Goal: Task Accomplishment & Management: Use online tool/utility

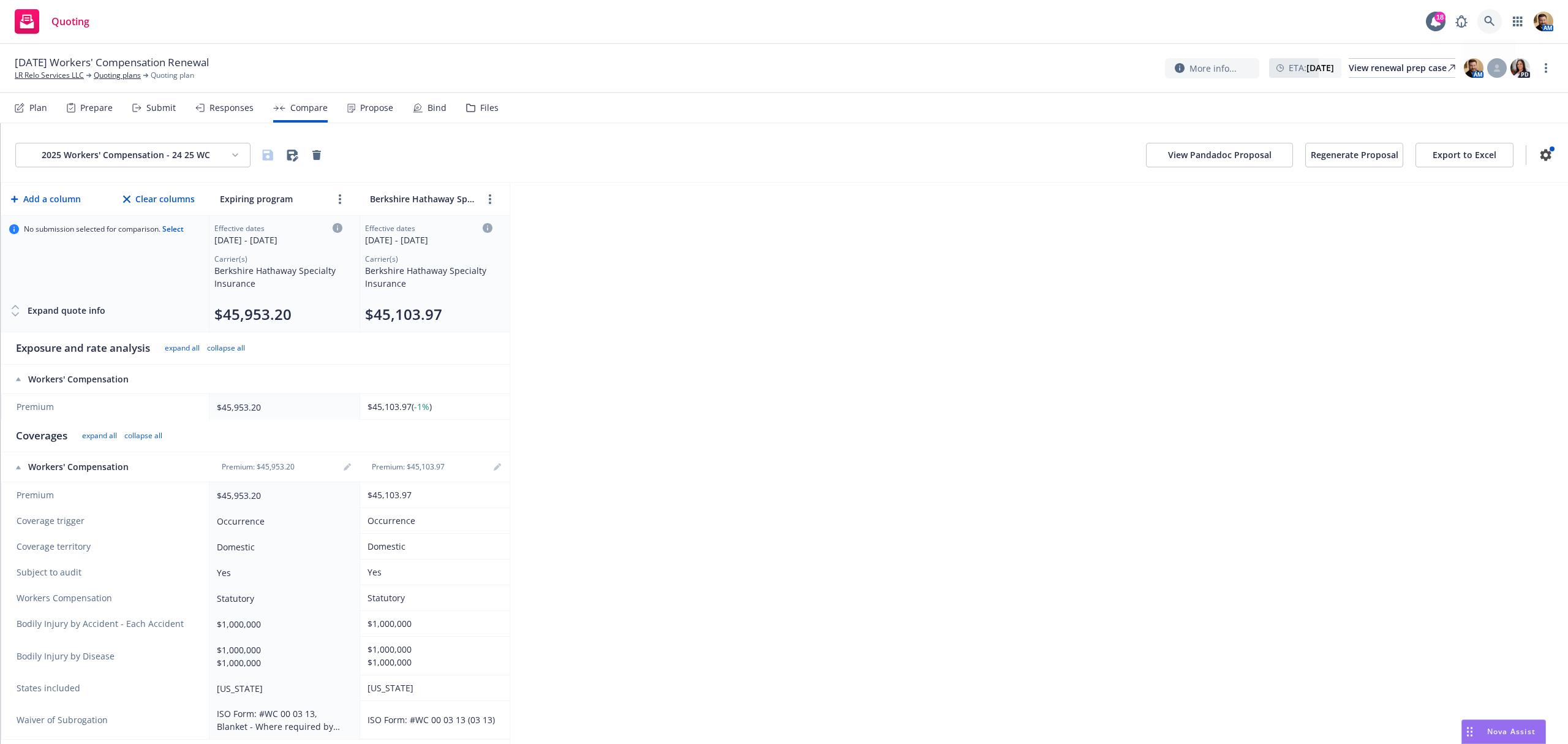
click at [1491, 13] on link at bounding box center [1489, 21] width 25 height 25
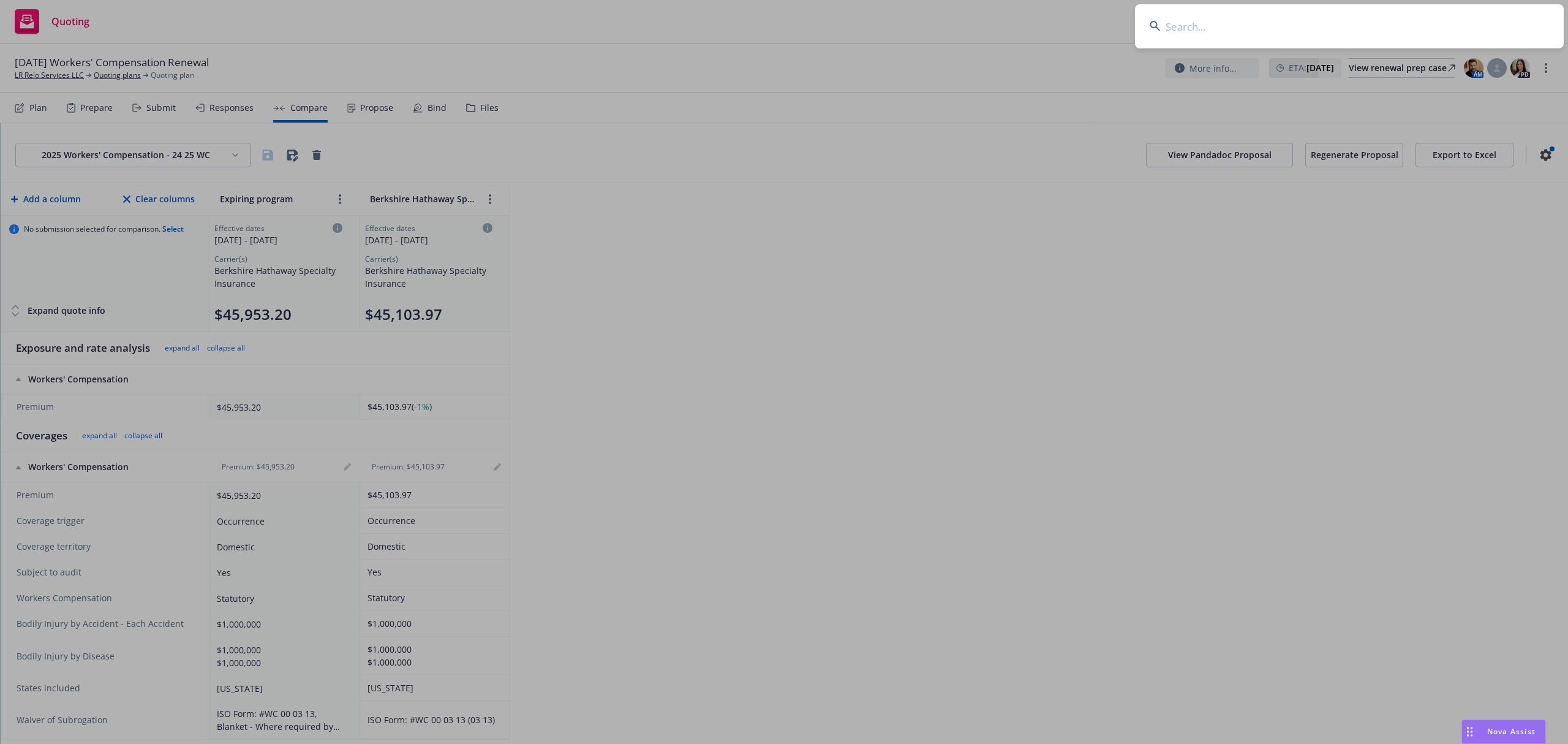
click at [1277, 22] on input at bounding box center [1350, 26] width 428 height 44
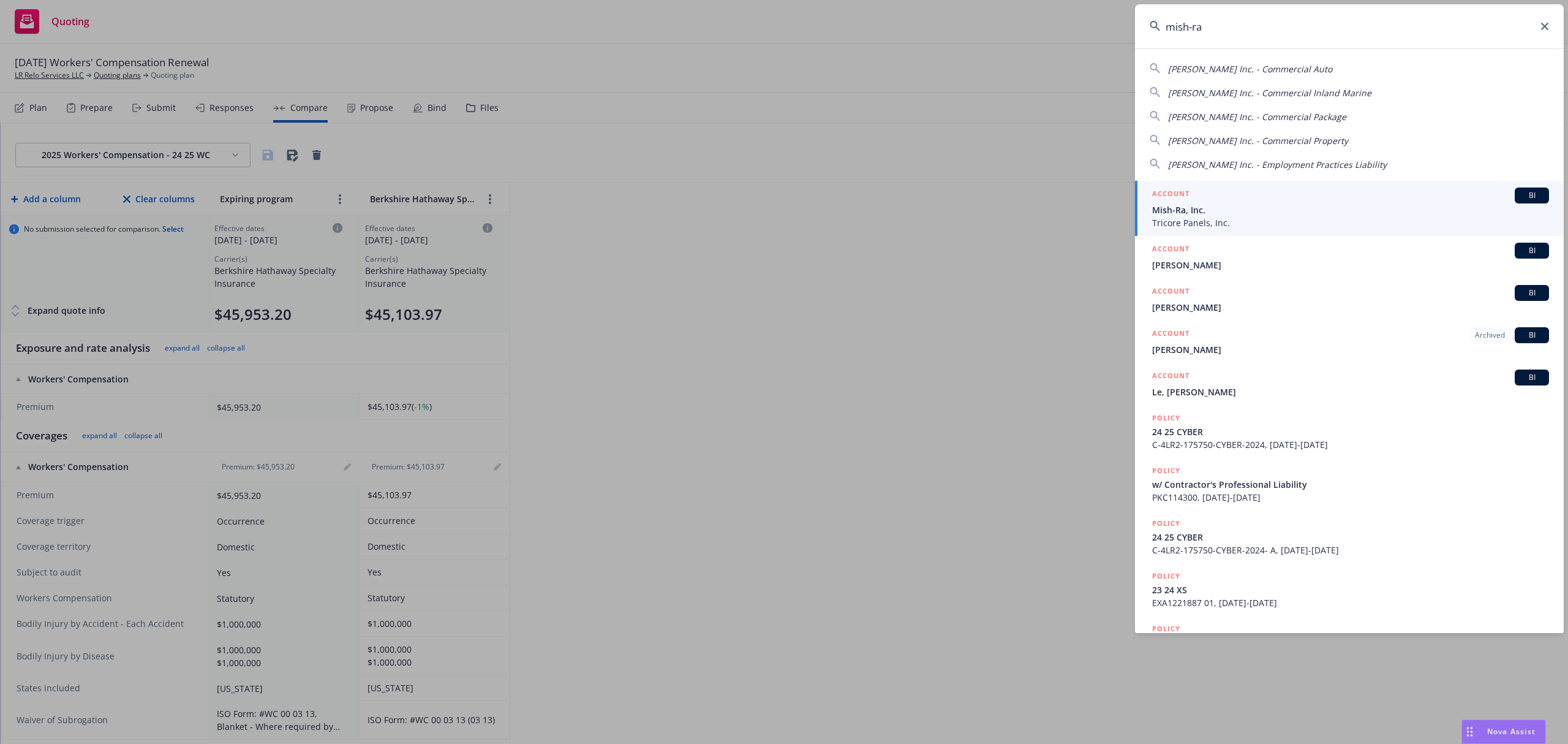
type input "mish-ra"
click at [1159, 209] on li "ACCOUNT BI Mish-Ra, Inc. Tricore Panels, Inc." at bounding box center [1350, 208] width 428 height 55
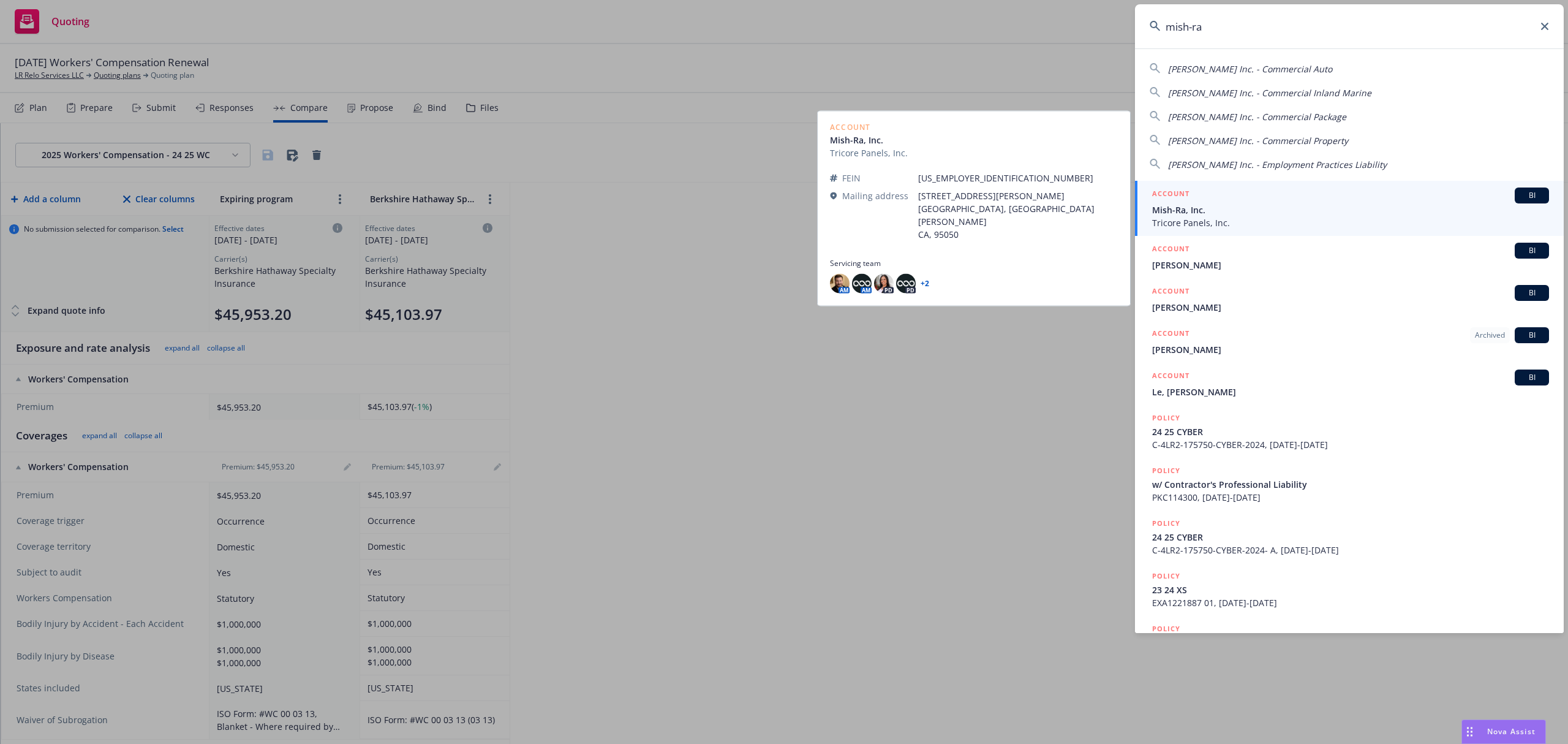
click at [1187, 224] on span "Tricore Panels, Inc." at bounding box center [1350, 222] width 397 height 13
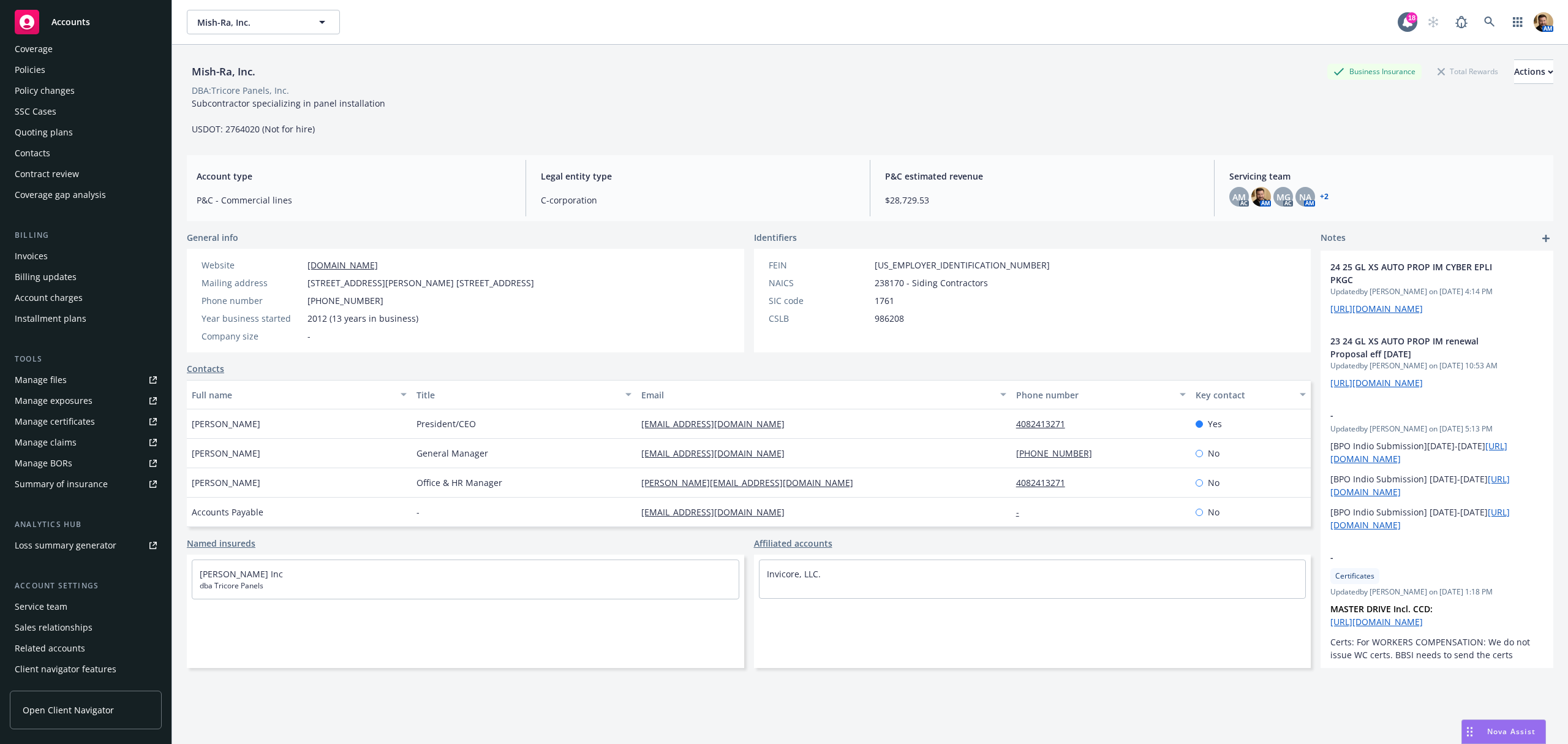
scroll to position [55, 0]
click at [57, 699] on link "Open Client Navigator" at bounding box center [85, 710] width 152 height 39
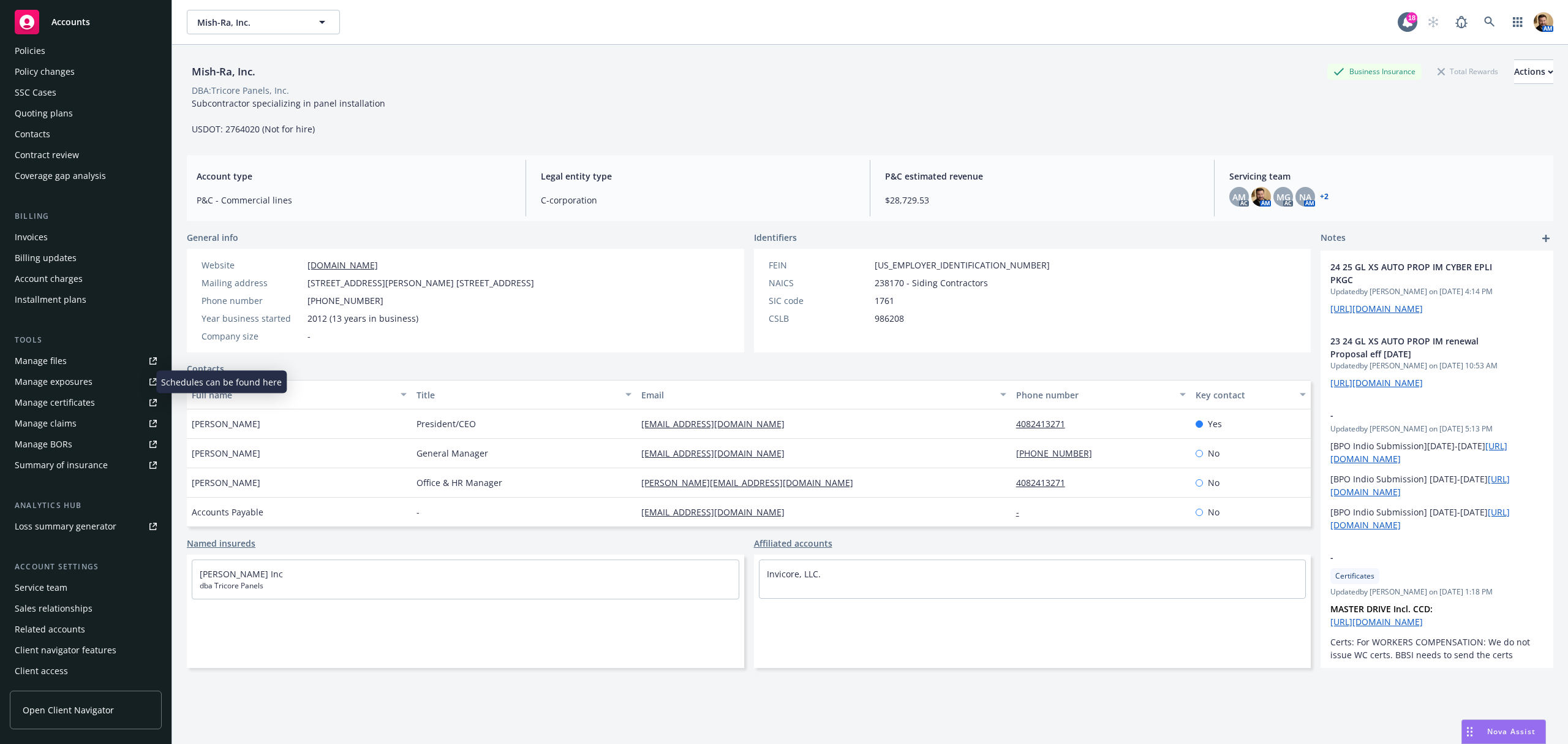
click at [51, 378] on div "Manage exposures" at bounding box center [53, 381] width 78 height 20
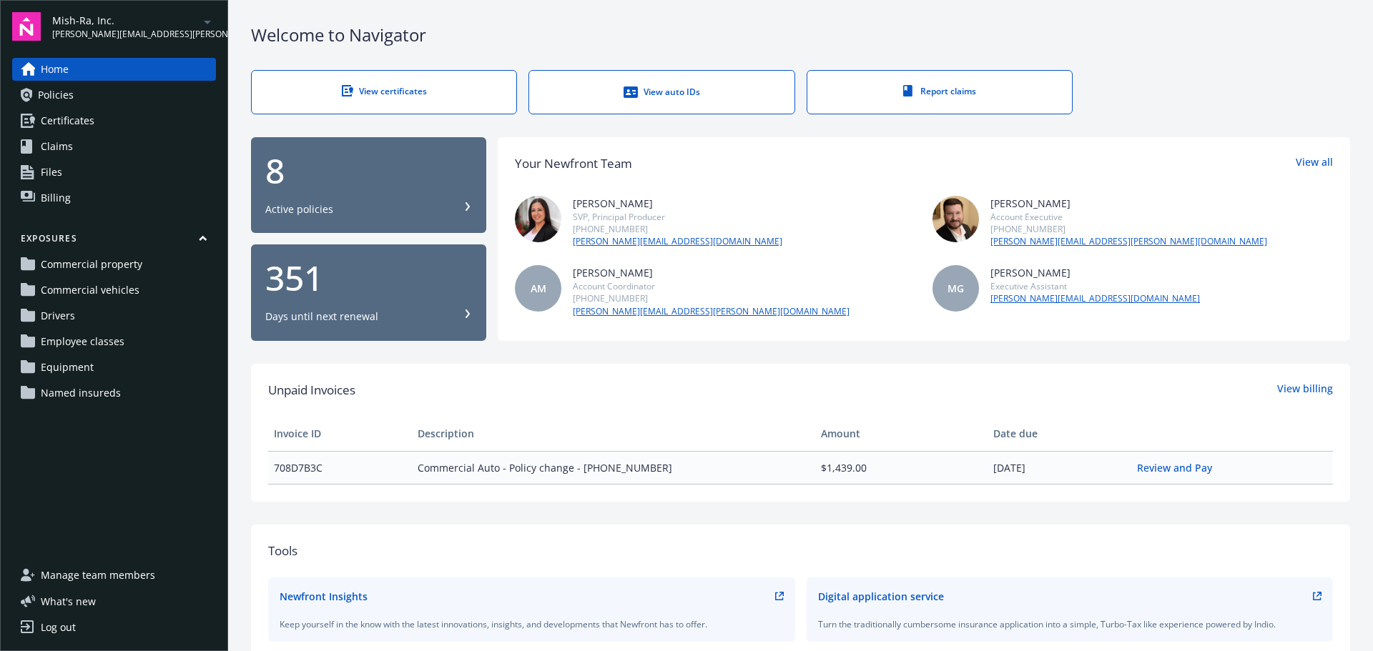
click at [664, 94] on div "View auto IDs" at bounding box center [661, 92] width 207 height 14
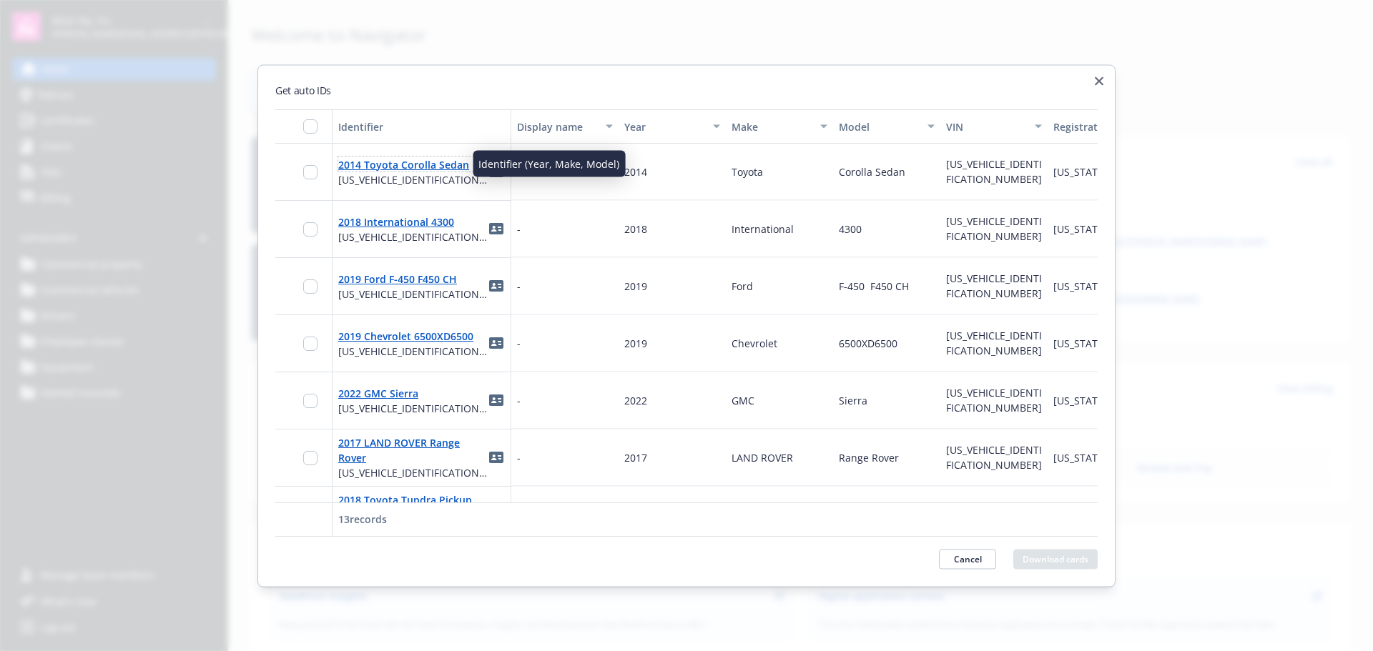
click at [393, 165] on link "2014 Toyota Corolla Sedan" at bounding box center [403, 164] width 131 height 14
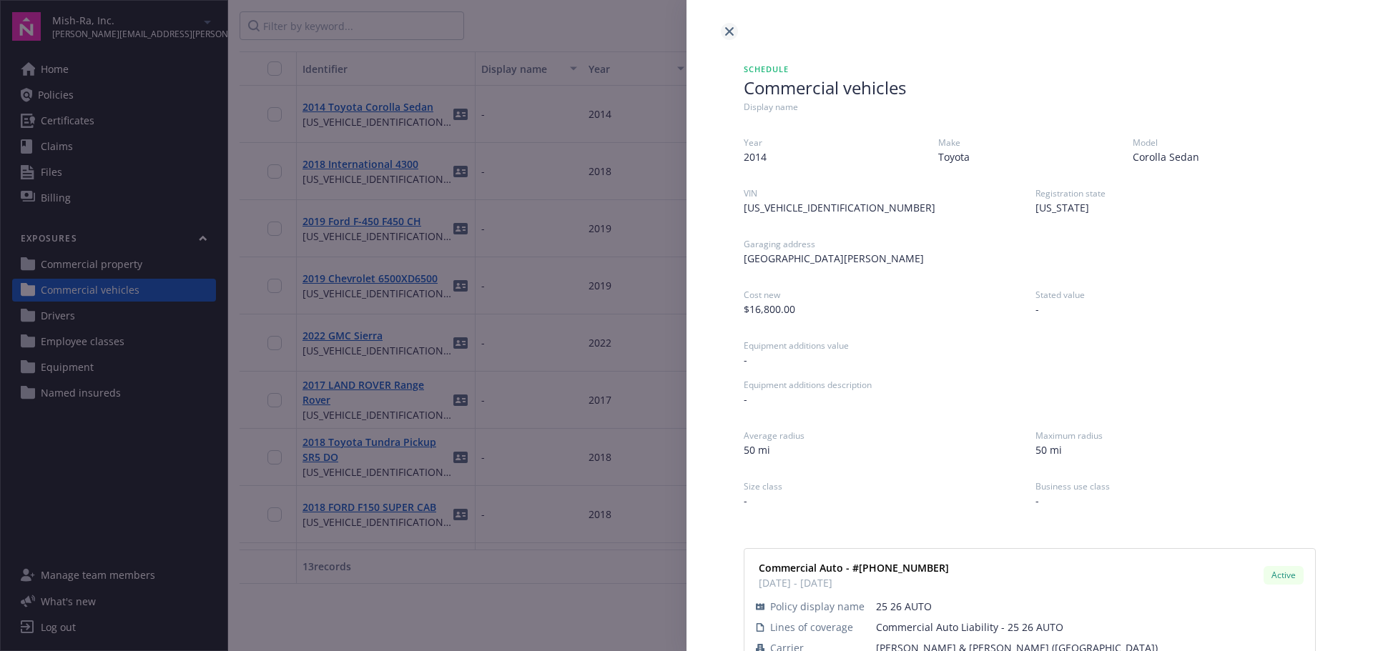
click at [729, 30] on icon "close" at bounding box center [729, 31] width 9 height 9
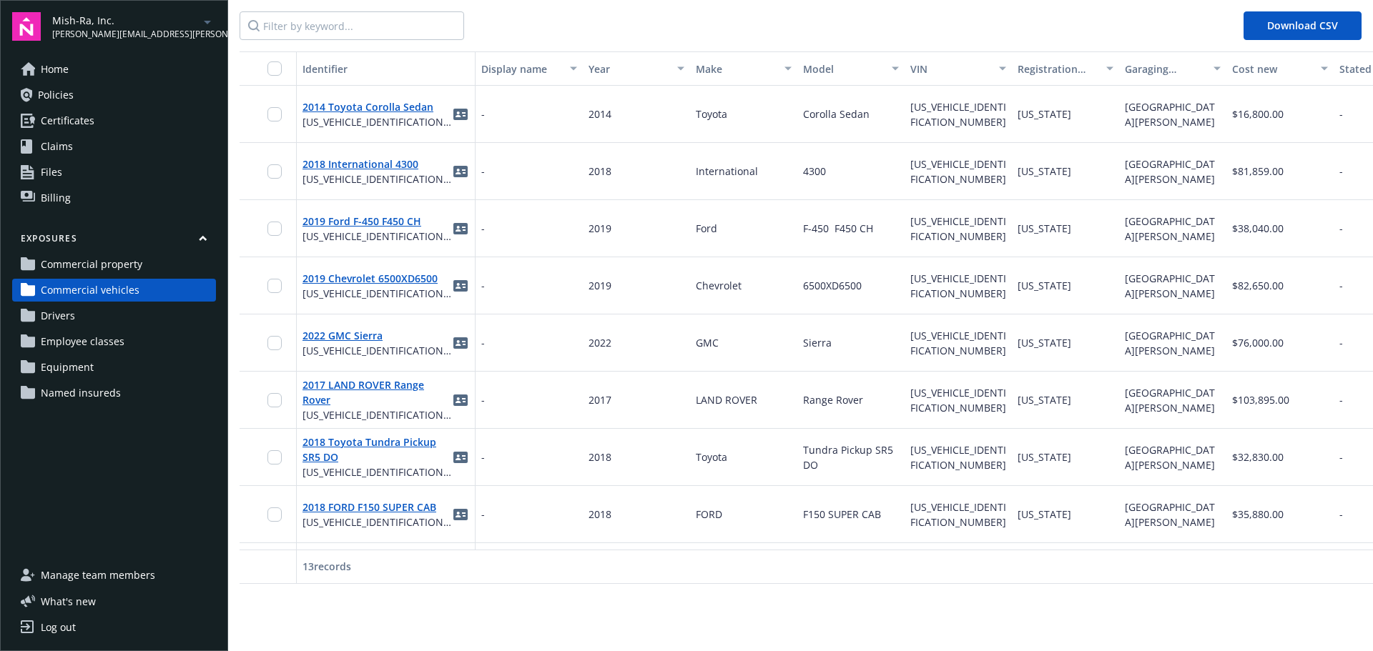
click at [1165, 115] on span "[GEOGRAPHIC_DATA][PERSON_NAME]" at bounding box center [1169, 114] width 90 height 29
click at [56, 629] on div "Log out" at bounding box center [58, 627] width 35 height 23
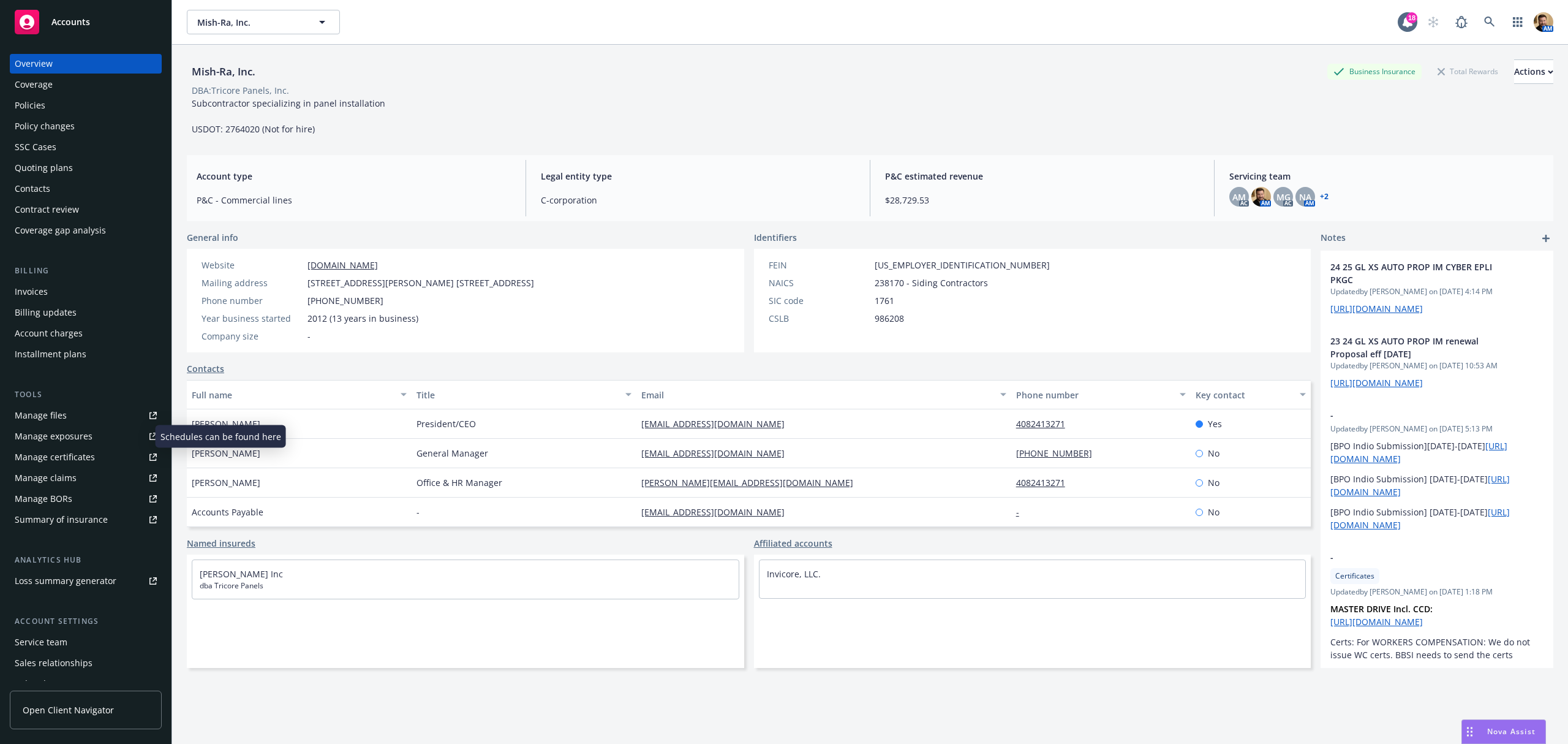
click at [48, 429] on div "Manage exposures" at bounding box center [53, 436] width 78 height 20
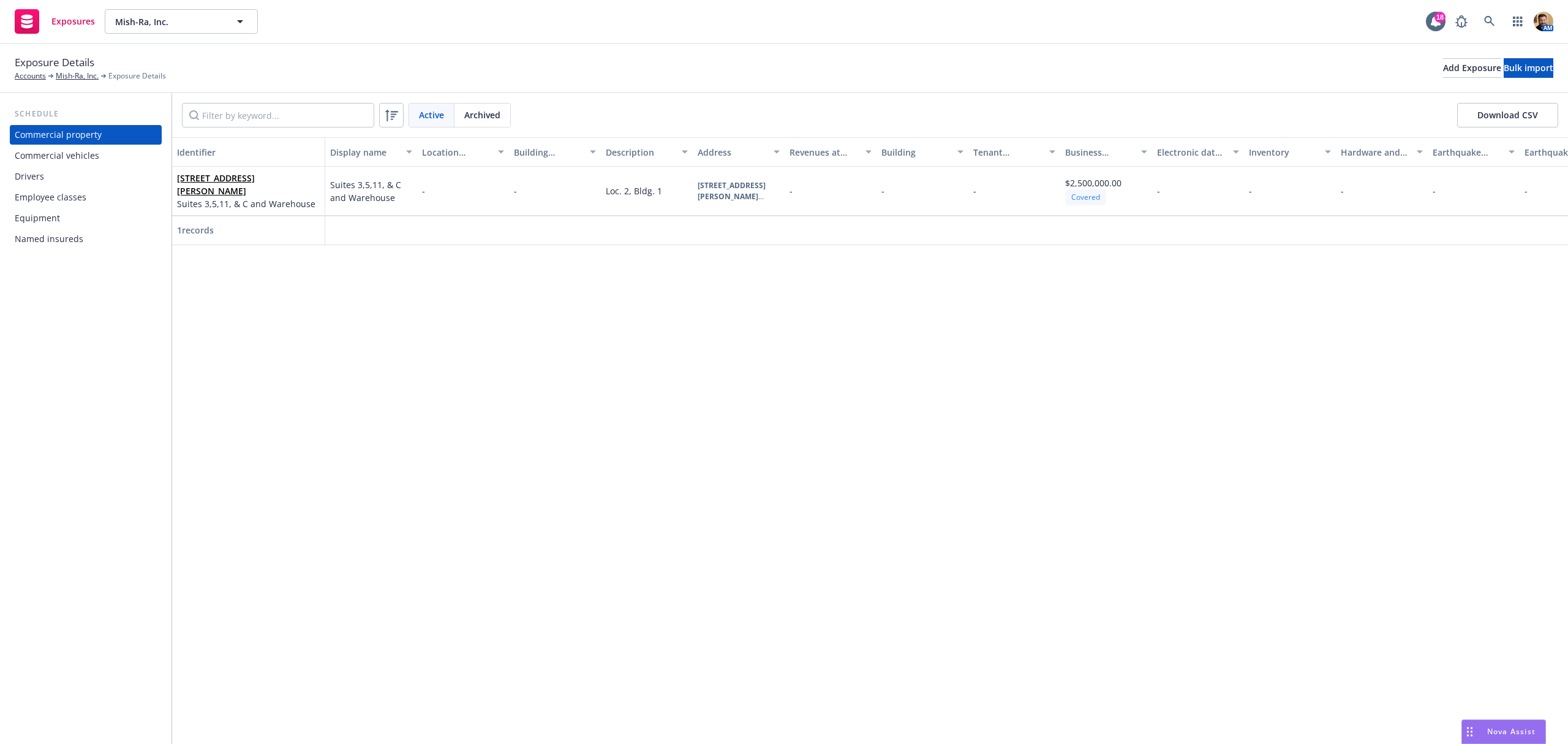
click at [76, 153] on div "Commercial vehicles" at bounding box center [57, 155] width 85 height 20
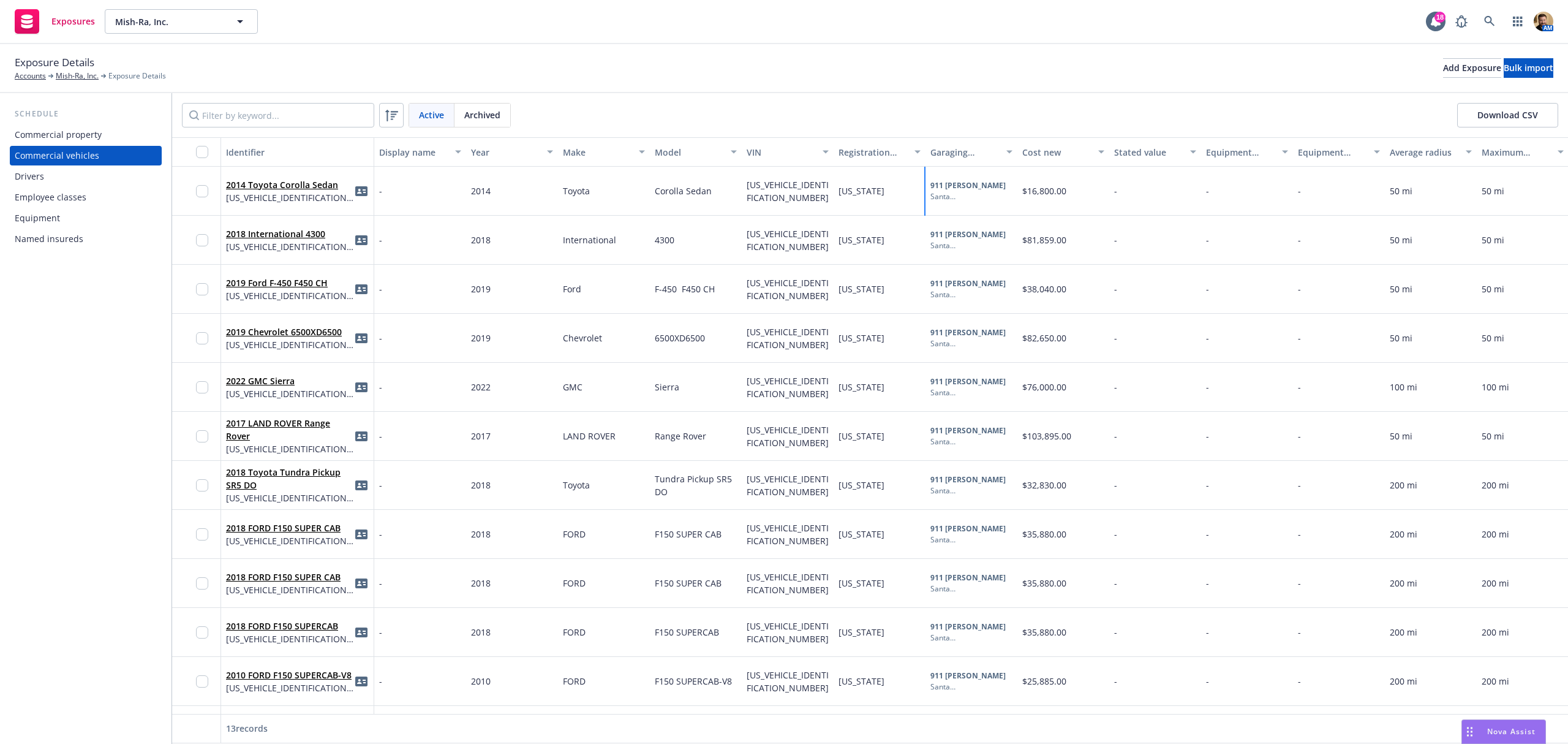
click at [954, 187] on b "911 [PERSON_NAME]" at bounding box center [968, 185] width 75 height 10
click at [954, 187] on b "911 George St" at bounding box center [968, 185] width 75 height 10
click at [775, 76] on div "Exposure Details Accounts Mish-Ra, Inc. Exposure Details Add Exposure Bulk impo…" at bounding box center [784, 68] width 1539 height 27
click at [1174, 87] on div "Exposure Details Accounts Mish-Ra, Inc. Exposure Details Add Exposure Bulk impo…" at bounding box center [784, 68] width 1568 height 49
click at [932, 100] on div "Active Archived Download CSV" at bounding box center [870, 115] width 1396 height 44
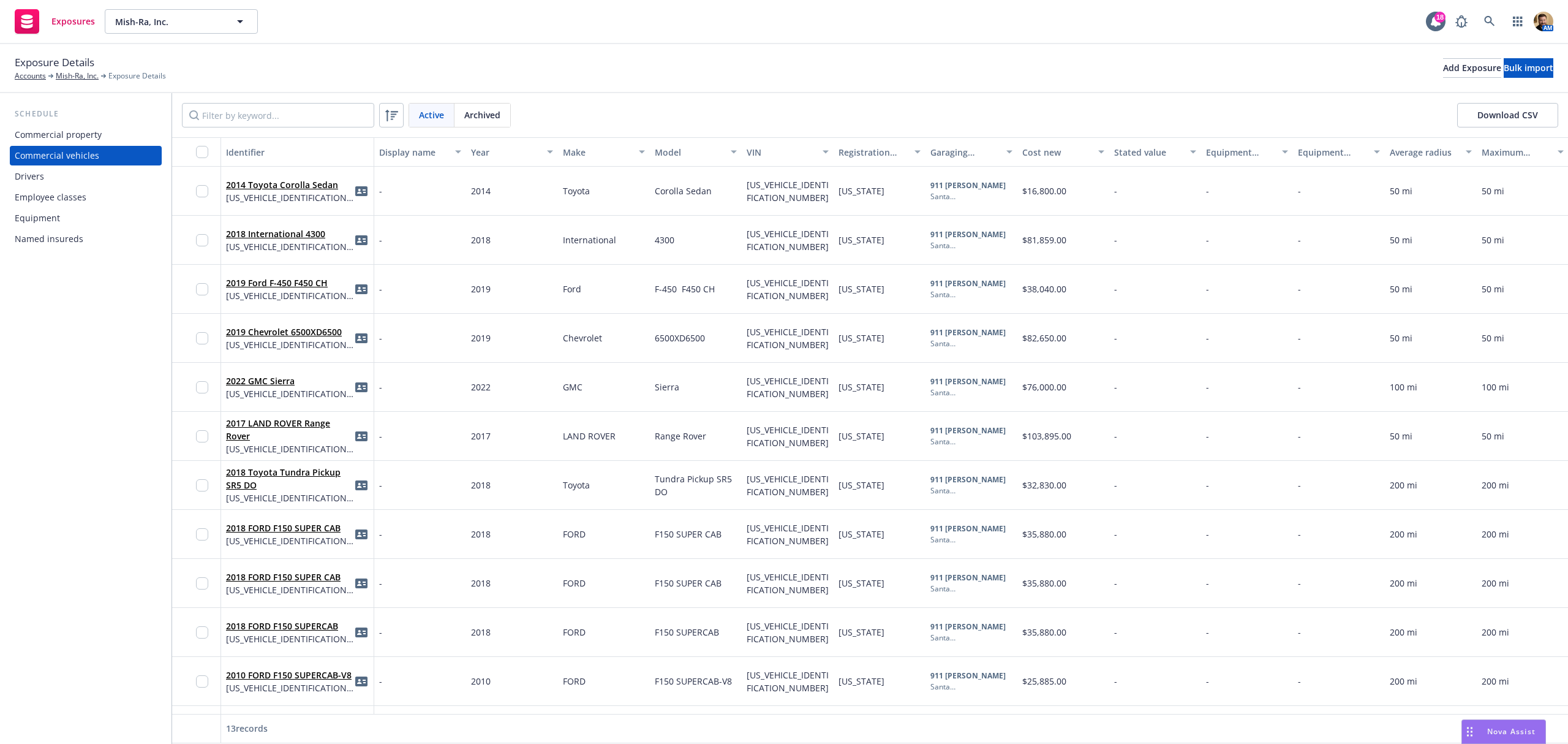
click at [835, 81] on div "Exposure Details Accounts Mish-Ra, Inc. Exposure Details Add Exposure Bulk impo…" at bounding box center [784, 68] width 1539 height 27
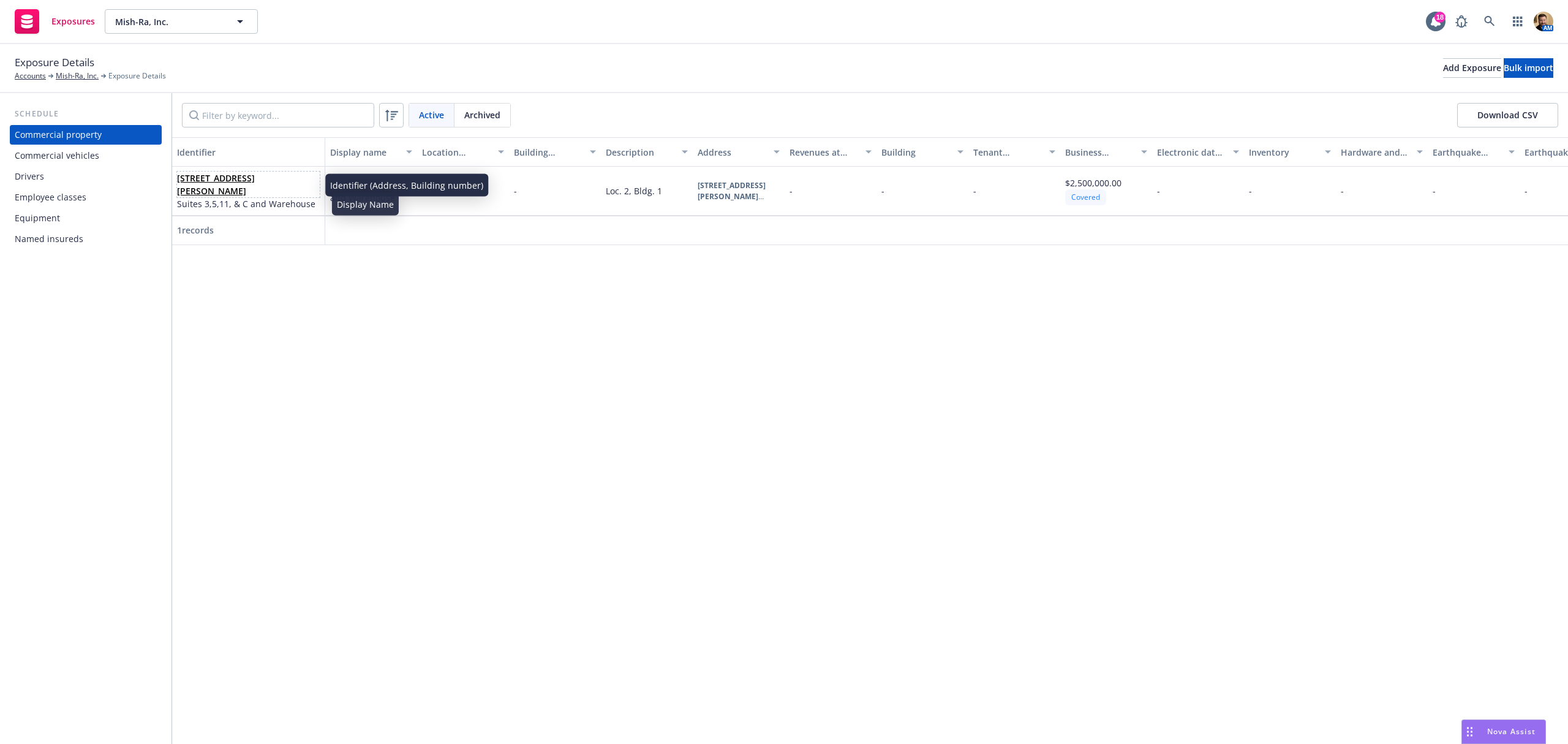
click at [203, 179] on link "2175 De La Cruz Blvd, Ste 3, Santa Clara, CA, 95050, USA" at bounding box center [216, 184] width 78 height 25
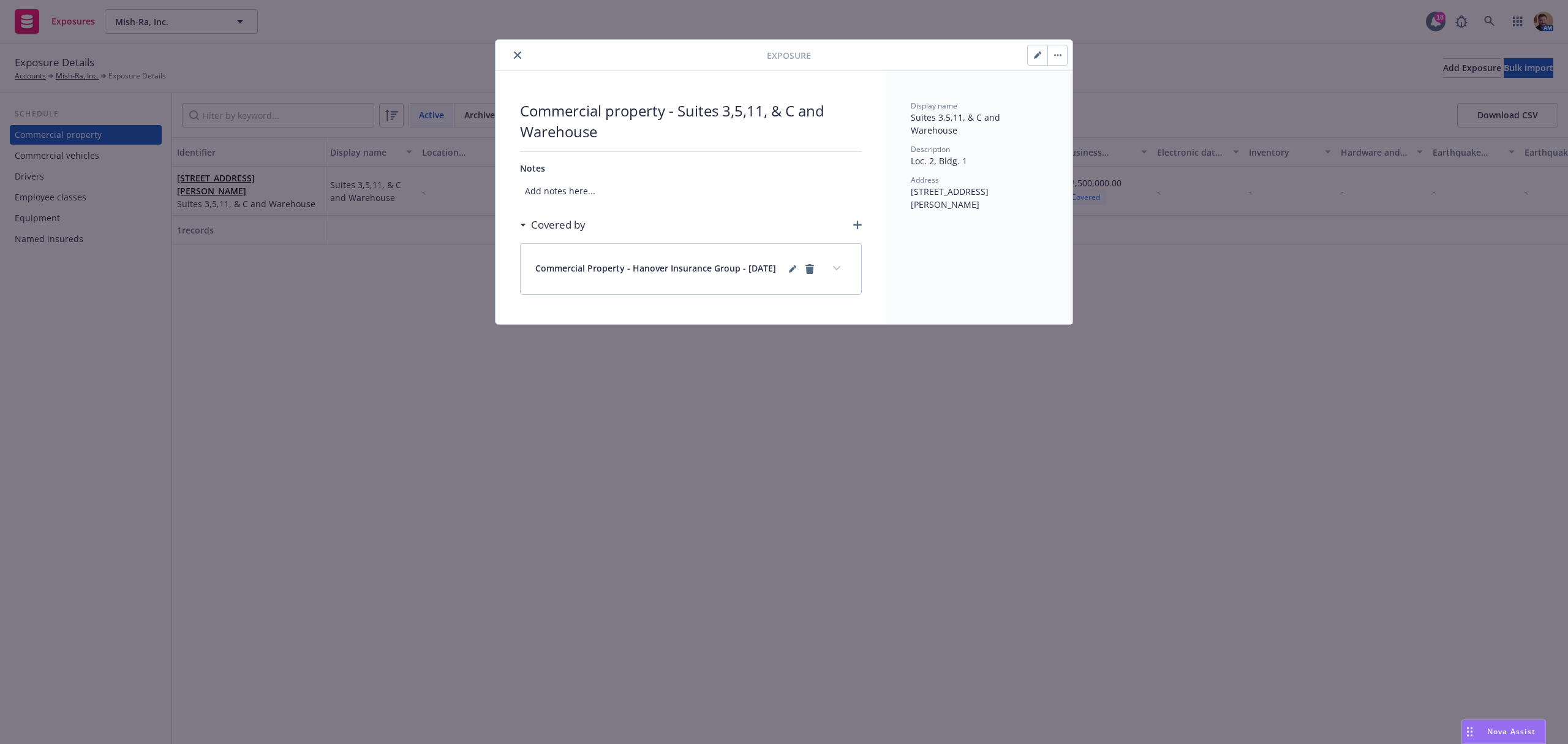
click at [514, 55] on icon "close" at bounding box center [518, 55] width 8 height 8
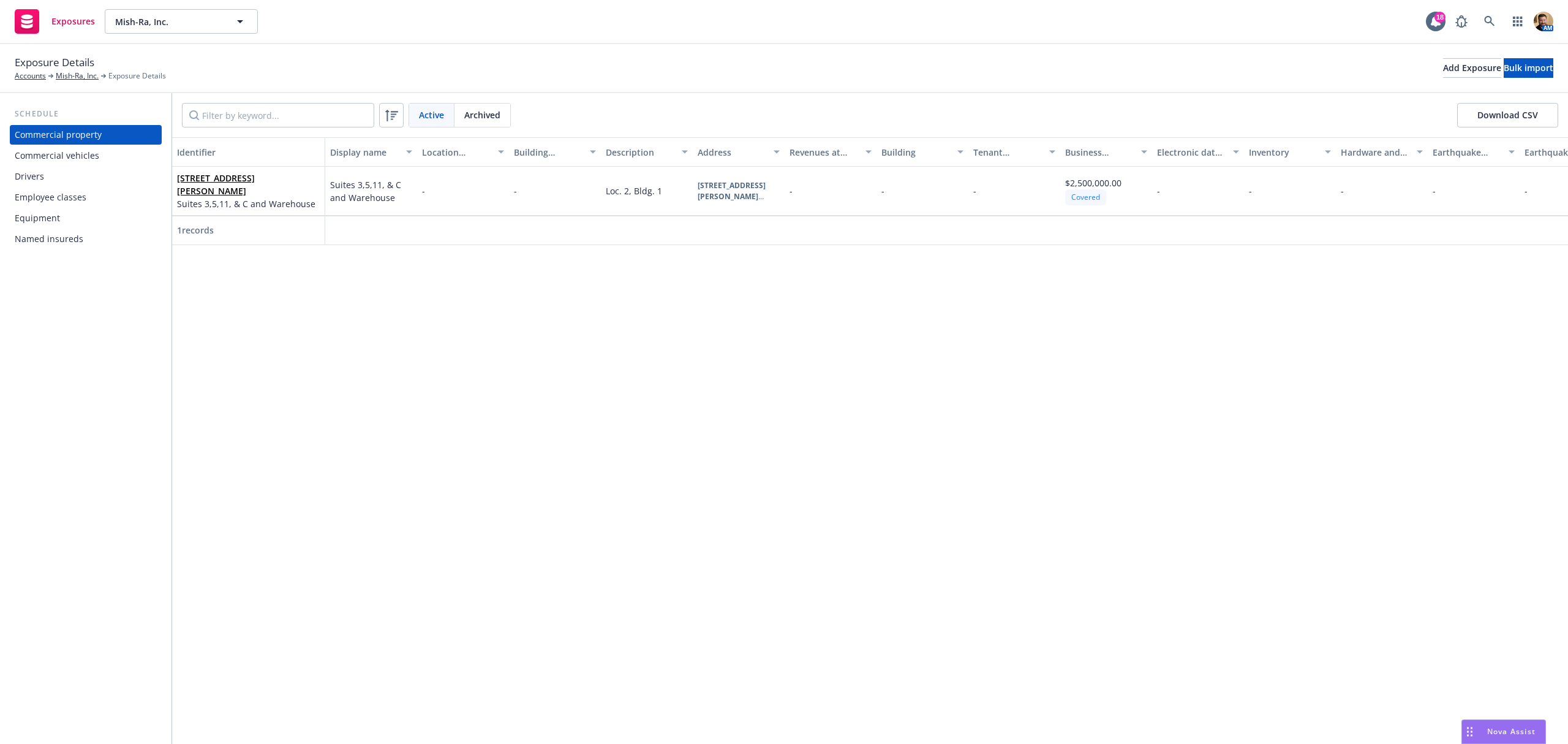
click at [84, 156] on div "Commercial vehicles" at bounding box center [57, 155] width 85 height 20
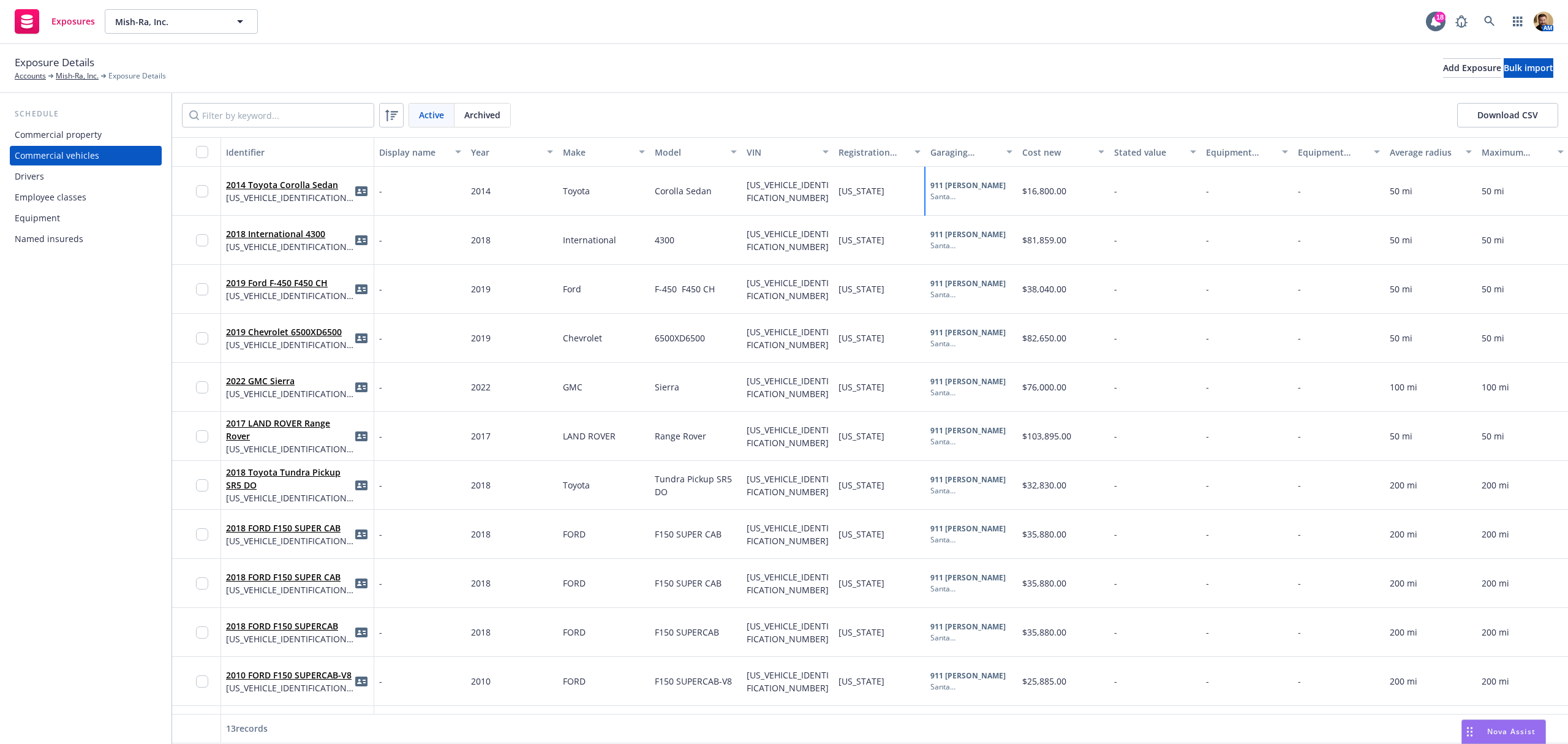
click at [952, 189] on b "911 George St" at bounding box center [968, 185] width 75 height 10
click at [1076, 213] on div "911 George St, Santa Clara, CA, 95054, USA" at bounding box center [1111, 212] width 147 height 13
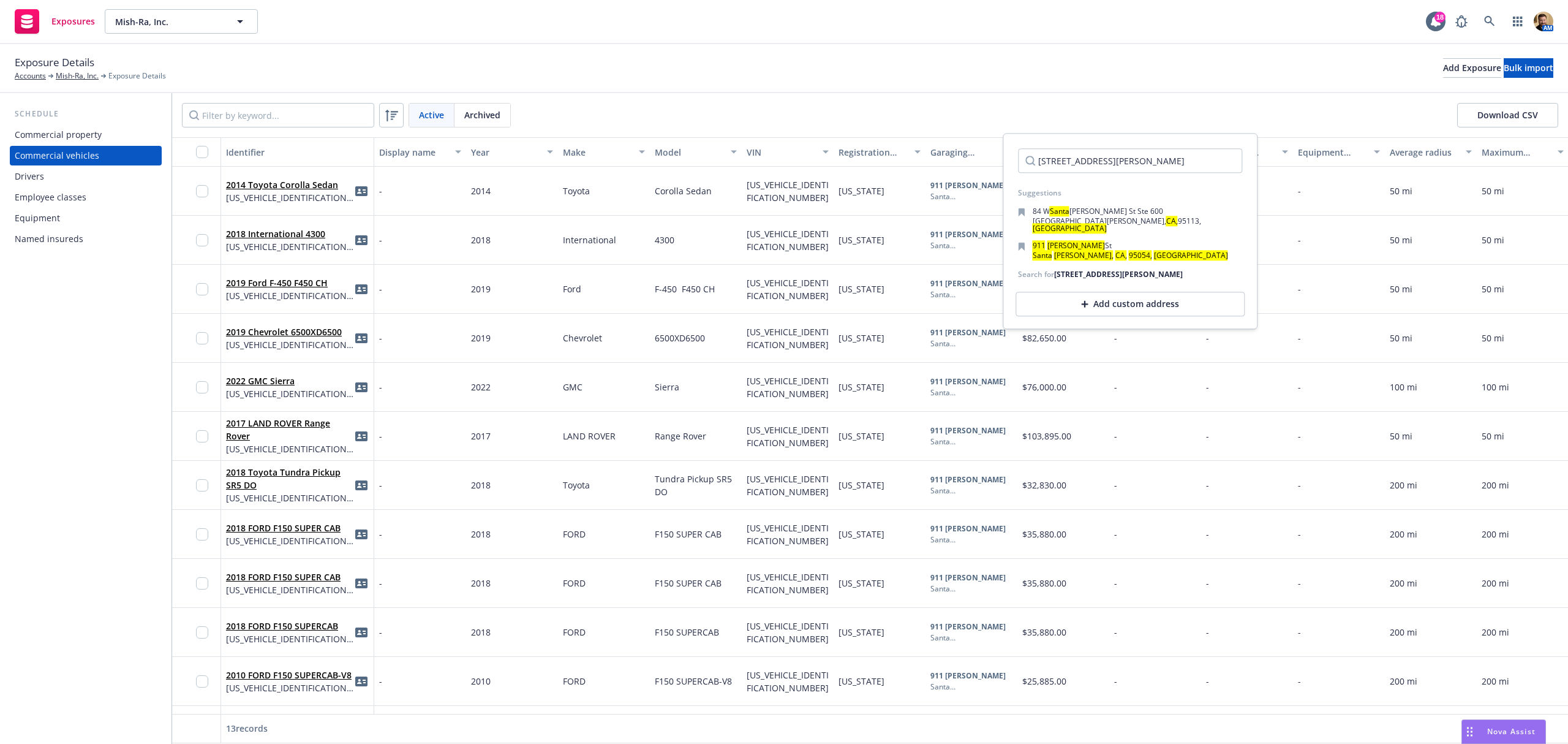
click at [1078, 304] on div "Add custom address" at bounding box center [1129, 304] width 229 height 25
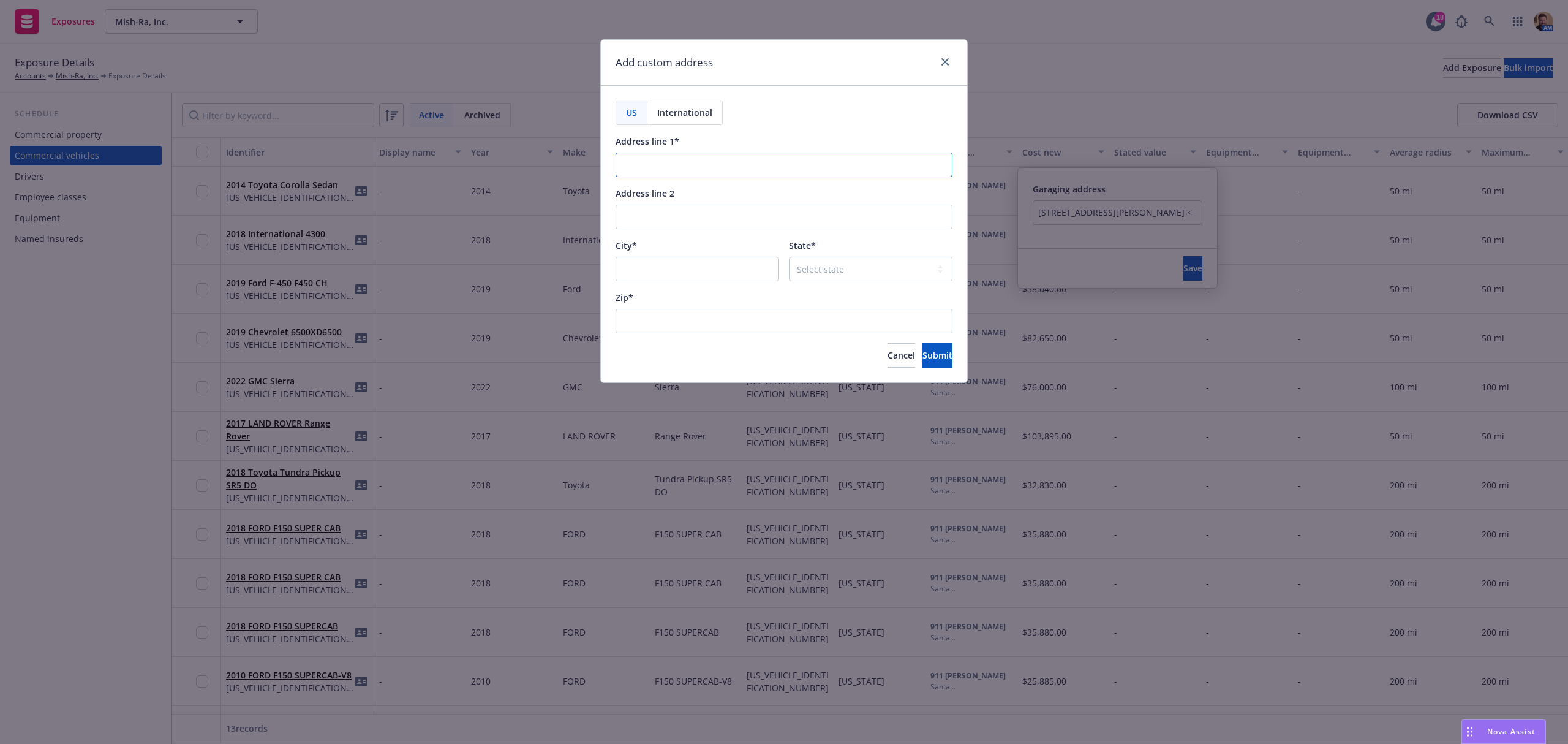
click at [729, 166] on input "Address line 1*" at bounding box center [783, 165] width 337 height 25
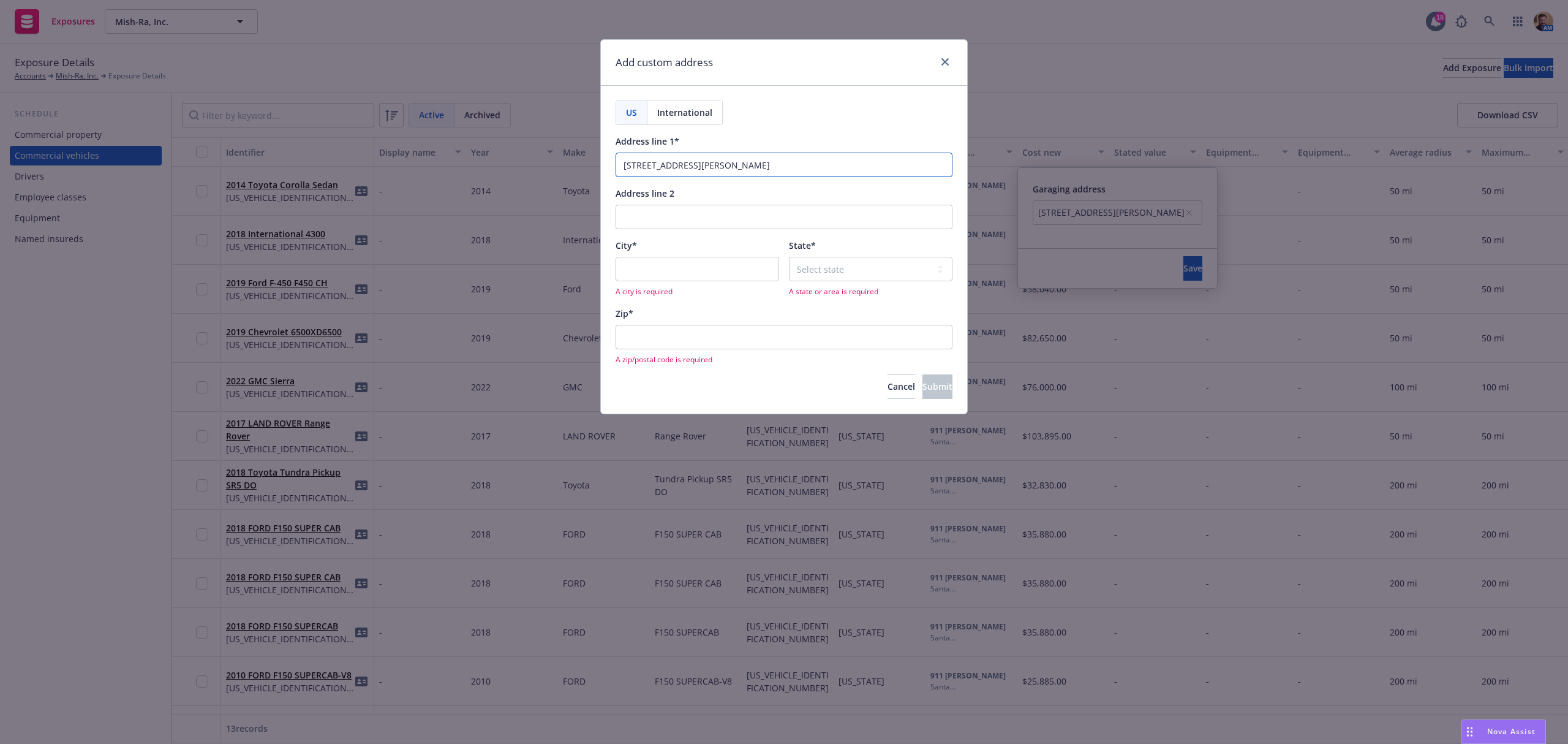
type input "2175 De La Cruz Blvd."
type input "Ste 3"
type input "Santa Clara"
select select "CA"
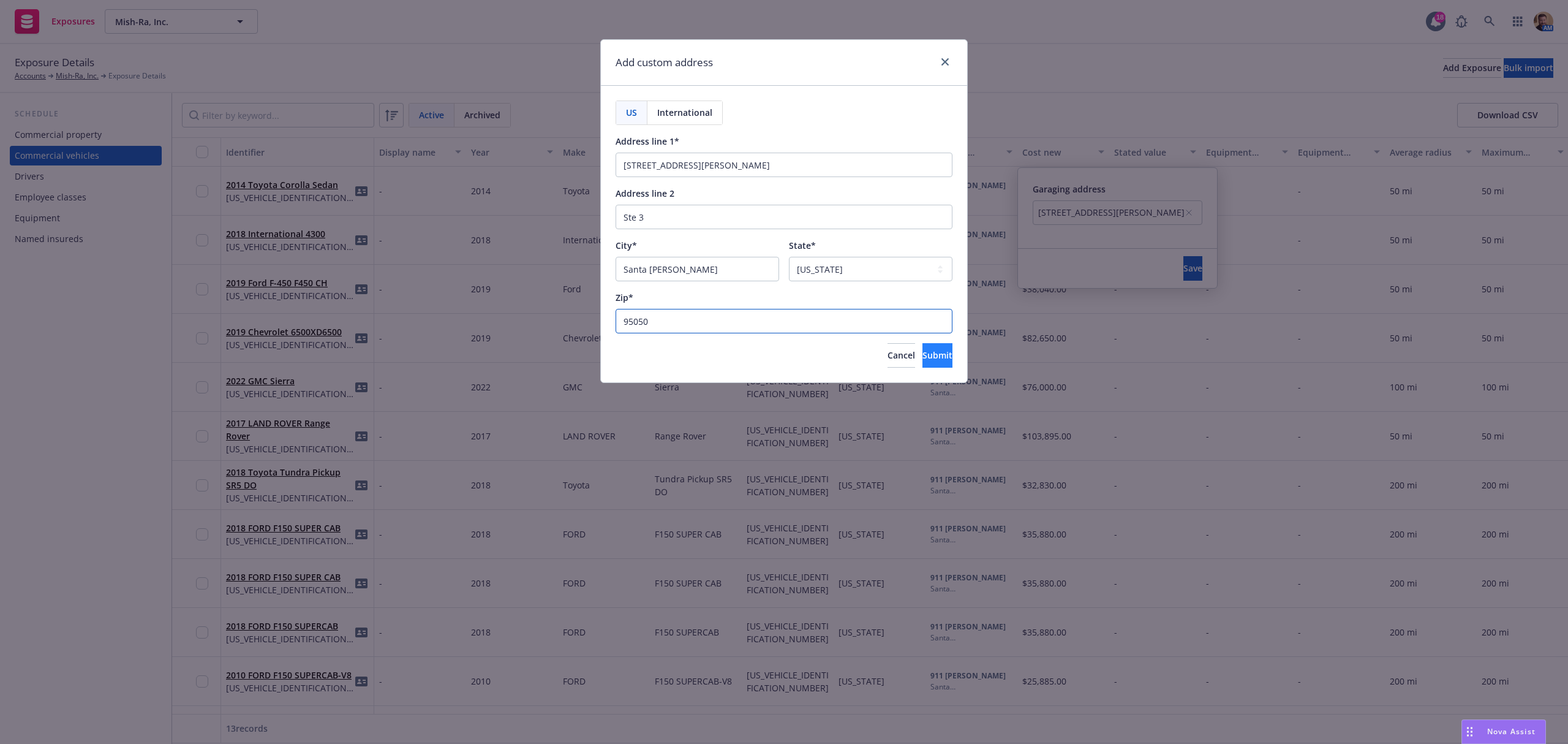
type input "95050"
click at [923, 354] on span "Submit" at bounding box center [937, 355] width 30 height 12
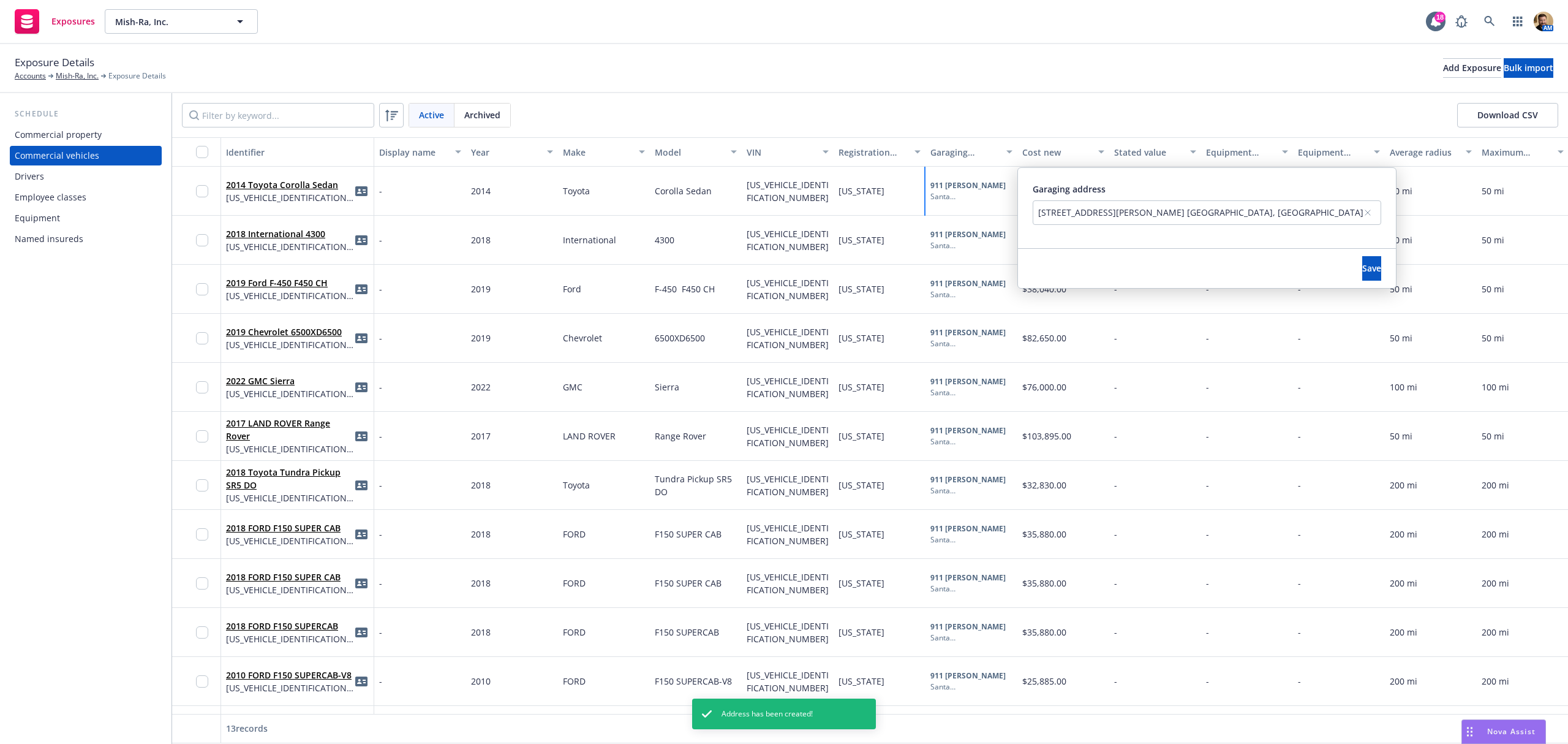
click at [1110, 62] on div "Exposure Details Accounts Mish-Ra, Inc. Exposure Details Add Exposure Bulk impo…" at bounding box center [784, 68] width 1539 height 27
click at [1125, 217] on div "2175 De La Cruz Blvd. Ste 3, Santa Clara, CA, 95050, USA" at bounding box center [1201, 212] width 326 height 13
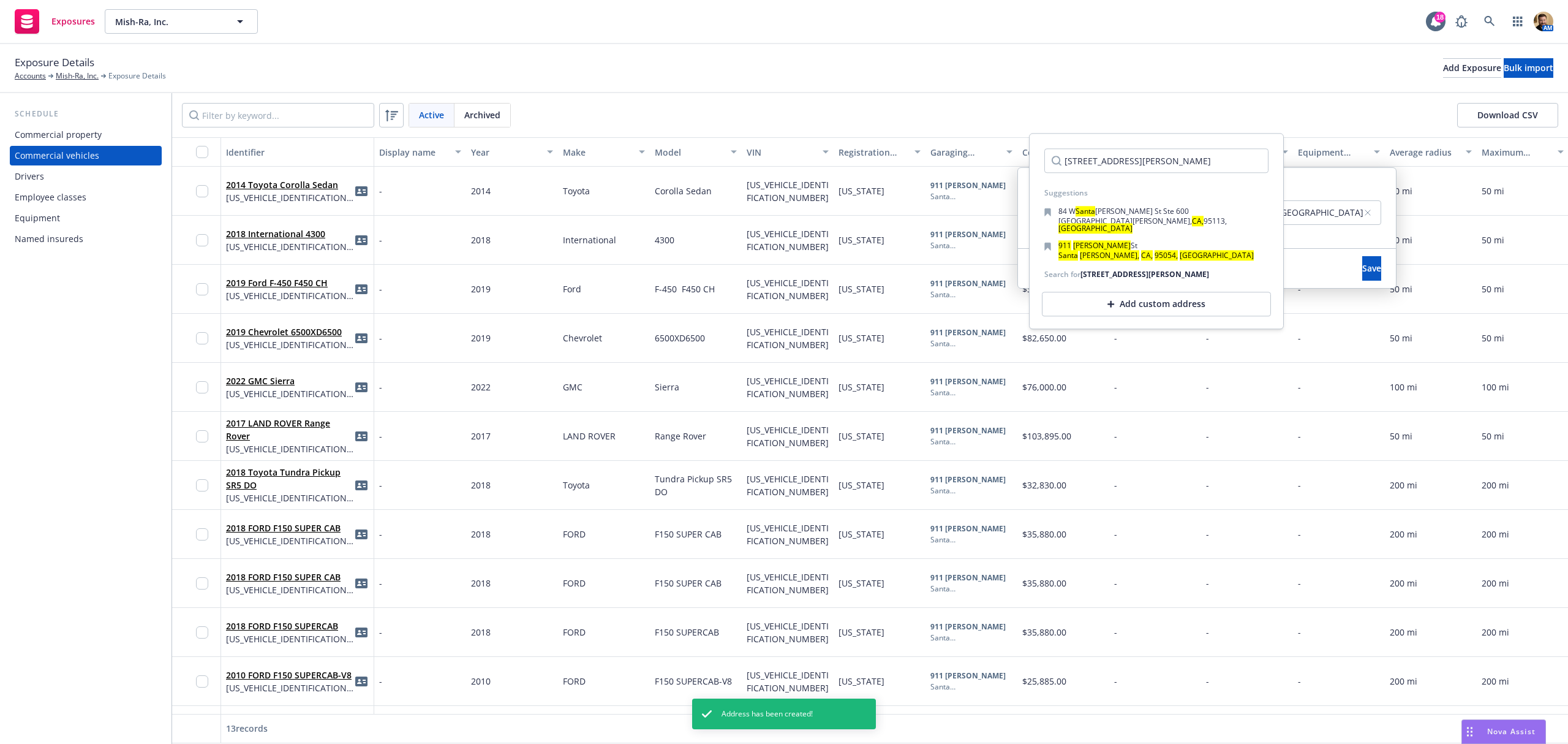
click at [1117, 162] on input "911 George St, Santa Clara, CA, 95054, USA" at bounding box center [1157, 160] width 224 height 25
click at [1117, 160] on input "911 George St, Santa Clara, CA, 95054, USA" at bounding box center [1157, 160] width 224 height 25
click at [1117, 159] on input "911 George St, Santa Clara, CA, 95054, USA" at bounding box center [1157, 160] width 224 height 25
click at [1147, 89] on div "Exposure Details Accounts Mish-Ra, Inc. Exposure Details Add Exposure Bulk impo…" at bounding box center [784, 68] width 1568 height 49
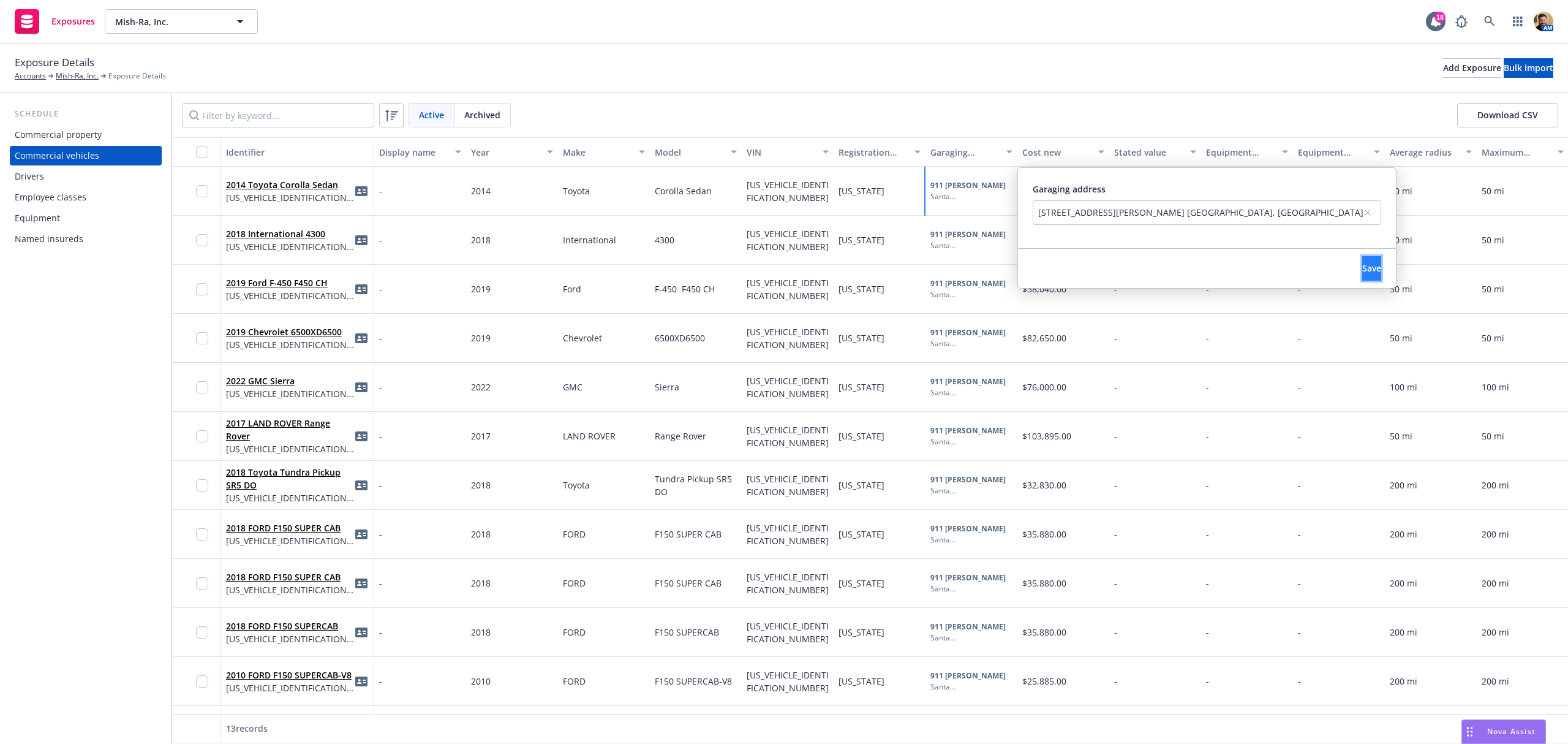
click at [1362, 263] on button "Save" at bounding box center [1372, 268] width 19 height 25
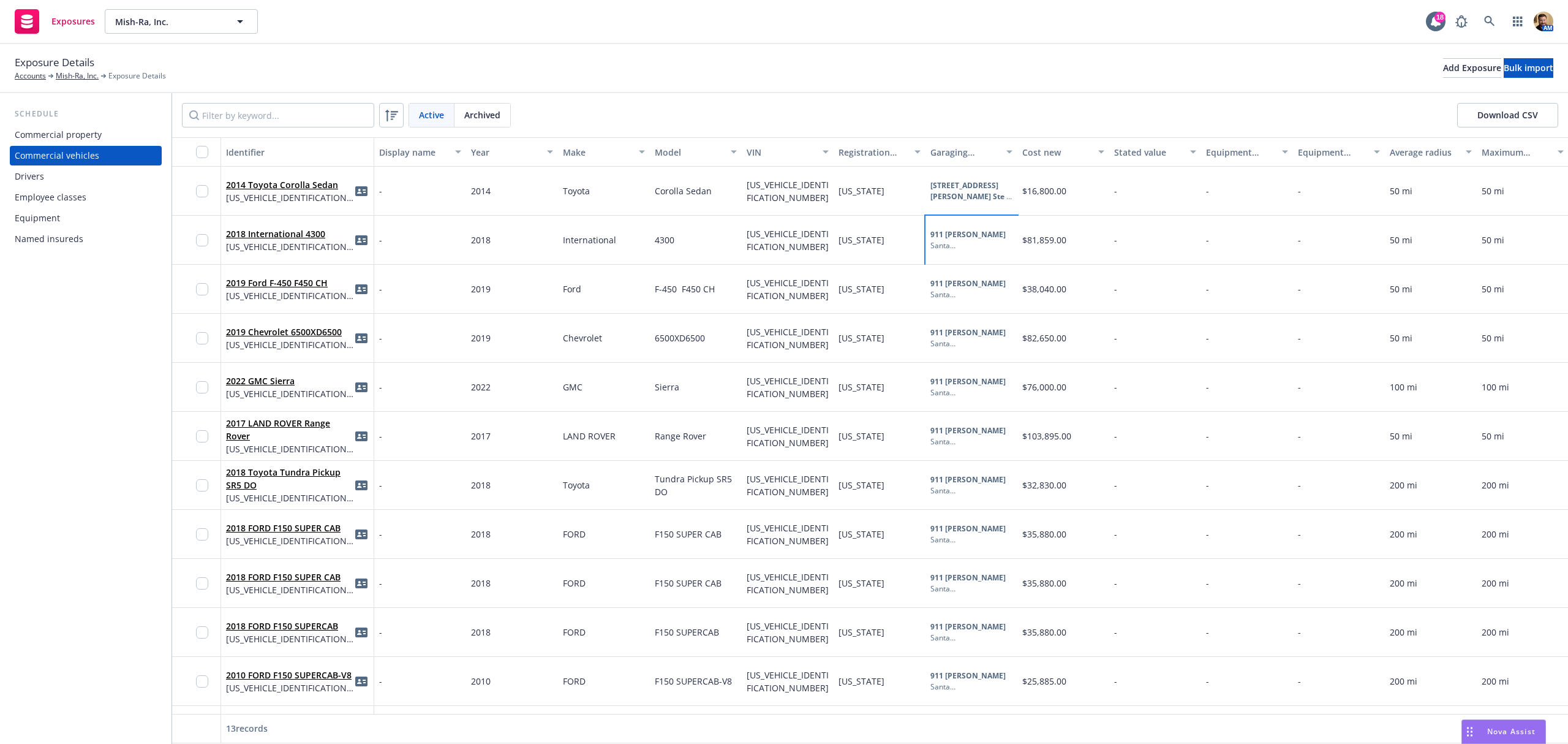
click at [979, 239] on b "911 George St" at bounding box center [968, 234] width 75 height 10
click at [1068, 266] on div "911 George St, Santa Clara, CA, 95054, USA" at bounding box center [1111, 261] width 147 height 13
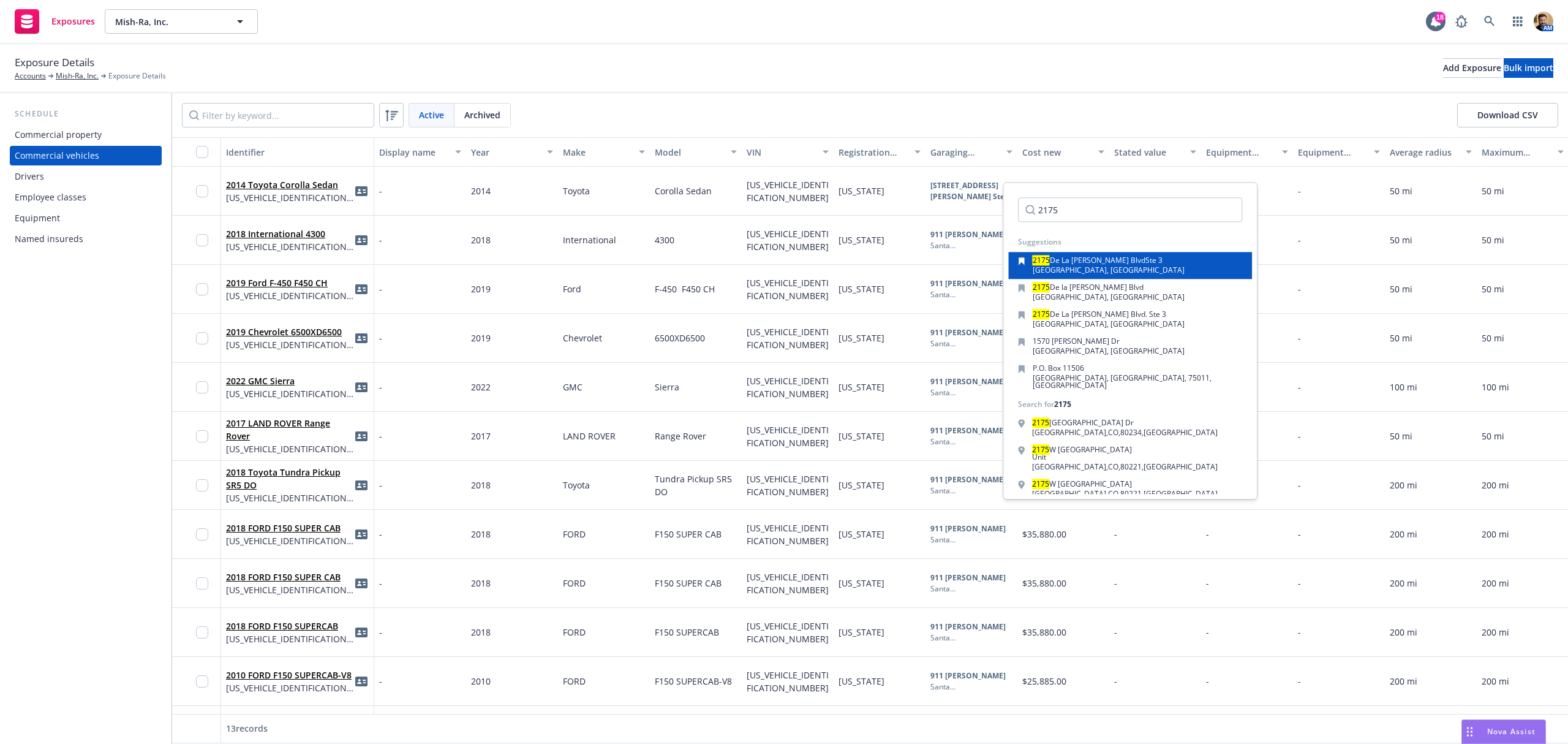
type input "2175"
click at [1097, 261] on span "De La Cruz Blvd" at bounding box center [1098, 260] width 96 height 10
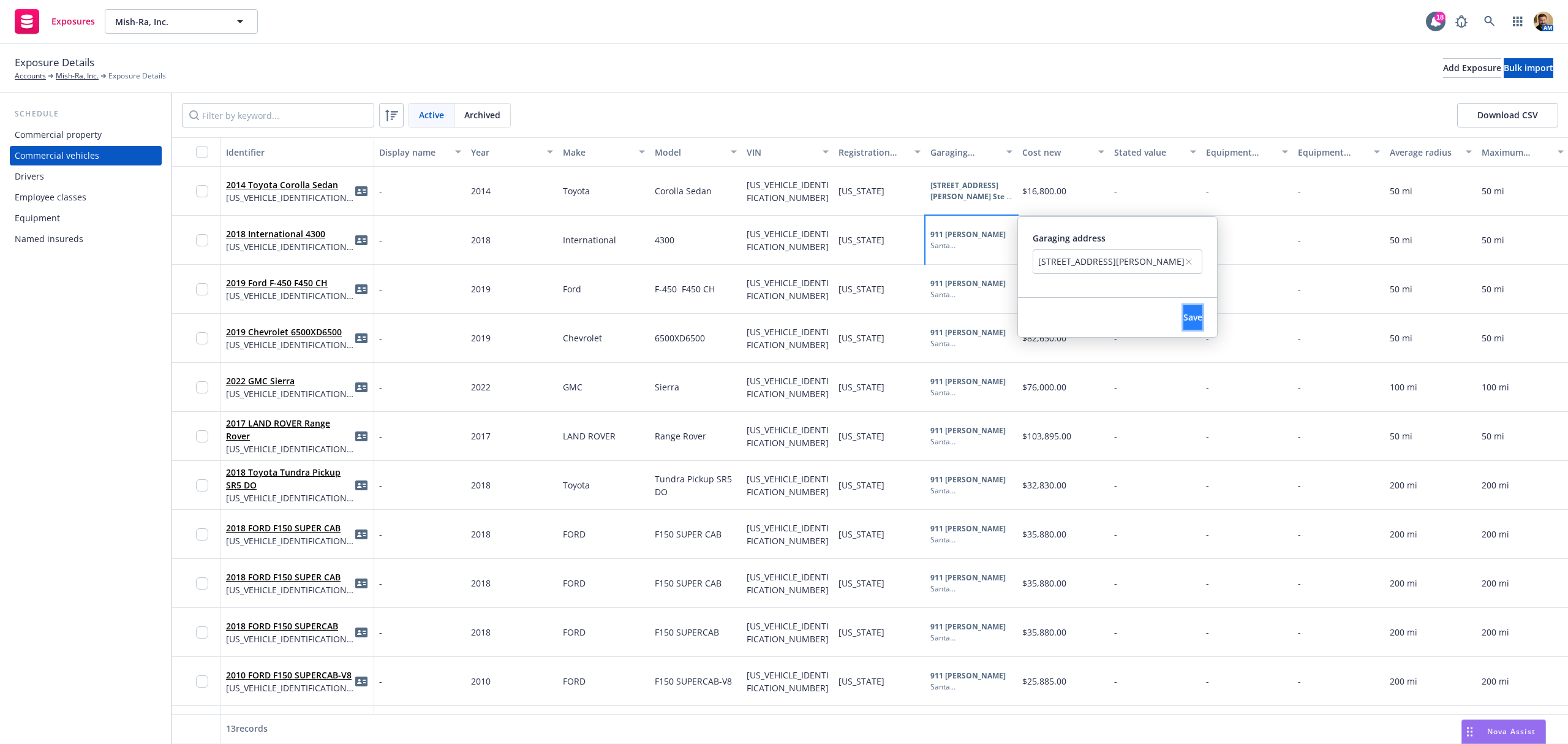
click at [1202, 315] on button "Save" at bounding box center [1193, 317] width 19 height 25
click at [952, 287] on b "911 George St" at bounding box center [968, 284] width 75 height 10
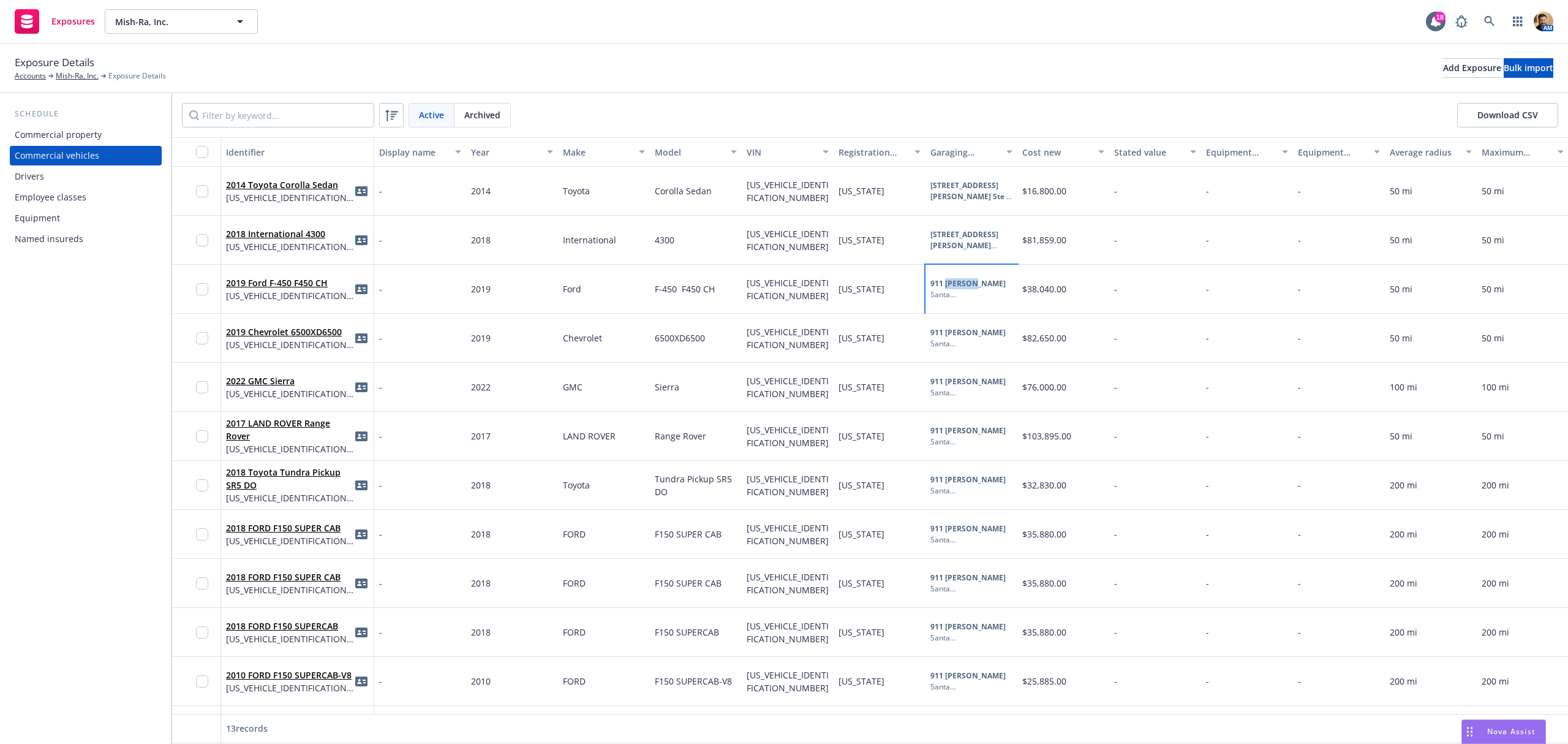
click at [952, 287] on b "911 George St" at bounding box center [968, 284] width 75 height 10
click at [1081, 307] on div "911 George St, Santa Clara, CA, 95054, USA" at bounding box center [1111, 310] width 147 height 13
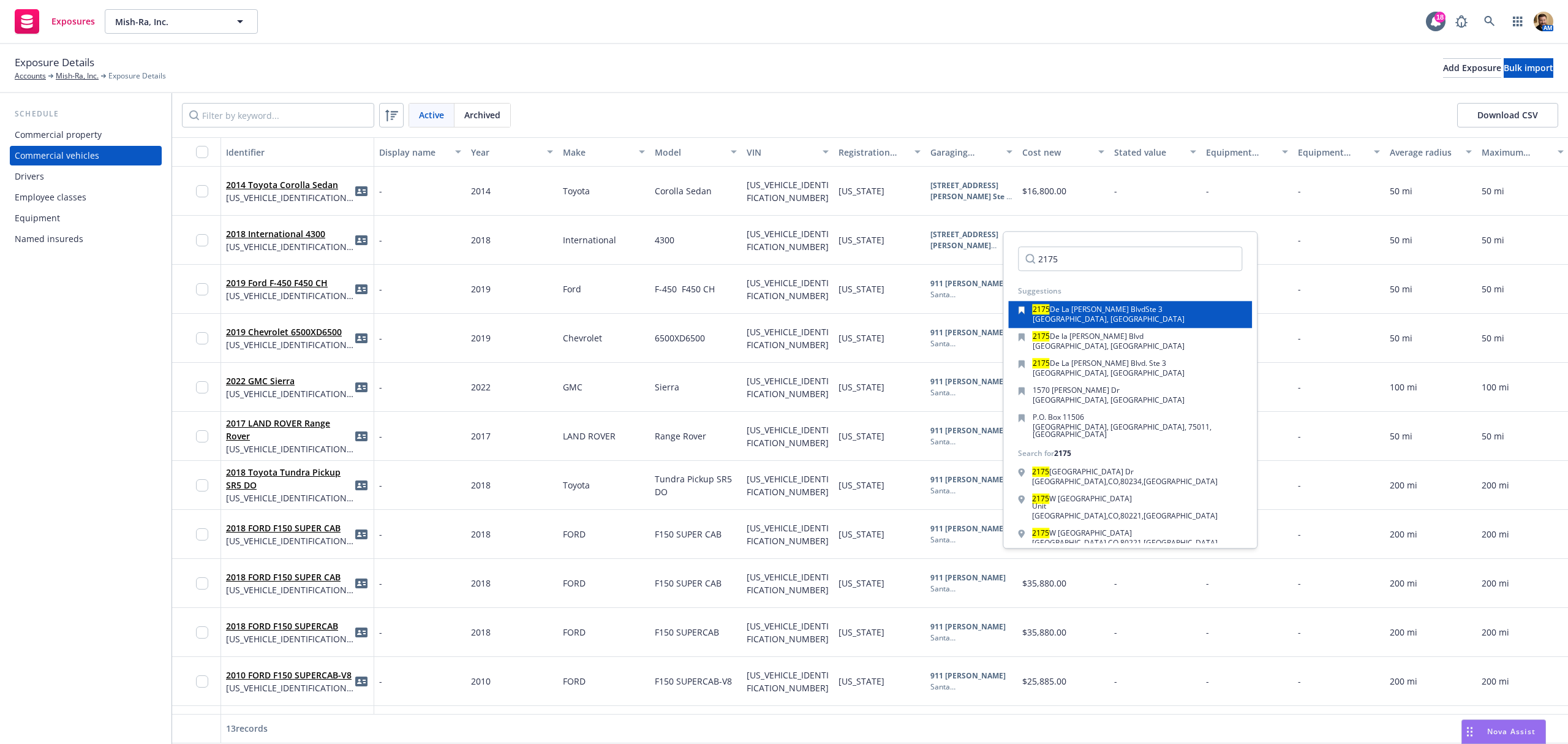
type input "2175"
click at [1071, 308] on span "De La Cruz Blvd" at bounding box center [1098, 309] width 96 height 10
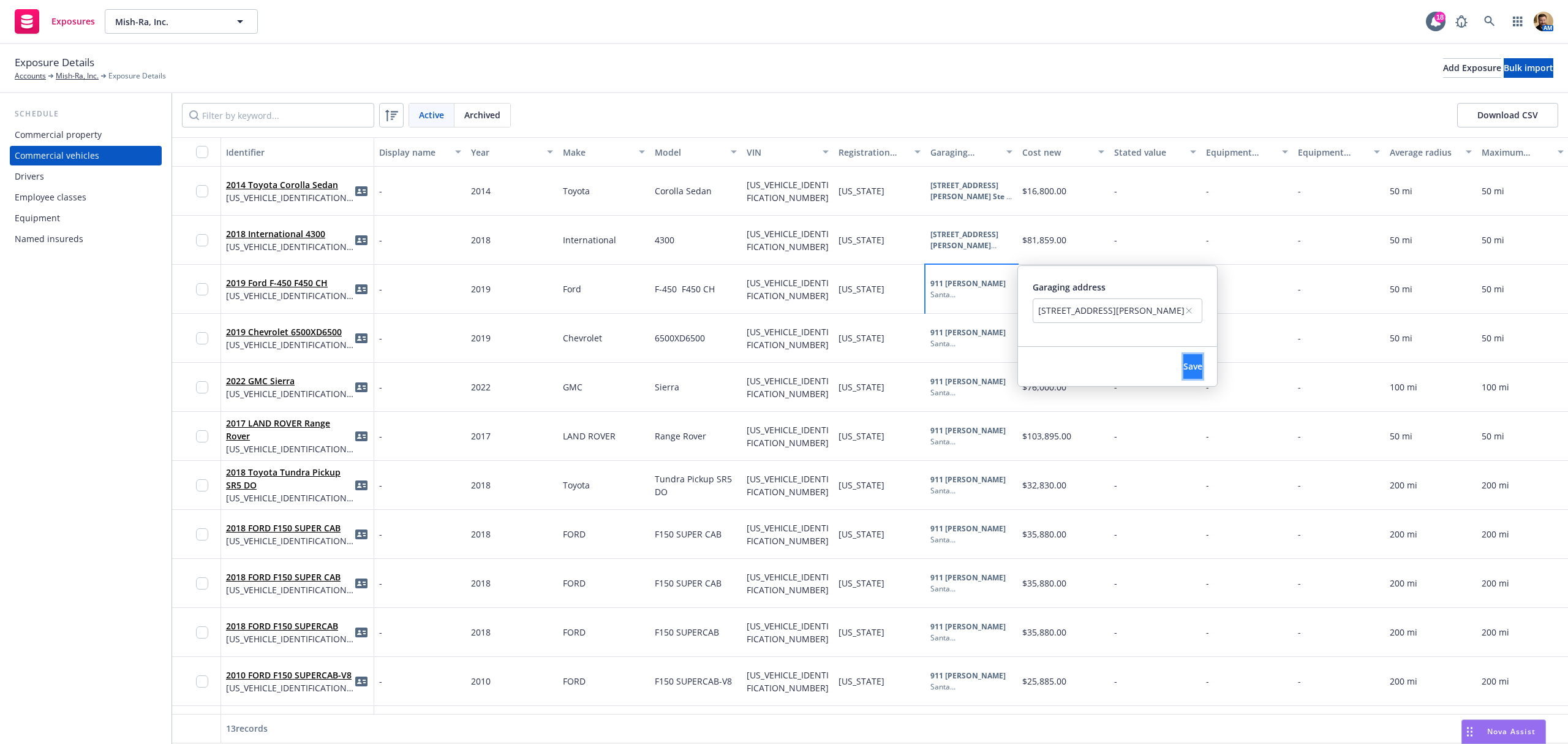
click at [1202, 360] on span "Save" at bounding box center [1193, 366] width 19 height 12
click at [961, 339] on div "Santa Clara , CA , 95054" at bounding box center [972, 344] width 82 height 11
click at [967, 340] on div "Santa Clara , CA , 95054" at bounding box center [972, 344] width 82 height 11
click at [1071, 360] on div "911 George St, Santa Clara, CA, 95054, USA" at bounding box center [1111, 359] width 147 height 13
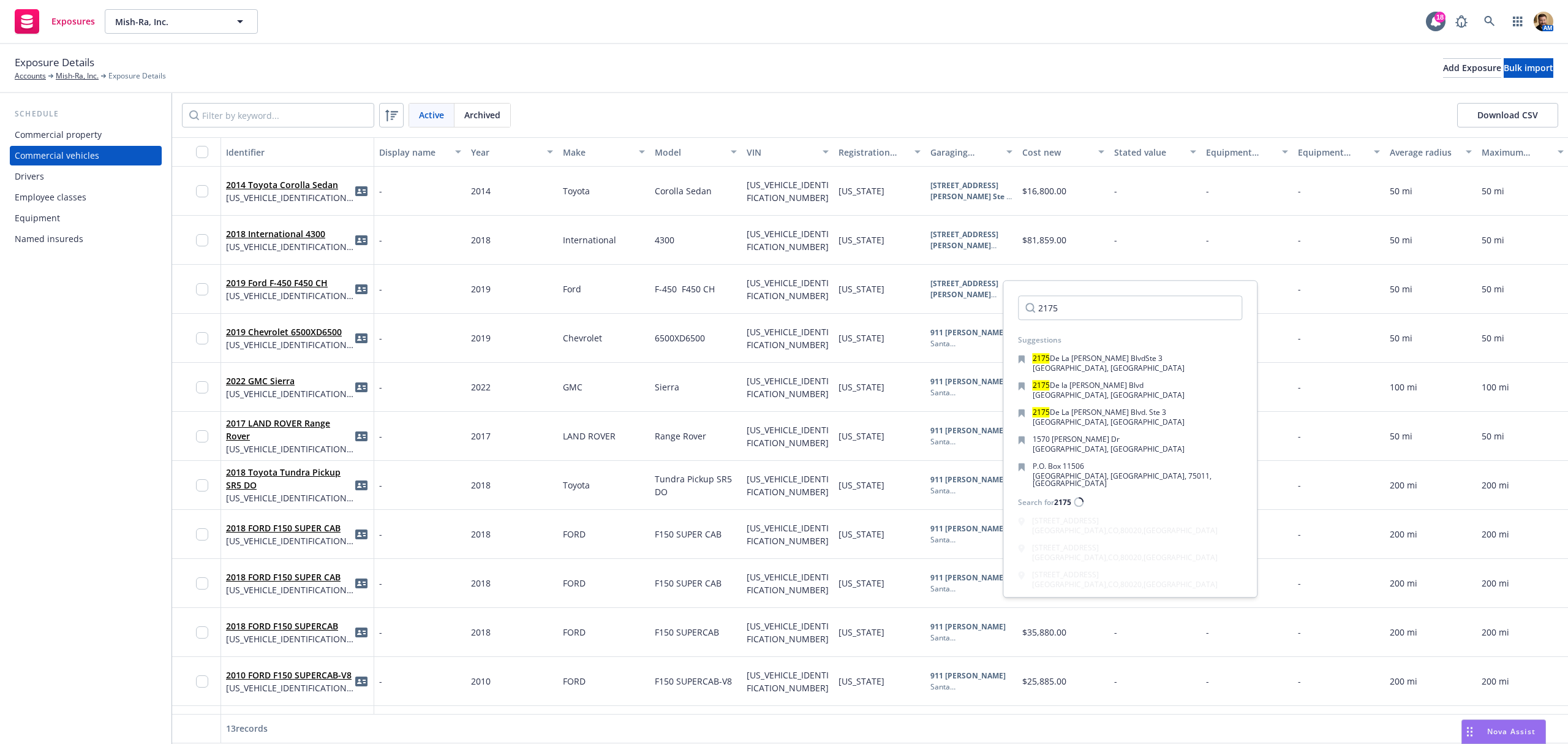
type input "2175"
click at [1071, 360] on span "De La Cruz Blvd" at bounding box center [1098, 358] width 96 height 10
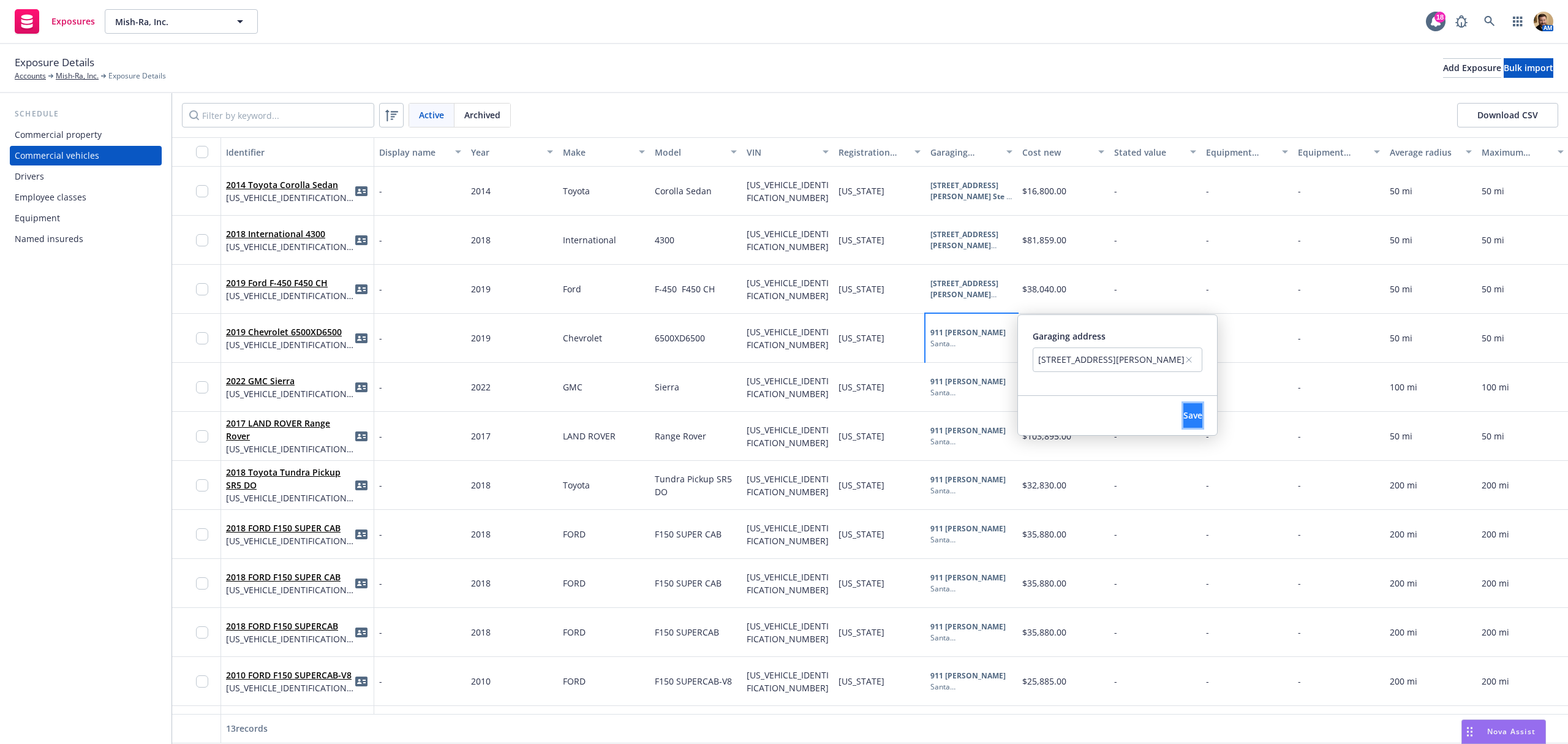
click at [1202, 410] on button "Save" at bounding box center [1193, 415] width 19 height 25
click at [944, 386] on b "911 George St" at bounding box center [968, 381] width 75 height 10
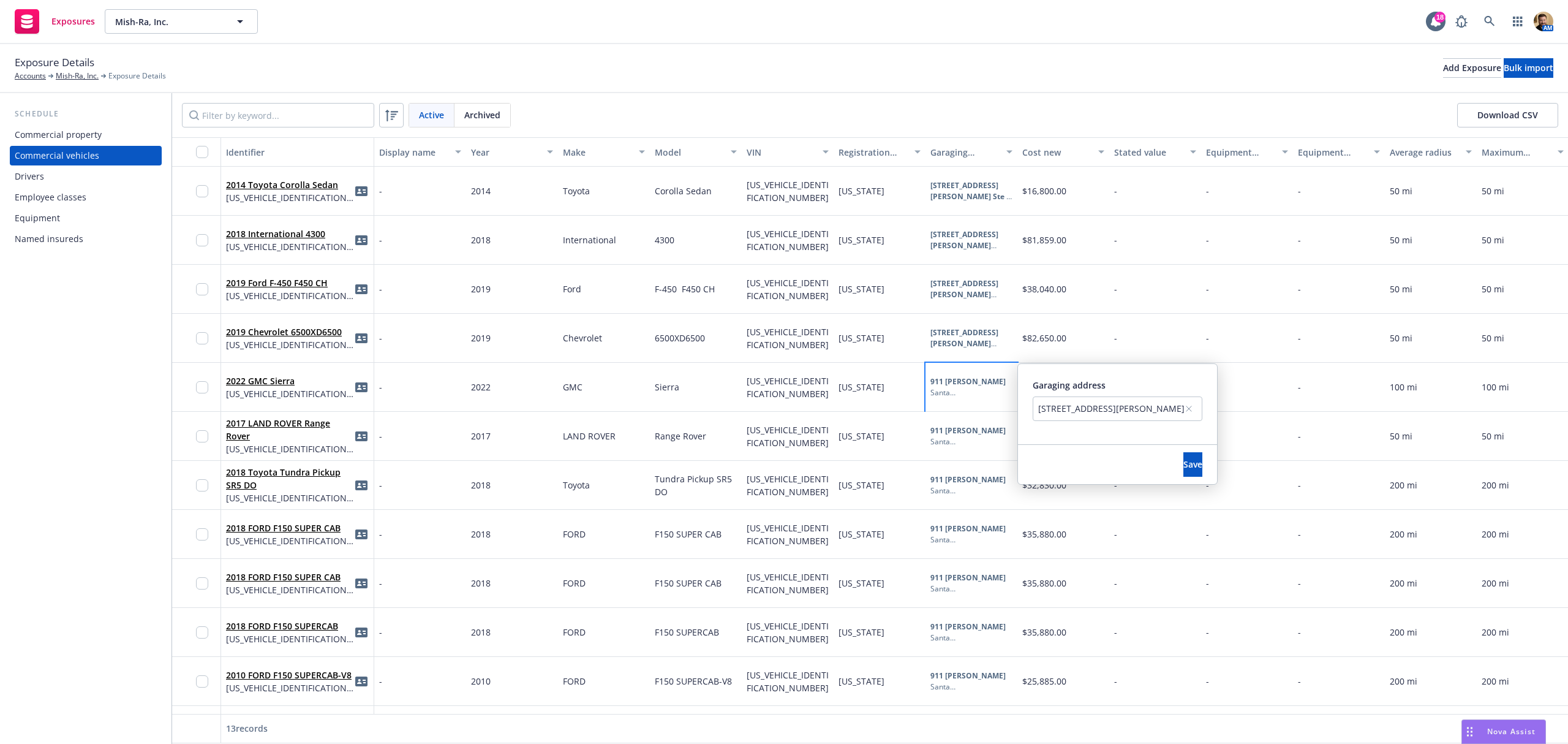
click at [1051, 407] on div "911 George St, Santa Clara, CA, 95054, USA" at bounding box center [1111, 408] width 147 height 13
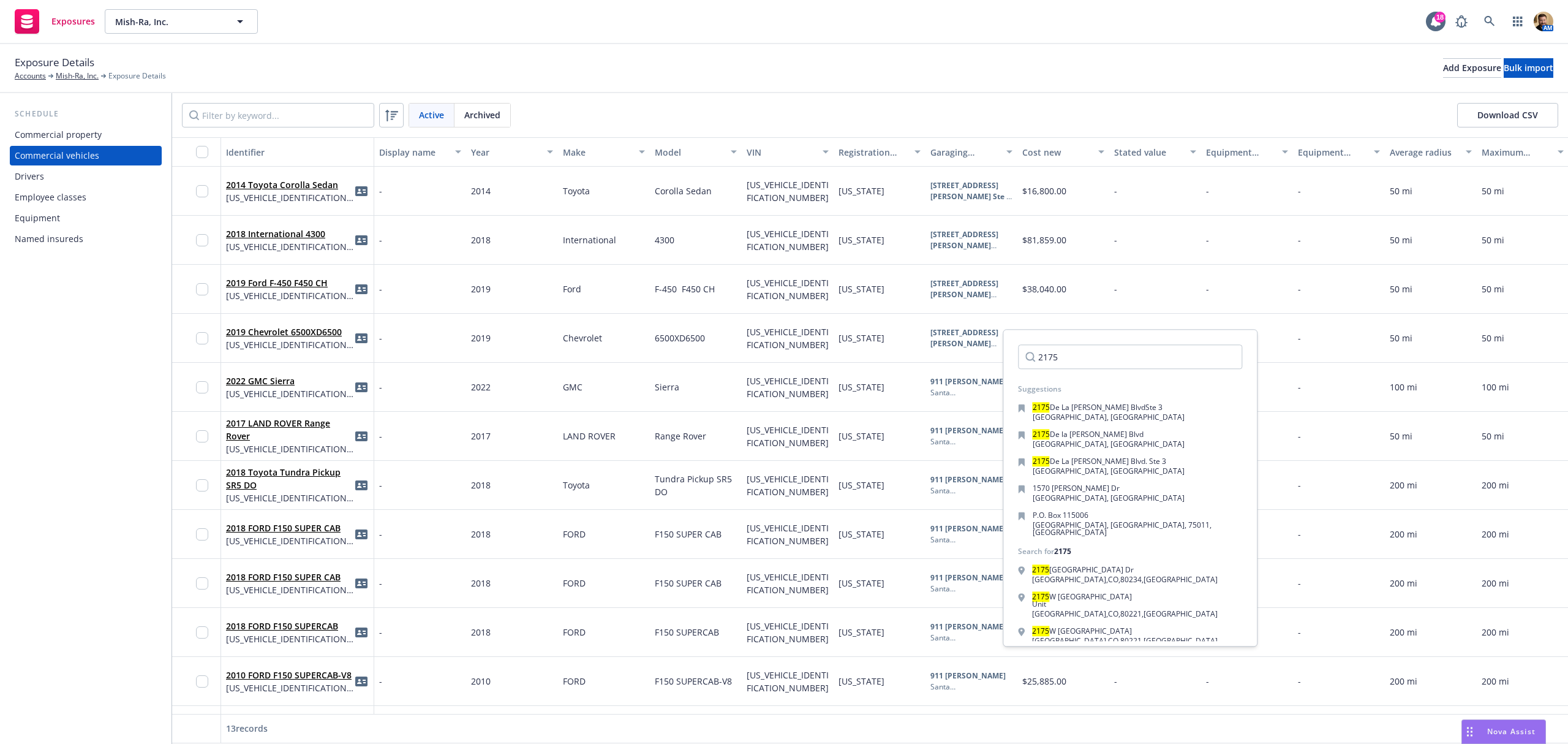
type input "2175"
click at [1051, 407] on span "De La Cruz Blvd" at bounding box center [1098, 407] width 96 height 10
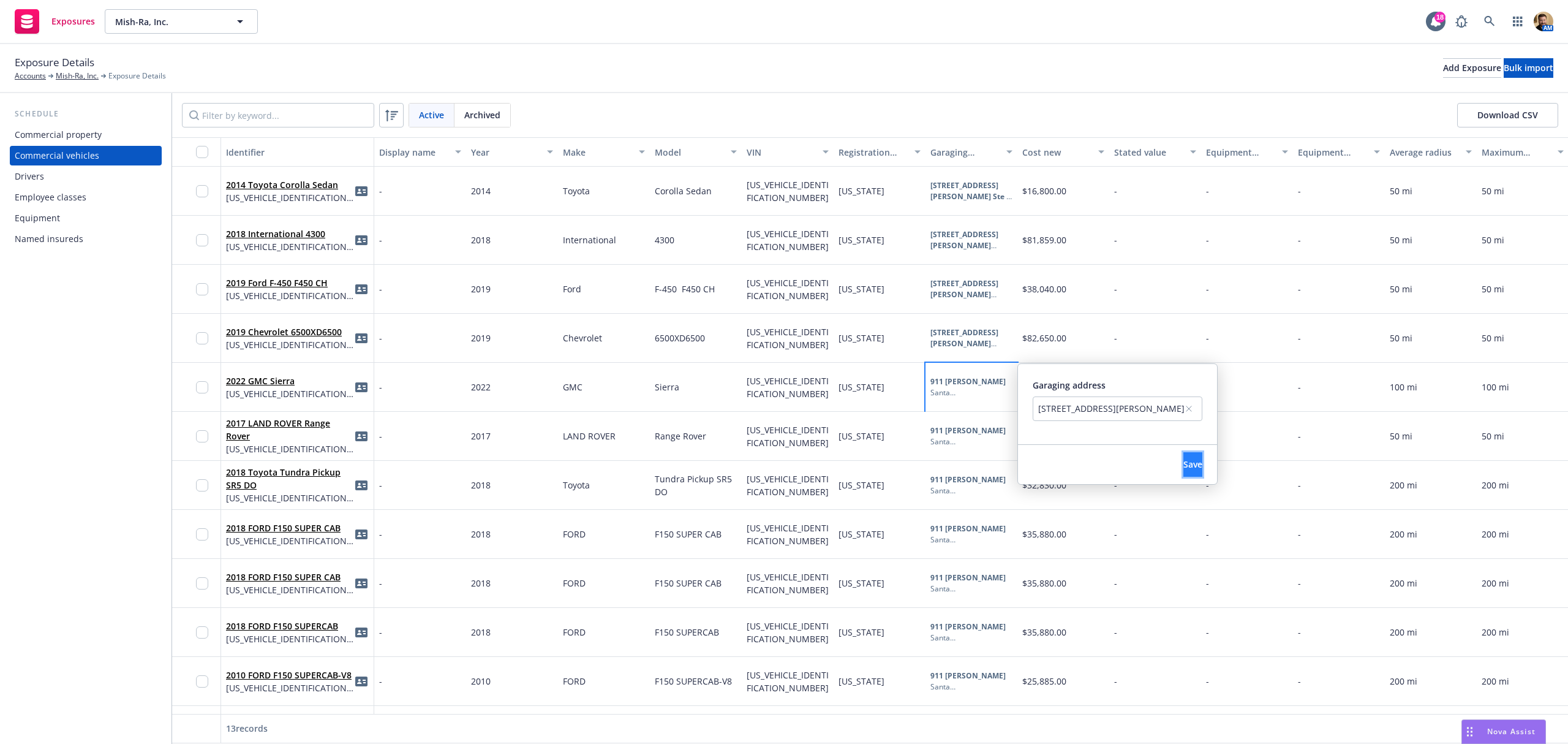
click at [1202, 459] on span "Save" at bounding box center [1193, 465] width 19 height 12
click at [955, 430] on b "911 George St" at bounding box center [968, 430] width 75 height 10
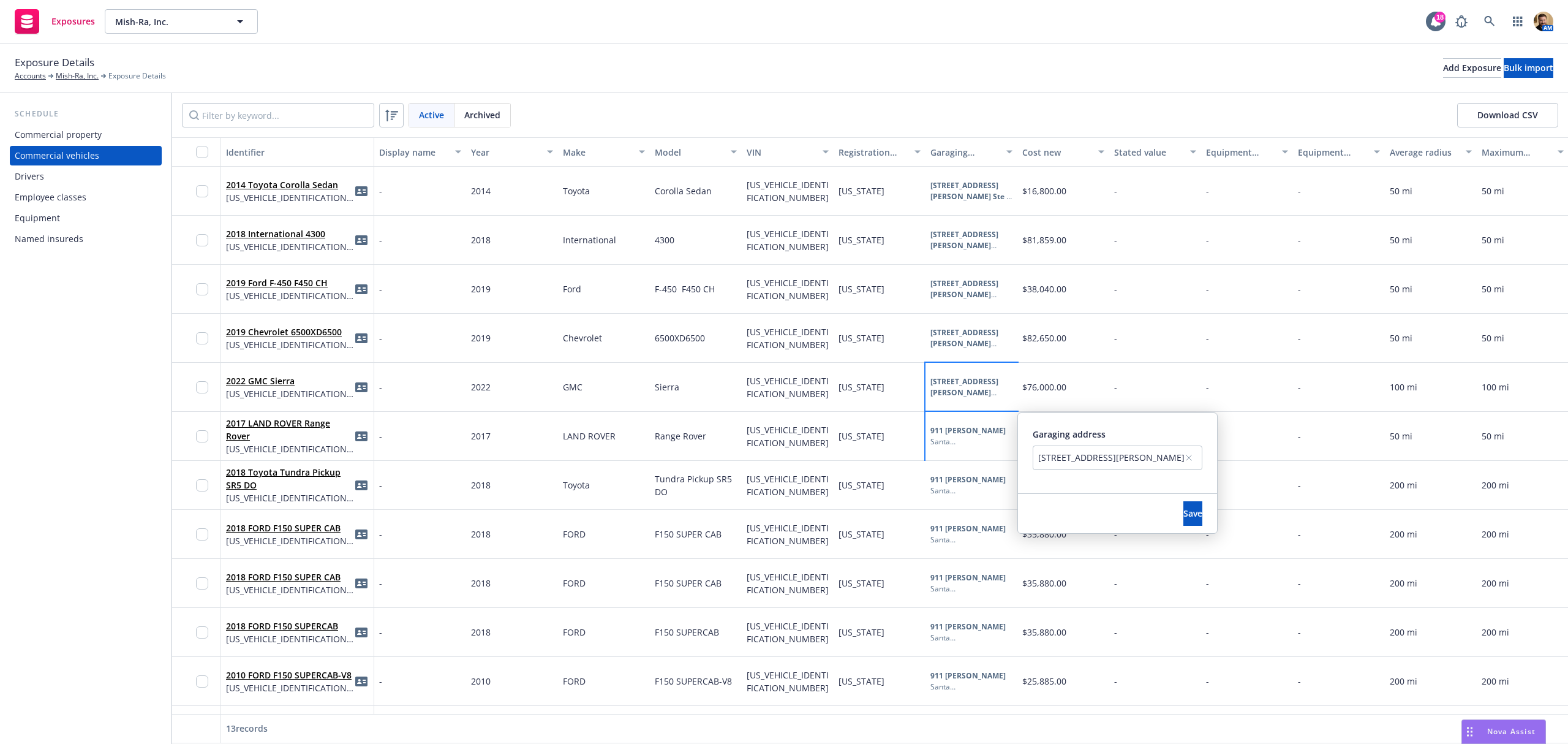
click at [1052, 452] on div "911 George St, Santa Clara, CA, 95054, USA" at bounding box center [1111, 457] width 147 height 13
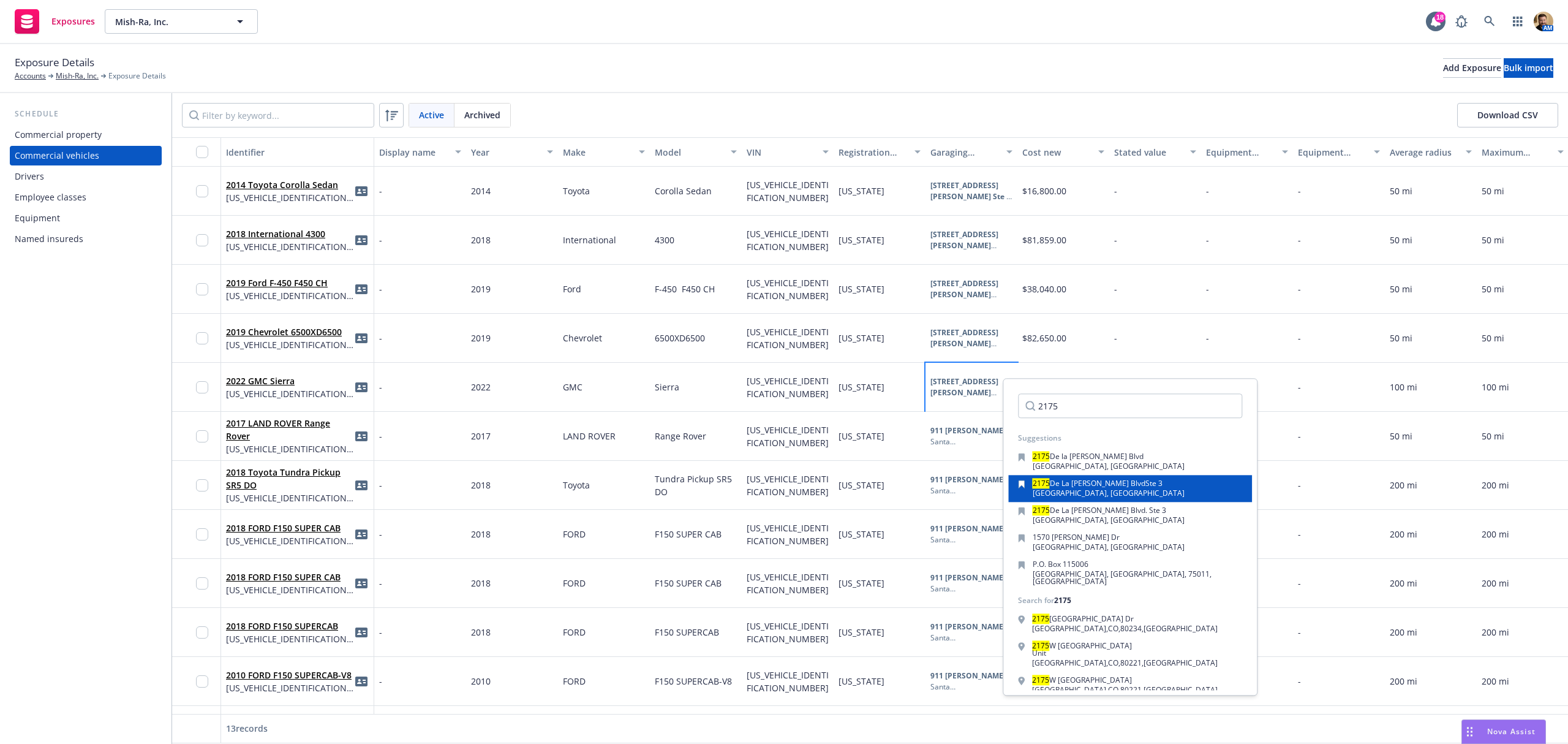
type input "2175"
click at [1054, 478] on span "De La Cruz Blvd" at bounding box center [1098, 483] width 96 height 10
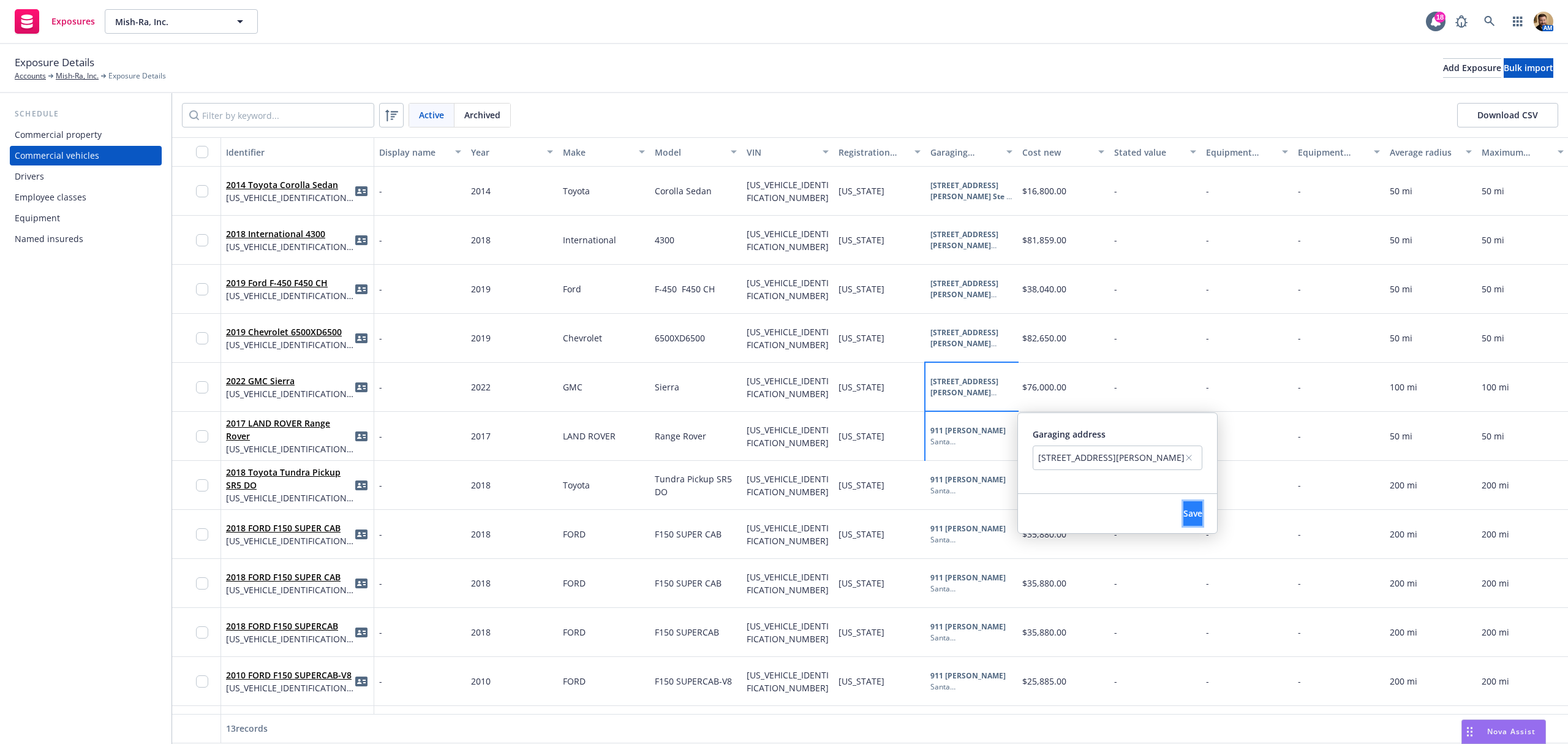
drag, startPoint x: 1241, startPoint y: 515, endPoint x: 1234, endPoint y: 508, distance: 9.9
click at [1202, 515] on span "Save" at bounding box center [1193, 513] width 19 height 12
click at [961, 479] on b "911 George St" at bounding box center [968, 479] width 75 height 10
click at [1062, 501] on div "911 George St, Santa Clara, CA, 95054, USA" at bounding box center [1111, 506] width 147 height 13
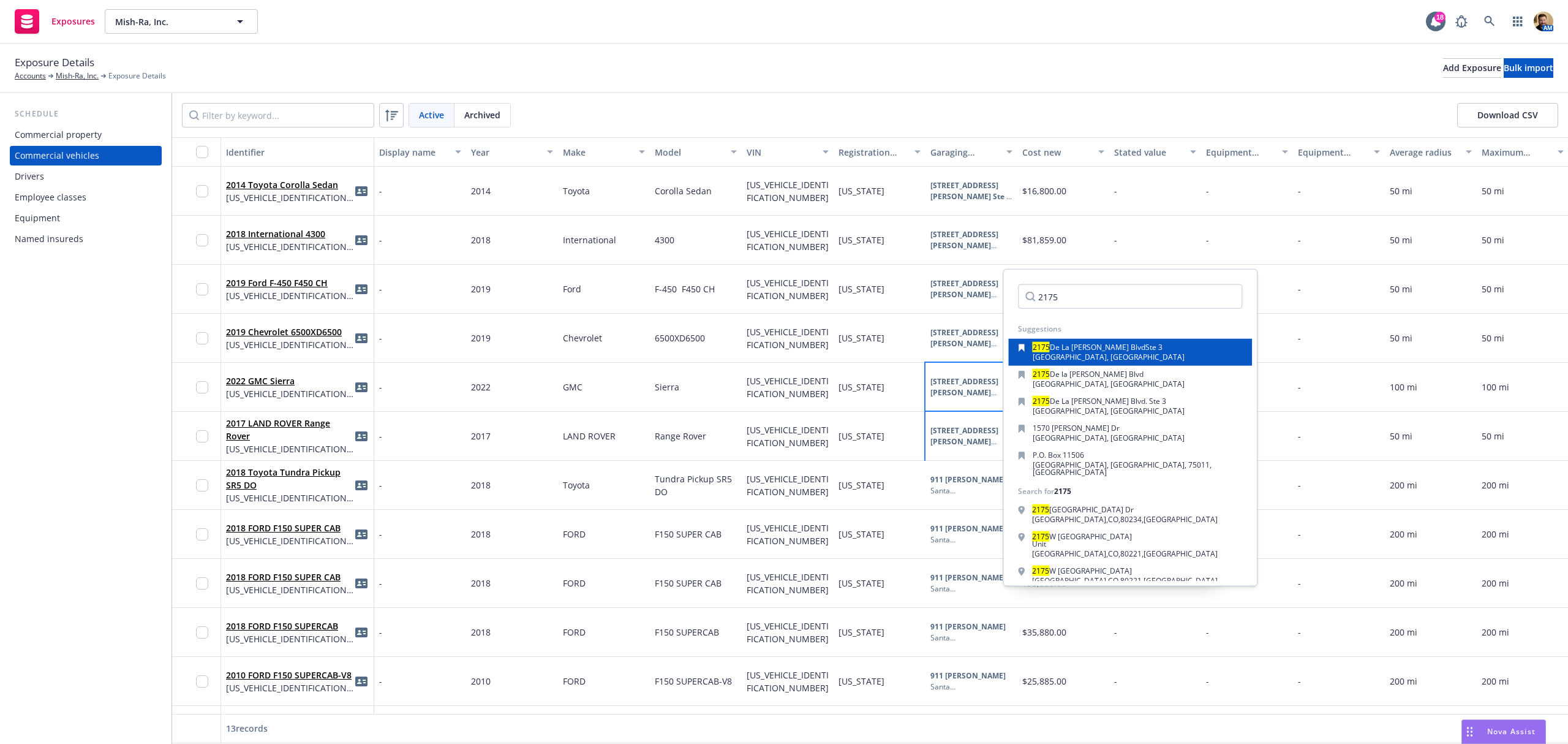
type input "2175"
click at [1061, 348] on span "De La Cruz Blvd" at bounding box center [1098, 347] width 96 height 10
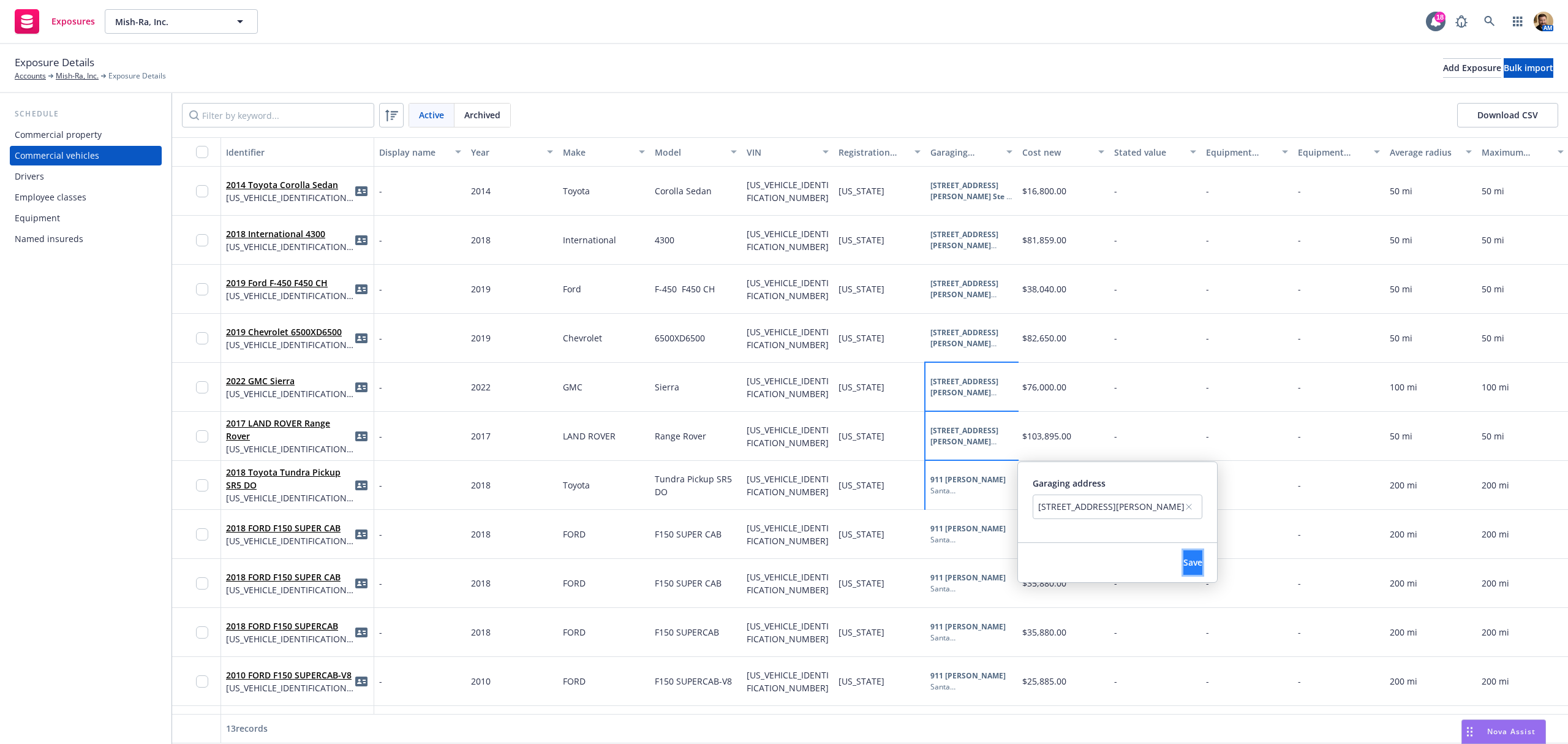
click at [1202, 567] on span "Save" at bounding box center [1193, 562] width 19 height 12
click at [957, 536] on div "Santa Clara , CA , 95054" at bounding box center [972, 539] width 82 height 11
click at [927, 424] on div "911 George St, Santa Clara, CA, 95054, USA" at bounding box center [917, 435] width 170 height 25
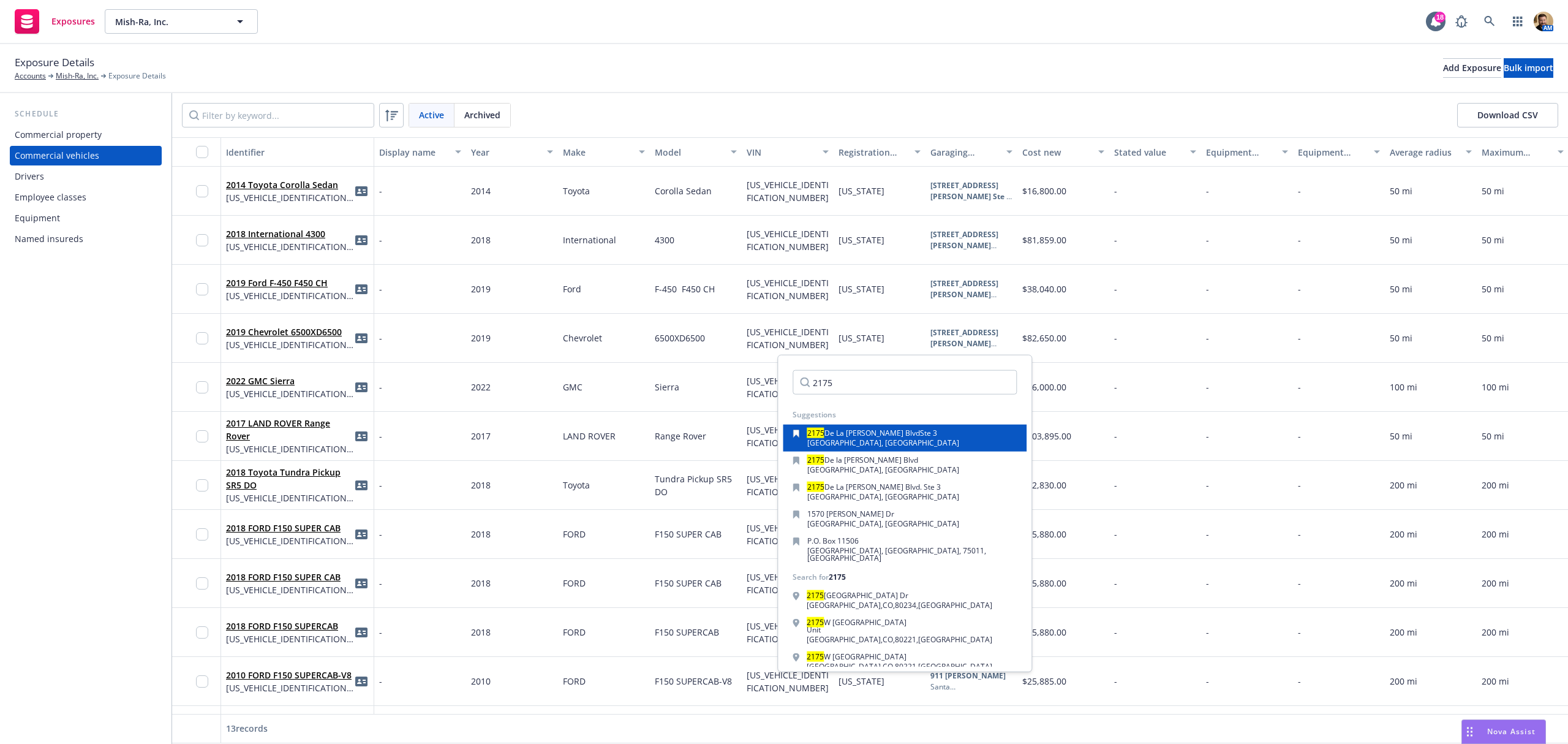
type input "2175"
click at [915, 433] on div "2175 De La Cruz Blvd Ste 3 Santa Clara, CA, 95050, USA" at bounding box center [905, 438] width 224 height 17
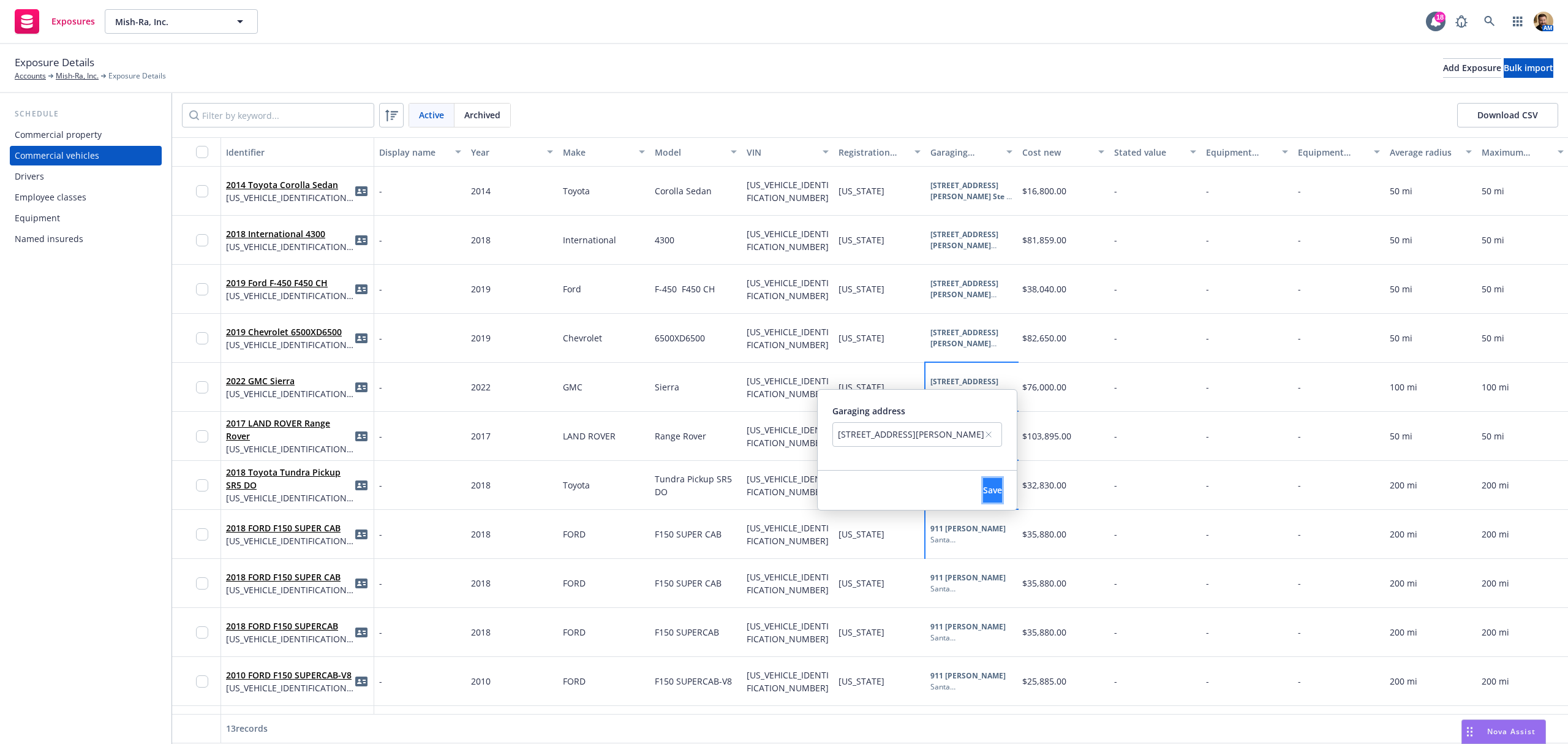
click at [983, 489] on span "Save" at bounding box center [992, 490] width 19 height 12
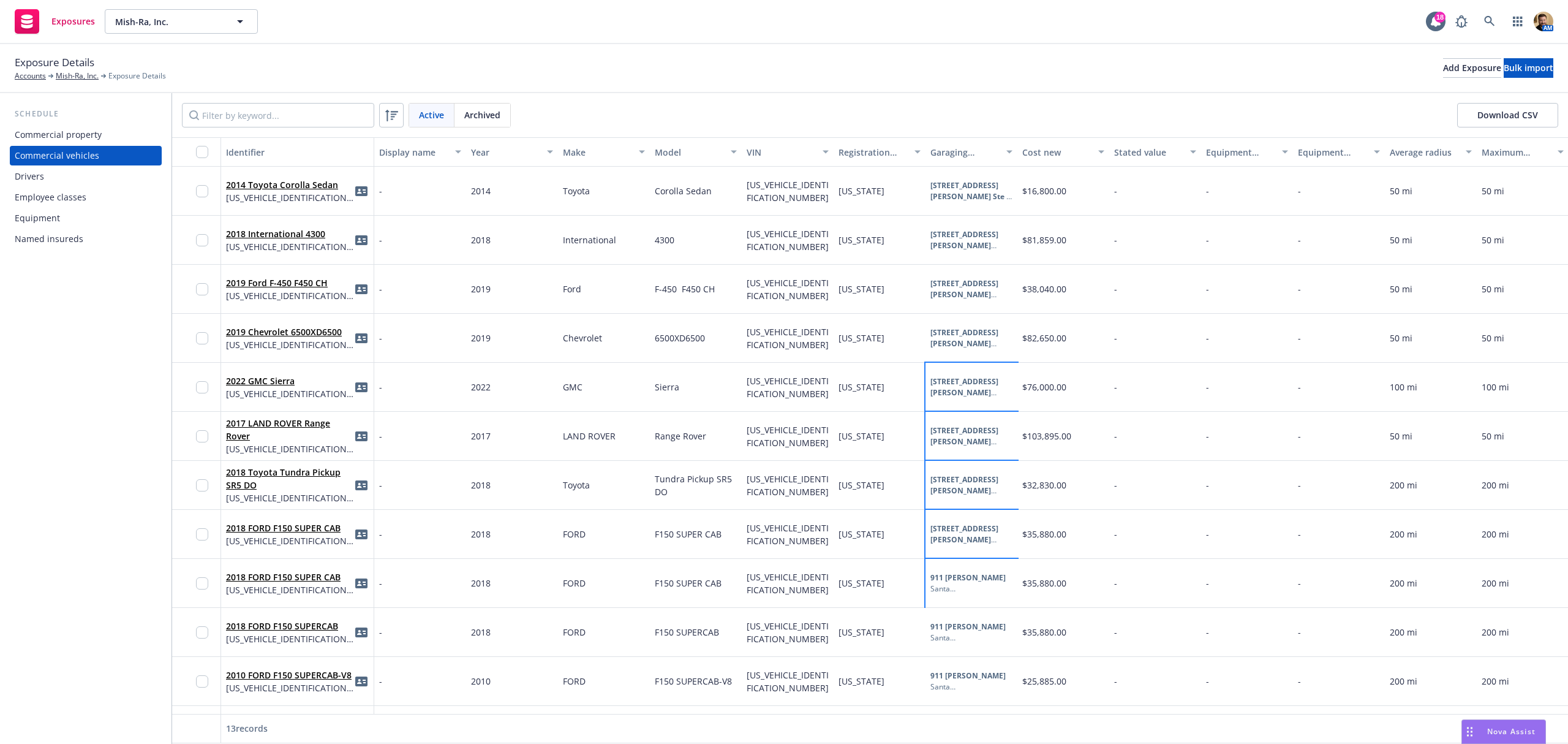
click at [955, 577] on b "911 George St" at bounding box center [968, 578] width 75 height 10
click at [886, 480] on div "911 George St, Santa Clara, CA, 95054, USA" at bounding box center [911, 483] width 147 height 13
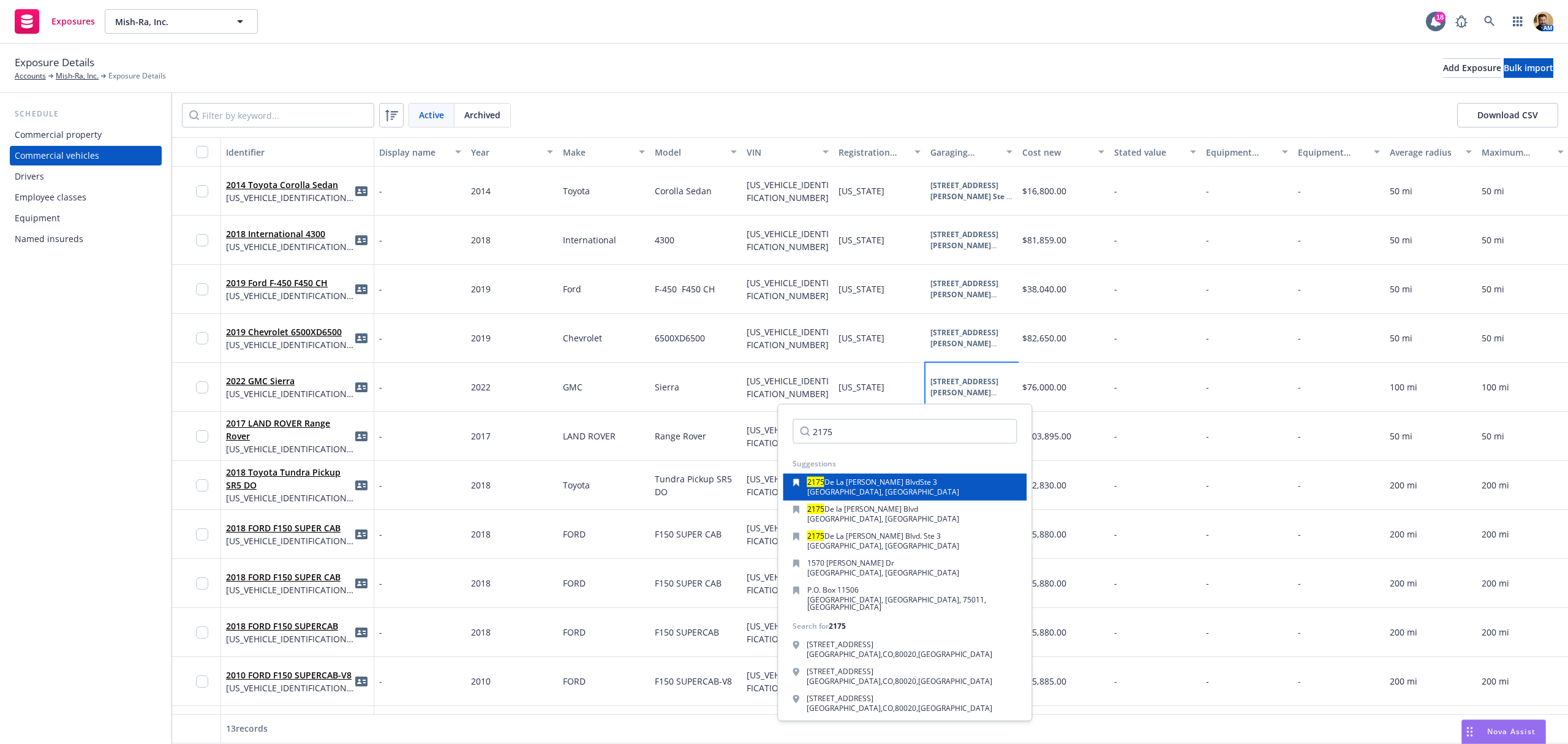
type input "2175"
click at [920, 479] on span "Ste 3" at bounding box center [929, 482] width 17 height 10
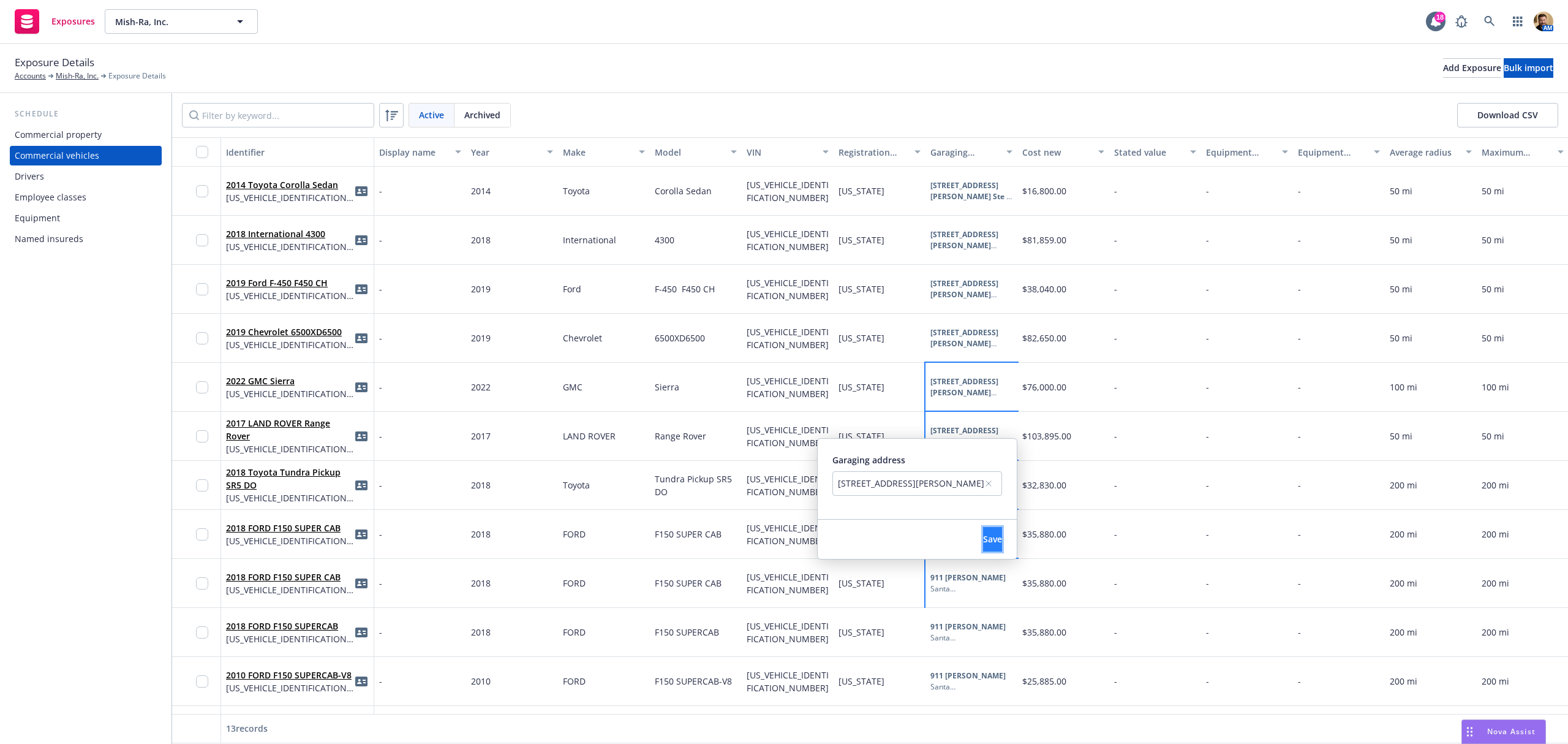
click at [983, 545] on button "Save" at bounding box center [992, 539] width 19 height 25
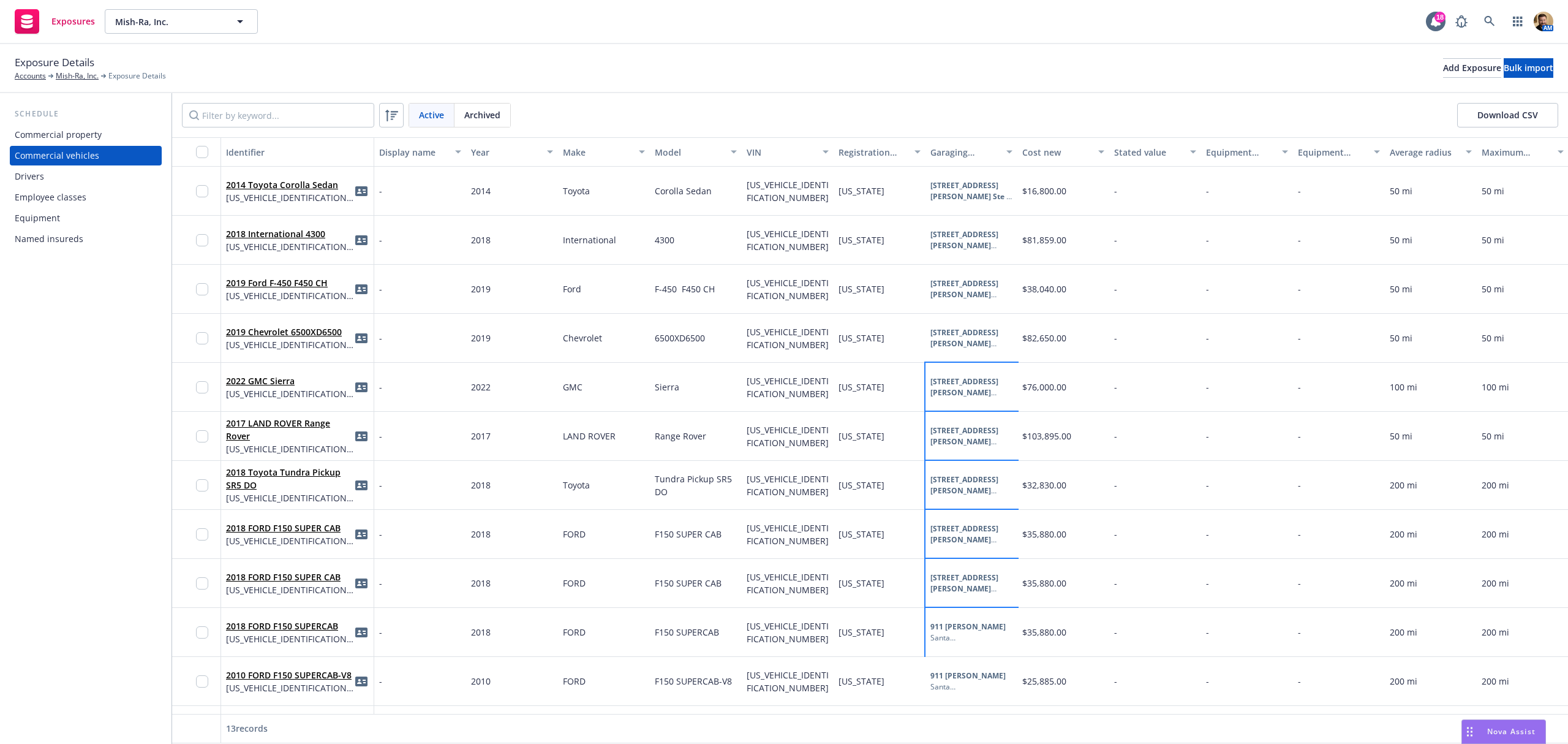
click at [952, 627] on b "911 George St" at bounding box center [968, 627] width 75 height 10
click at [929, 521] on div "911 George St, Santa Clara, CA, 95054, USA" at bounding box center [917, 532] width 170 height 25
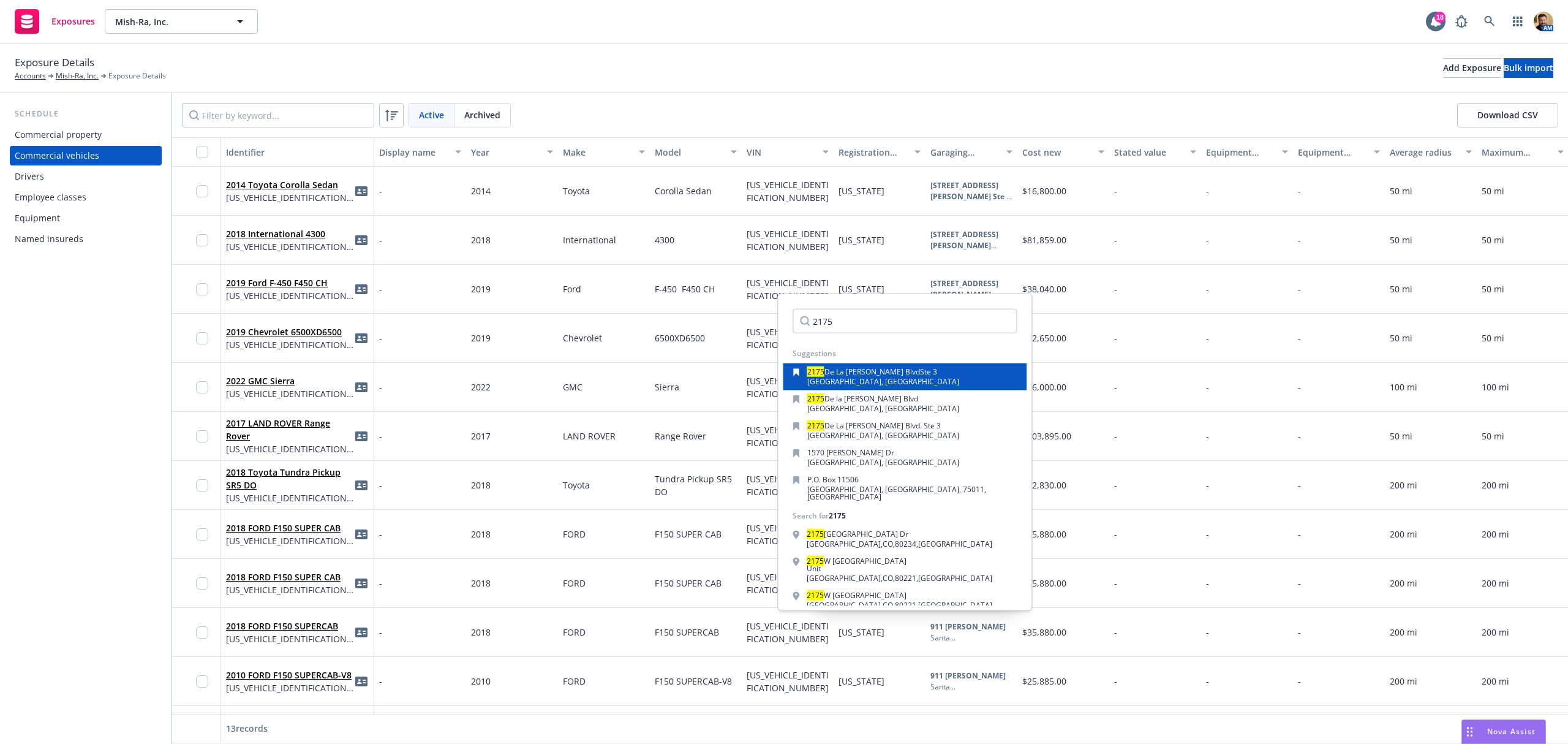
type input "2175"
click at [920, 369] on span "Ste 3" at bounding box center [929, 371] width 17 height 10
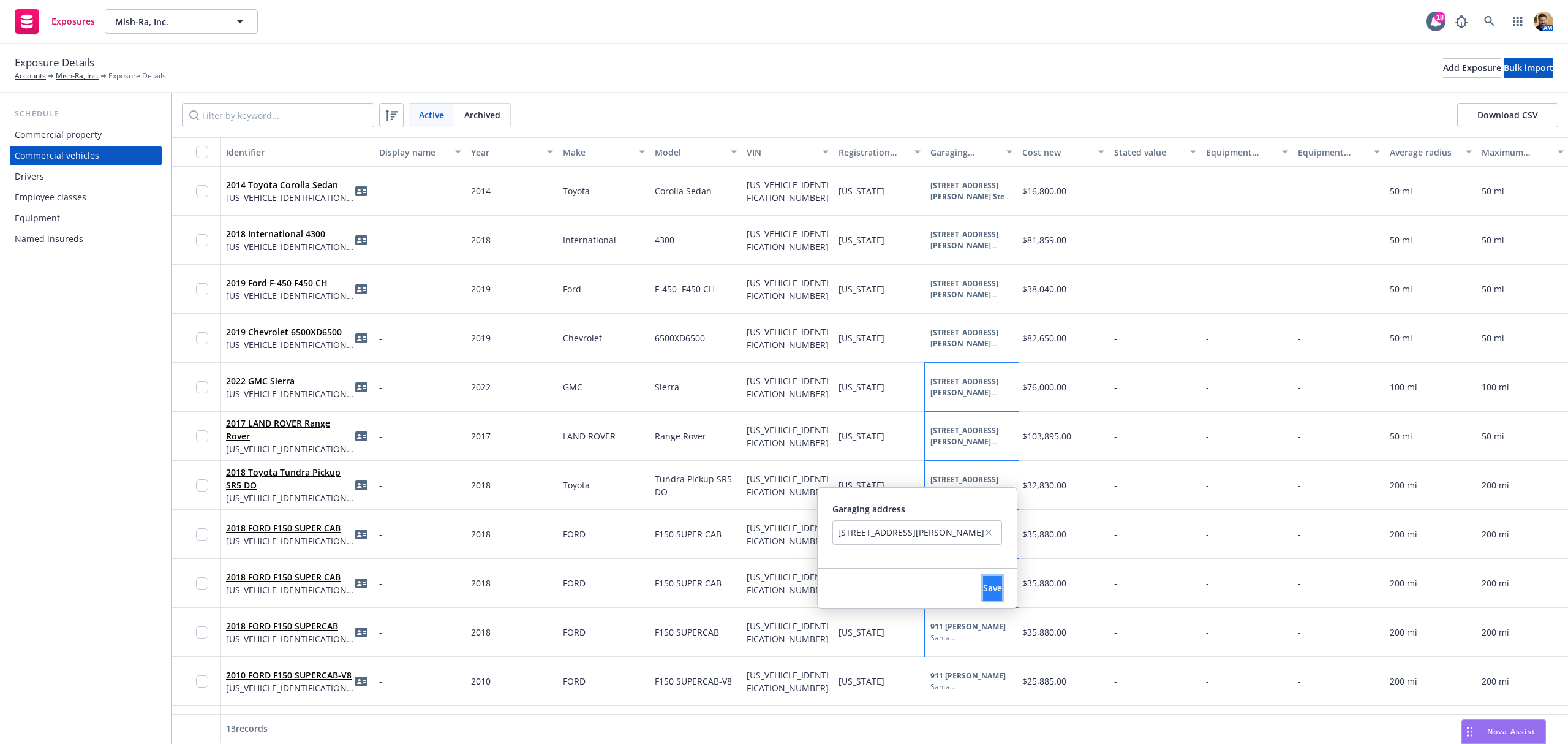
click at [983, 591] on span "Save" at bounding box center [992, 588] width 19 height 12
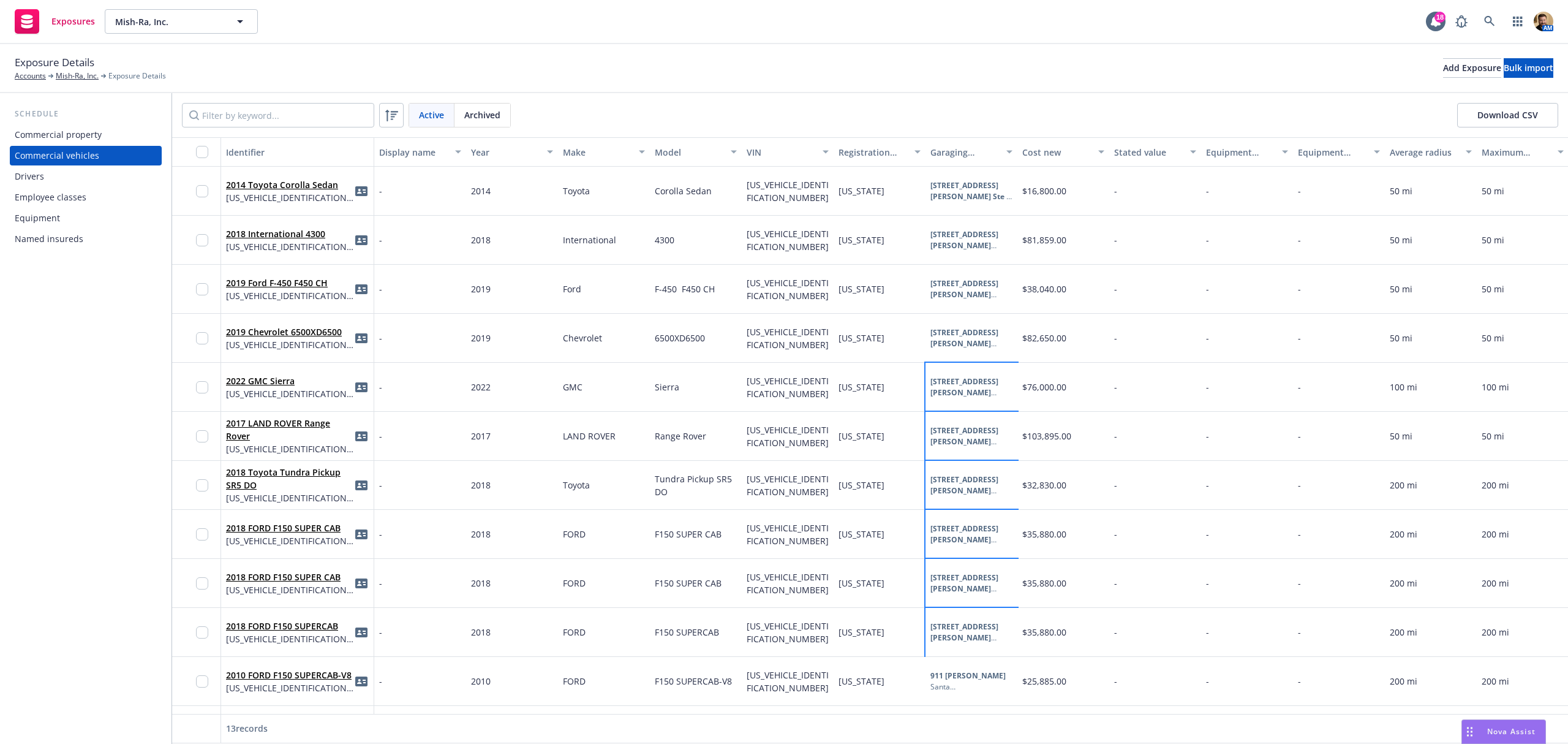
scroll to position [102, 0]
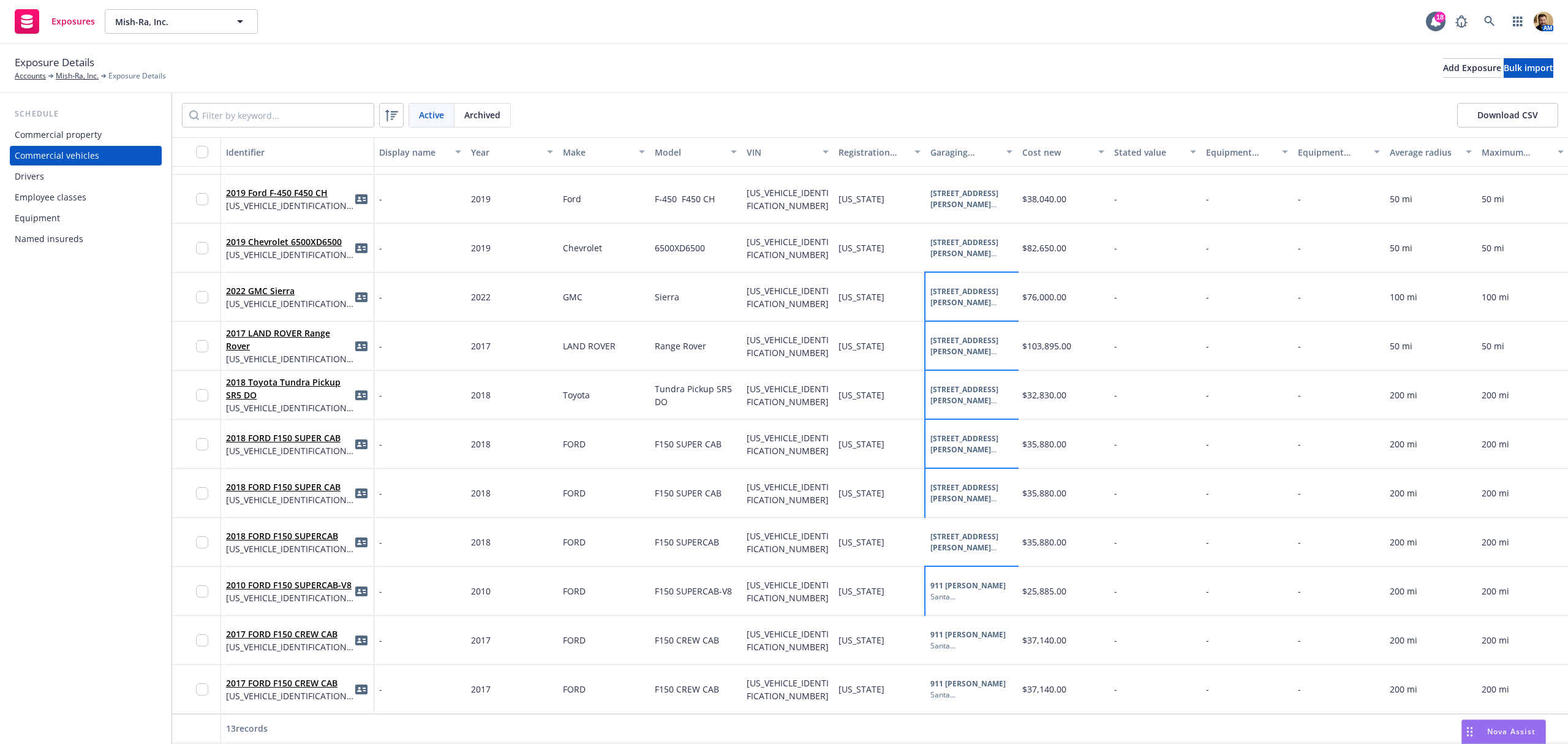
click at [961, 580] on b "911 George St" at bounding box center [968, 585] width 75 height 10
click at [890, 476] on div "911 George St, Santa Clara, CA, 95054, USA" at bounding box center [911, 478] width 147 height 13
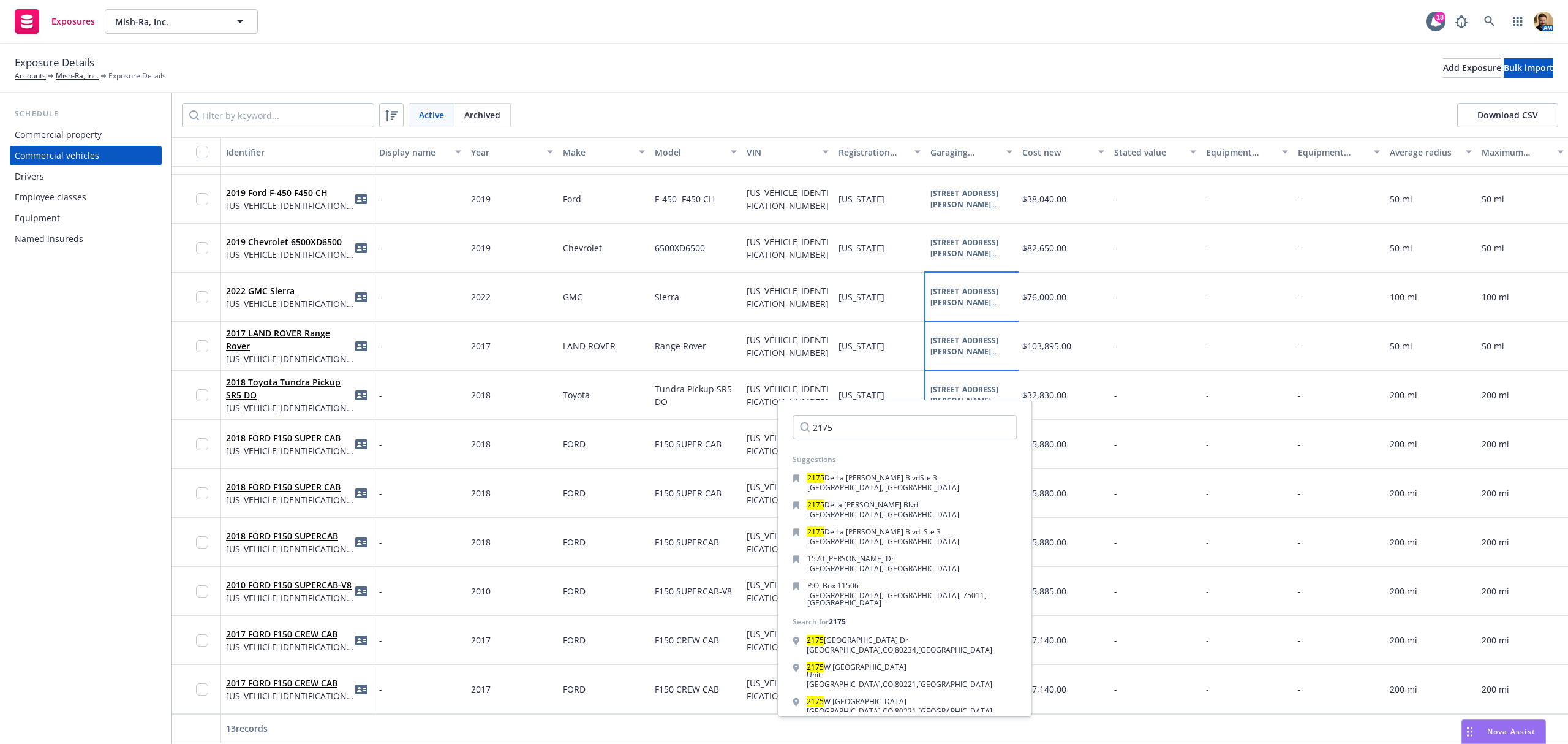
type input "2175"
click at [920, 476] on span "Ste 3" at bounding box center [929, 477] width 17 height 10
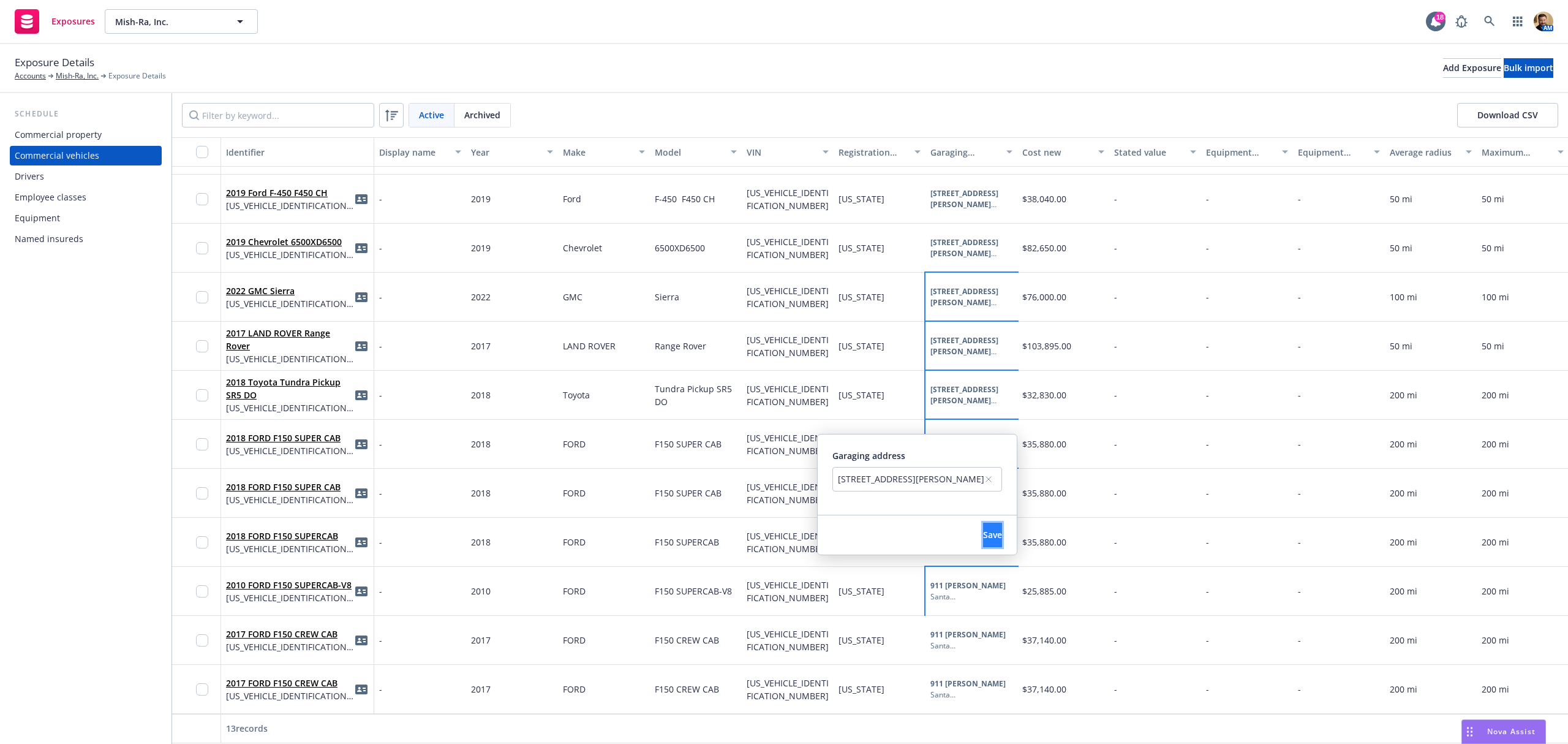
click at [983, 537] on span "Save" at bounding box center [992, 535] width 19 height 12
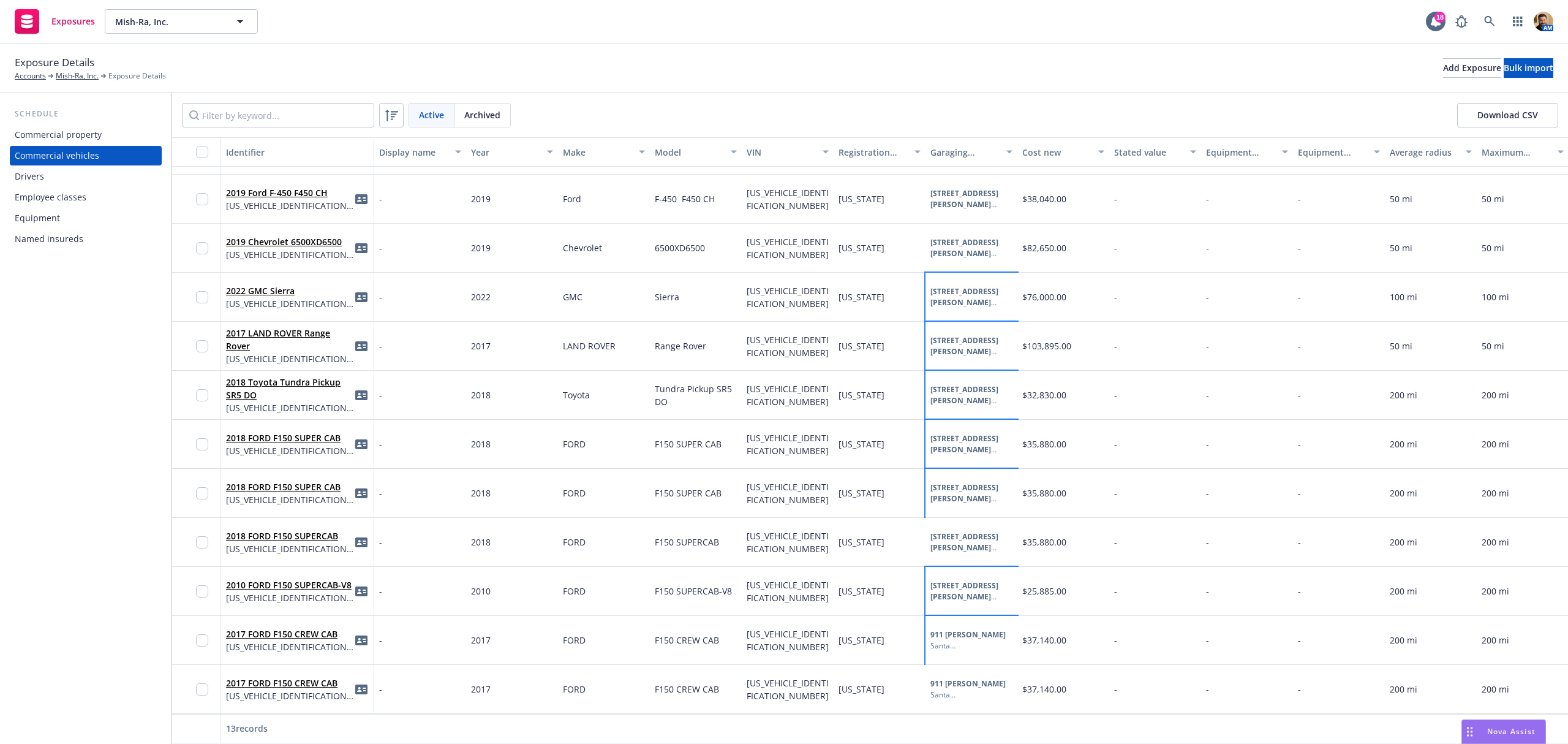
click at [944, 640] on div "Santa Clara , CA , 95054" at bounding box center [972, 645] width 82 height 11
click at [867, 525] on div "911 George St, Santa Clara, CA, 95054, USA" at bounding box center [911, 527] width 147 height 13
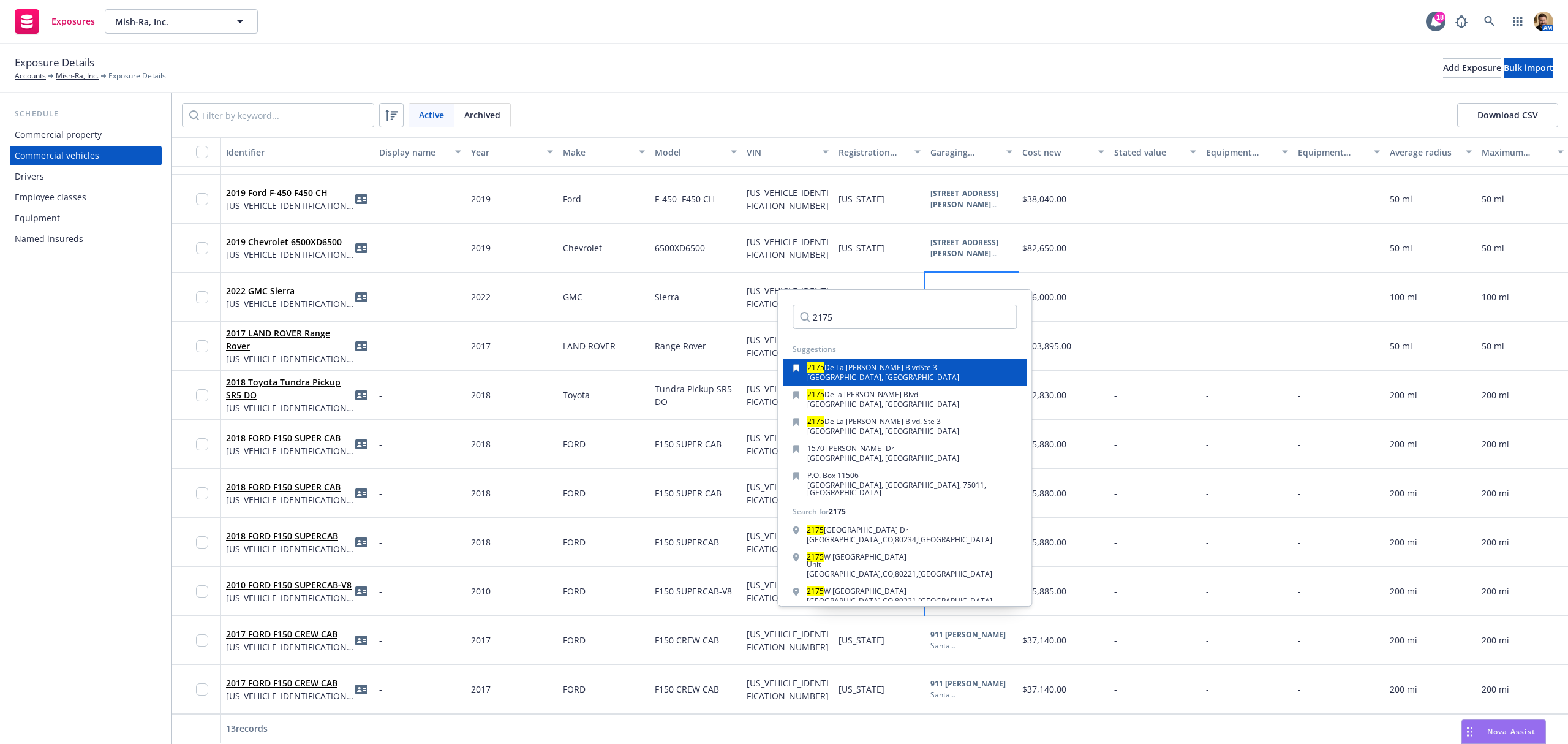
type input "2175"
click at [884, 360] on div "2175 De La Cruz Blvd Ste 3 Santa Clara, CA, 95050, USA" at bounding box center [905, 372] width 244 height 27
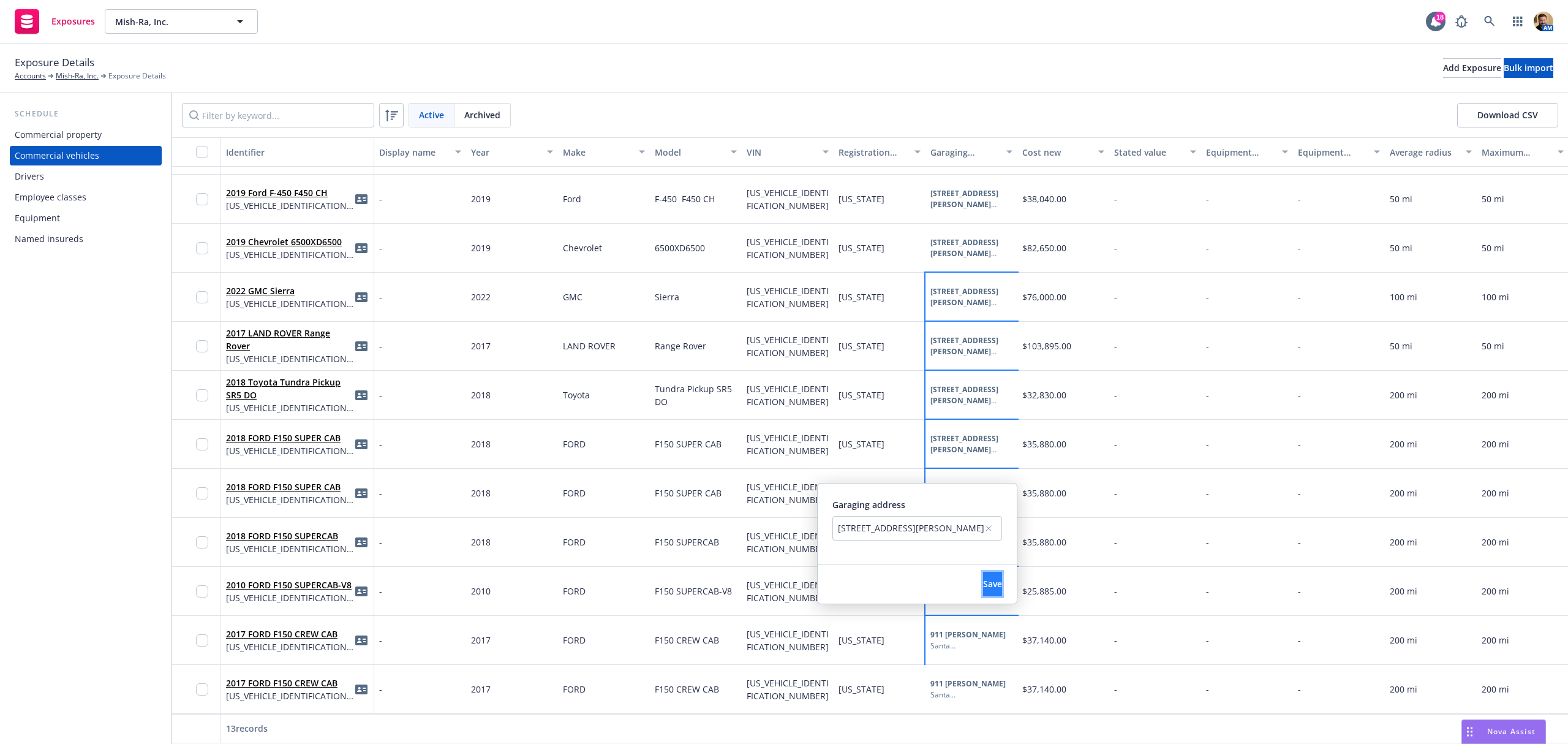
click at [983, 582] on span "Save" at bounding box center [992, 584] width 19 height 12
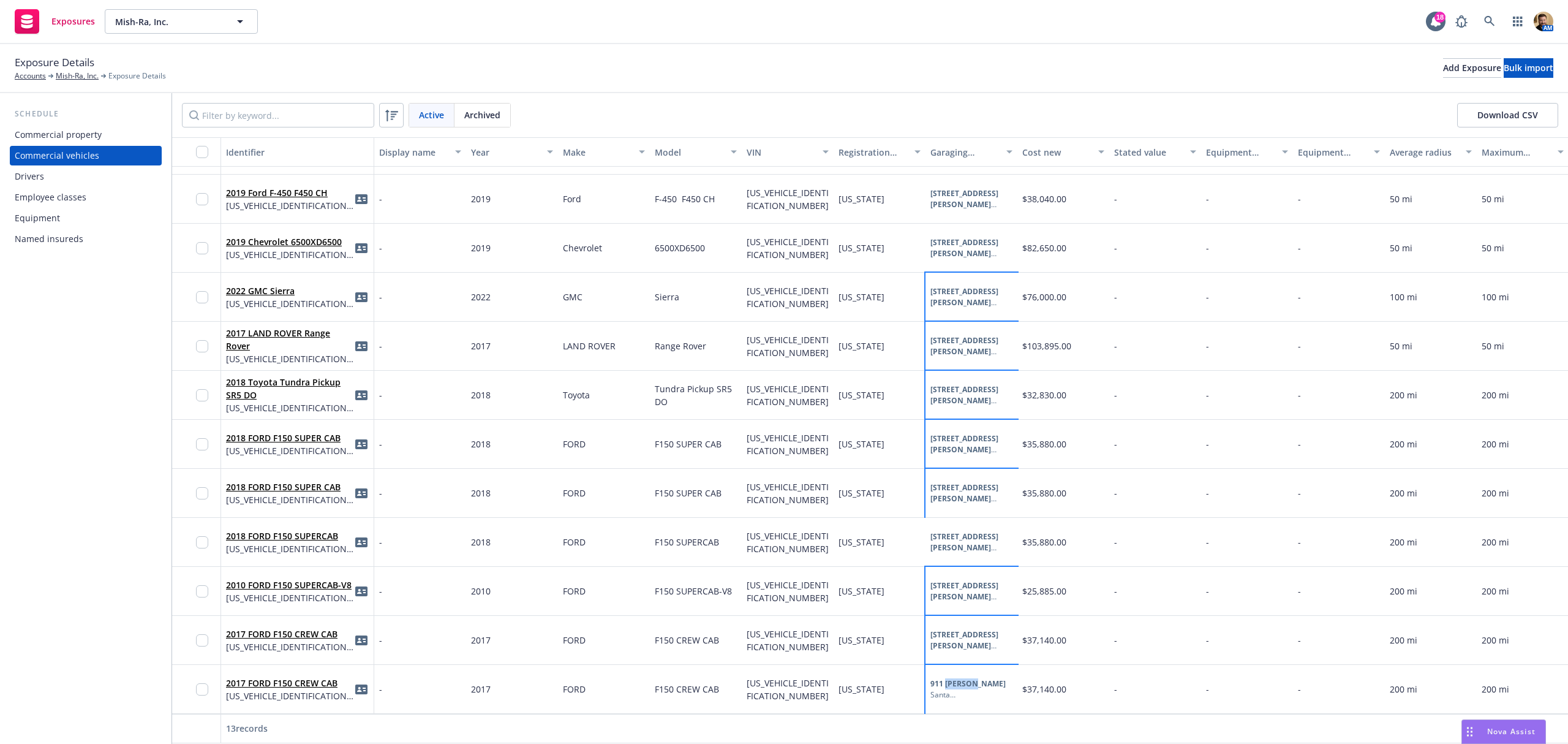
click at [950, 678] on b "911 George St" at bounding box center [968, 683] width 75 height 10
click at [914, 573] on div "911 George St, Santa Clara, CA, 95054, USA" at bounding box center [911, 577] width 147 height 13
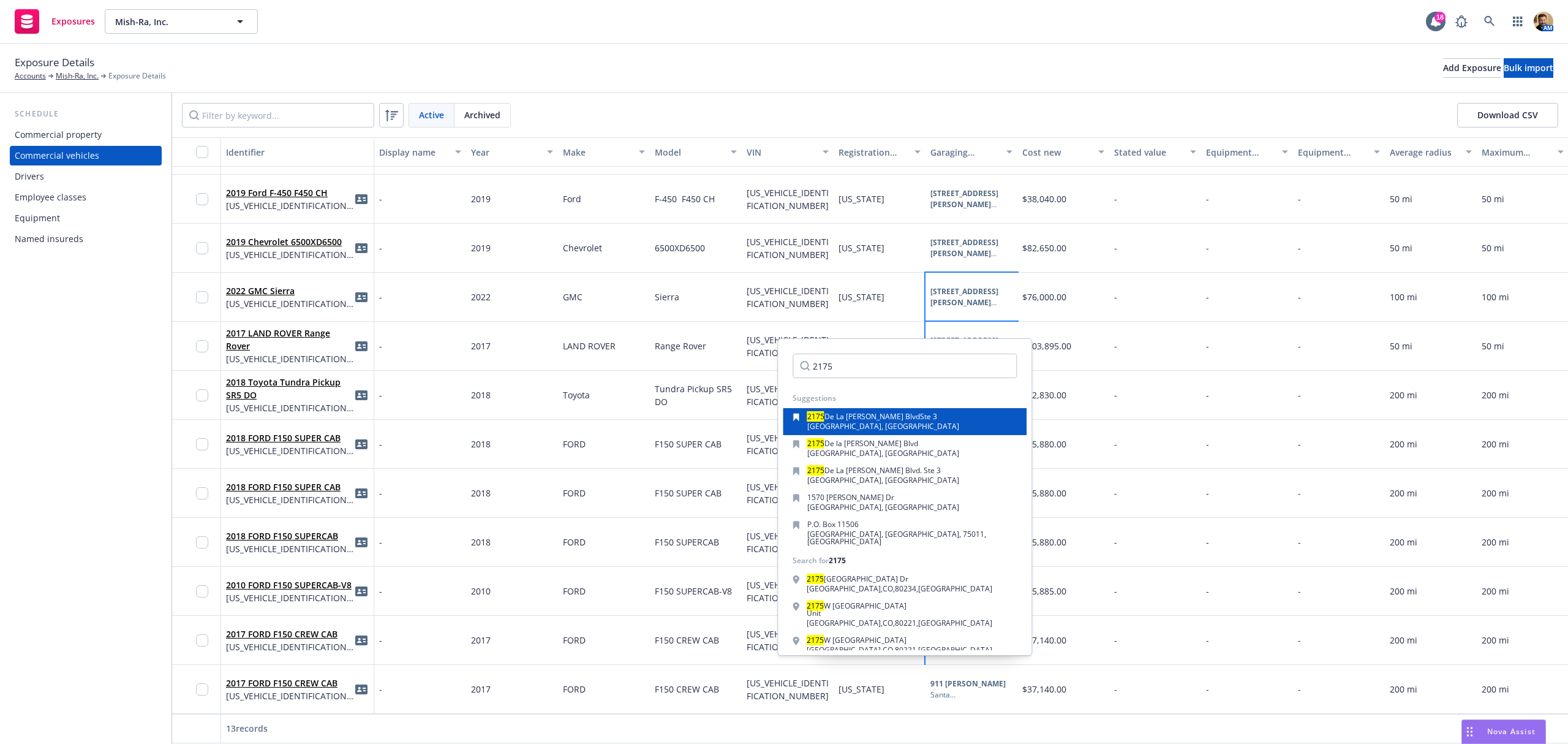
type input "2175"
click at [873, 430] on span "Santa Clara, CA, 95050, USA" at bounding box center [883, 426] width 152 height 10
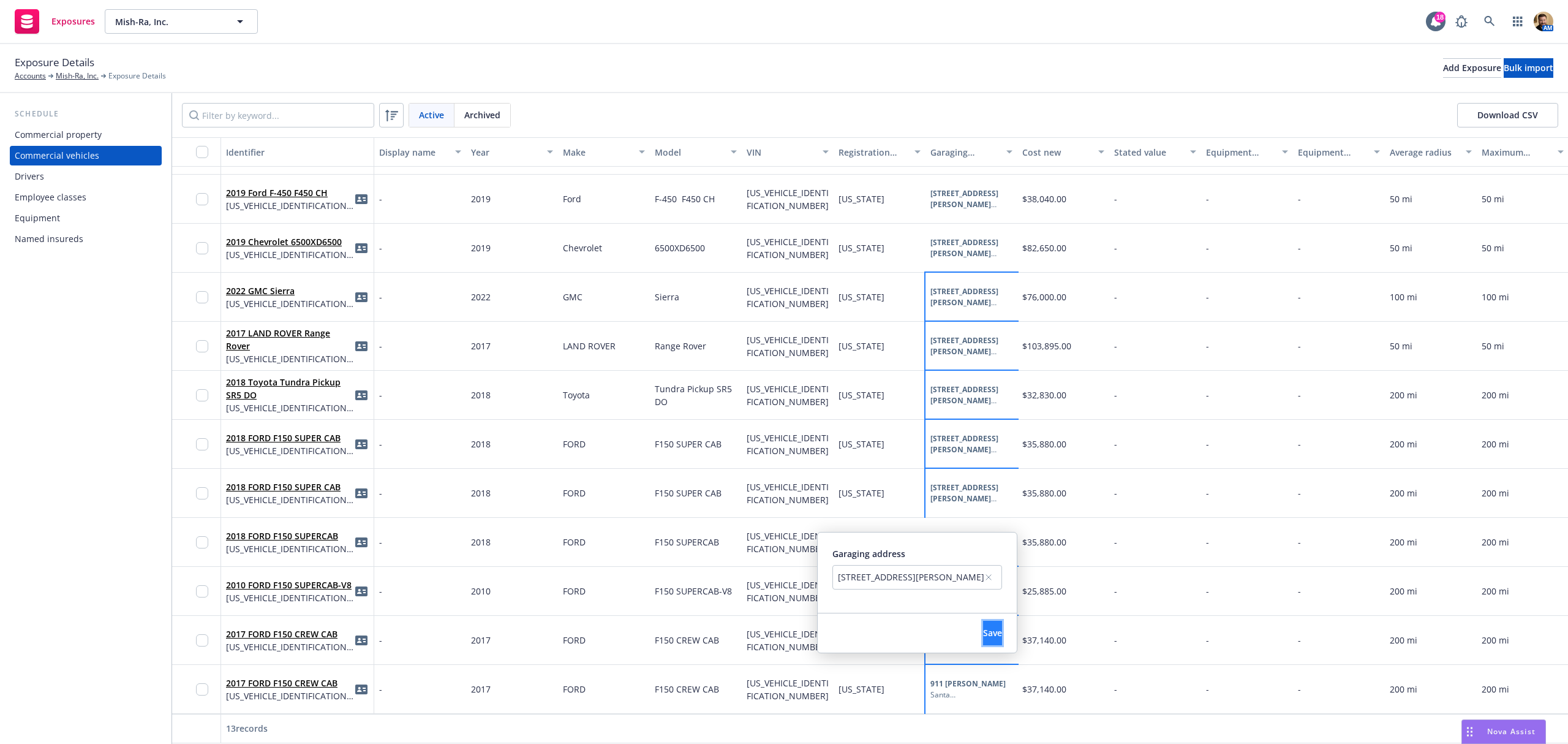
click at [989, 631] on button "Save" at bounding box center [992, 633] width 19 height 25
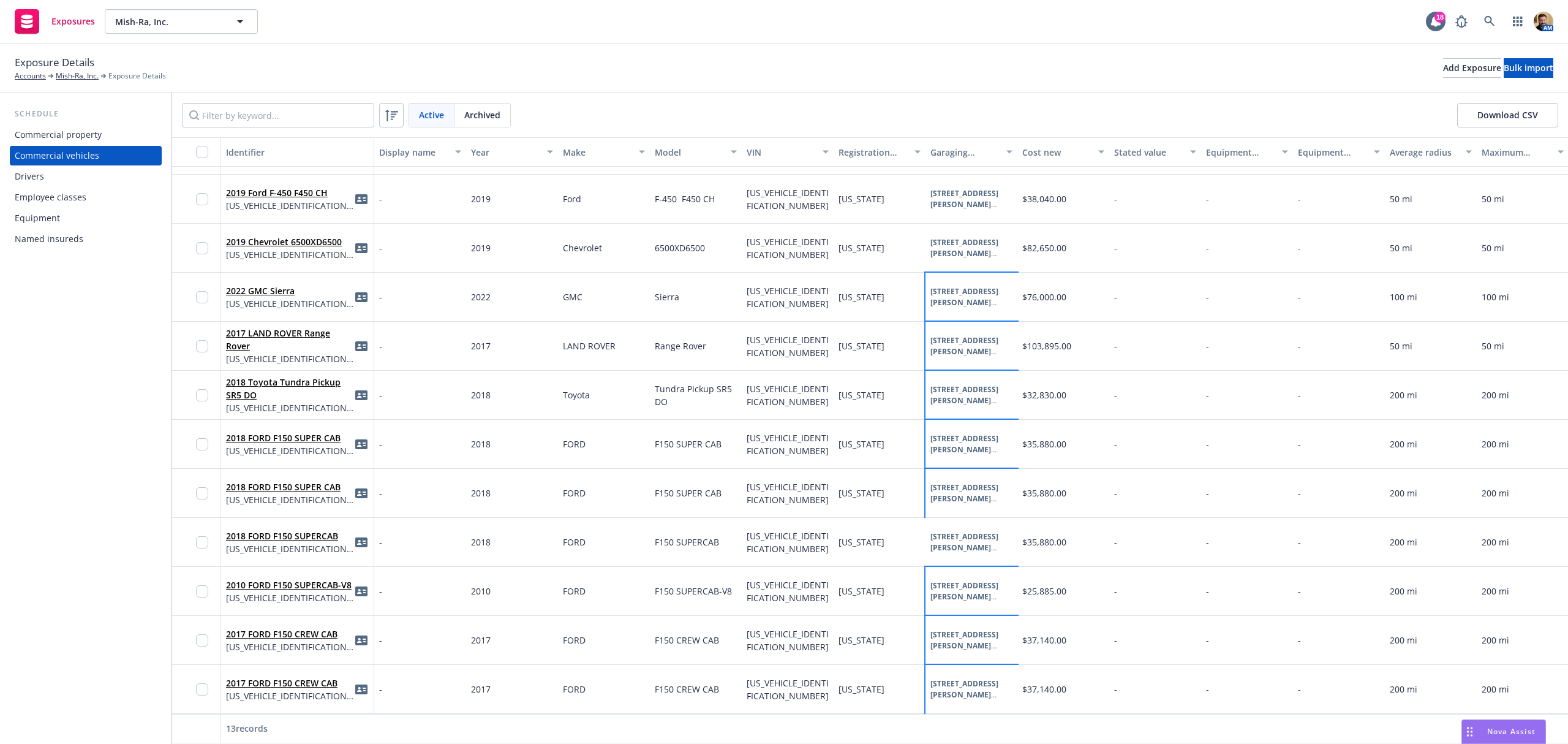
click at [920, 93] on div "Active Archived Download CSV" at bounding box center [870, 115] width 1396 height 44
click at [202, 152] on input "checkbox" at bounding box center [202, 152] width 12 height 12
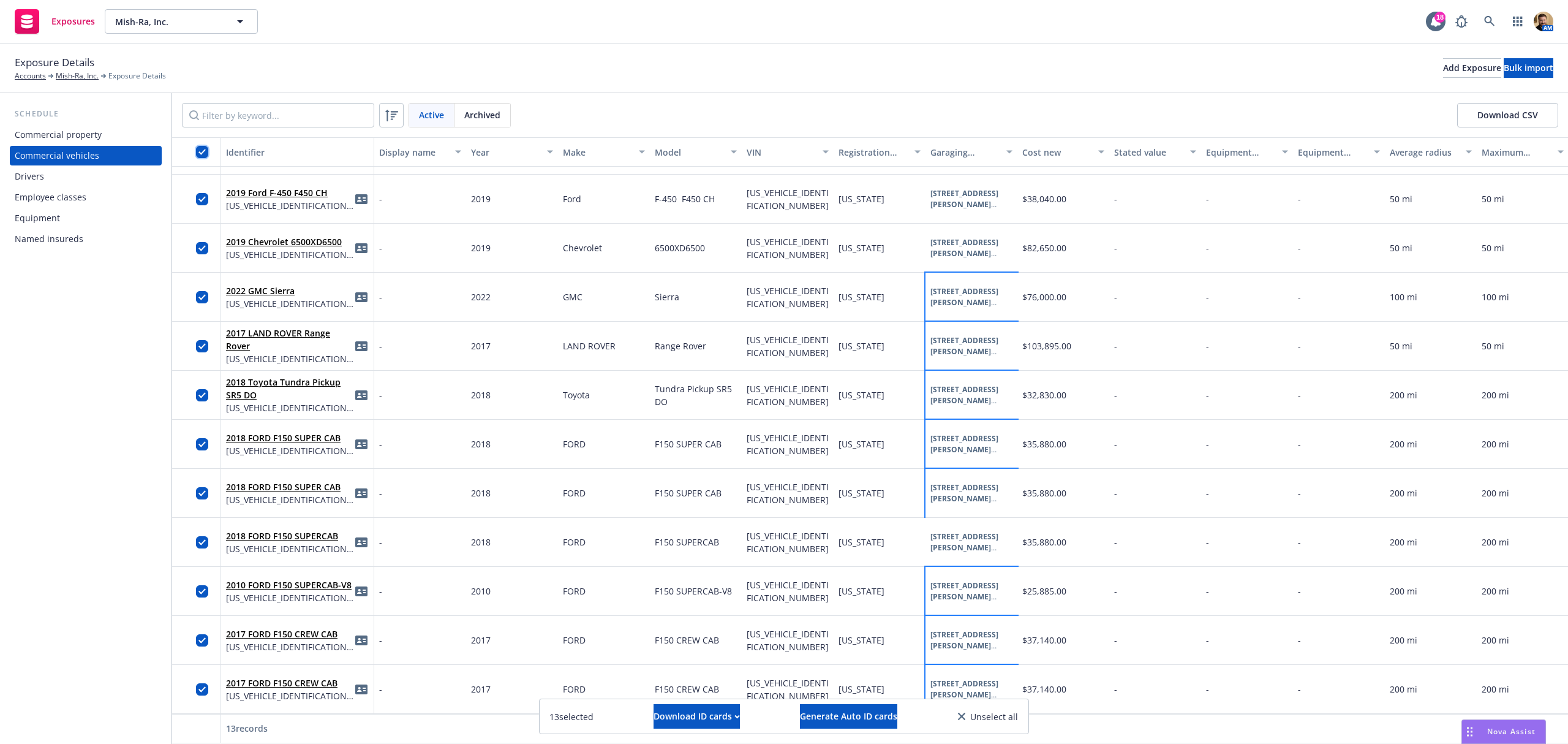
click at [201, 154] on input "checkbox" at bounding box center [202, 152] width 12 height 12
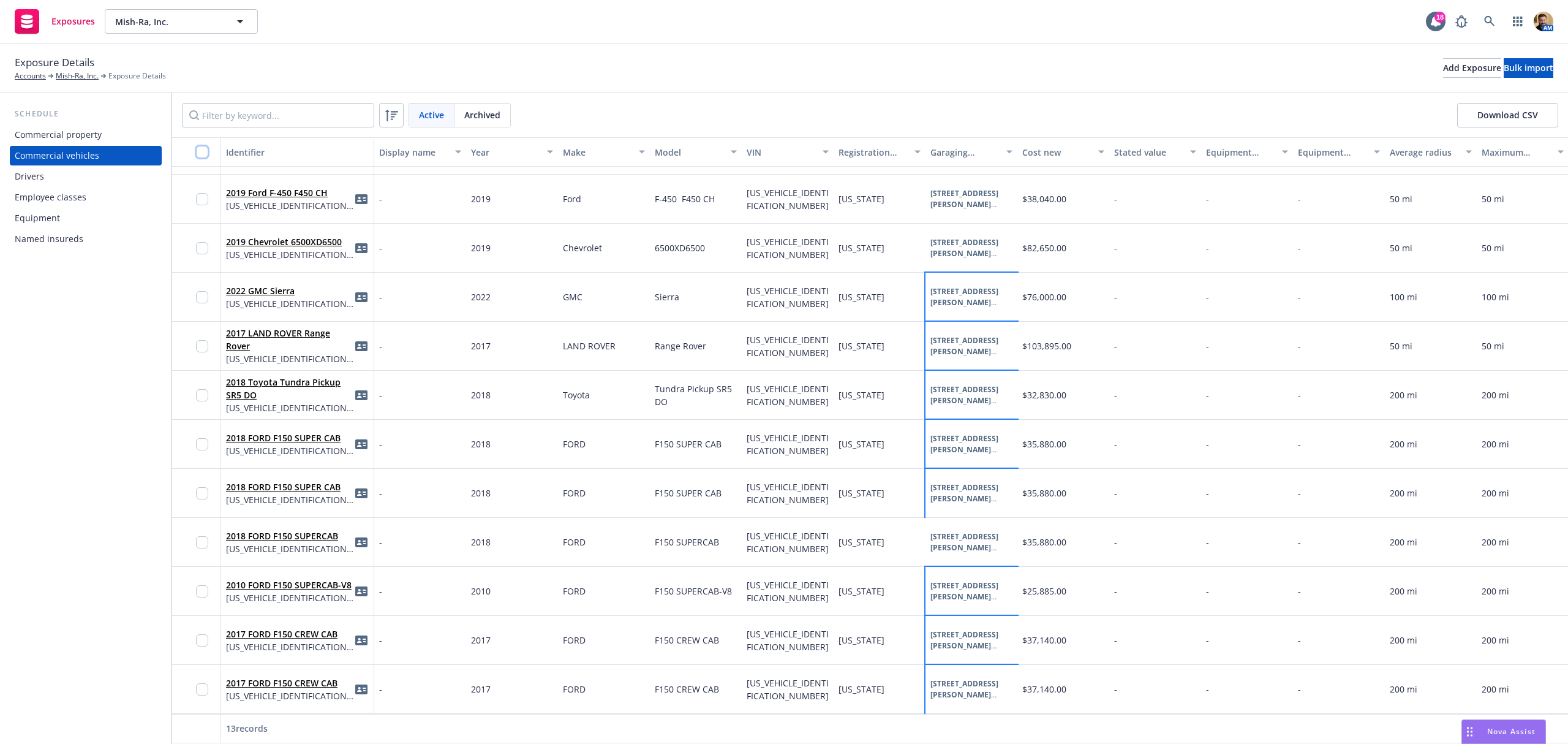
click at [201, 155] on input "checkbox" at bounding box center [202, 152] width 12 height 12
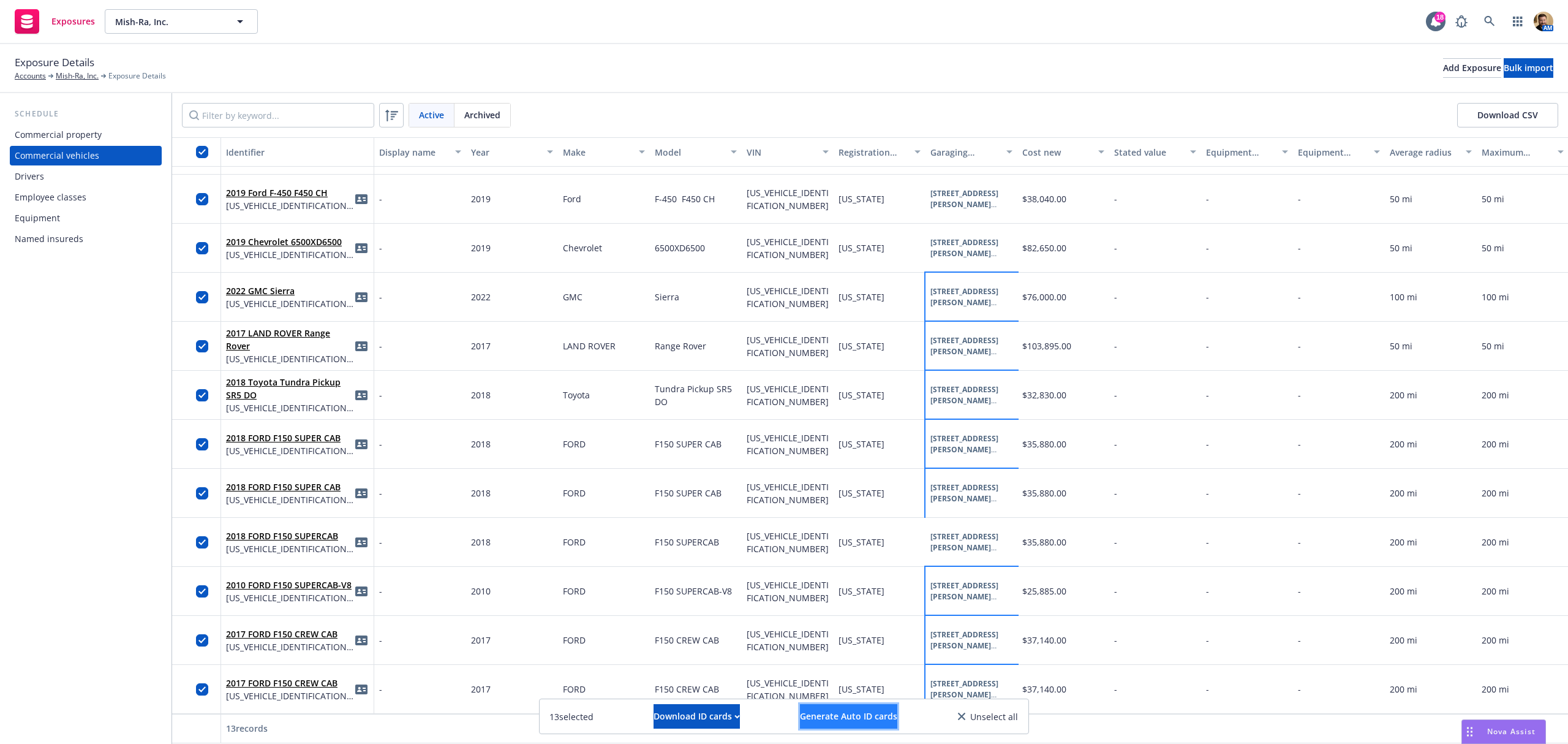
click at [870, 716] on span "Generate Auto ID cards" at bounding box center [849, 717] width 98 height 12
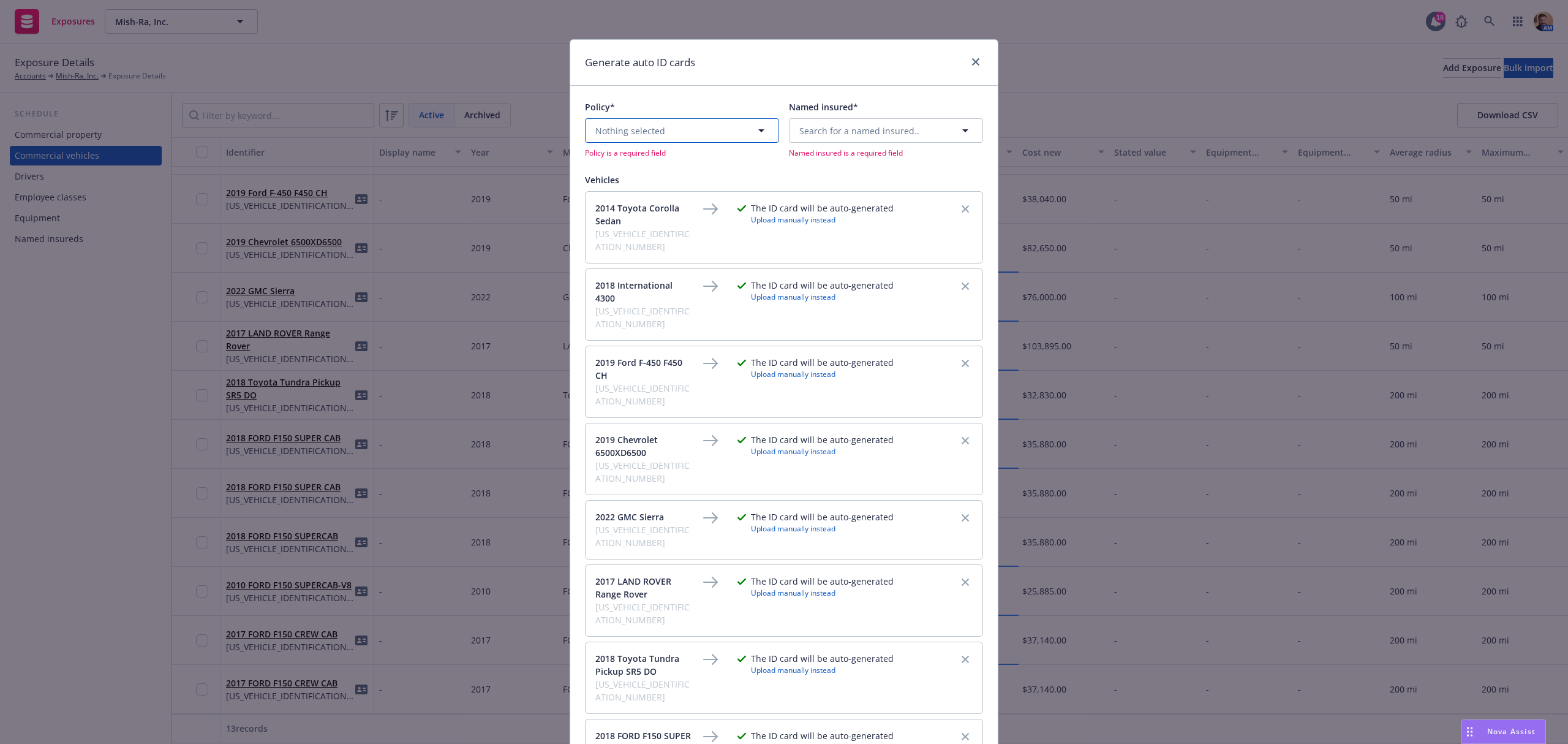
click at [631, 143] on button "Nothing selected" at bounding box center [682, 130] width 195 height 25
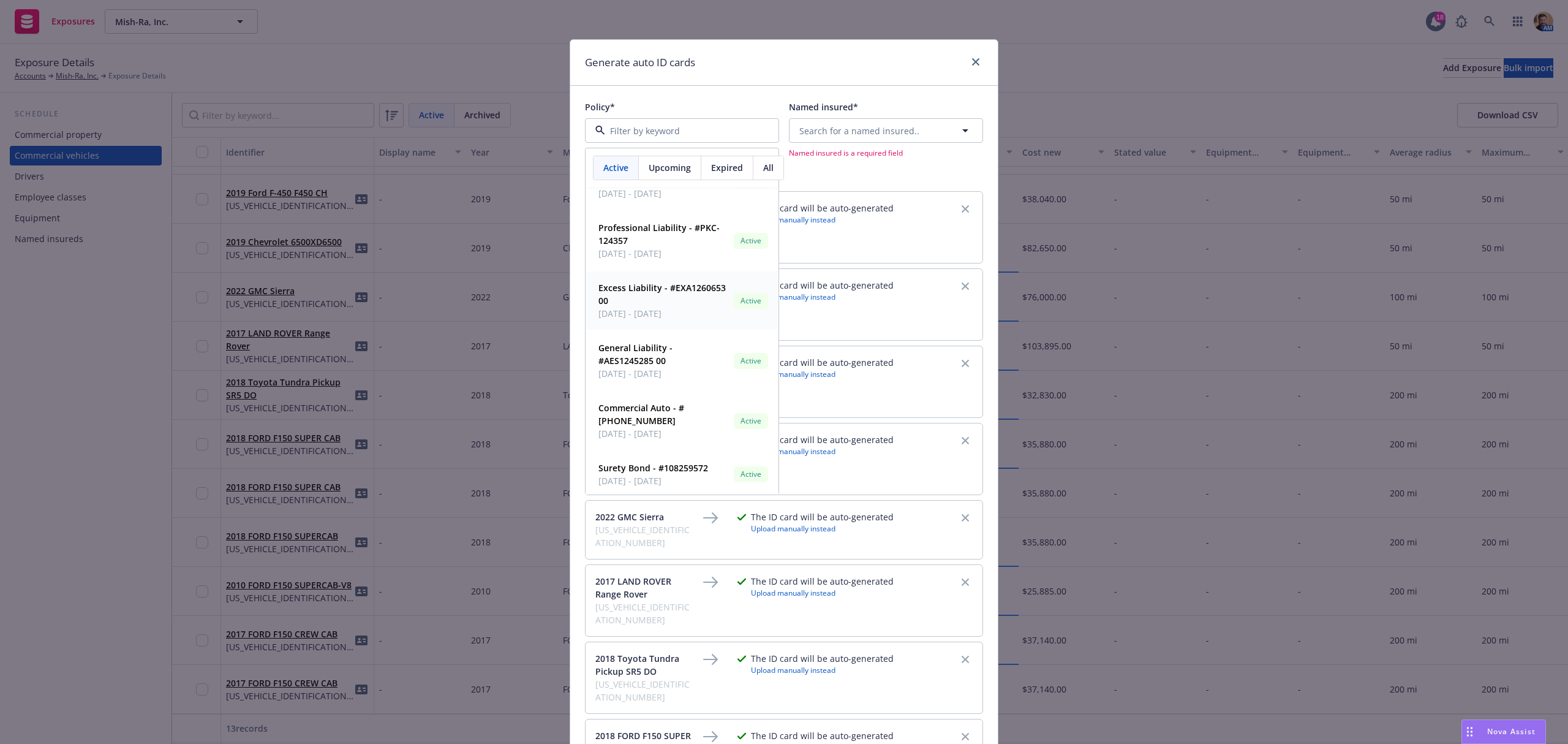
scroll to position [160, 0]
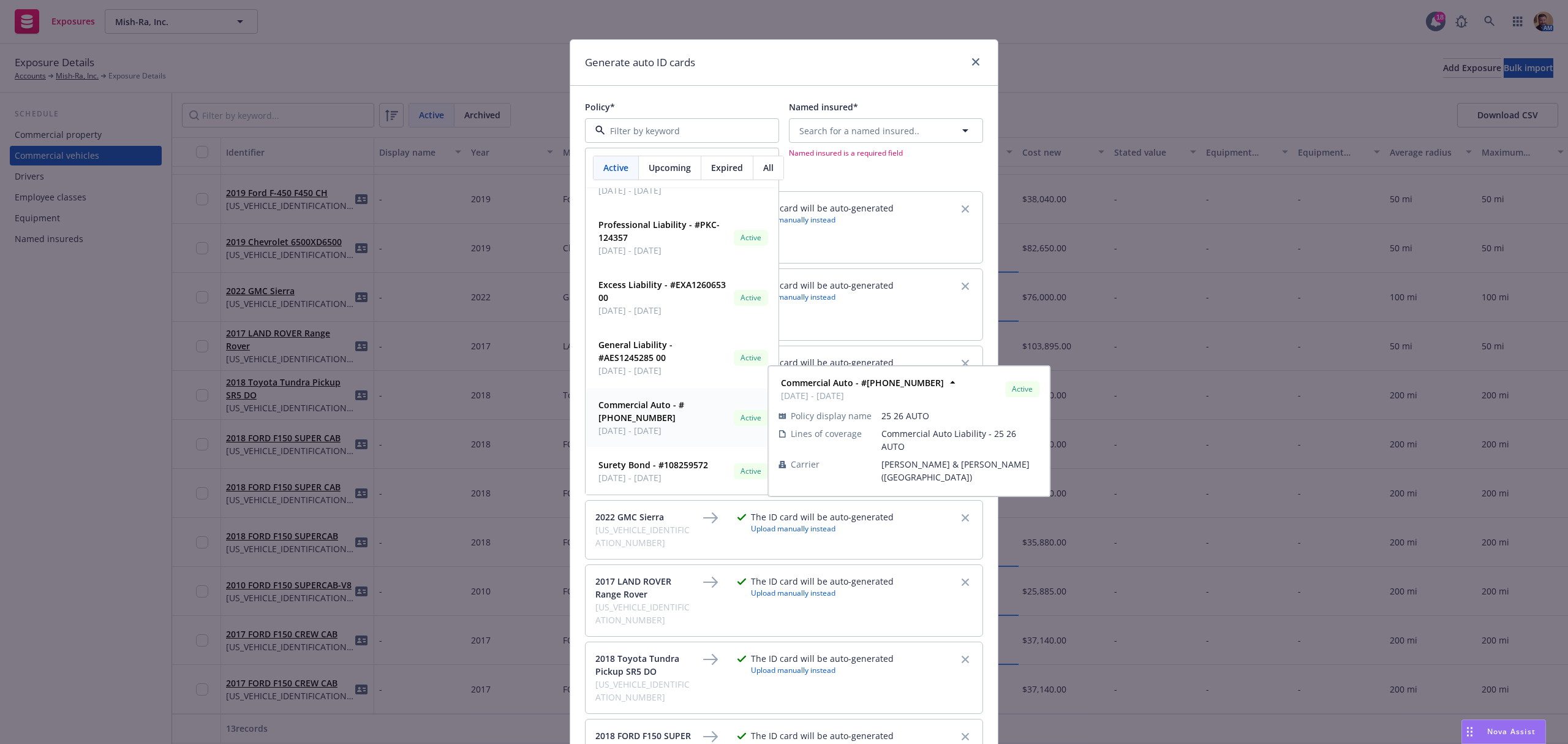
click at [619, 414] on strong "Commercial Auto - #133-767000-9" at bounding box center [641, 411] width 86 height 25
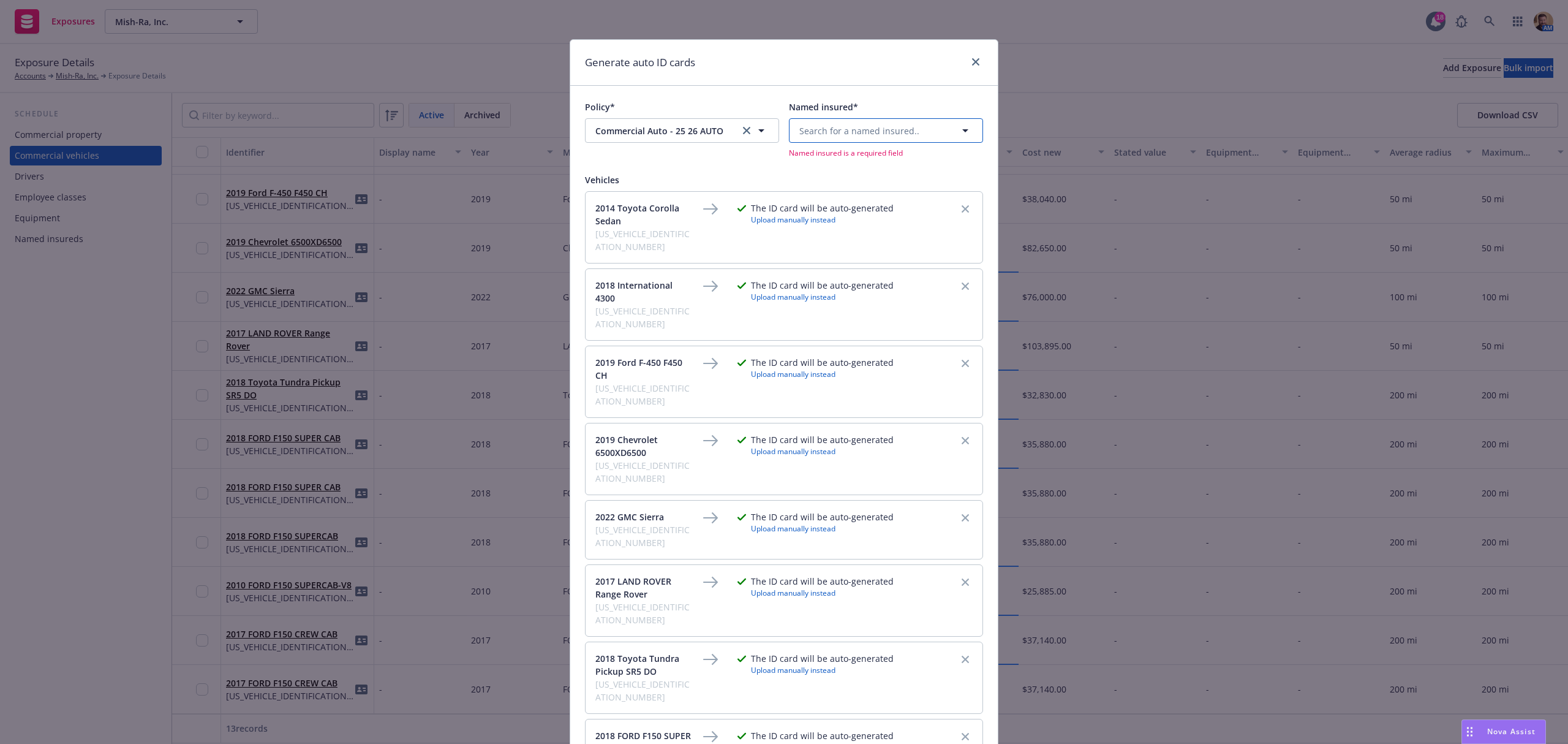
click at [849, 126] on span "Search for a named insured.." at bounding box center [859, 130] width 120 height 13
click at [831, 250] on span "2175 De La Cruz Blvd. Ste 3 Santa Clara, CA 95050" at bounding box center [865, 263] width 128 height 39
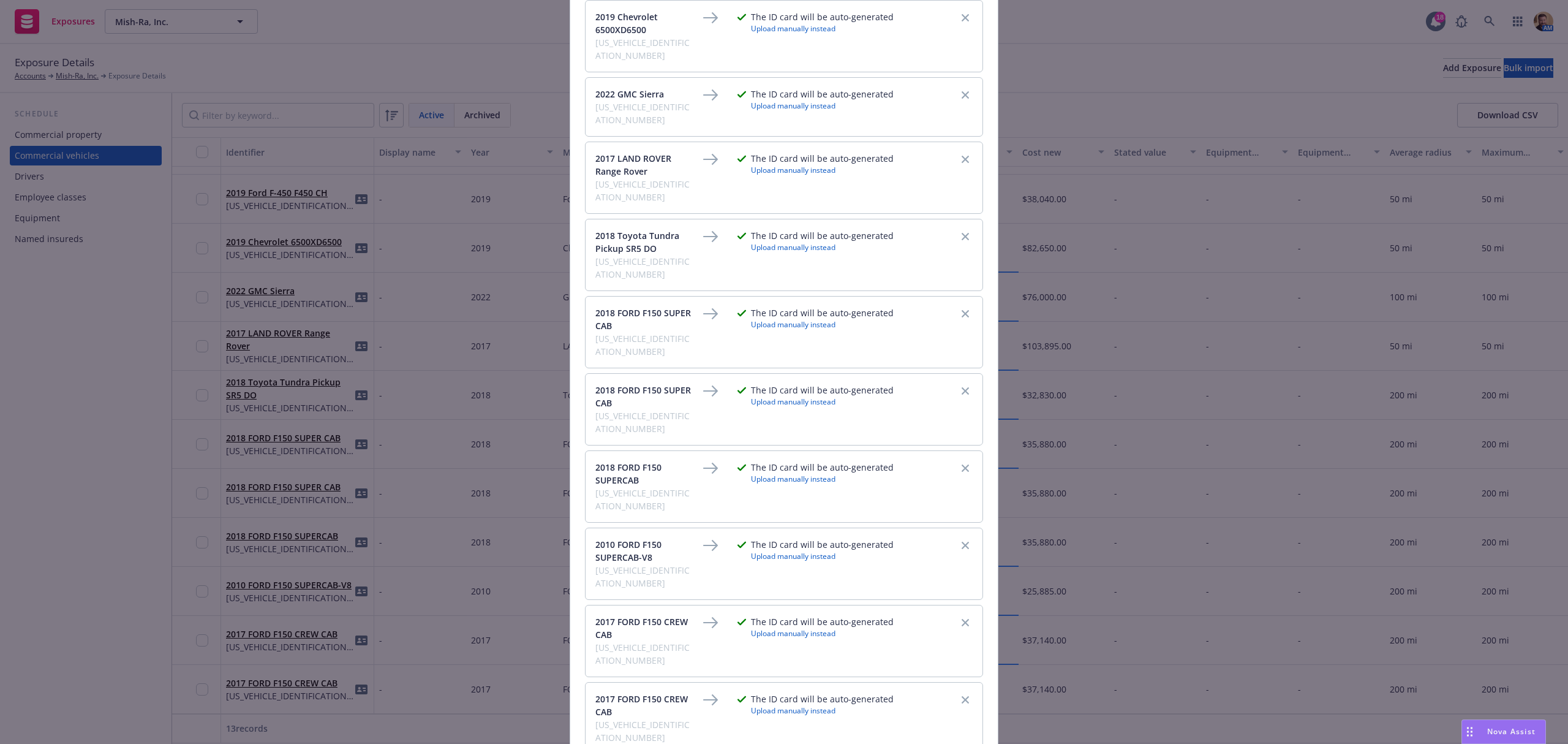
scroll to position [437, 0]
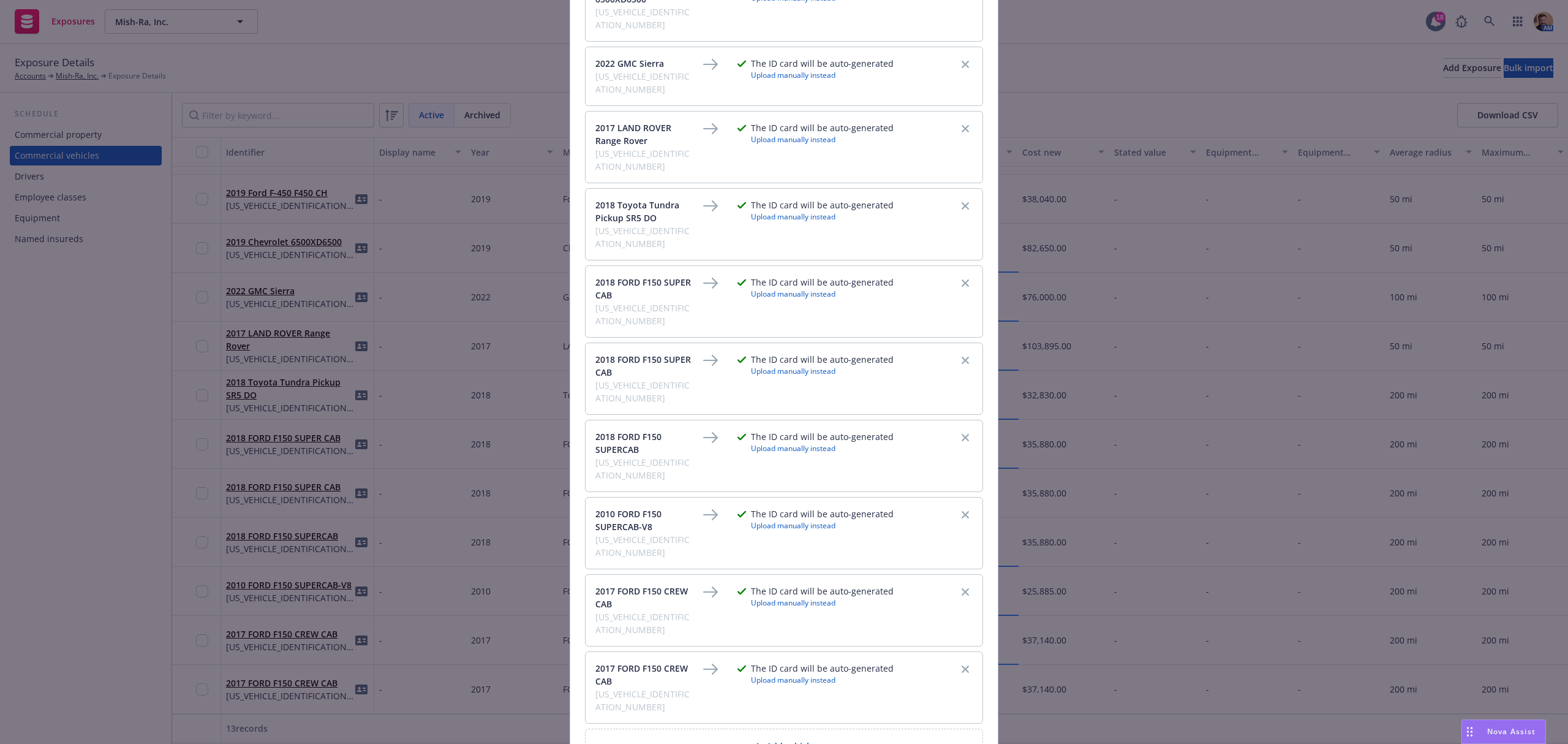
checkbox input "true"
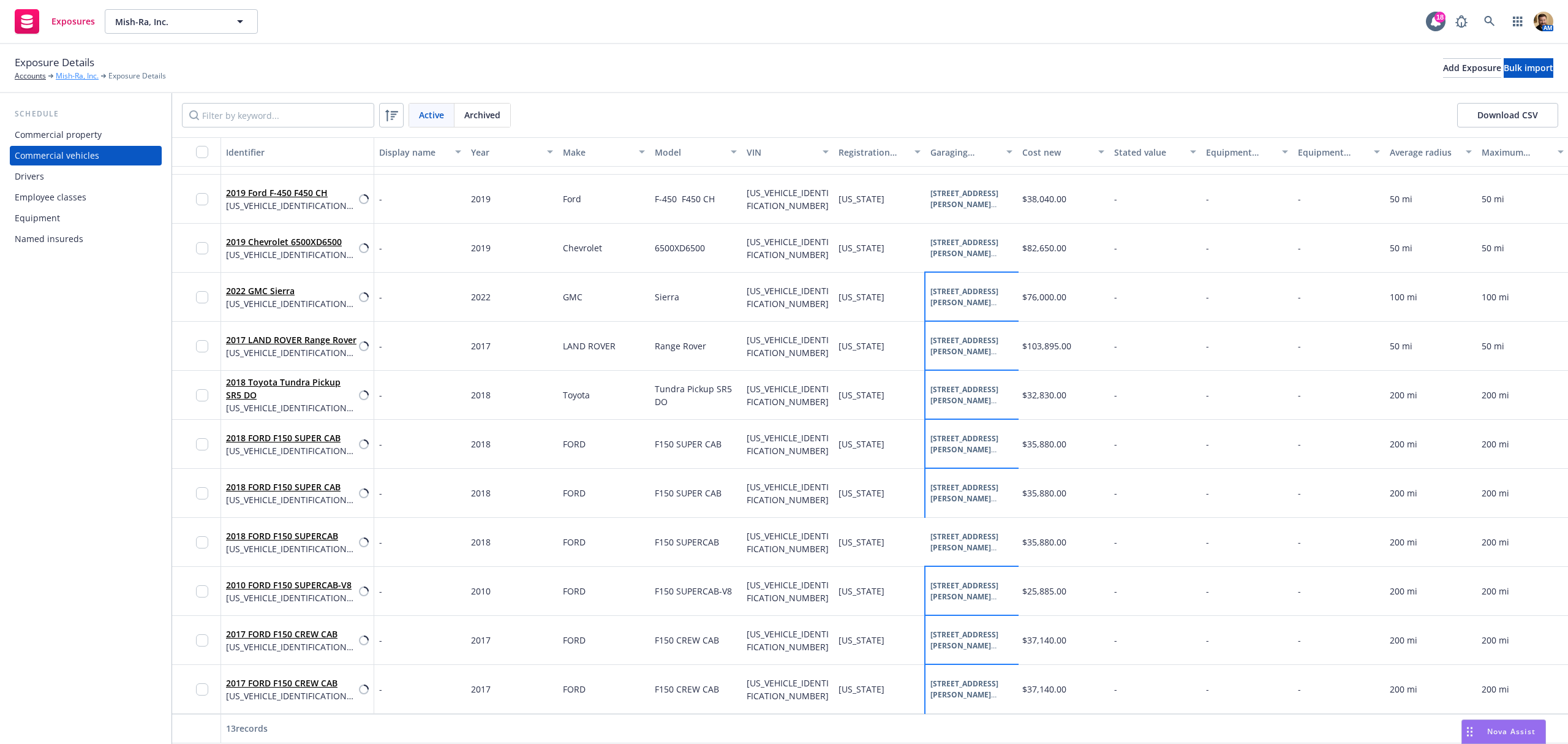
click at [77, 72] on link "Mish-Ra, Inc." at bounding box center [77, 75] width 43 height 11
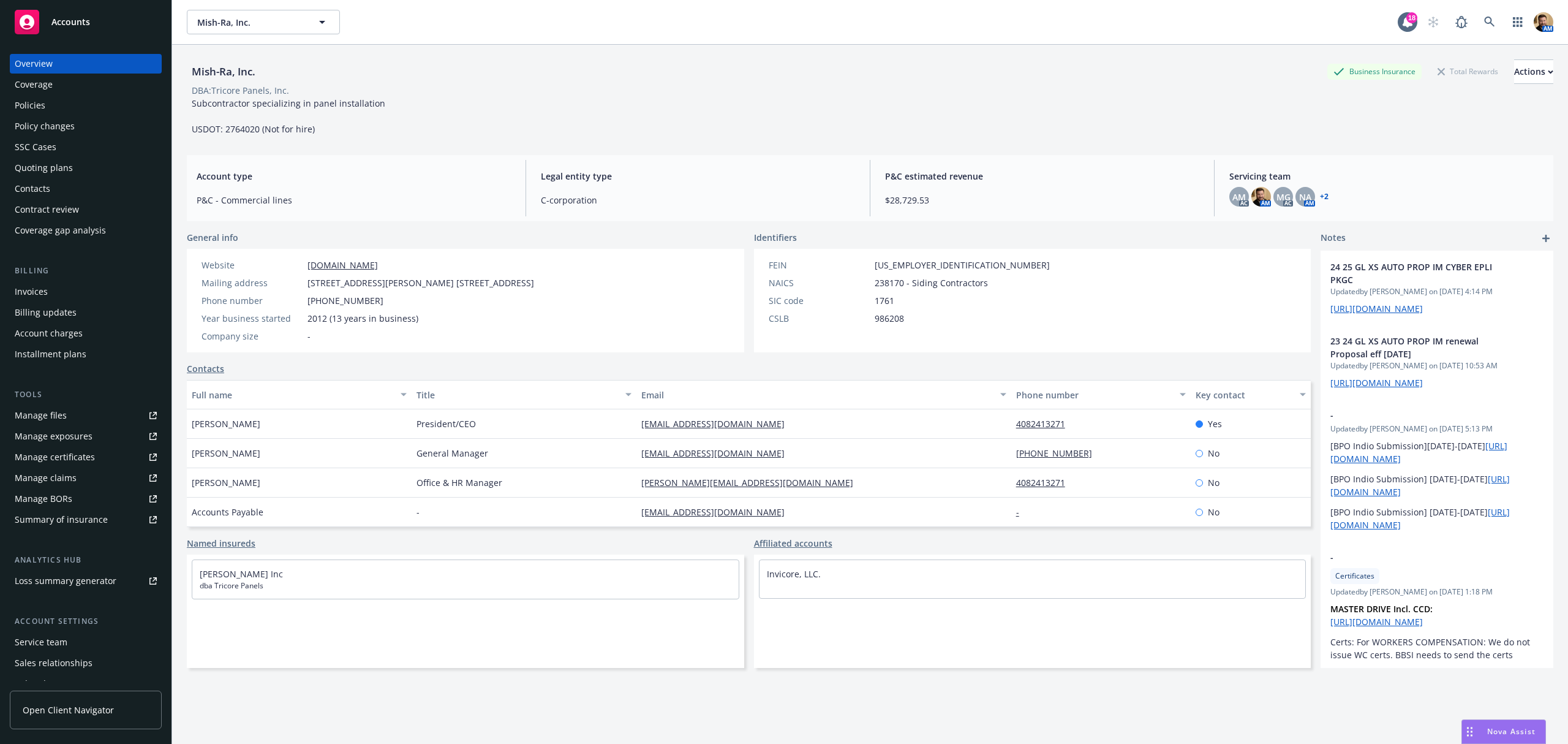
click at [38, 108] on div "Policies" at bounding box center [30, 105] width 31 height 20
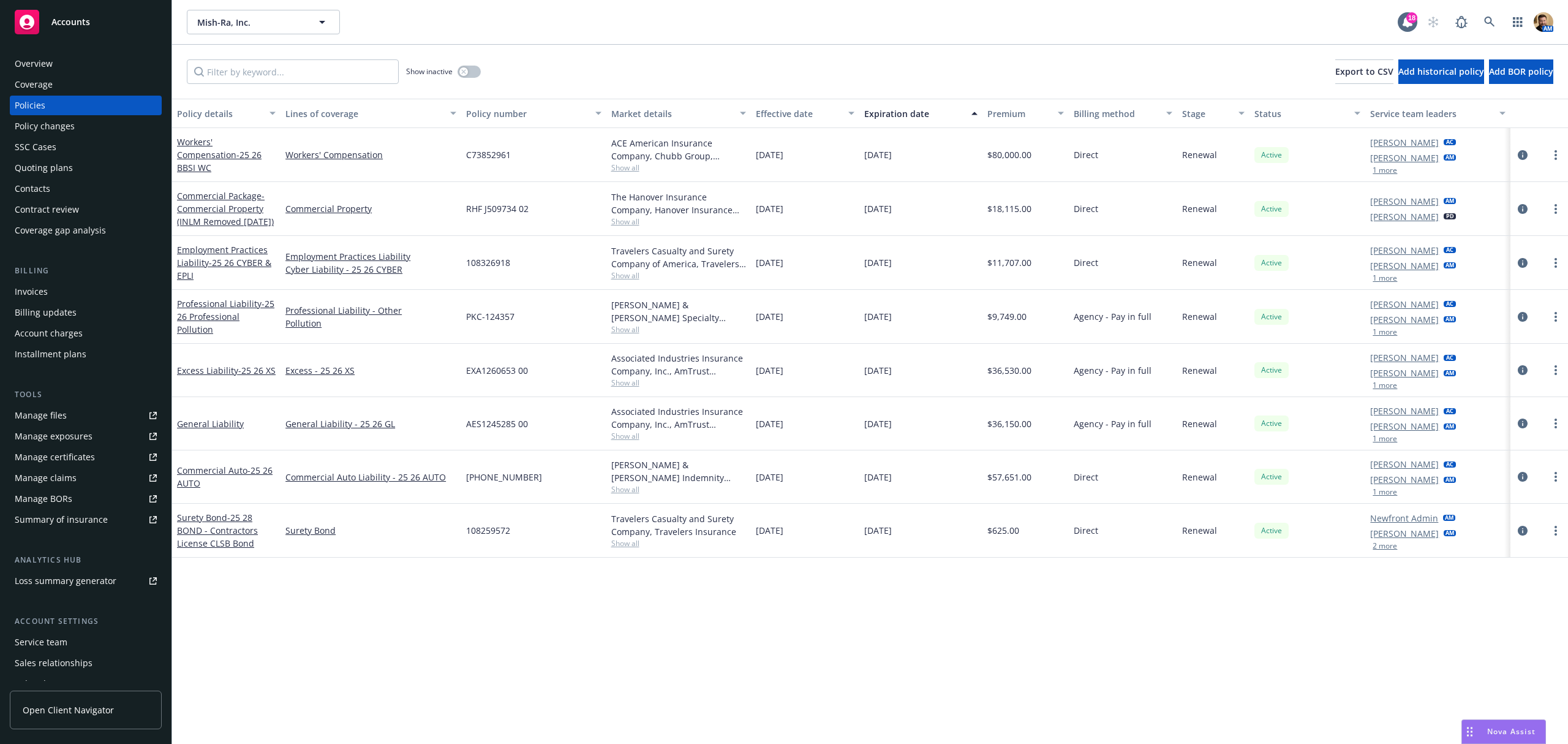
click at [47, 288] on div "Invoices" at bounding box center [86, 291] width 142 height 20
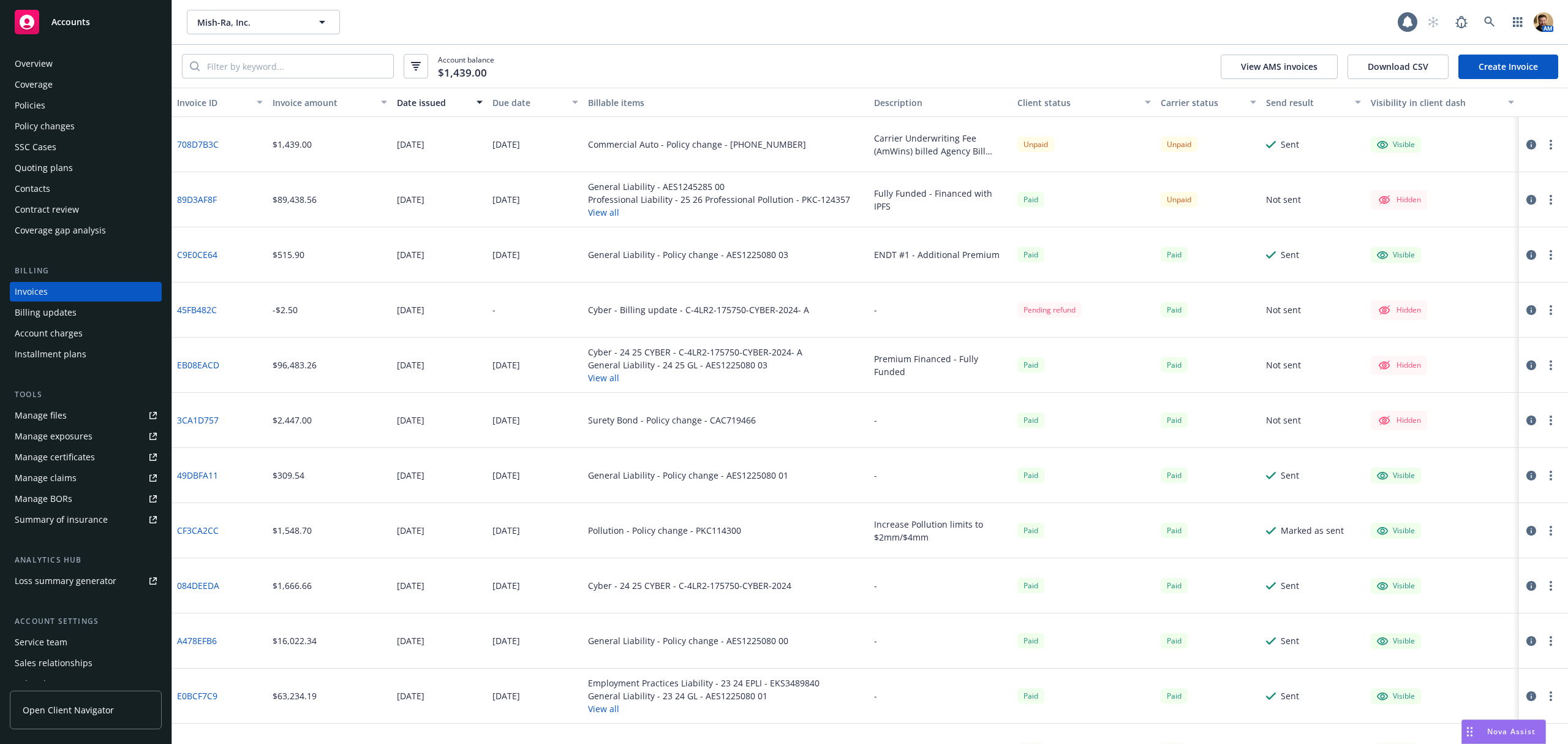
click at [64, 416] on div "Manage files" at bounding box center [40, 415] width 52 height 20
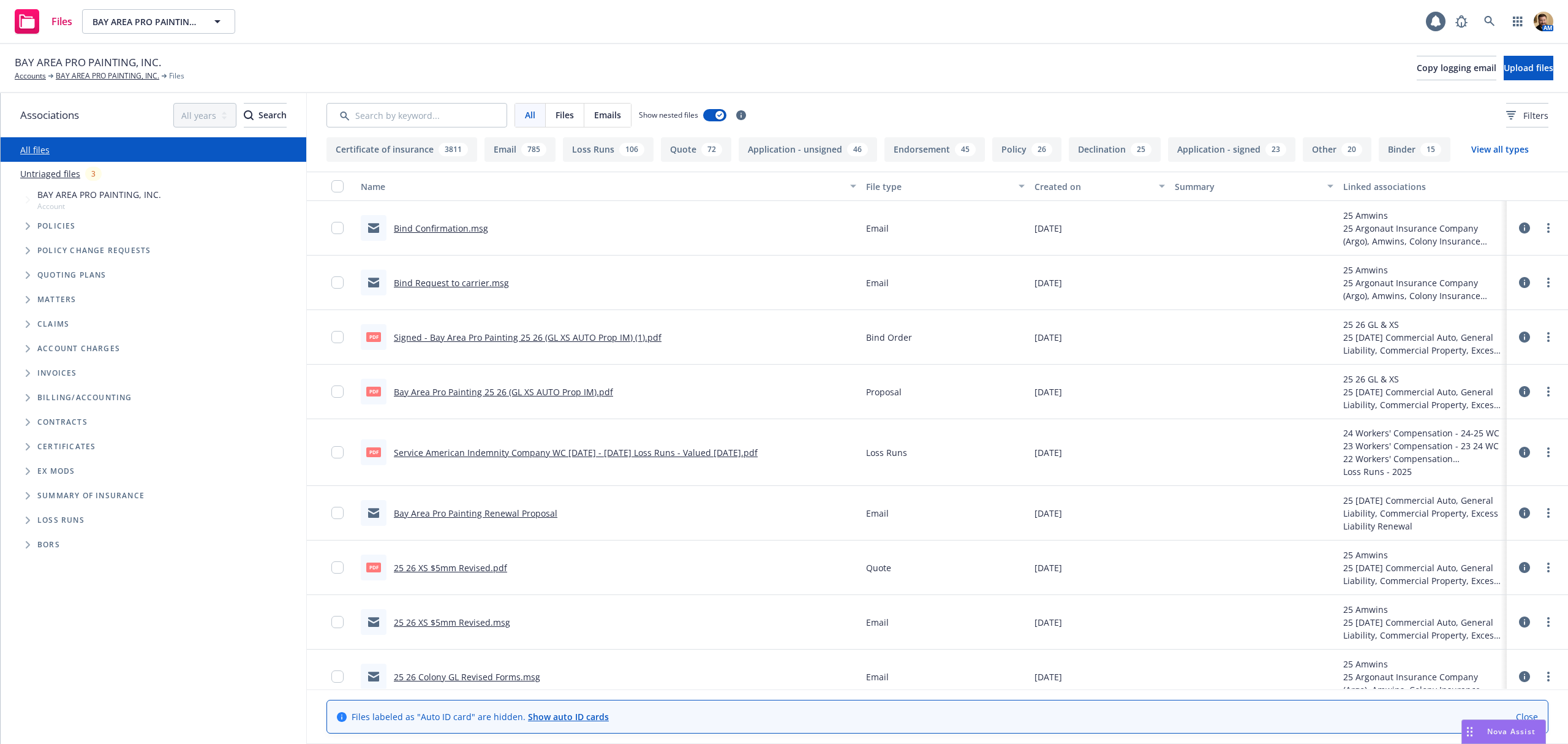
click at [565, 715] on link "Show auto ID cards" at bounding box center [568, 717] width 81 height 12
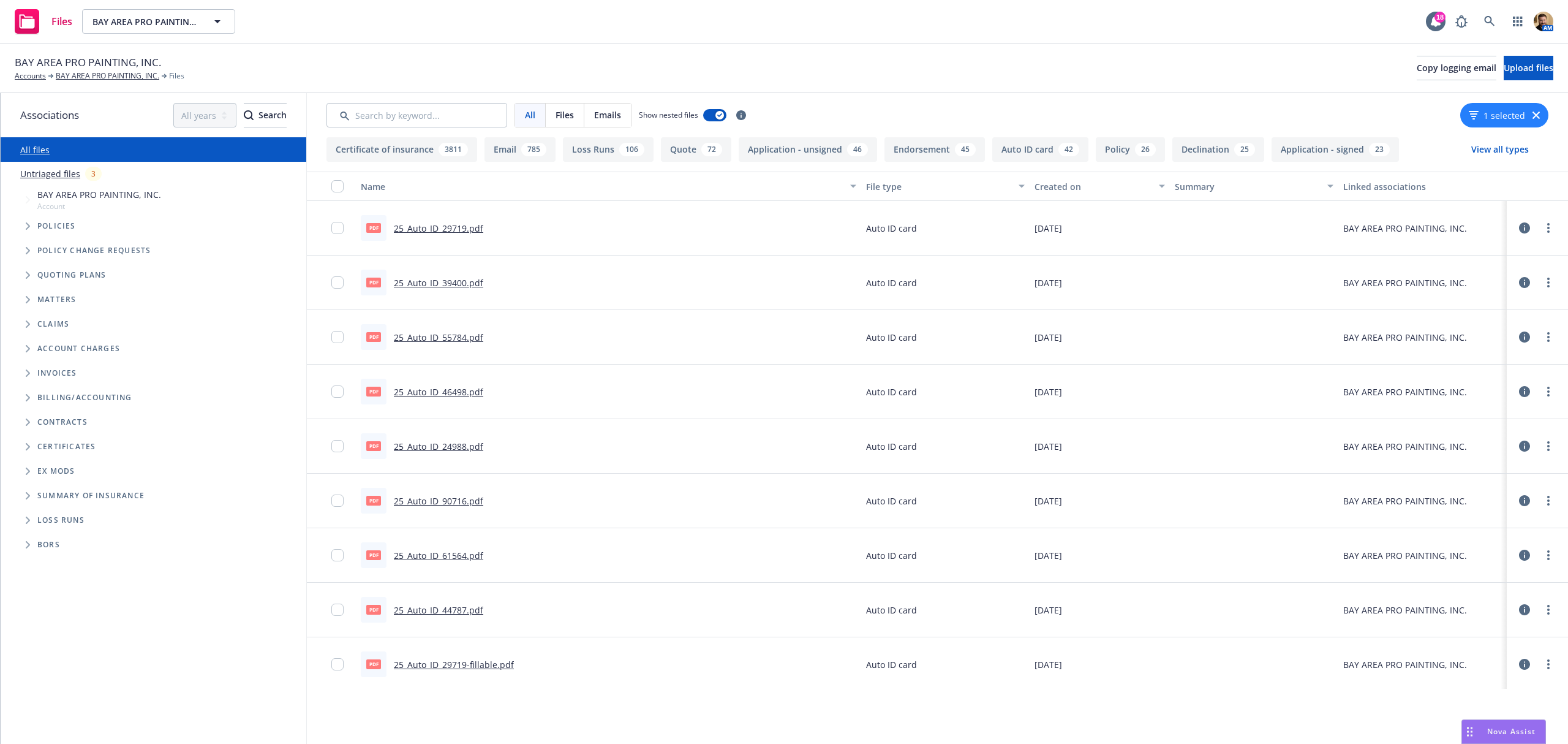
click at [331, 229] on div at bounding box center [331, 228] width 49 height 55
click at [338, 228] on input "checkbox" at bounding box center [338, 228] width 12 height 12
click at [336, 285] on input "checkbox" at bounding box center [338, 282] width 12 height 12
click at [334, 339] on input "checkbox" at bounding box center [338, 337] width 12 height 12
click at [332, 391] on input "checkbox" at bounding box center [338, 392] width 12 height 12
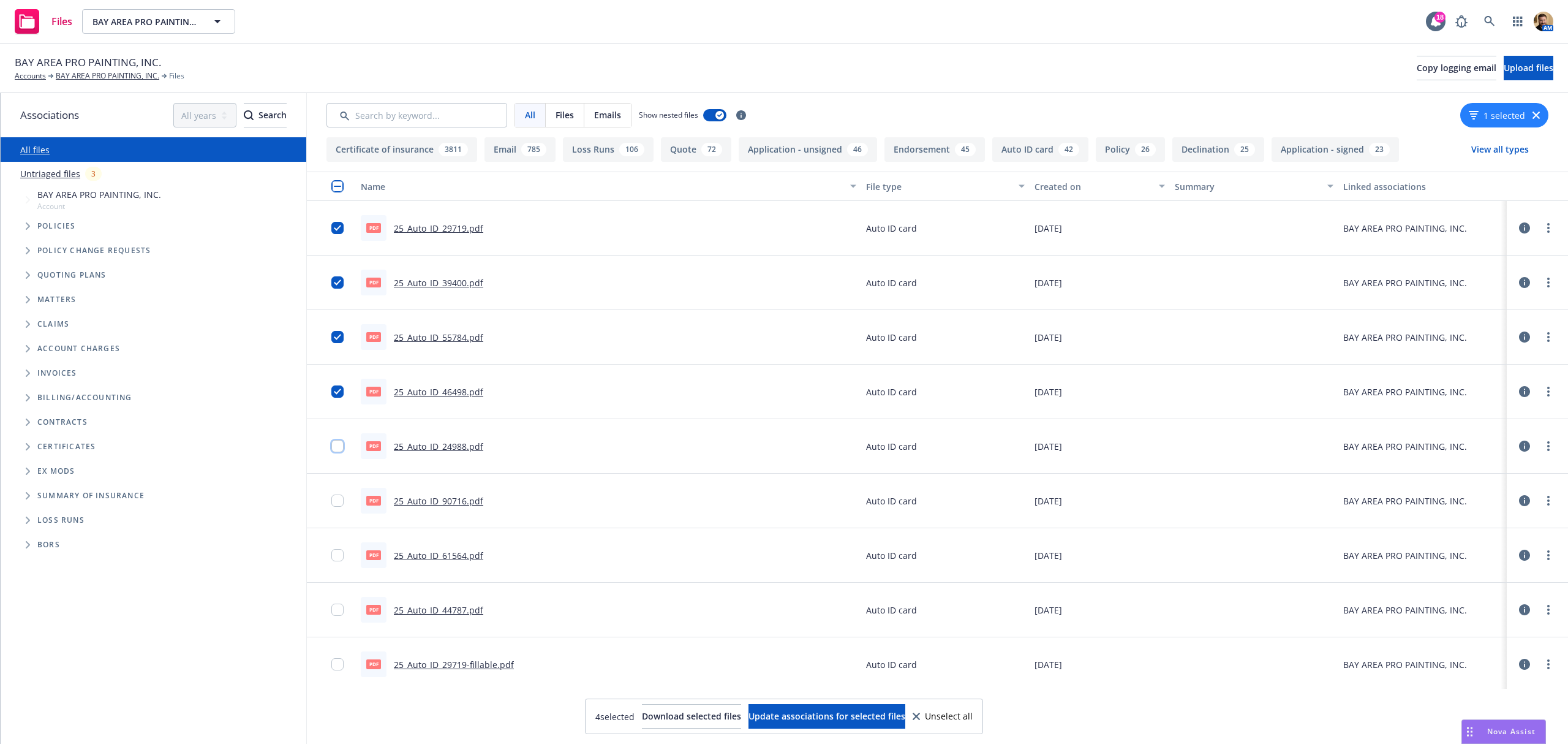
click at [334, 448] on input "checkbox" at bounding box center [338, 446] width 12 height 12
click at [336, 499] on input "checkbox" at bounding box center [338, 501] width 12 height 12
click at [337, 558] on input "checkbox" at bounding box center [338, 555] width 12 height 12
click at [342, 611] on input "checkbox" at bounding box center [338, 609] width 12 height 12
click at [709, 714] on span "Download selected files" at bounding box center [691, 717] width 99 height 12
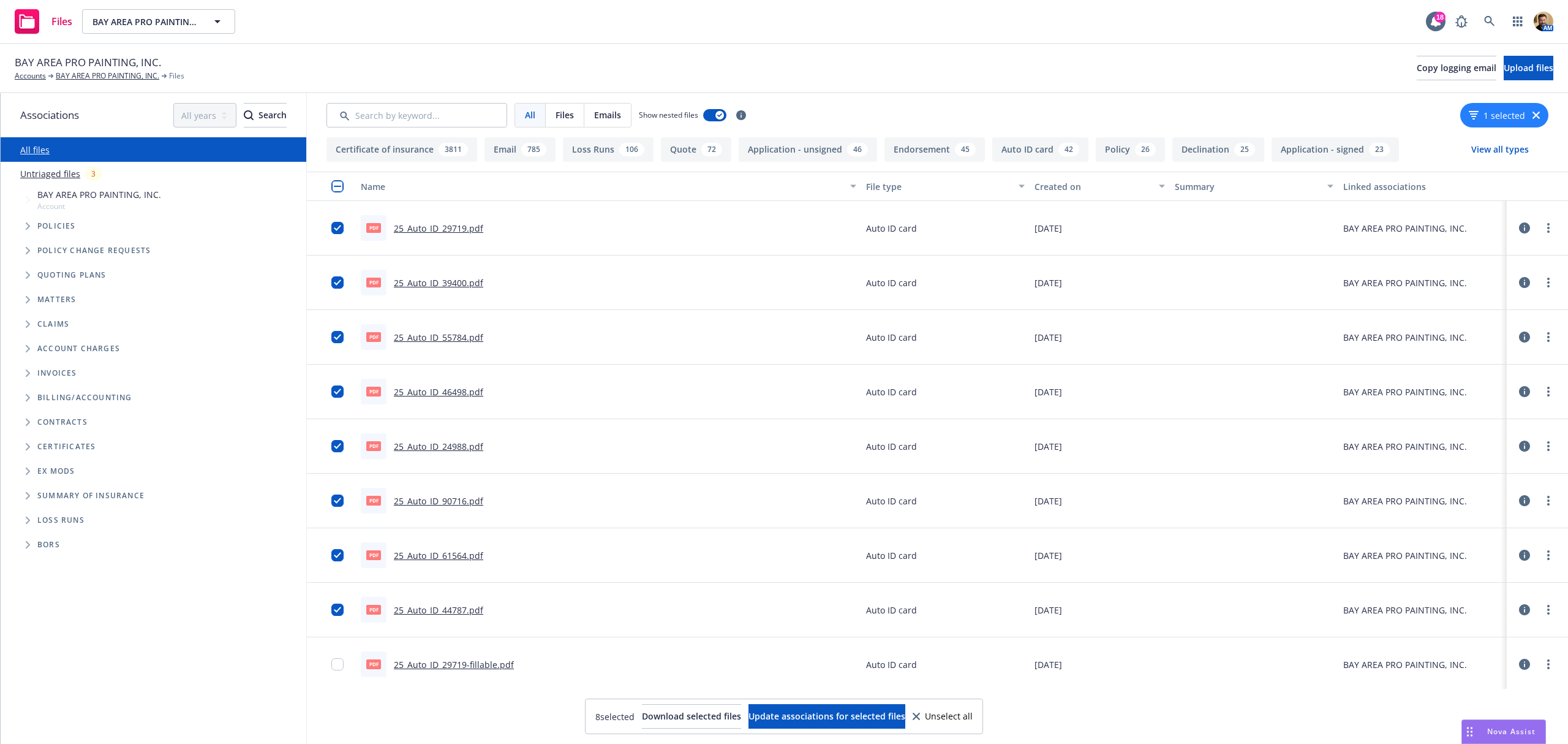
click at [605, 57] on div "BAY AREA PRO PAINTING, INC. Accounts BAY AREA PRO PAINTING, INC. Files Copy log…" at bounding box center [784, 68] width 1539 height 27
click at [108, 75] on link "BAY AREA PRO PAINTING, INC." at bounding box center [107, 75] width 104 height 11
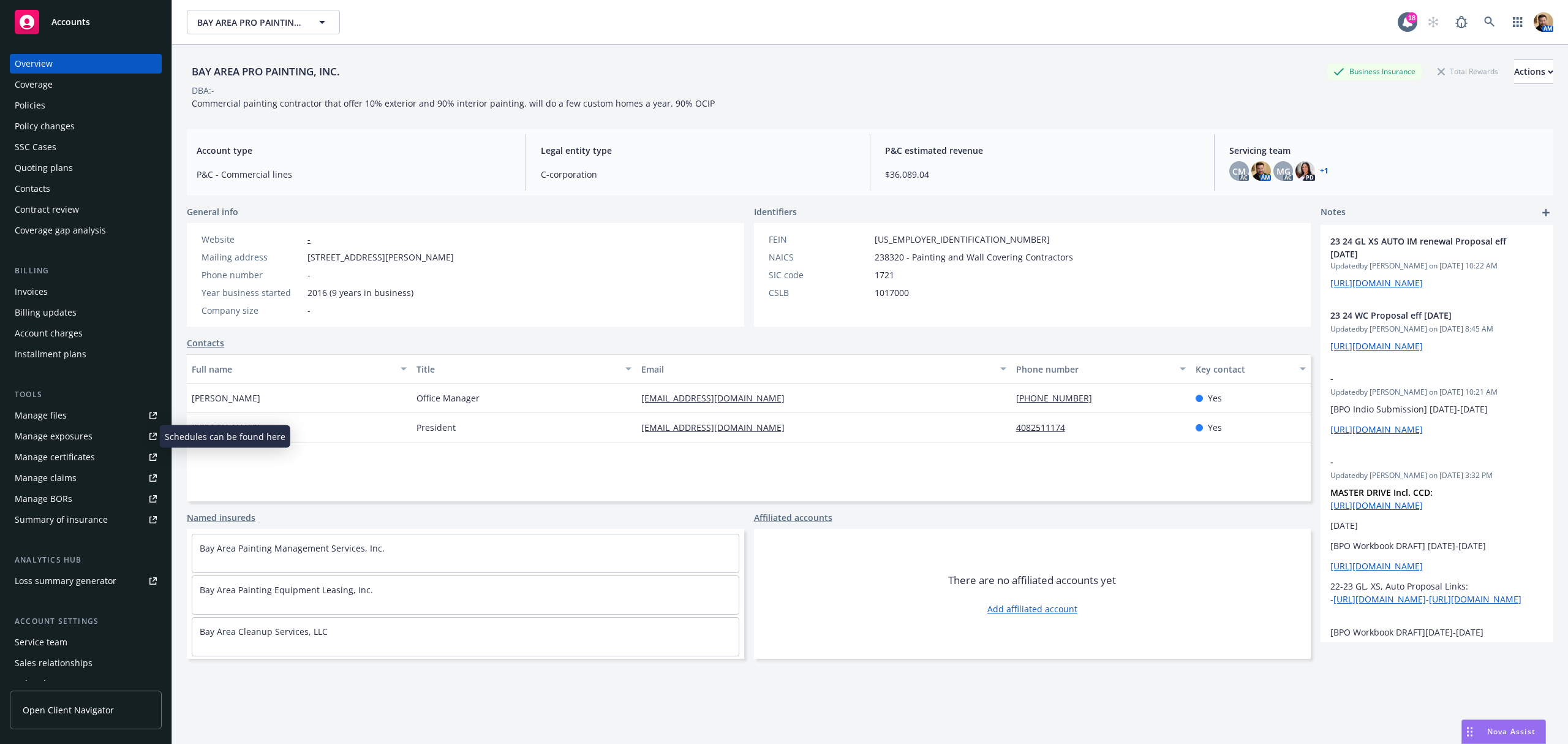
click at [37, 411] on div "Manage files" at bounding box center [40, 415] width 52 height 20
click at [55, 431] on div "Manage exposures" at bounding box center [53, 436] width 78 height 20
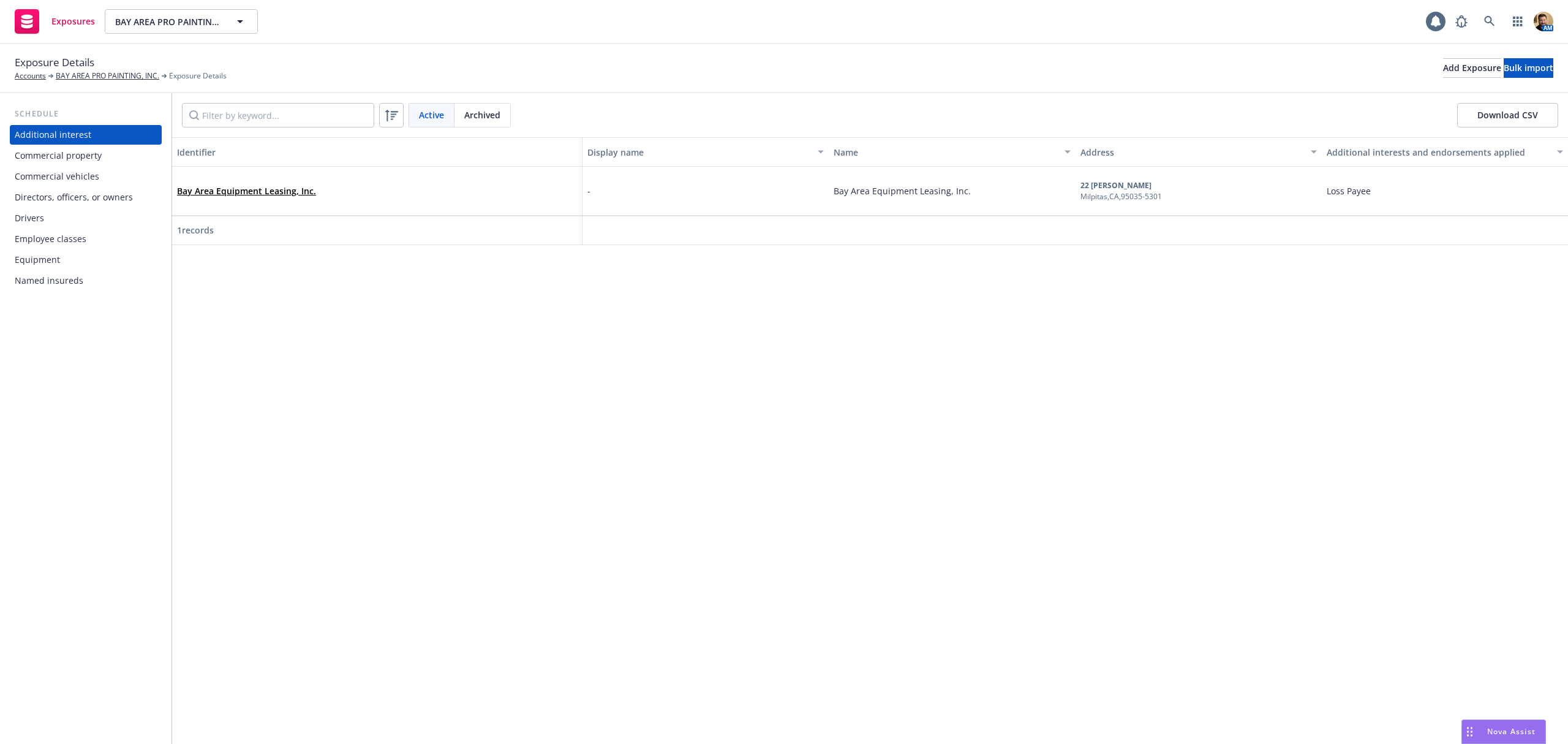
click at [74, 179] on div "Commercial vehicles" at bounding box center [57, 176] width 85 height 20
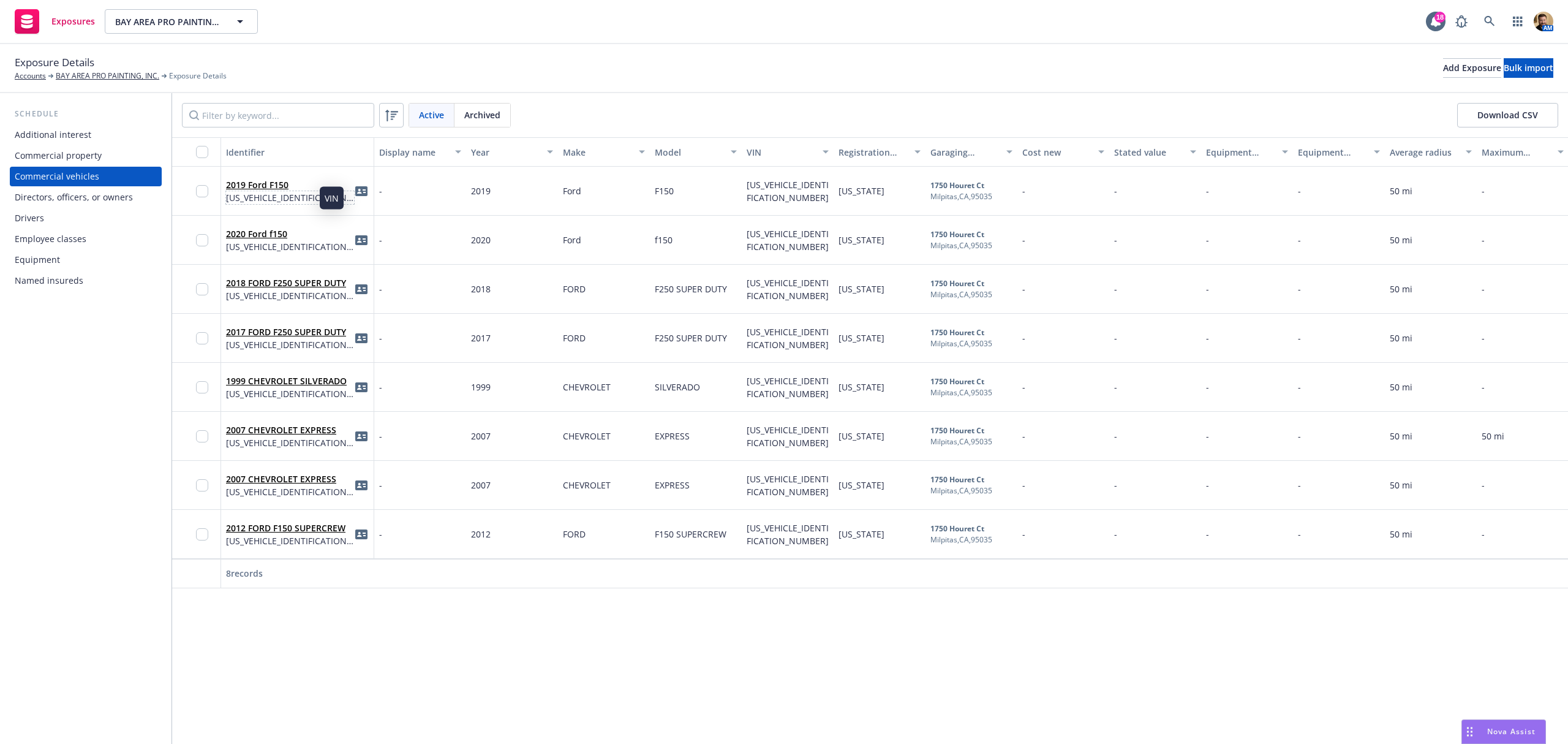
click at [272, 200] on span "[US_VEHICLE_IDENTIFICATION_NUMBER]" at bounding box center [290, 197] width 128 height 13
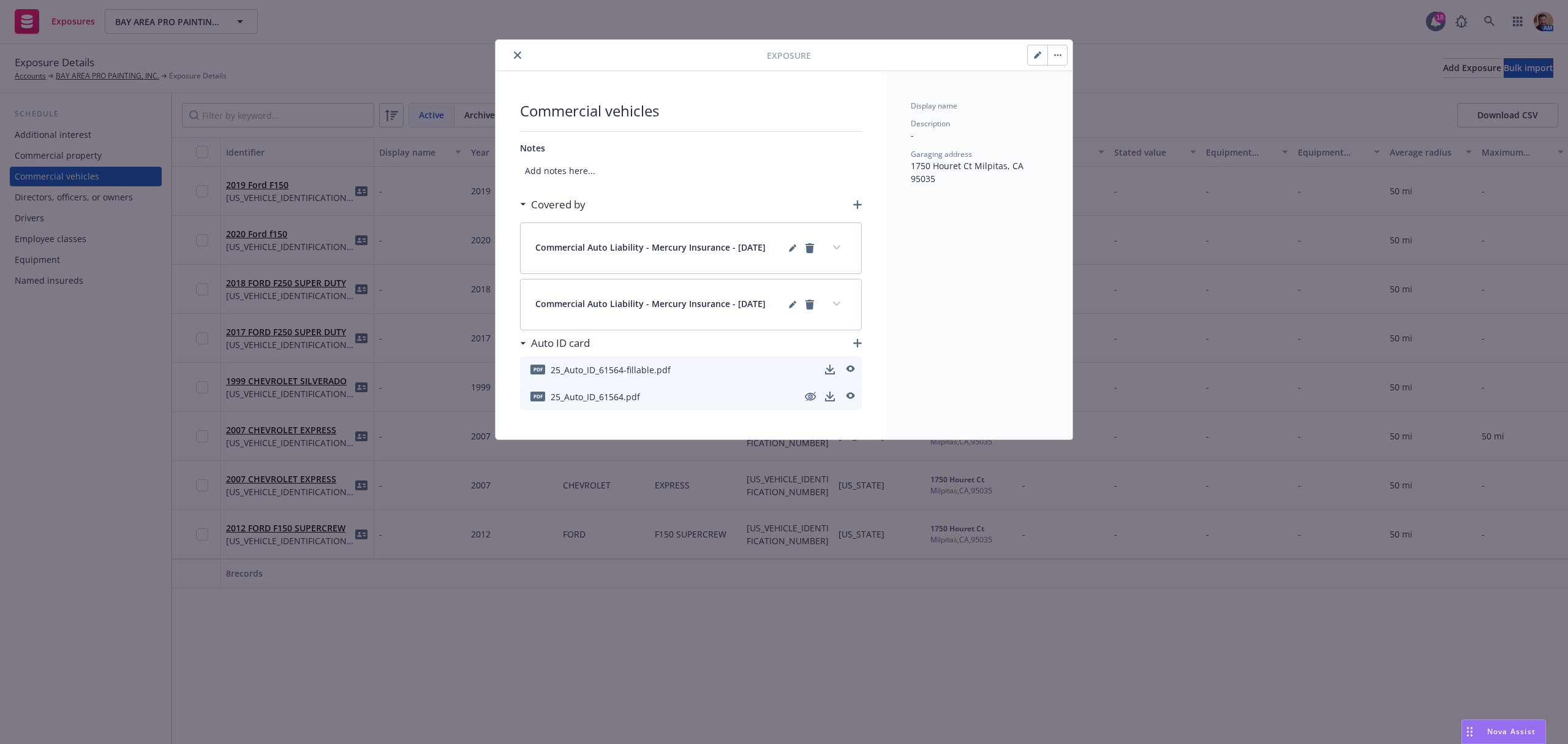
click at [839, 249] on icon "expand content" at bounding box center [836, 248] width 8 height 5
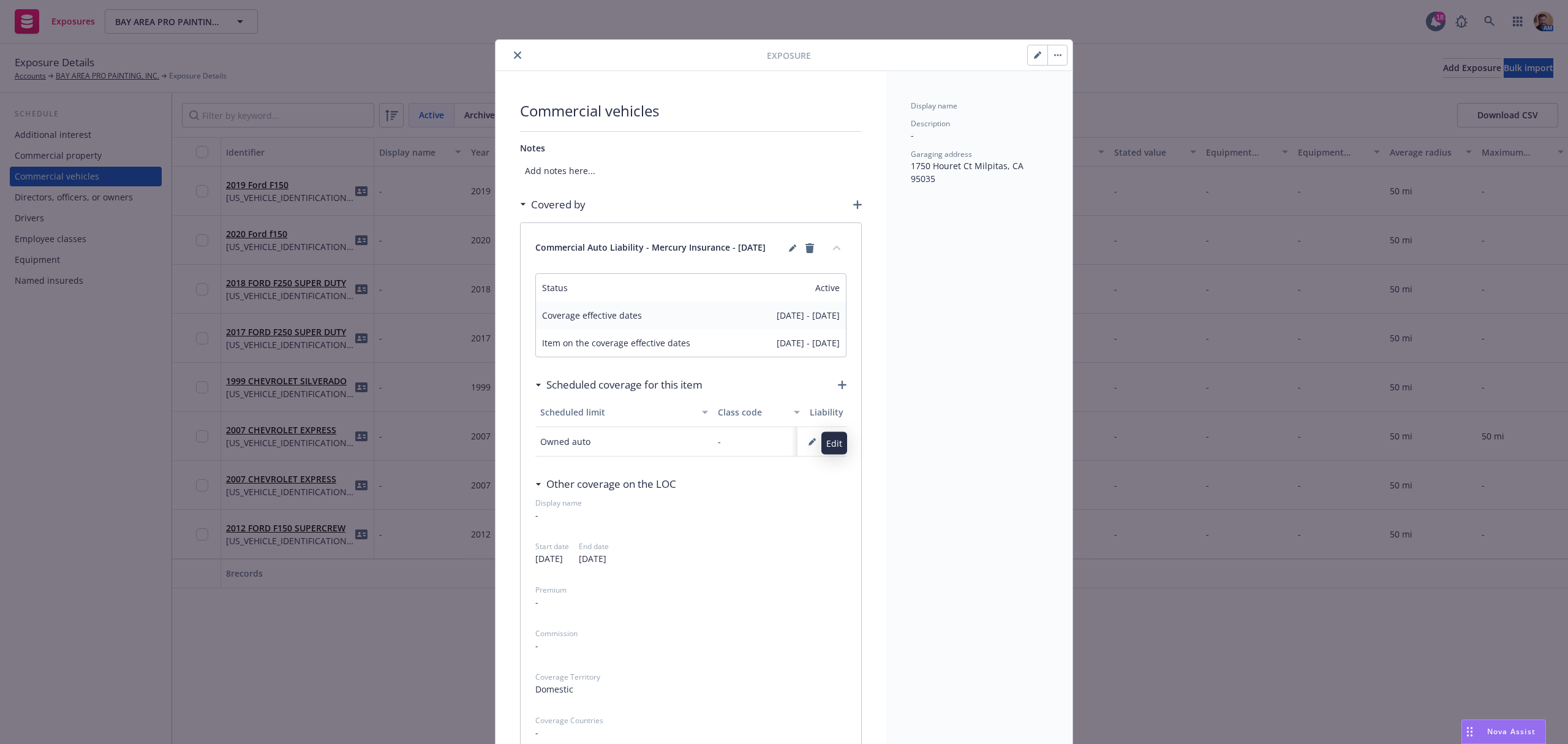
click at [809, 440] on icon "button" at bounding box center [812, 441] width 8 height 8
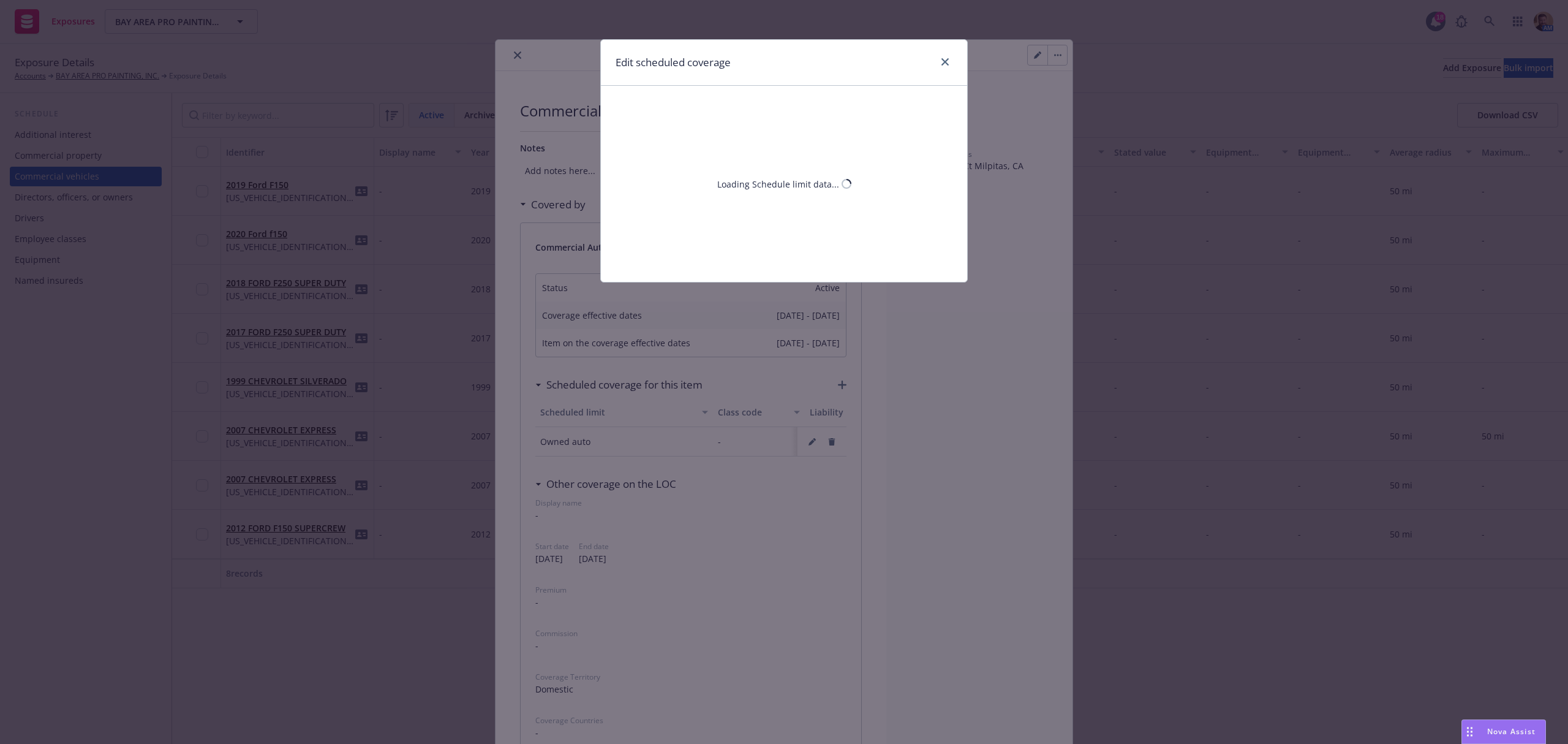
select select "MONETARY"
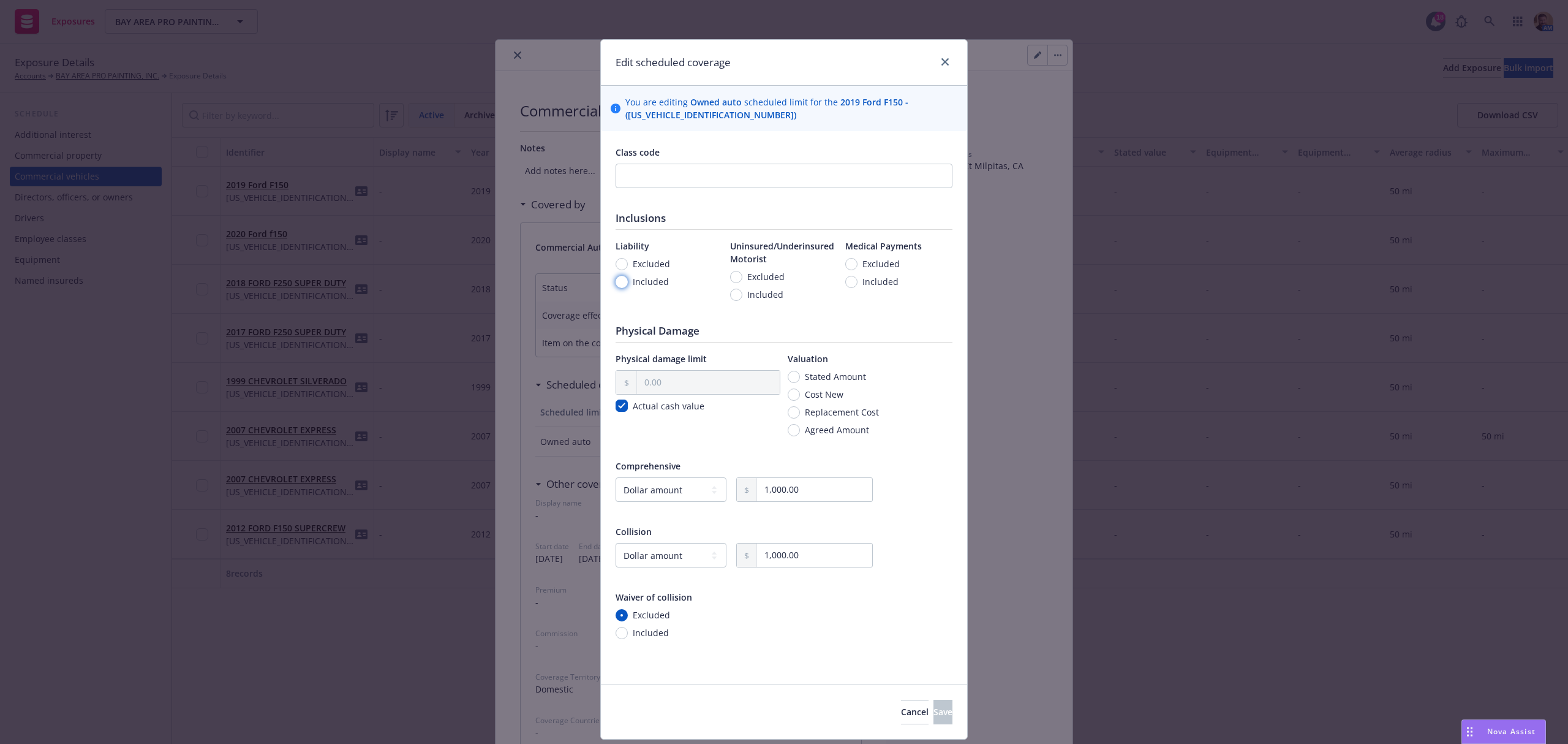
click at [616, 283] on input "Included" at bounding box center [621, 282] width 12 height 12
radio input "true"
drag, startPoint x: 732, startPoint y: 297, endPoint x: 802, endPoint y: 309, distance: 71.0
click at [731, 297] on input "Included" at bounding box center [736, 295] width 12 height 12
radio input "true"
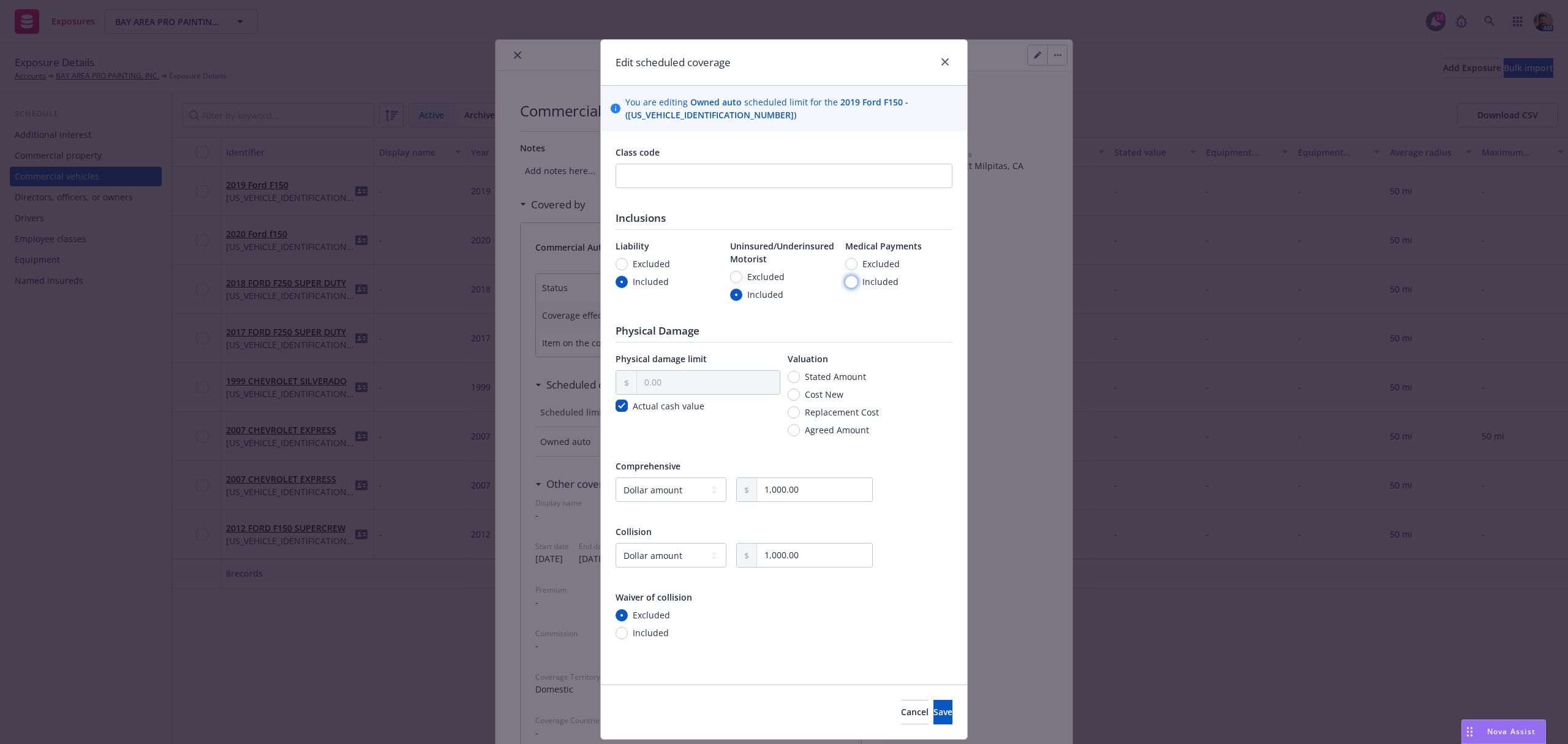
click at [845, 279] on input "Included" at bounding box center [851, 282] width 12 height 12
radio input "true"
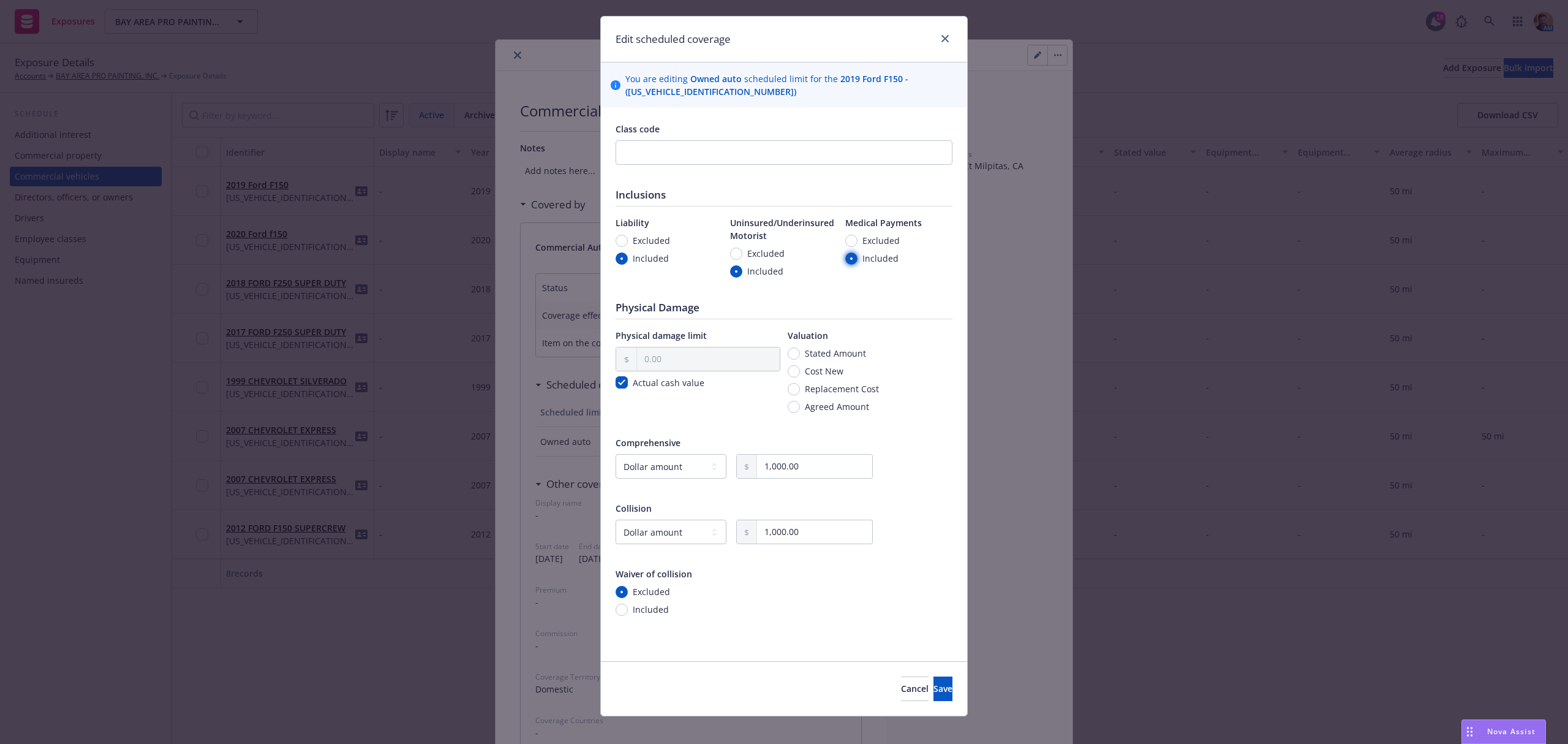
scroll to position [37, 0]
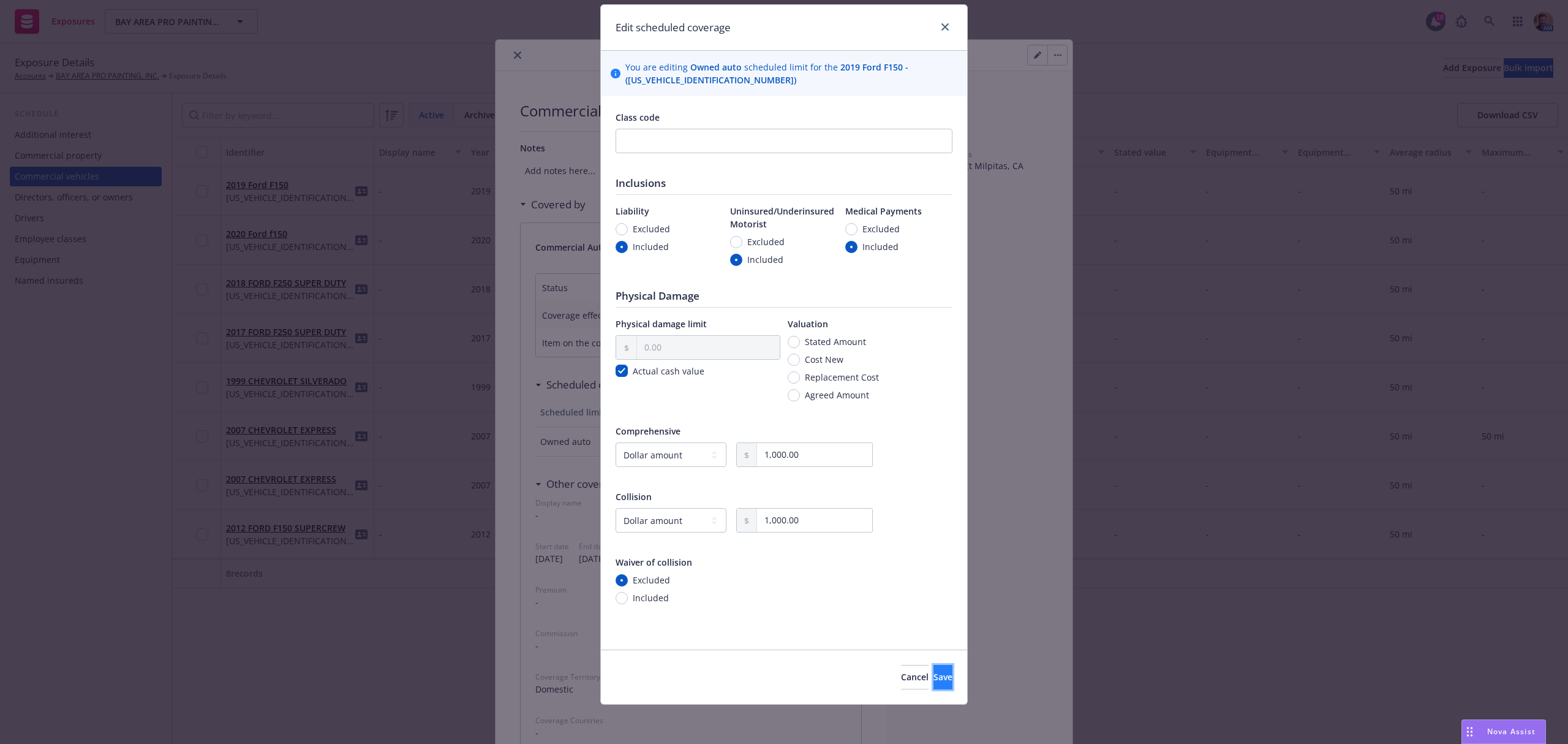
click at [933, 682] on span "Save" at bounding box center [943, 677] width 19 height 12
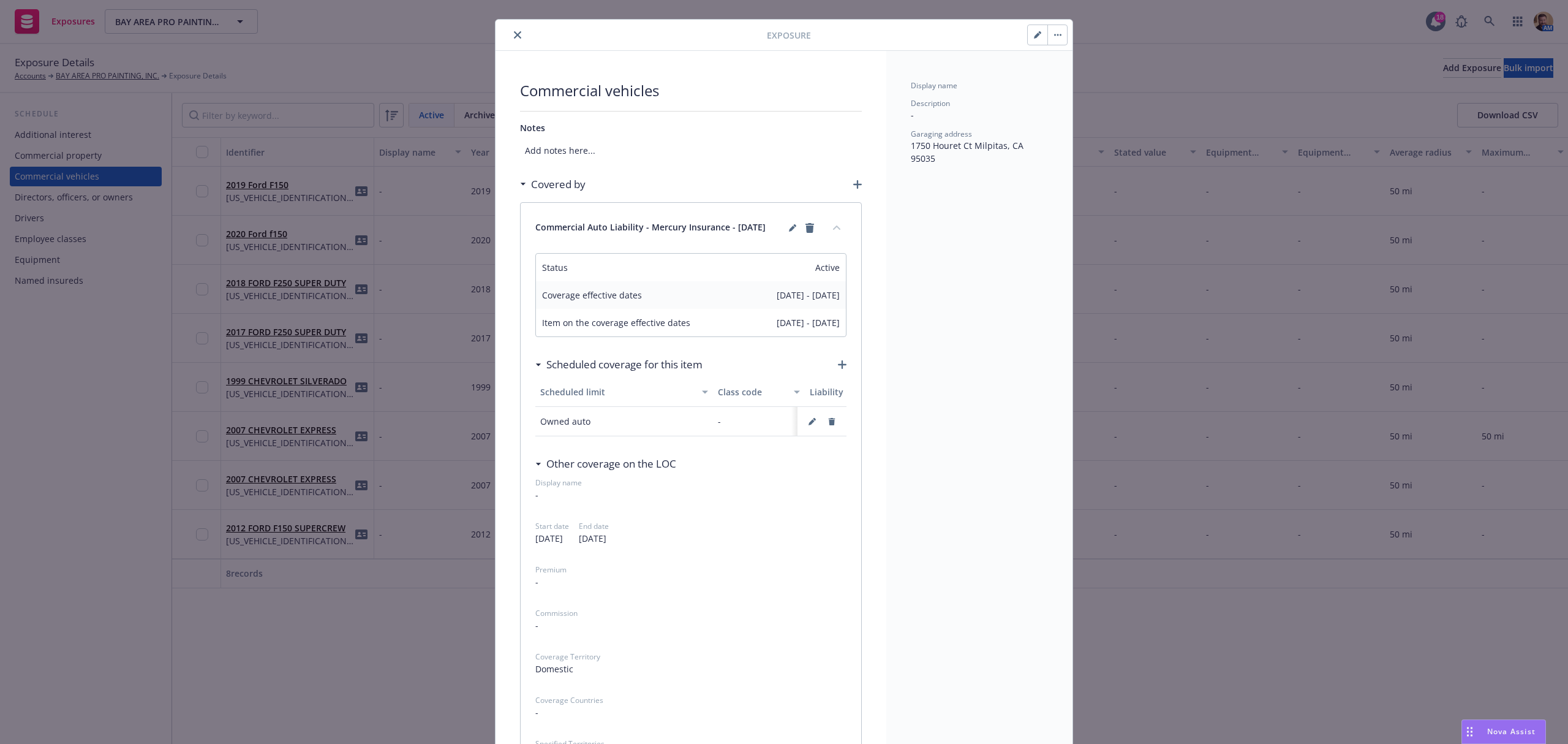
scroll to position [0, 0]
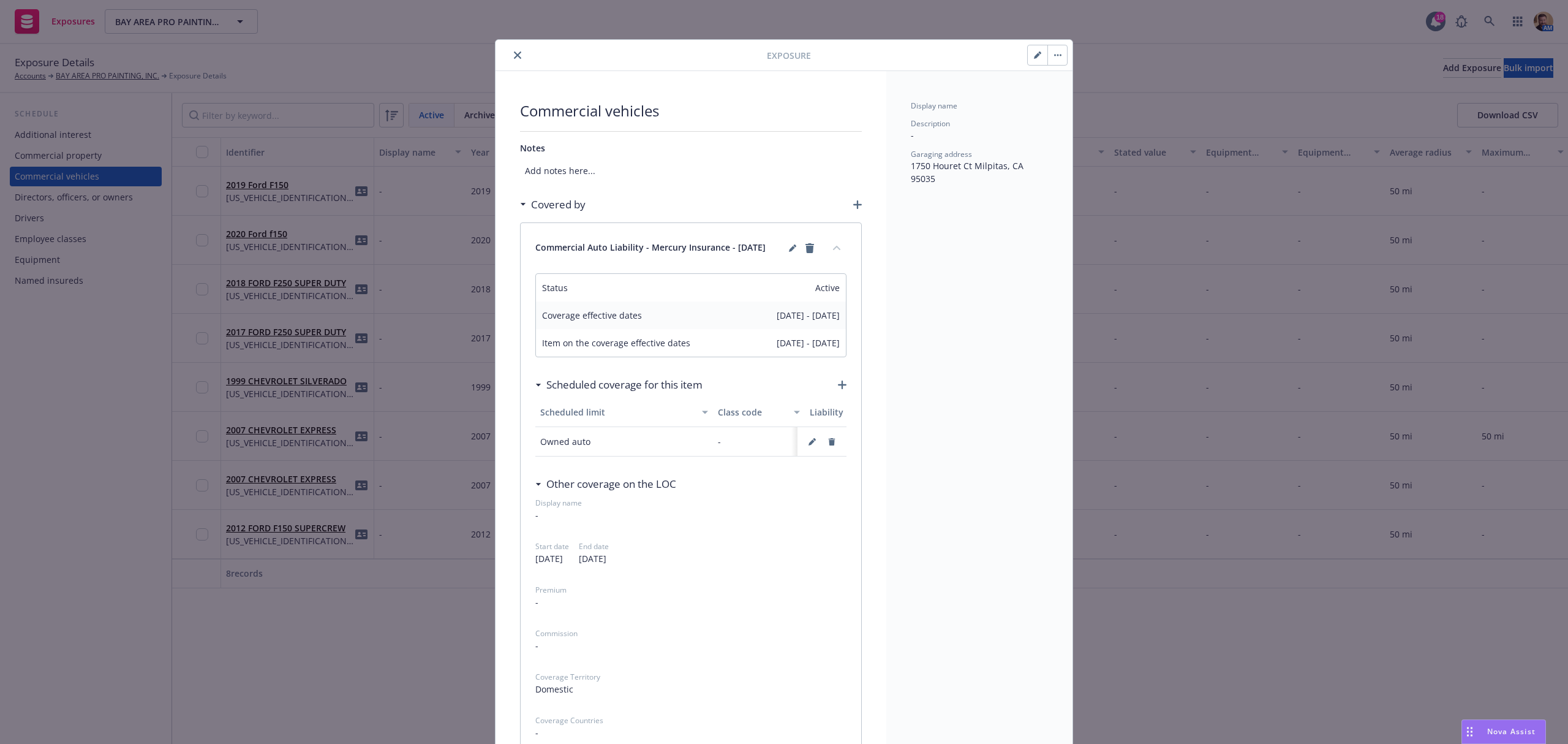
click at [514, 57] on icon "close" at bounding box center [518, 55] width 8 height 8
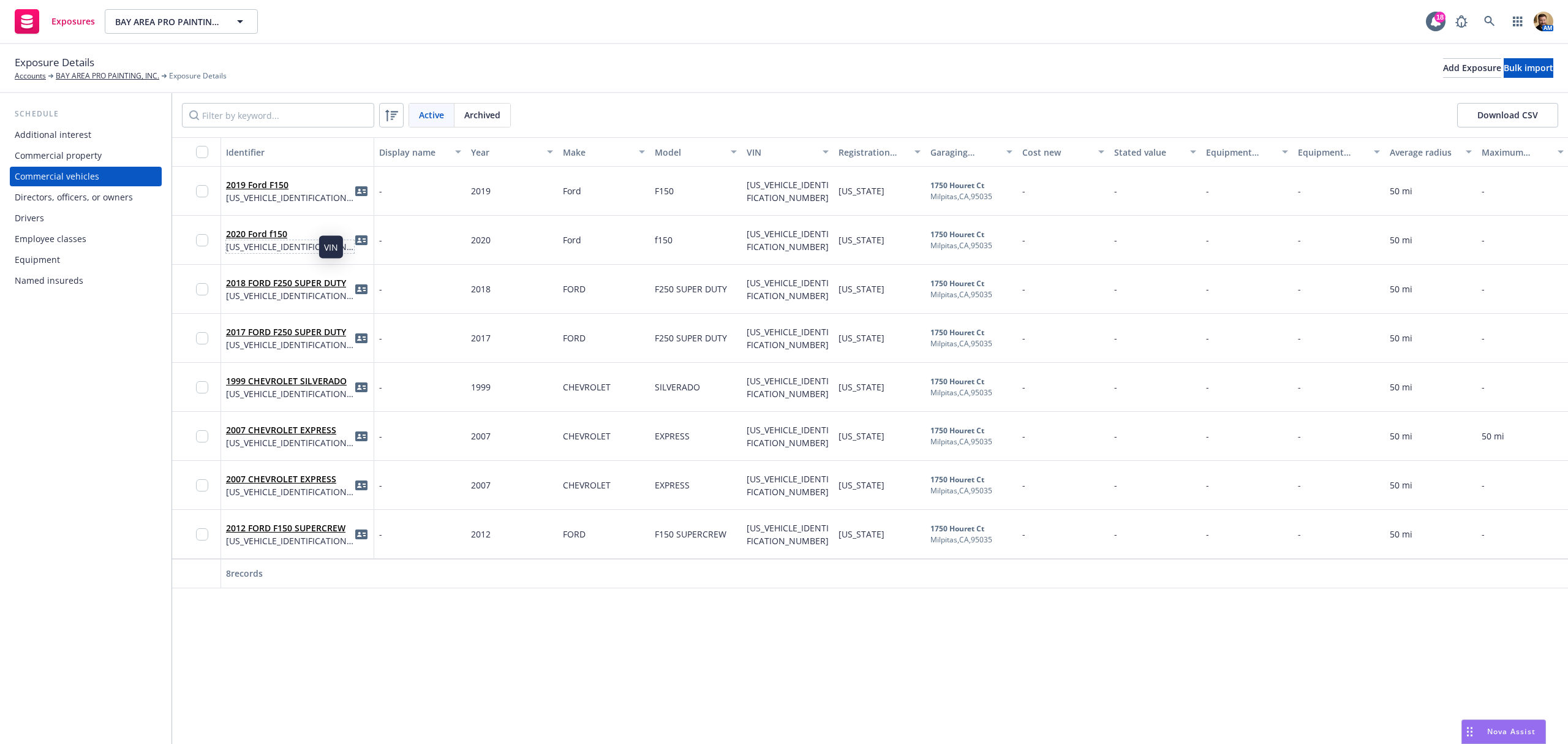
click at [297, 246] on span "1FTEW1CP1LKD24988" at bounding box center [290, 246] width 128 height 13
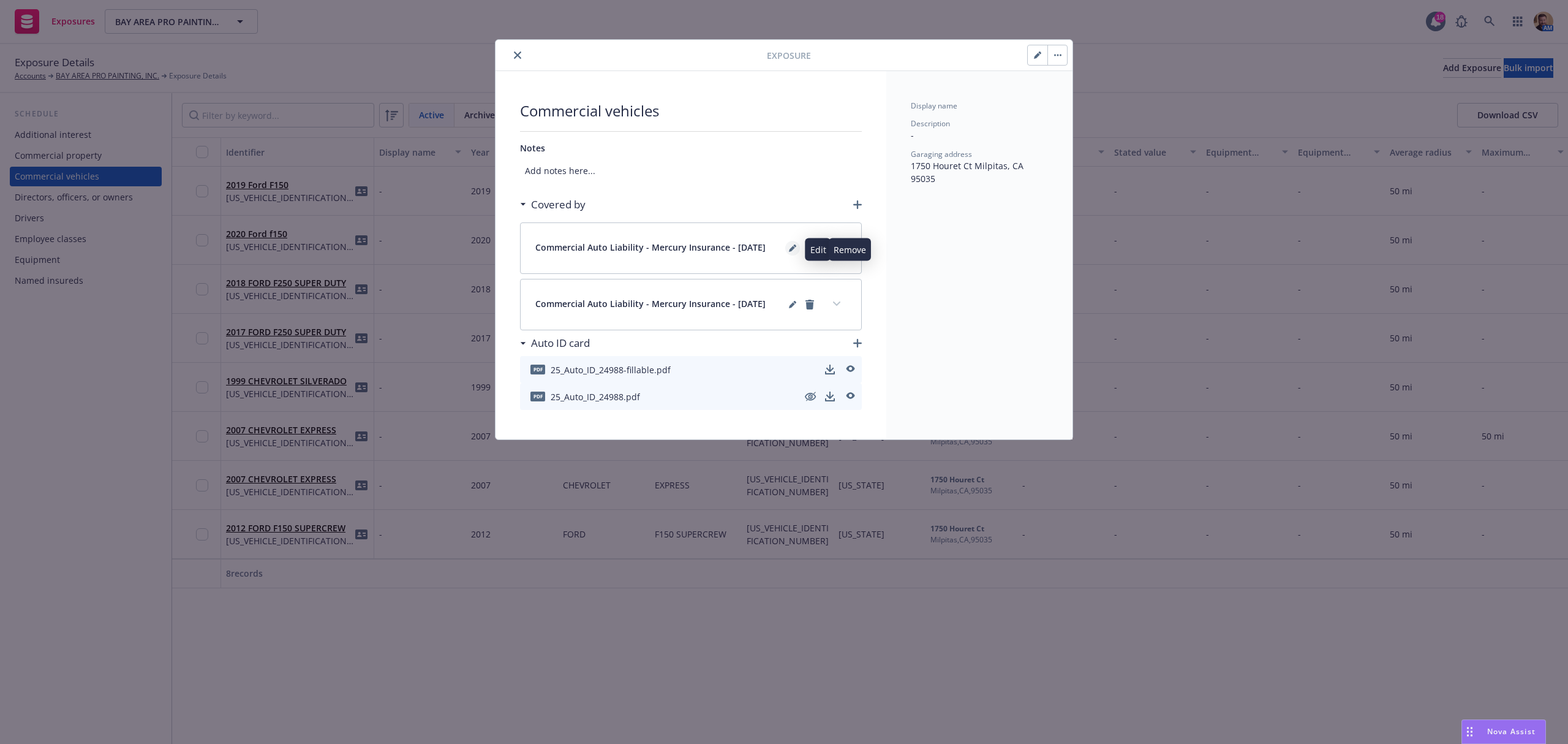
click at [790, 249] on icon "editPencil" at bounding box center [793, 248] width 8 height 8
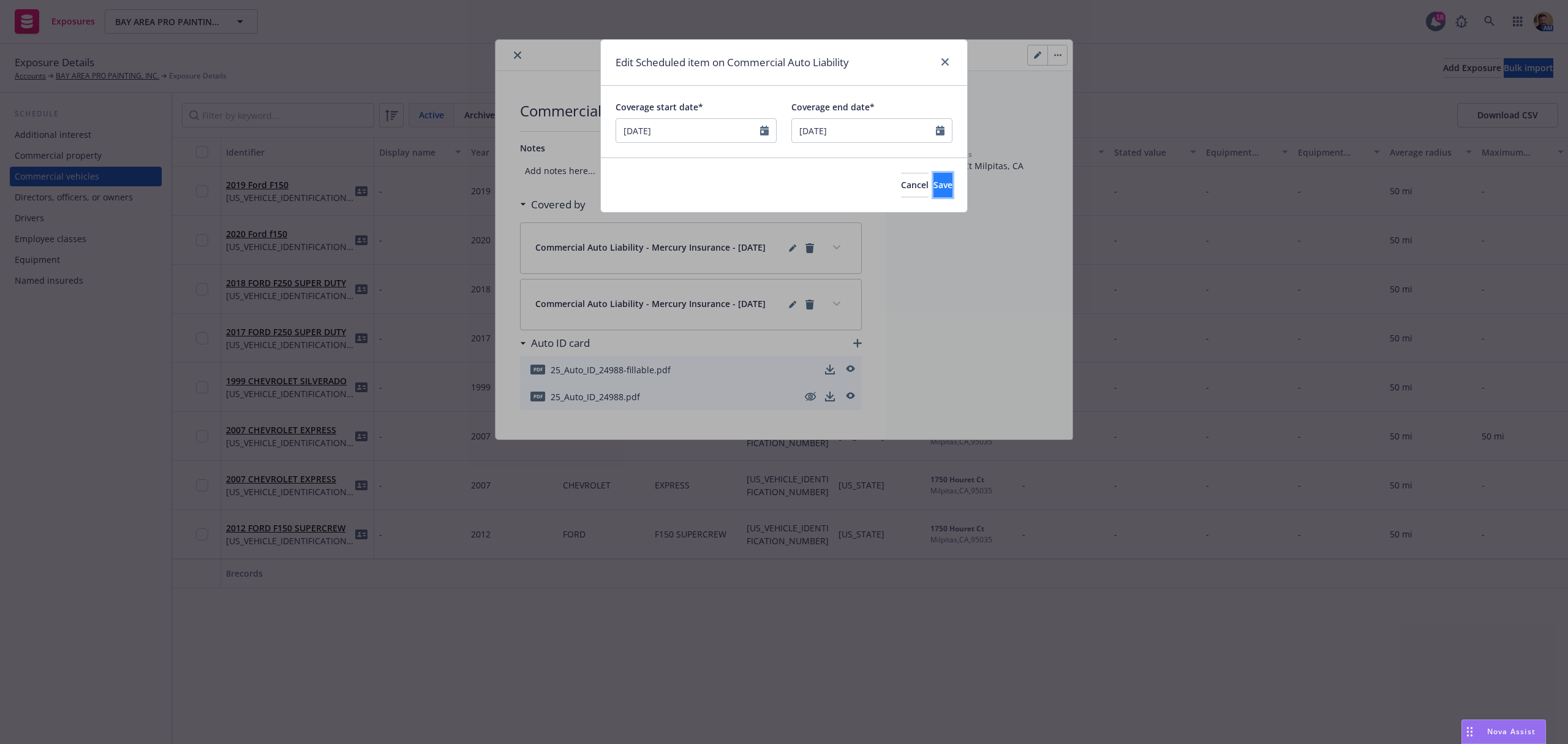
click at [933, 186] on span "Save" at bounding box center [943, 185] width 19 height 12
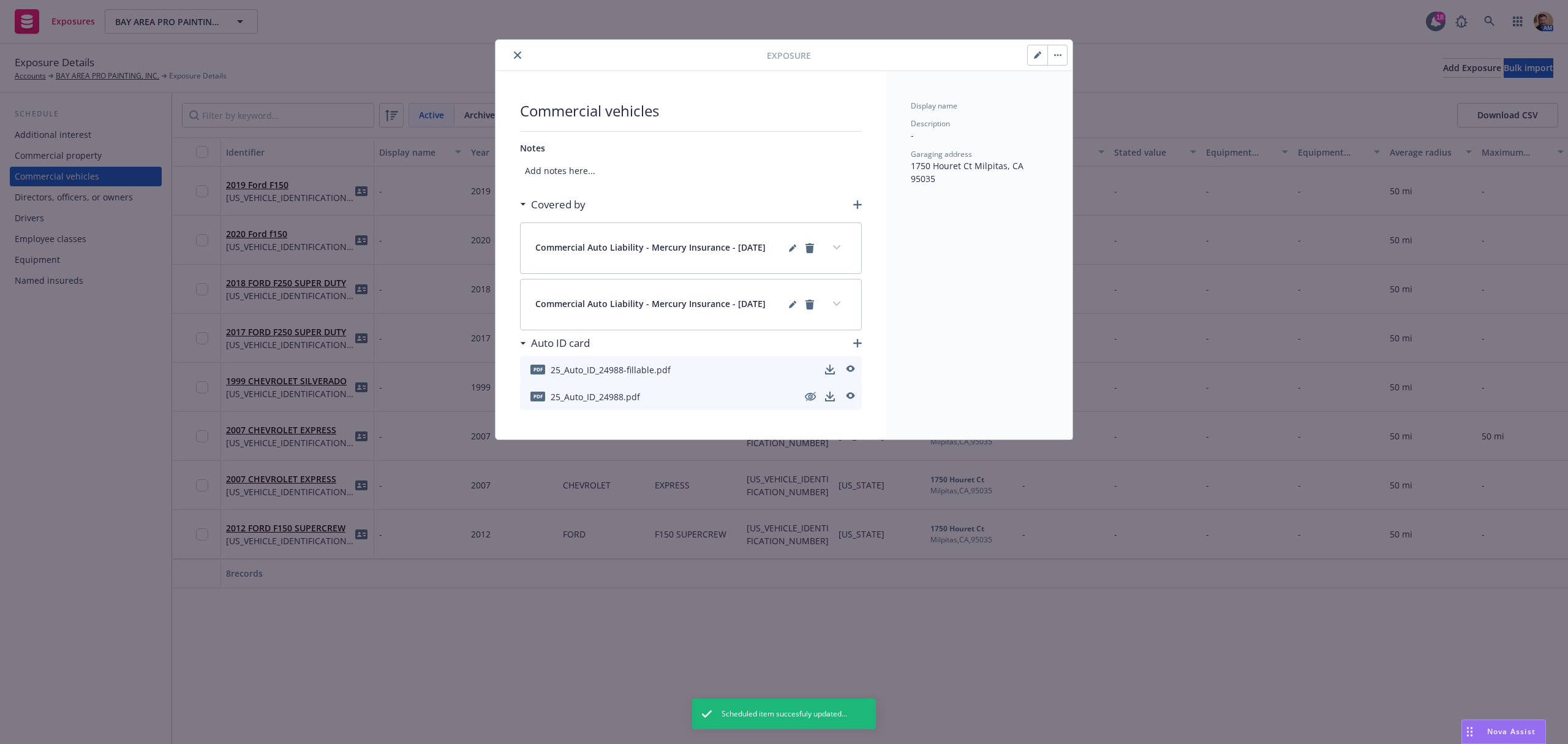
click at [841, 250] on button "expand content" at bounding box center [836, 247] width 20 height 20
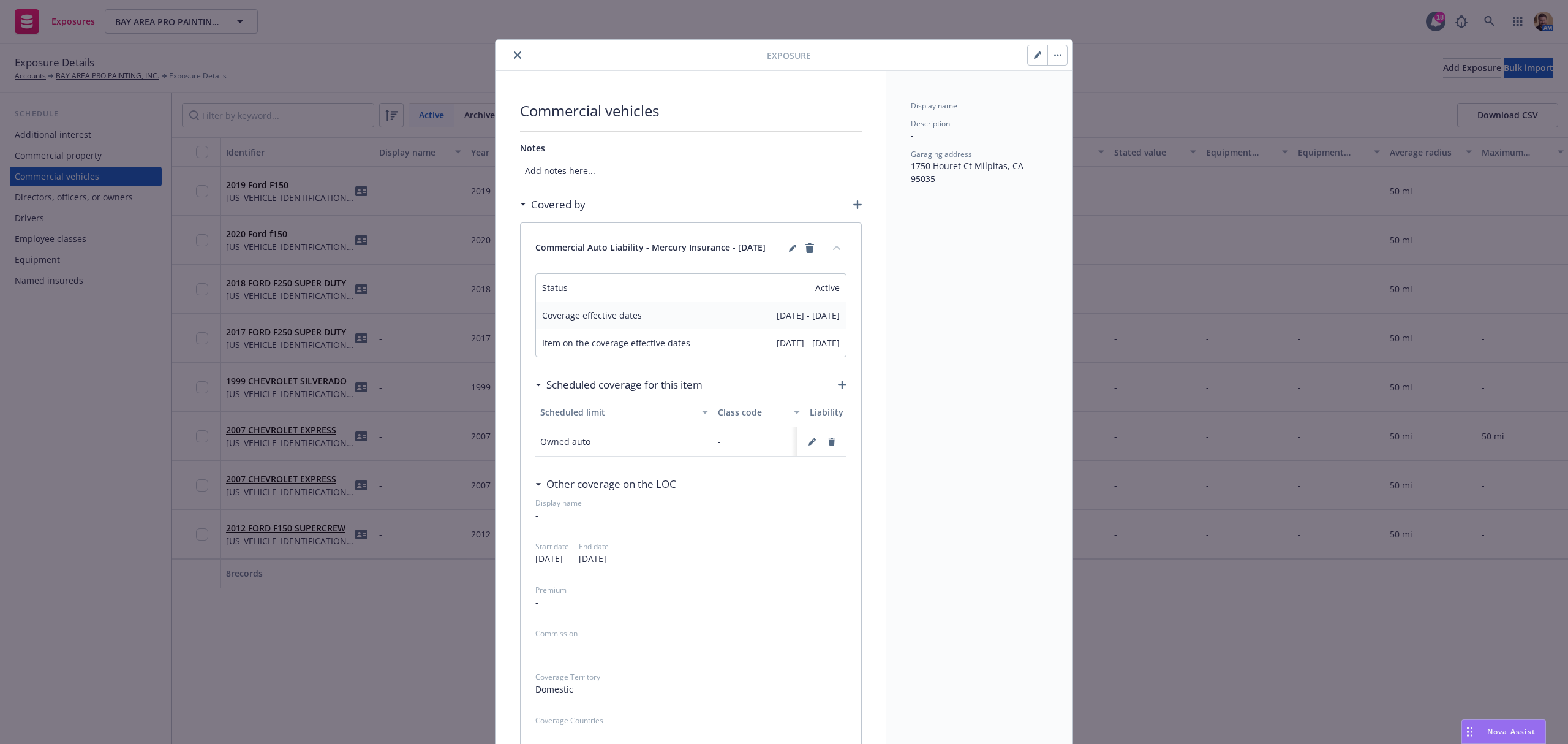
click at [514, 55] on icon "close" at bounding box center [518, 55] width 8 height 8
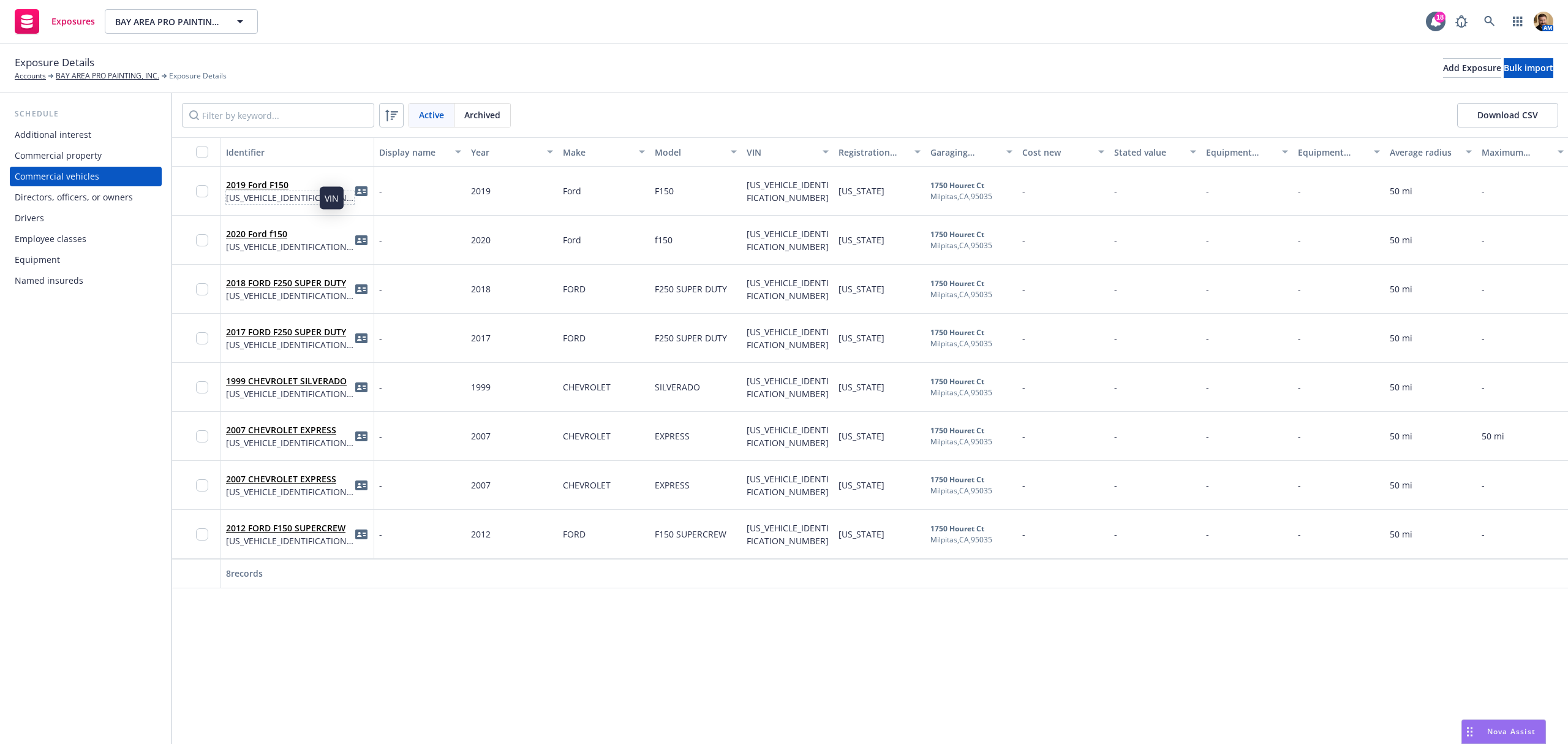
click at [299, 196] on span "1FTEW1CP8KKC61564" at bounding box center [290, 197] width 128 height 13
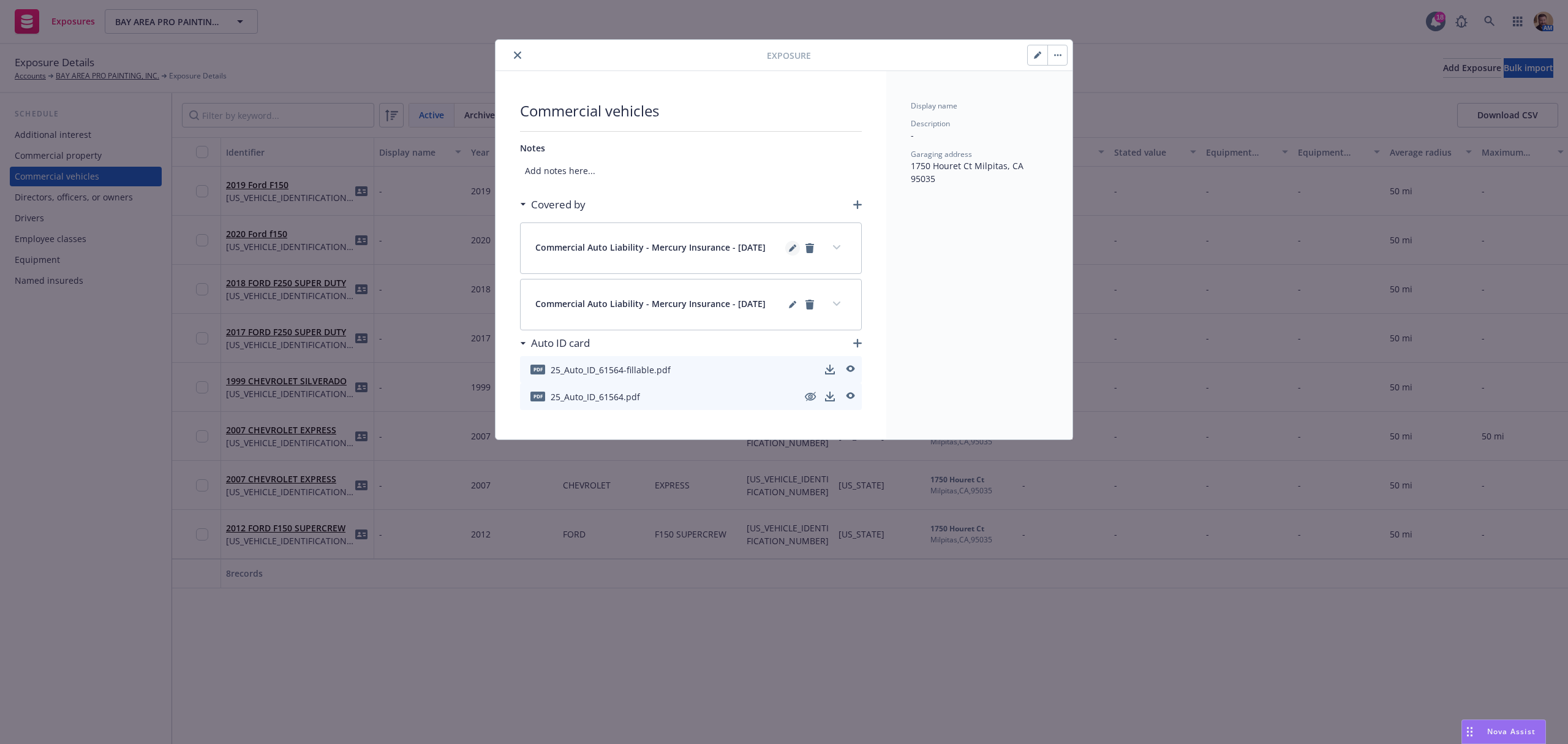
click at [789, 246] on icon "editPencil" at bounding box center [793, 248] width 8 height 8
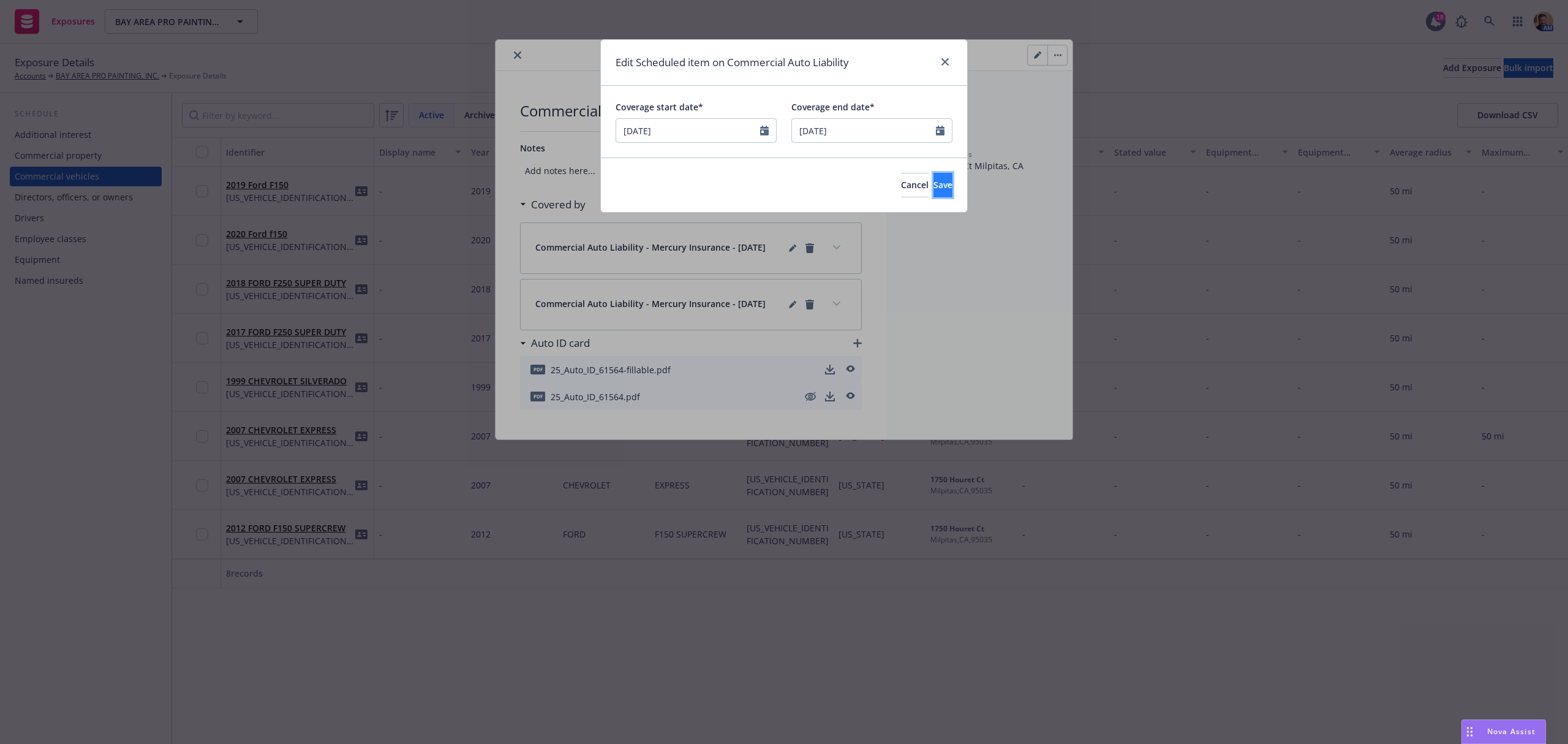
click at [933, 183] on button "Save" at bounding box center [943, 185] width 19 height 25
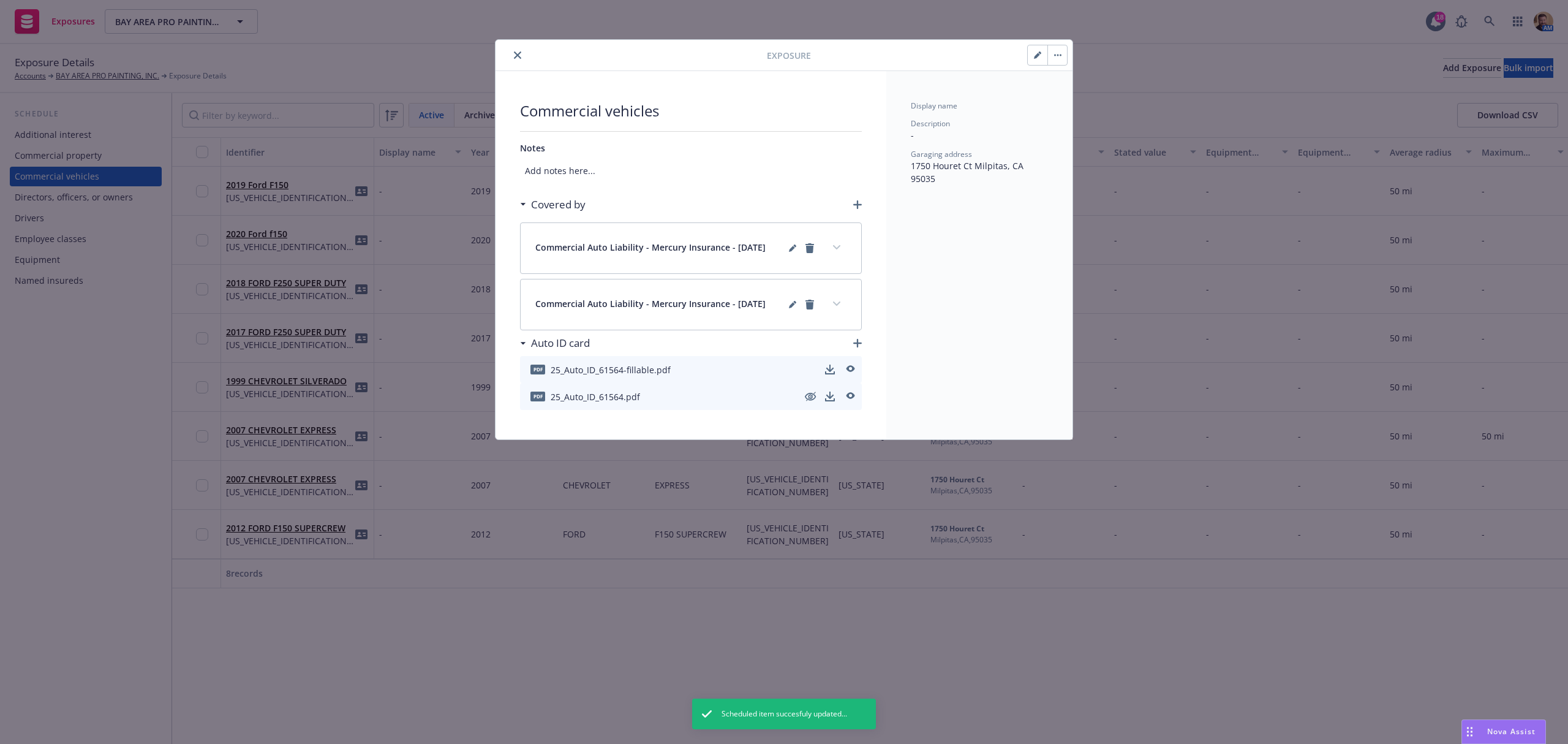
click at [839, 246] on icon "expand content" at bounding box center [836, 248] width 8 height 5
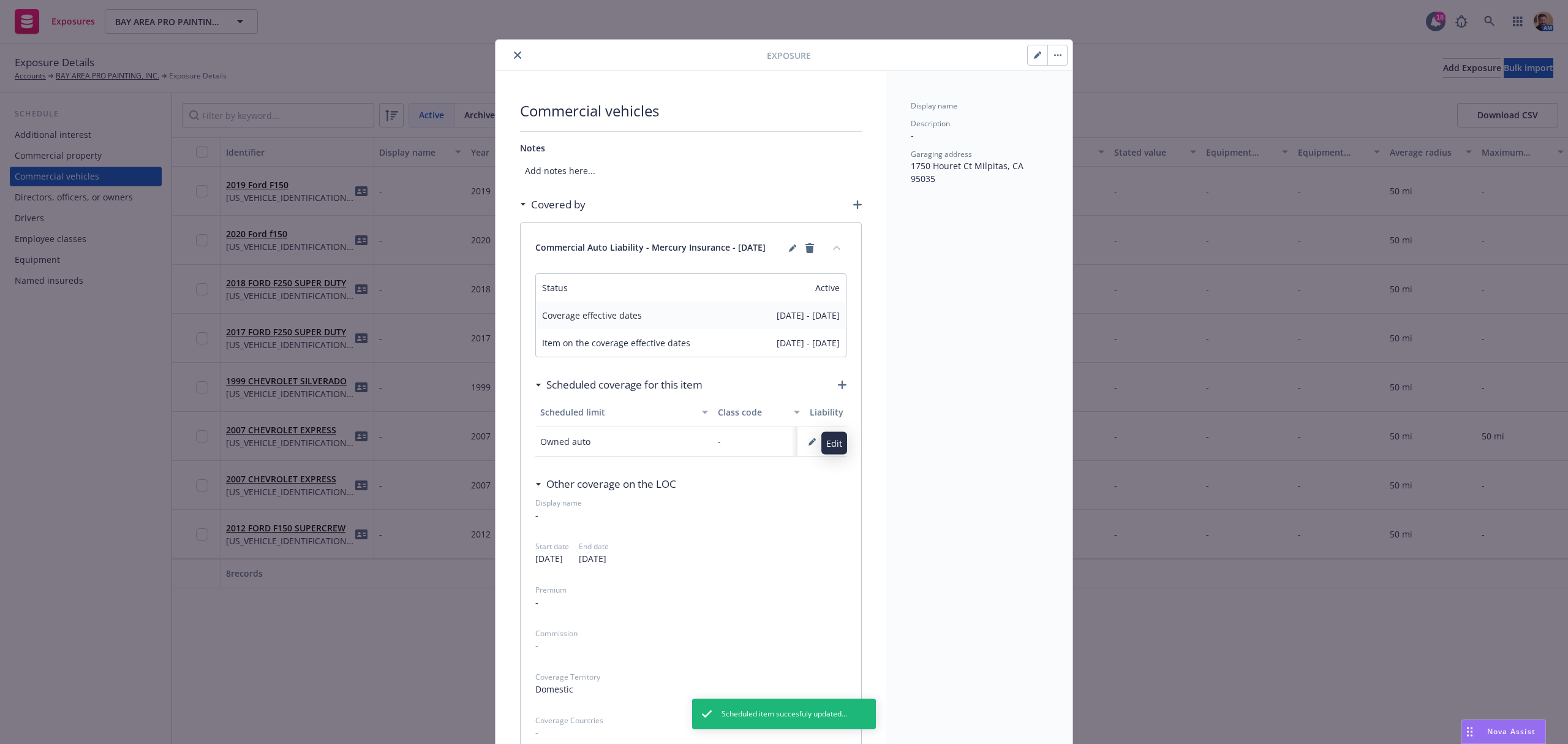
click at [809, 444] on icon "button" at bounding box center [811, 442] width 6 height 6
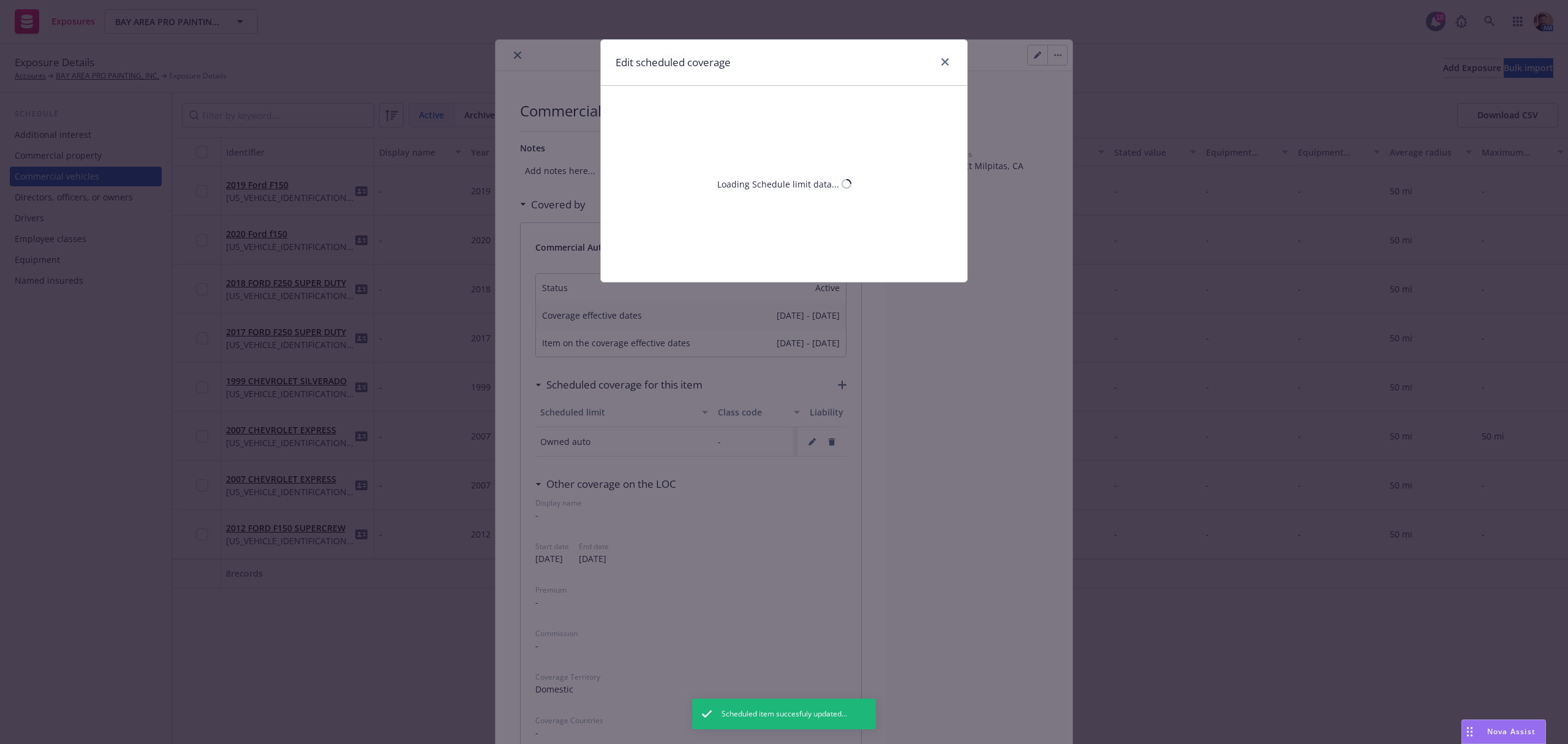
select select "MONETARY"
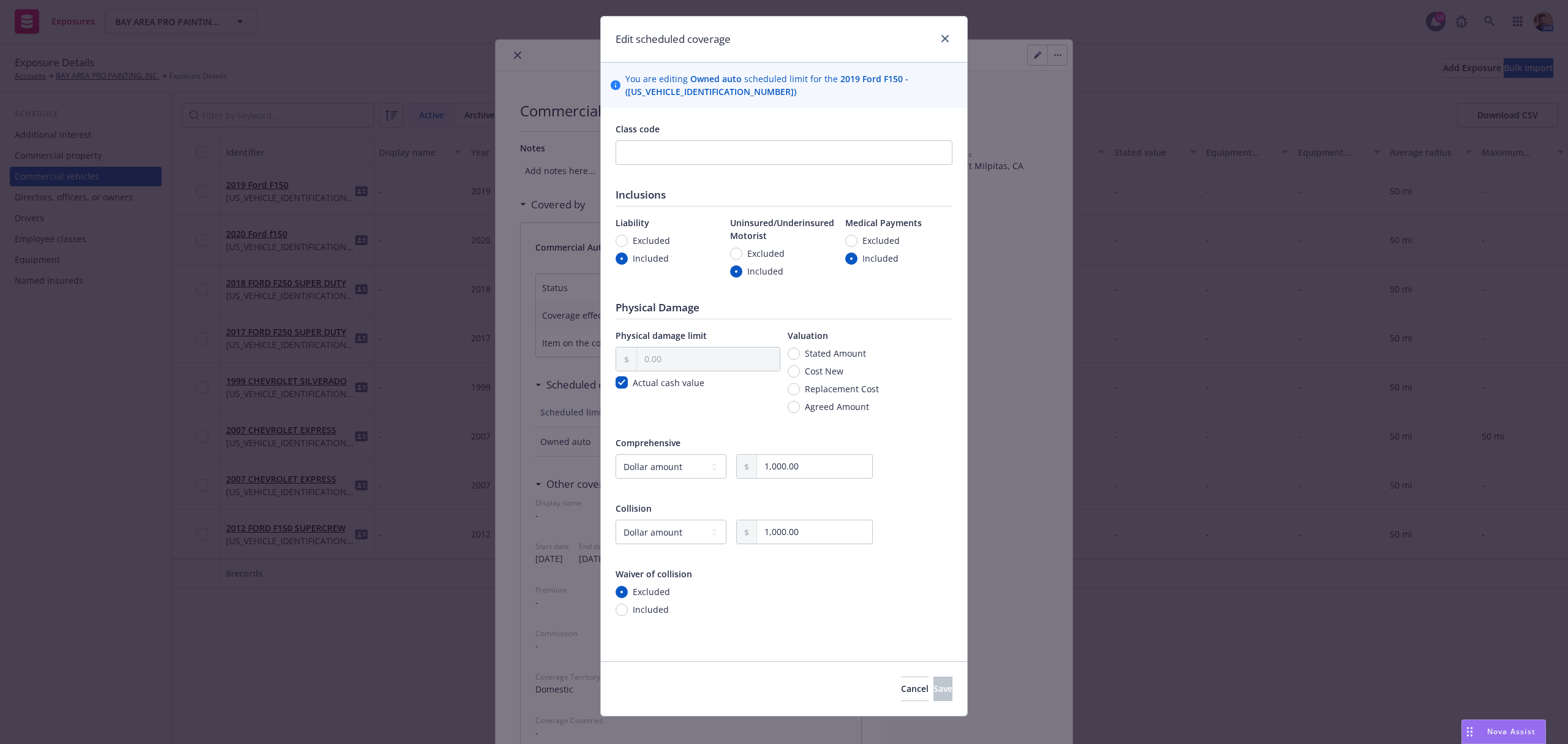
scroll to position [37, 0]
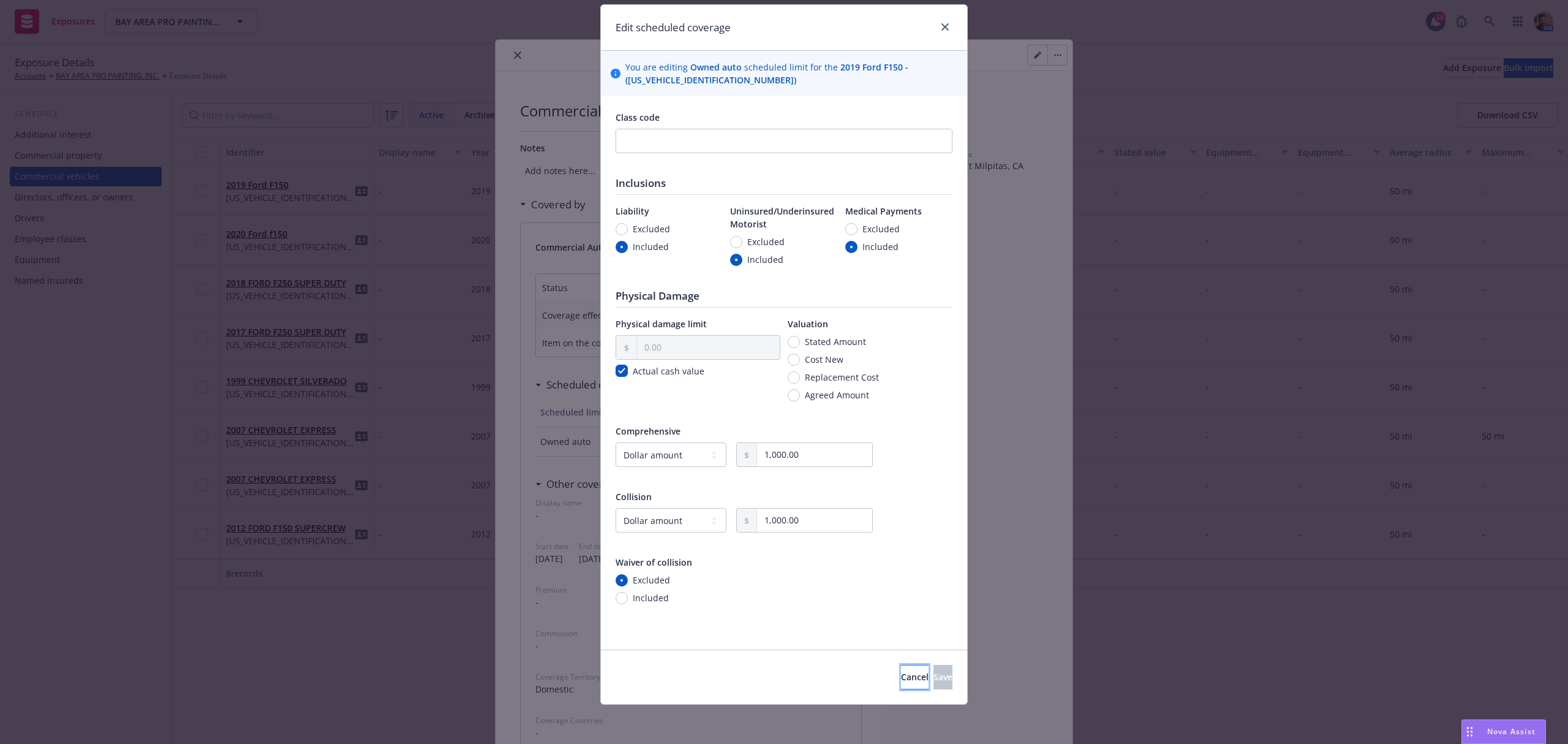
click at [901, 680] on button "Cancel" at bounding box center [915, 677] width 27 height 25
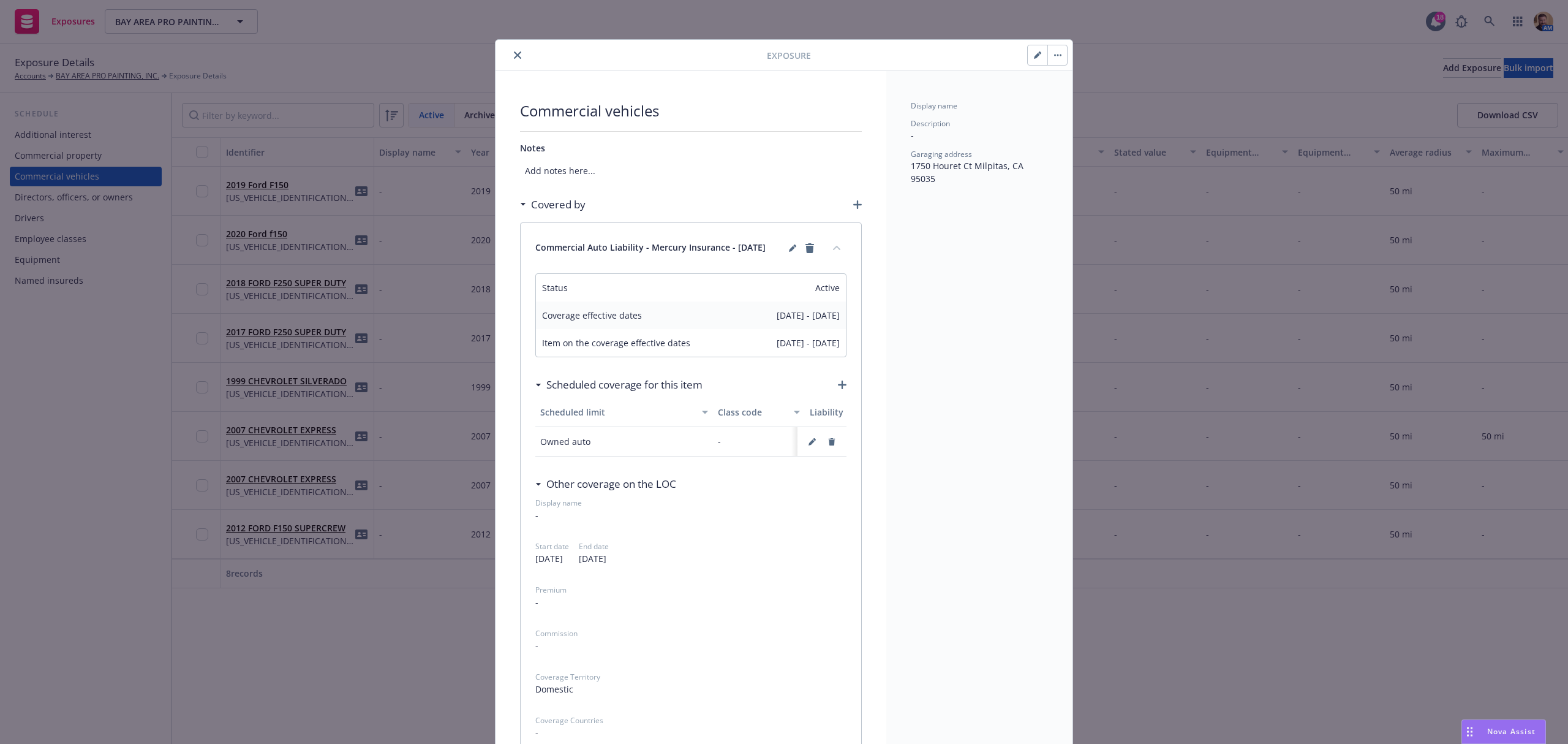
click at [514, 55] on icon "close" at bounding box center [518, 55] width 8 height 8
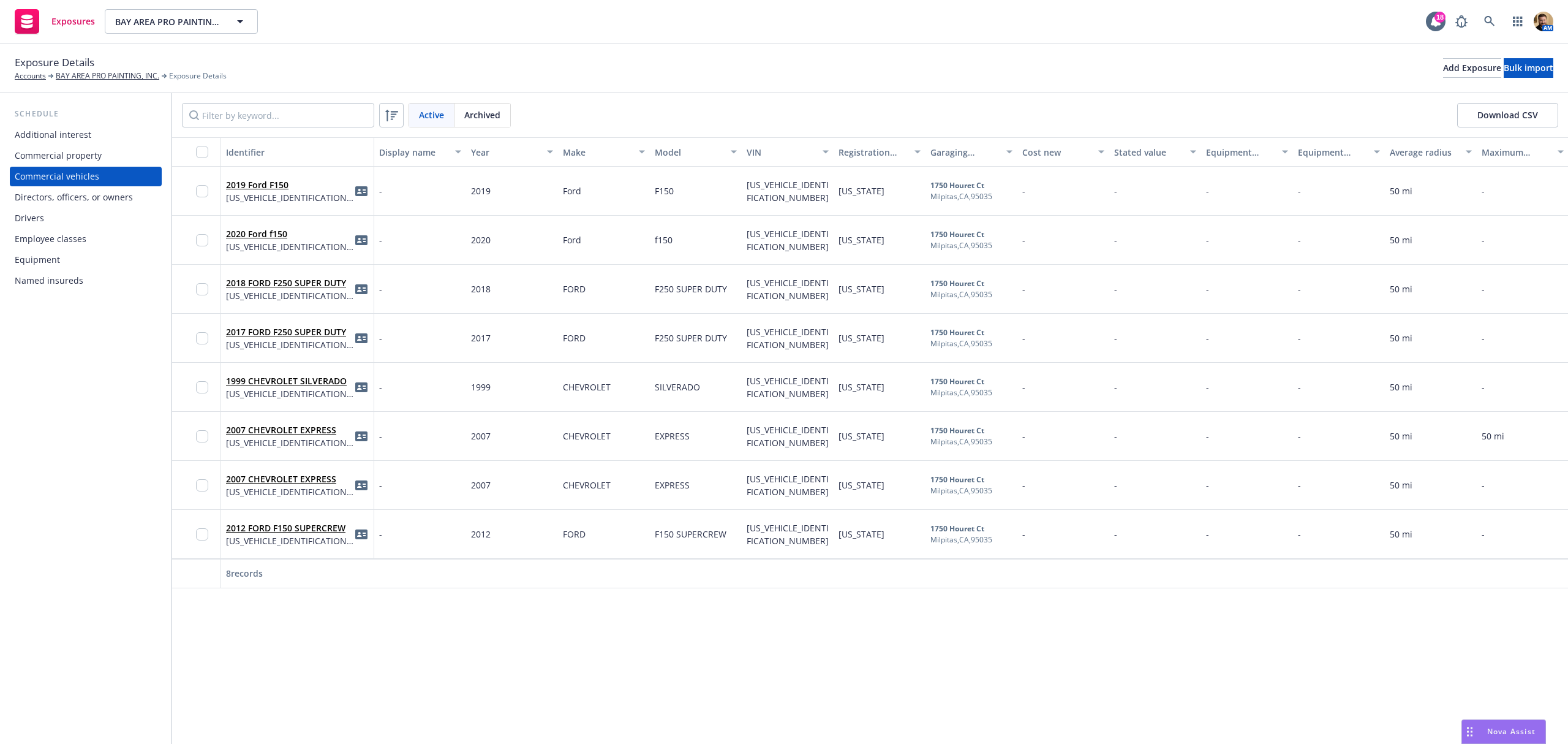
click at [422, 45] on div "Exposure Details Accounts BAY AREA PRO PAINTING, INC. Exposure Details Add Expo…" at bounding box center [784, 68] width 1568 height 49
click at [89, 63] on span "Exposure Details" at bounding box center [54, 63] width 80 height 16
click at [99, 74] on link "BAY AREA PRO PAINTING, INC." at bounding box center [107, 75] width 104 height 11
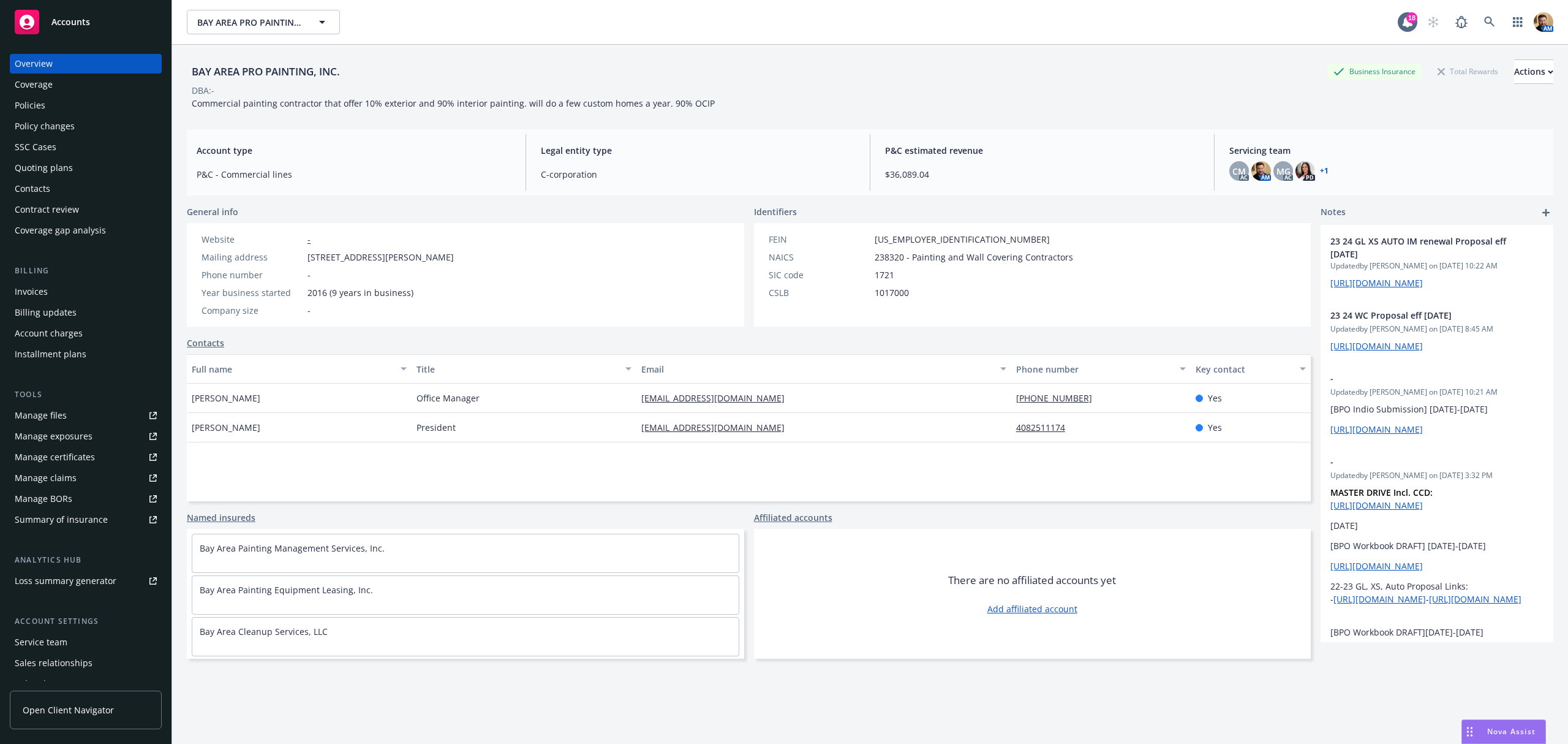
click at [25, 411] on div "Manage files" at bounding box center [40, 415] width 52 height 20
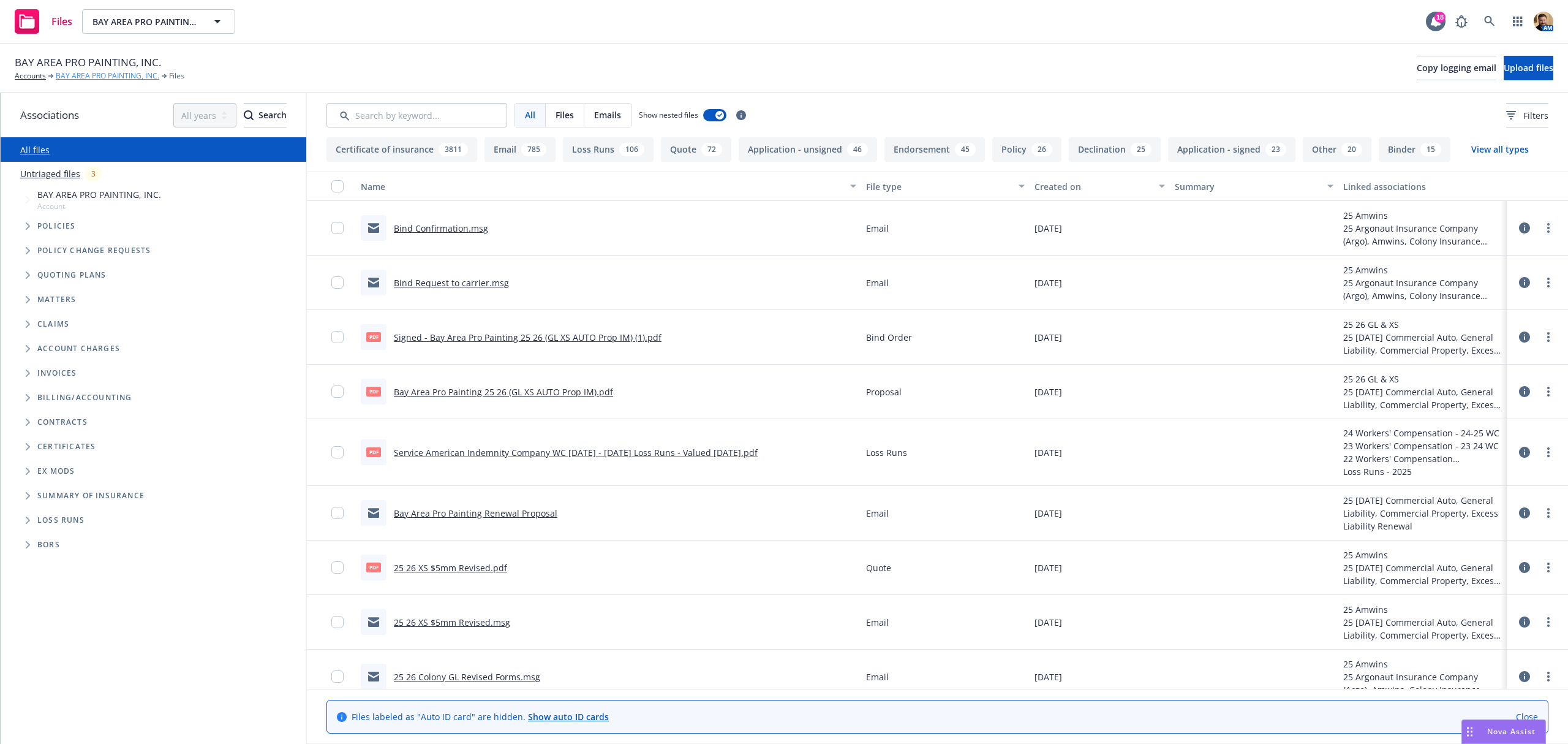
click at [97, 76] on link "BAY AREA PRO PAINTING, INC." at bounding box center [107, 75] width 104 height 11
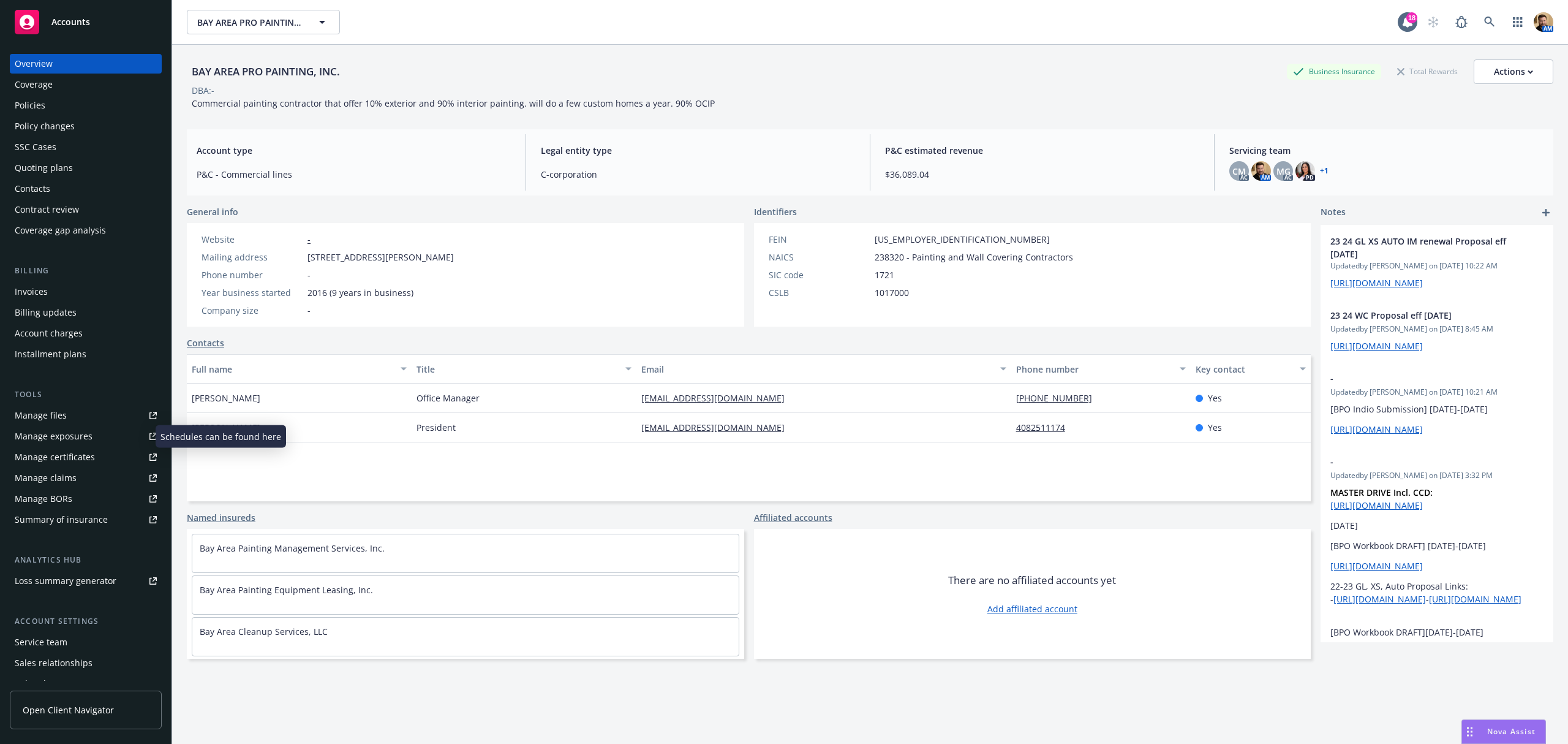
click at [54, 436] on div "Manage exposures" at bounding box center [53, 436] width 78 height 20
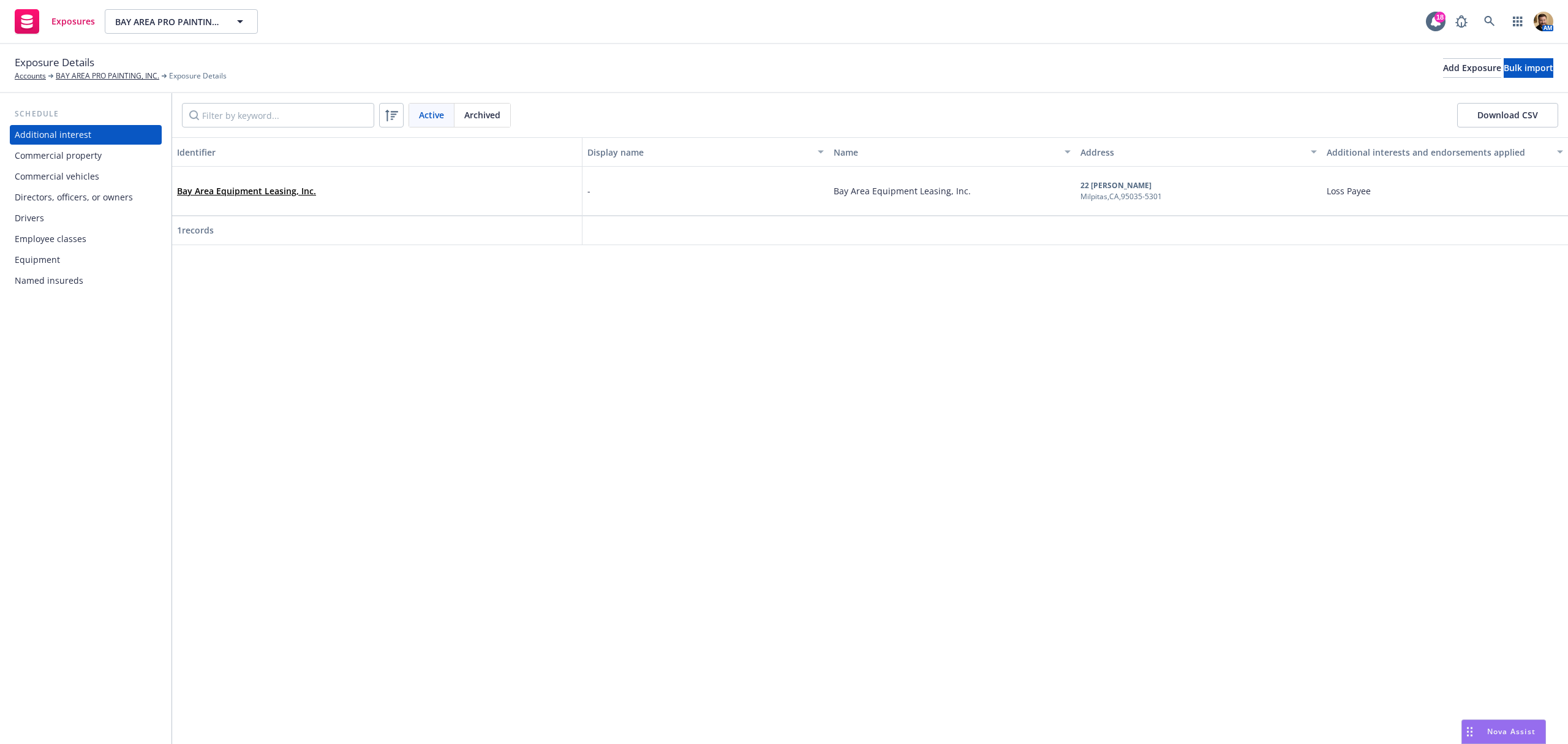
click at [96, 177] on div "Commercial vehicles" at bounding box center [57, 176] width 85 height 20
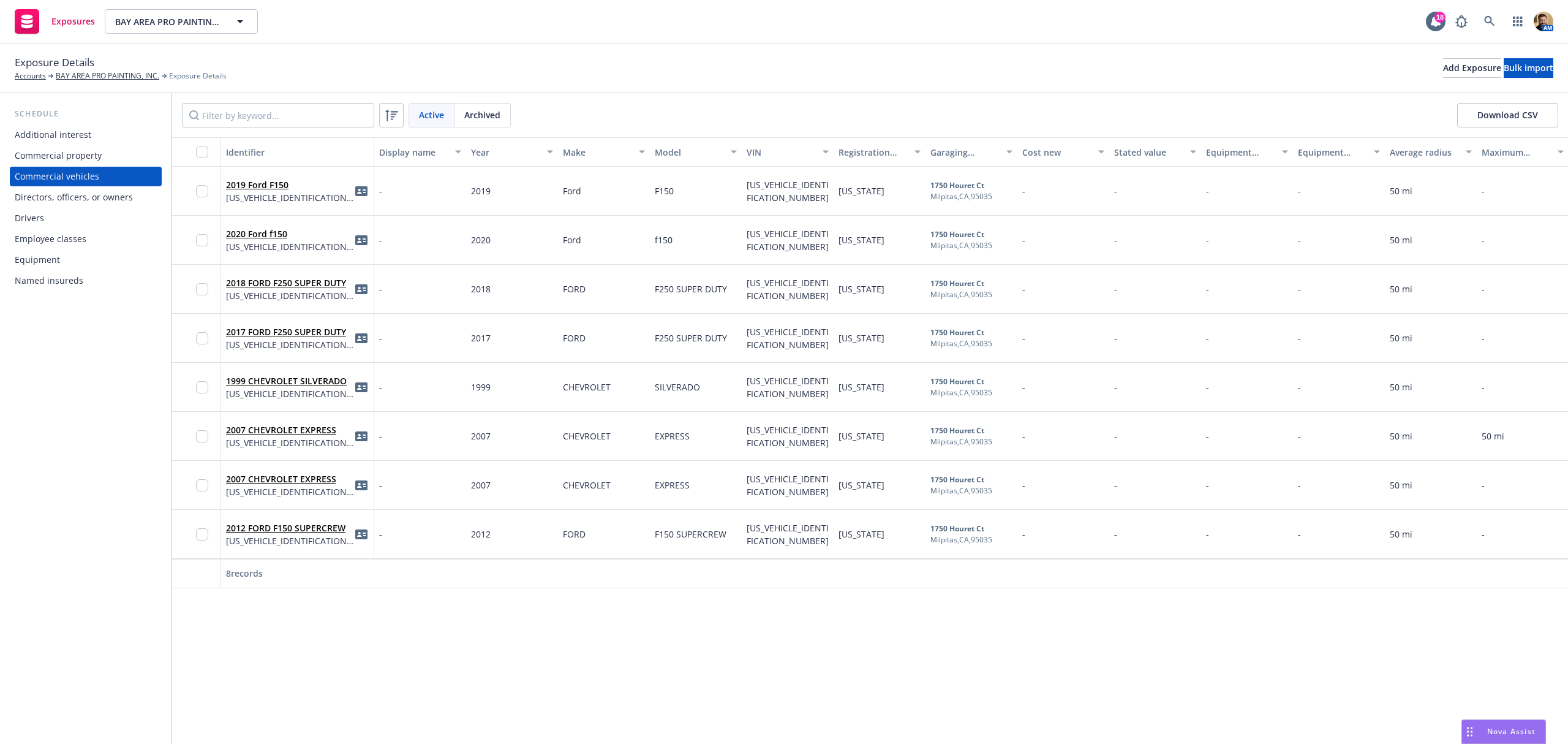
click at [481, 117] on span "Archived" at bounding box center [482, 115] width 36 height 13
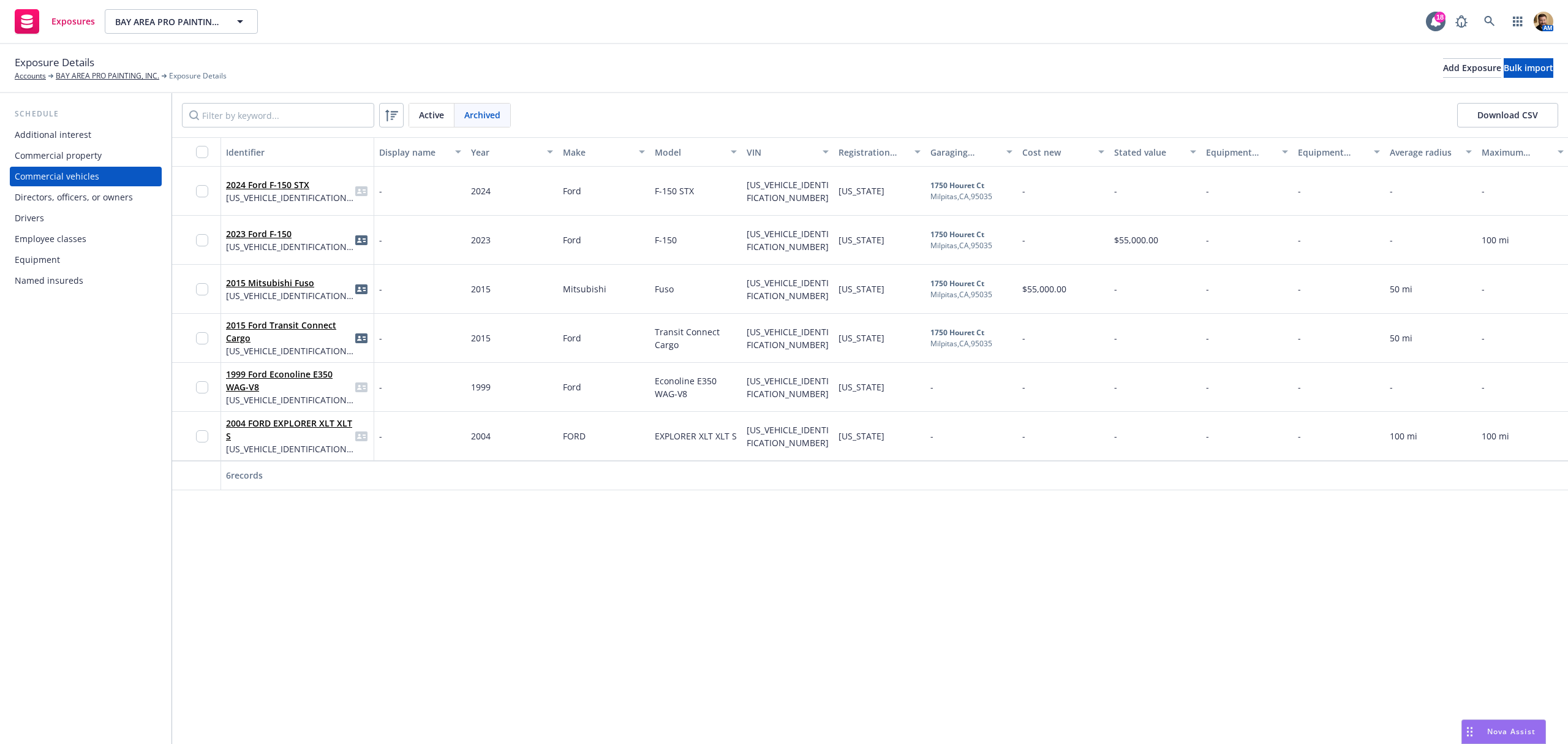
click at [439, 116] on span "Active" at bounding box center [431, 115] width 25 height 13
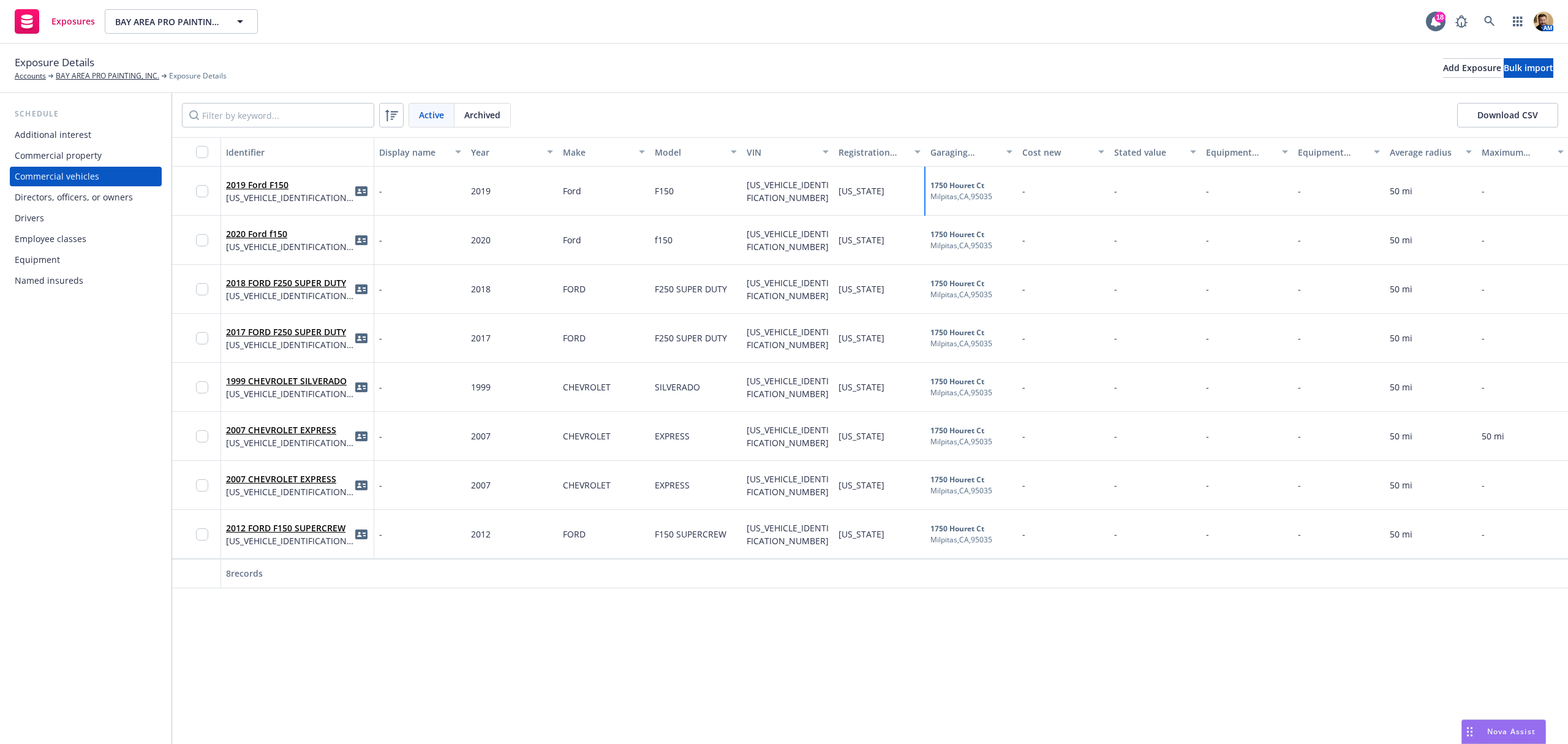
click at [953, 190] on b "1750 Houret Ct" at bounding box center [957, 185] width 54 height 10
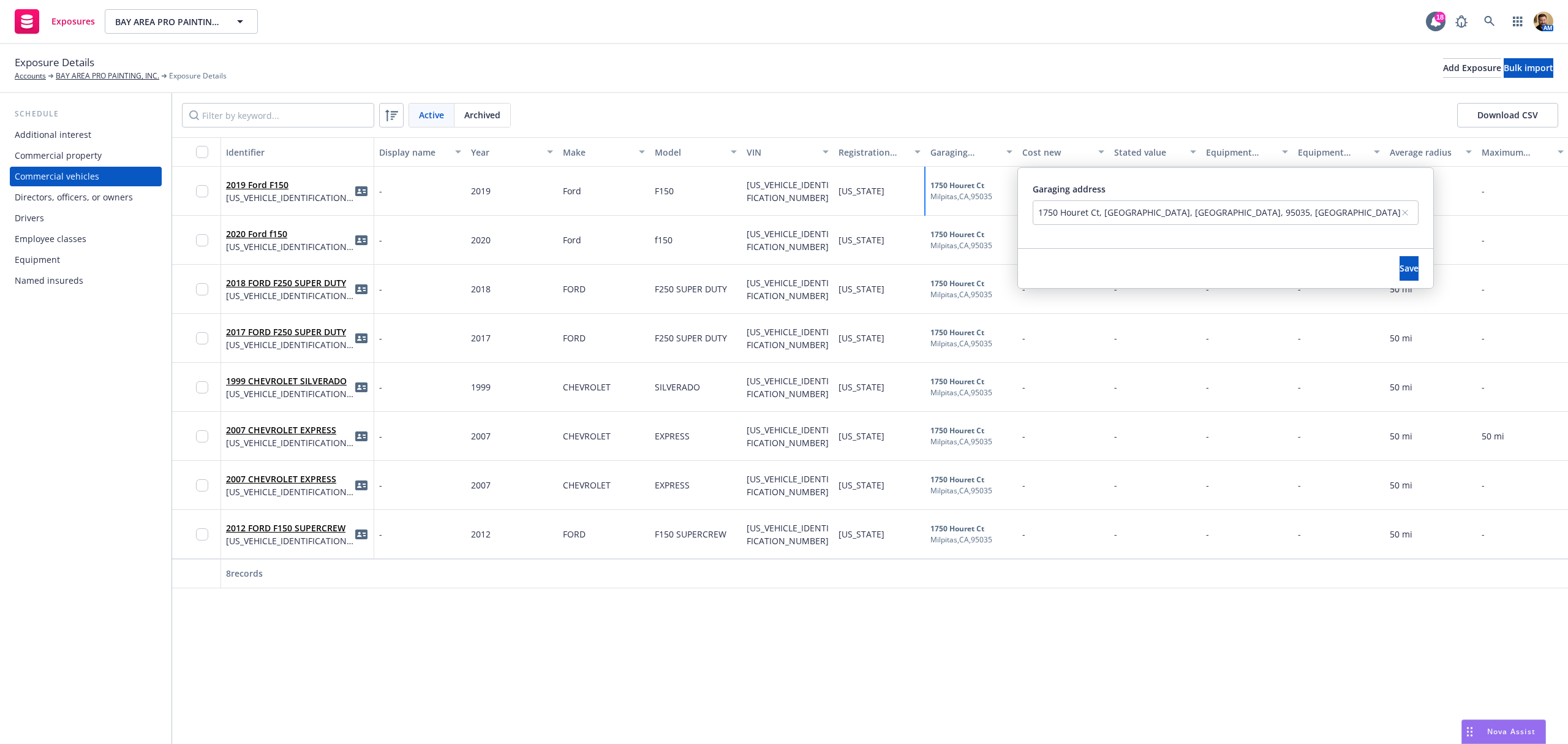
click at [1064, 207] on div "1750 Houret Ct, [GEOGRAPHIC_DATA], [GEOGRAPHIC_DATA], 95035, [GEOGRAPHIC_DATA]" at bounding box center [1219, 212] width 362 height 13
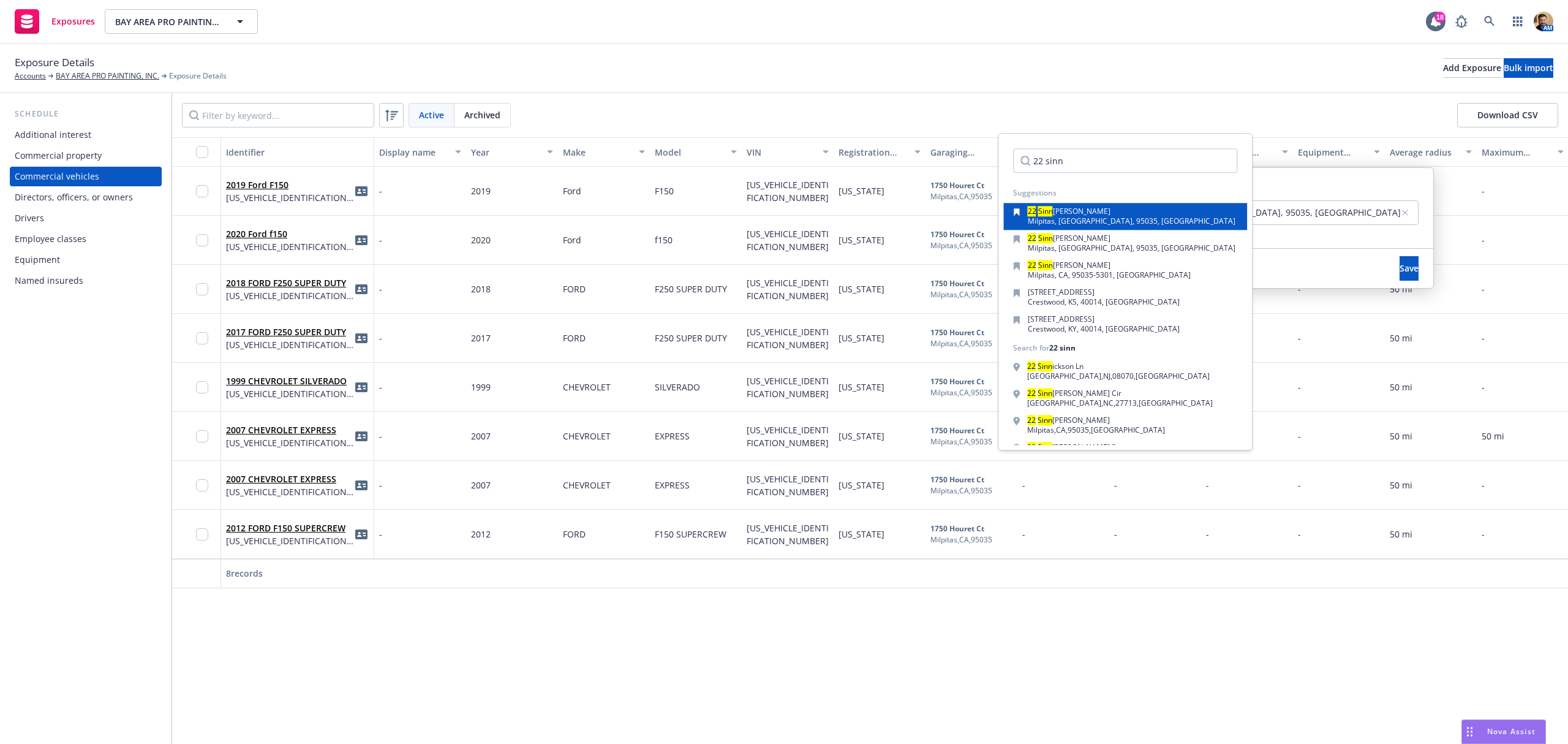
type input "22 sinn"
click at [1068, 218] on span "Milpitas, CA, 95035, USA" at bounding box center [1132, 221] width 207 height 10
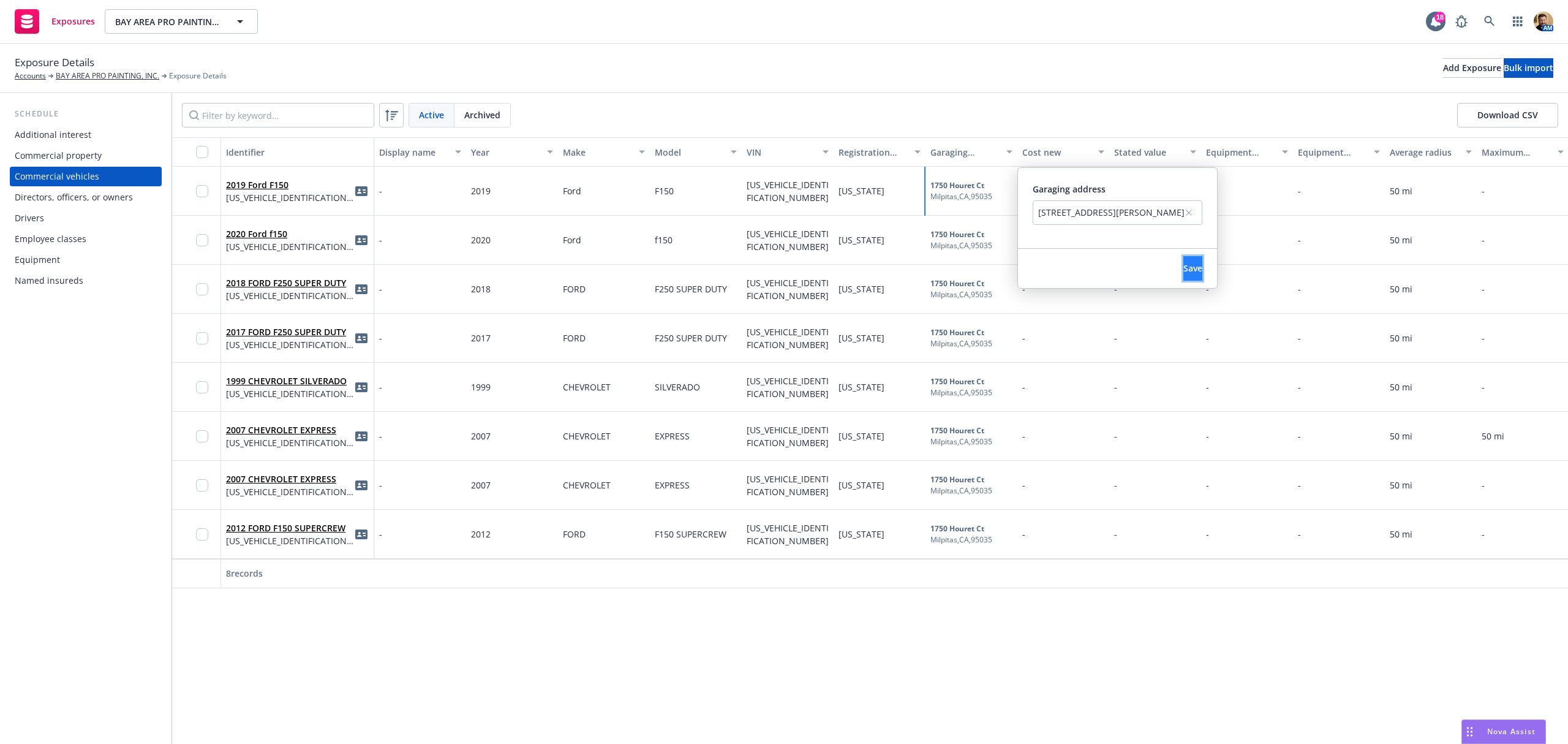
click at [1183, 266] on span "Save" at bounding box center [1193, 268] width 19 height 12
click at [939, 237] on b "1750 Houret Ct" at bounding box center [957, 234] width 54 height 10
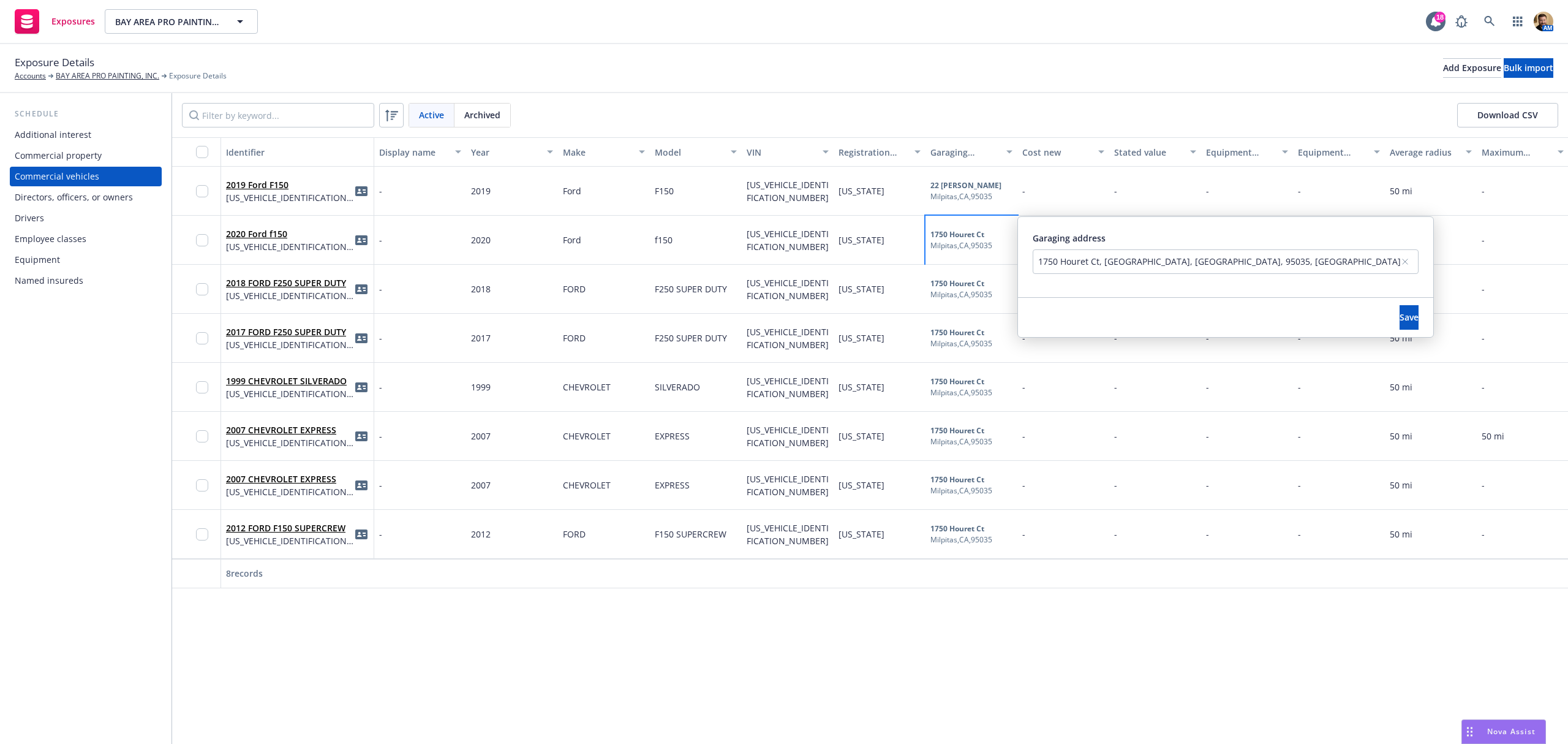
click at [1075, 259] on div "1750 Houret Ct, Milpitas, CA, 95035, USA" at bounding box center [1219, 261] width 362 height 13
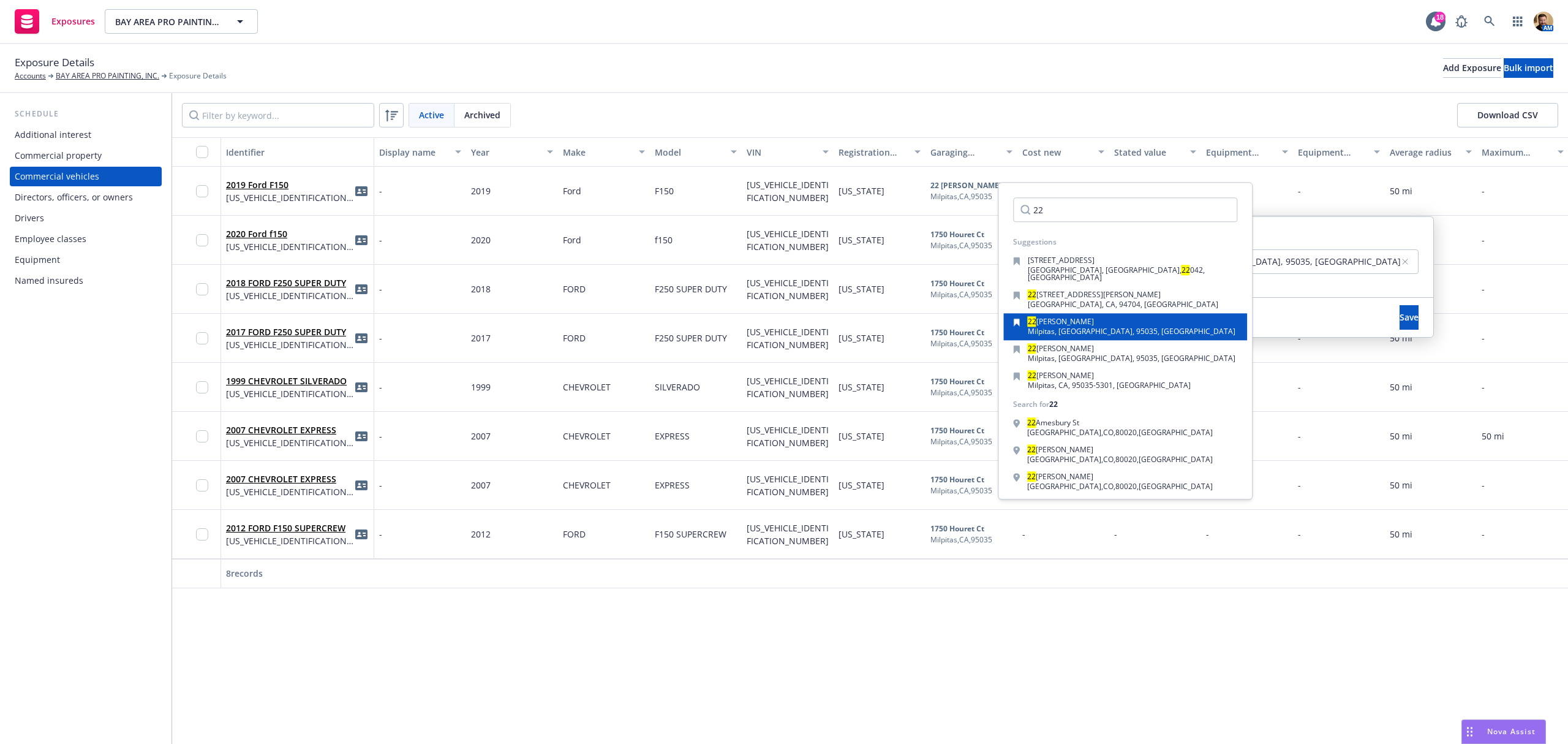
type input "22"
click at [1071, 316] on span "Sinnott Lane" at bounding box center [1065, 321] width 57 height 10
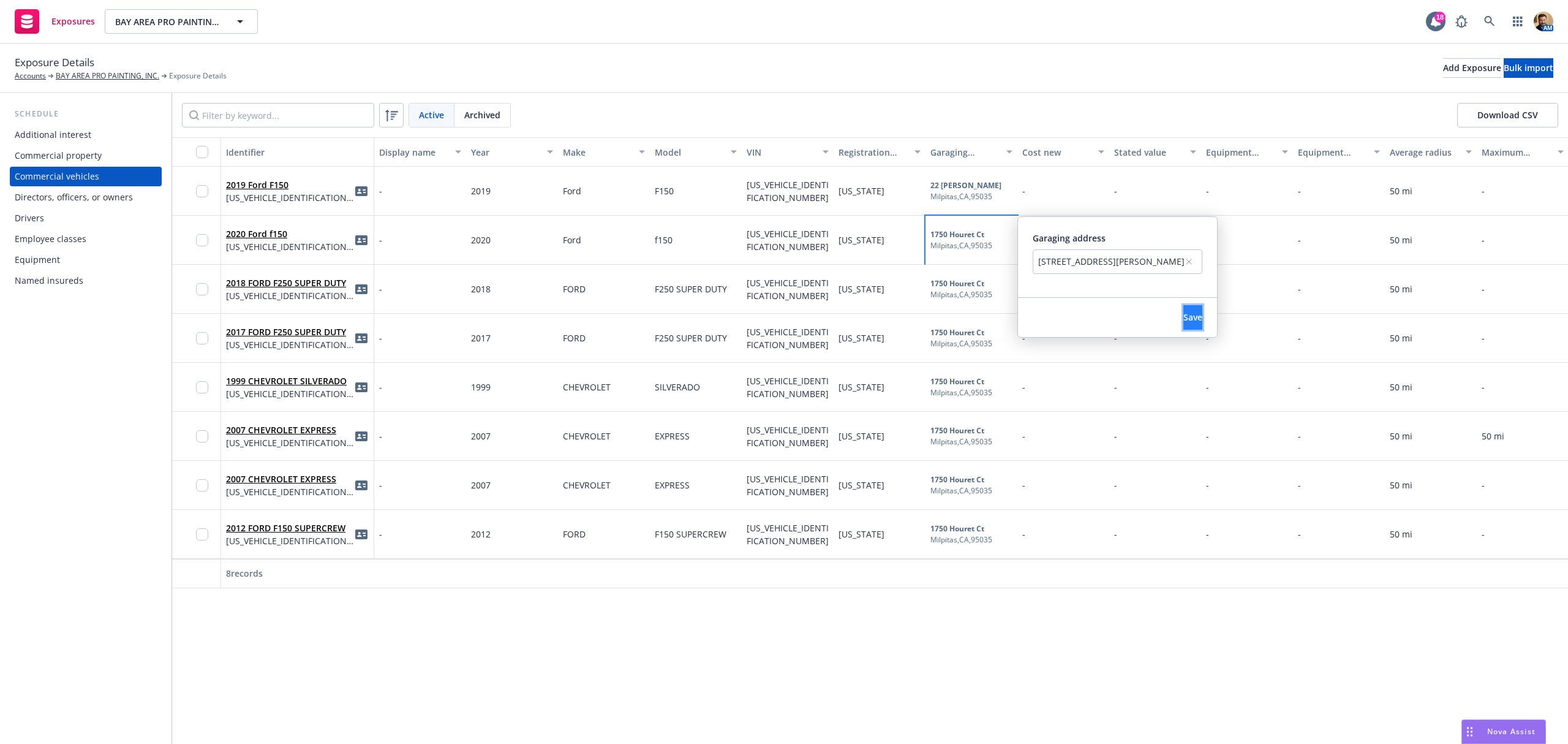
click at [1183, 315] on span "Save" at bounding box center [1193, 317] width 19 height 12
click at [955, 283] on b "1750 Houret Ct" at bounding box center [957, 284] width 54 height 10
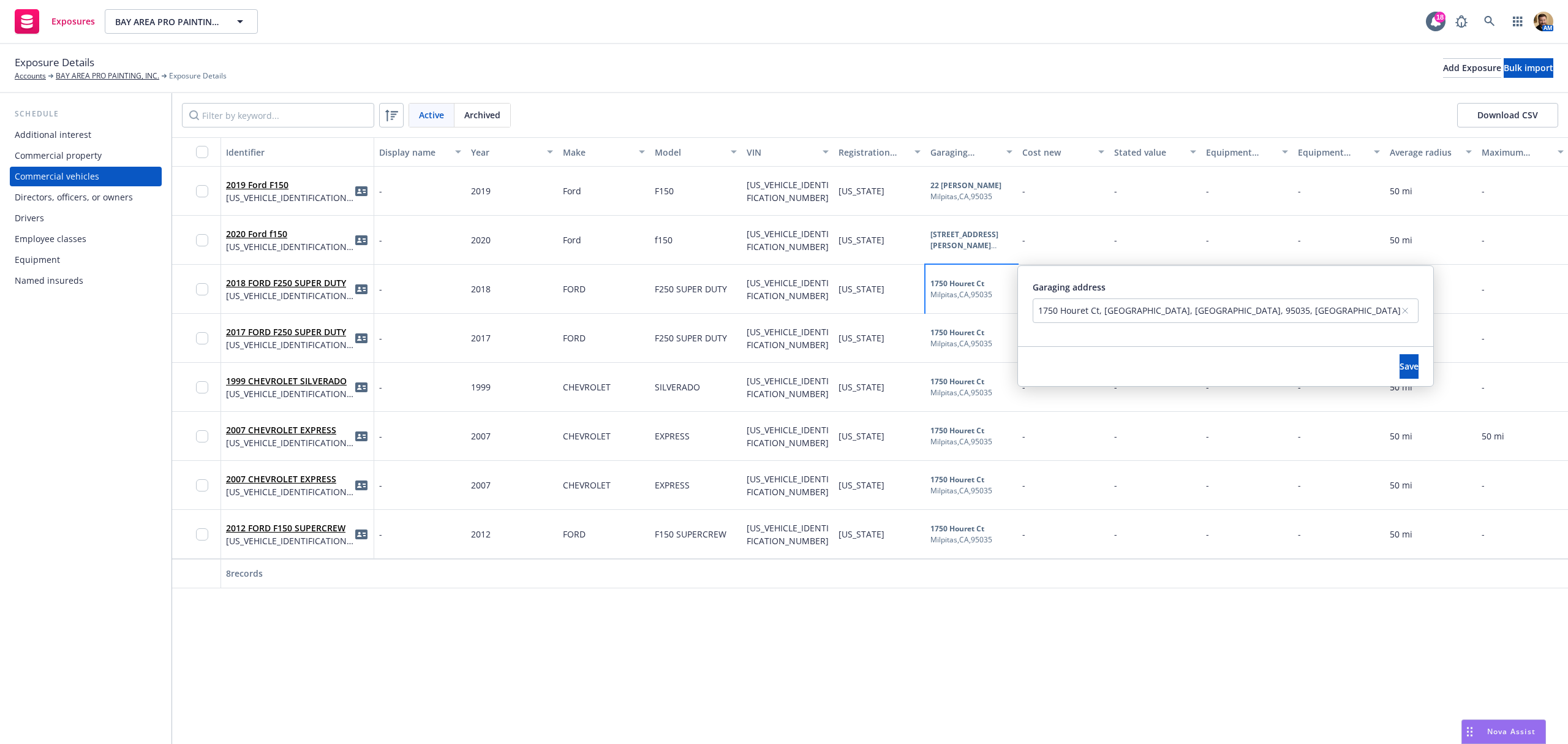
click at [1067, 310] on div "1750 Houret Ct, Milpitas, CA, 95035, USA" at bounding box center [1219, 310] width 362 height 13
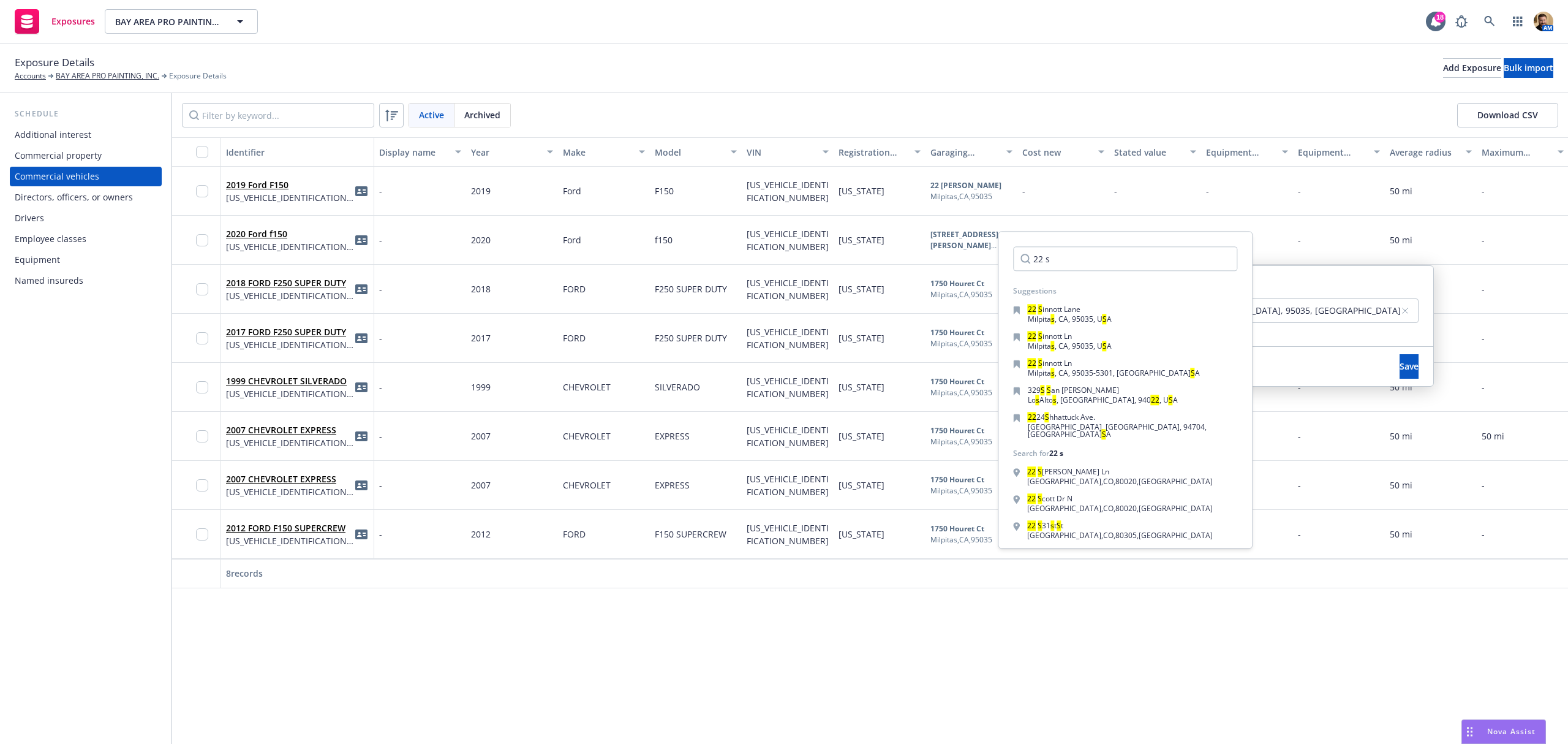
type input "22 s"
click at [1067, 312] on span "innott Lane" at bounding box center [1062, 309] width 38 height 10
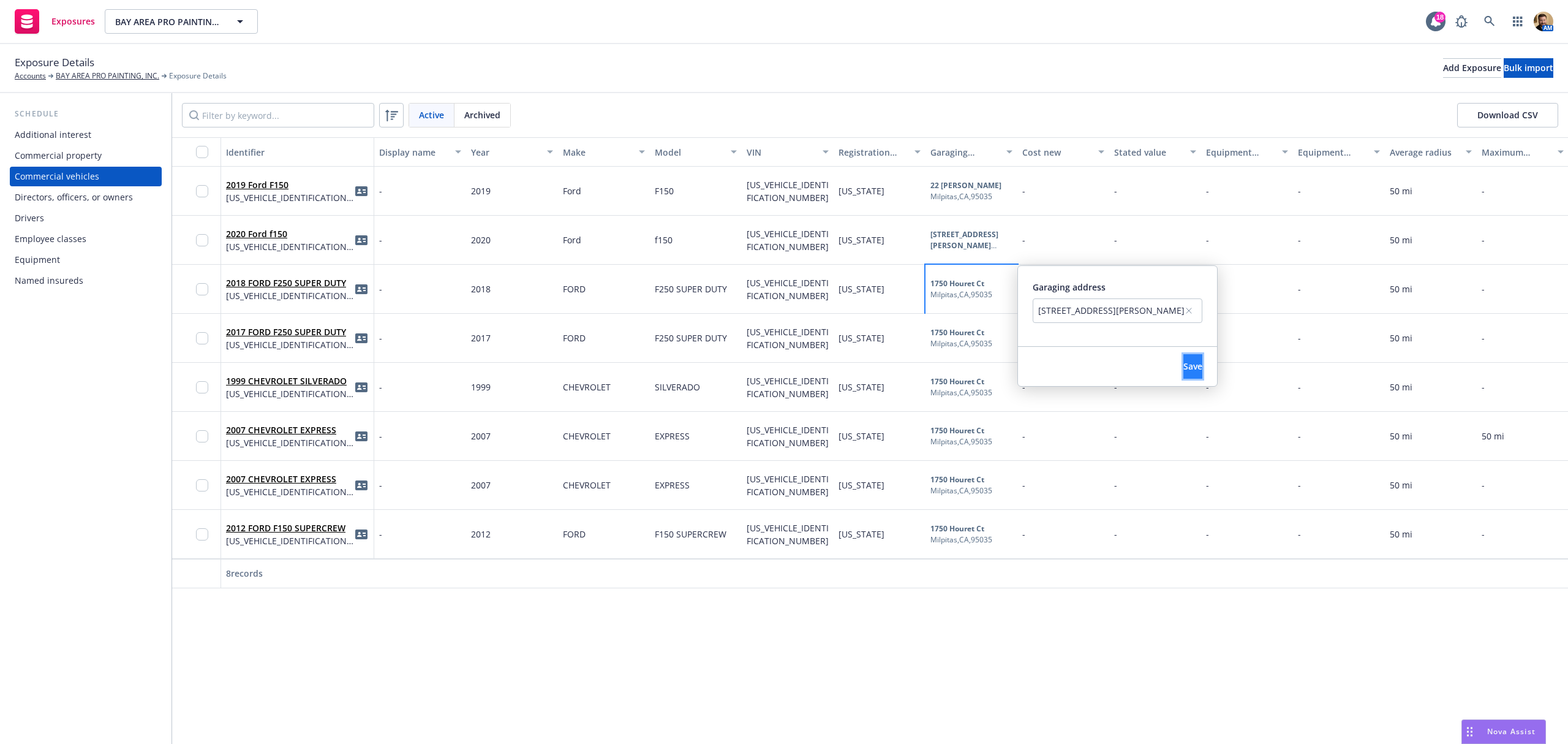
click at [1195, 362] on span "Save" at bounding box center [1193, 366] width 19 height 12
click at [955, 334] on b "1750 Houret Ct" at bounding box center [957, 333] width 54 height 10
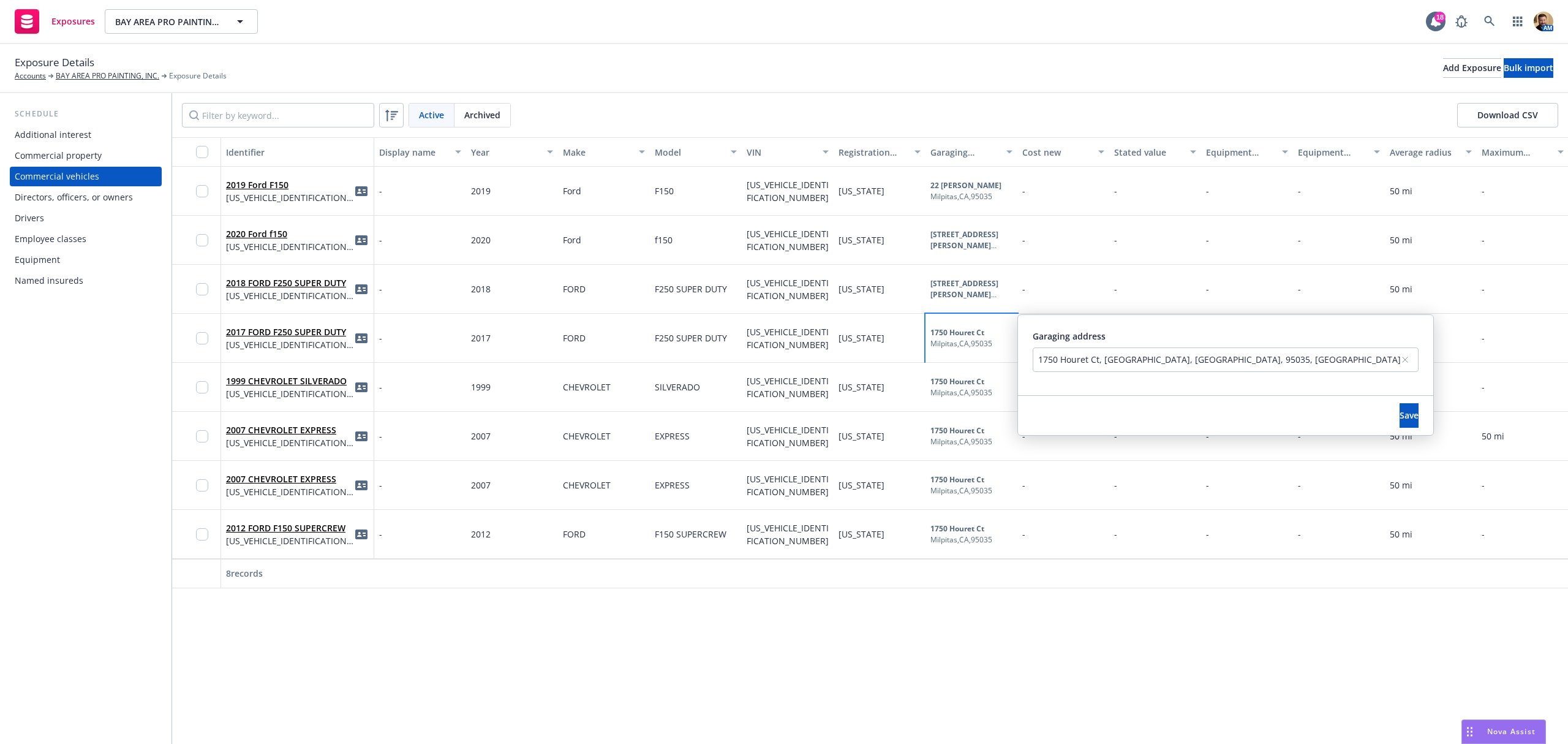
click at [1080, 363] on div "1750 Houret Ct, Milpitas, CA, 95035, USA" at bounding box center [1219, 359] width 362 height 13
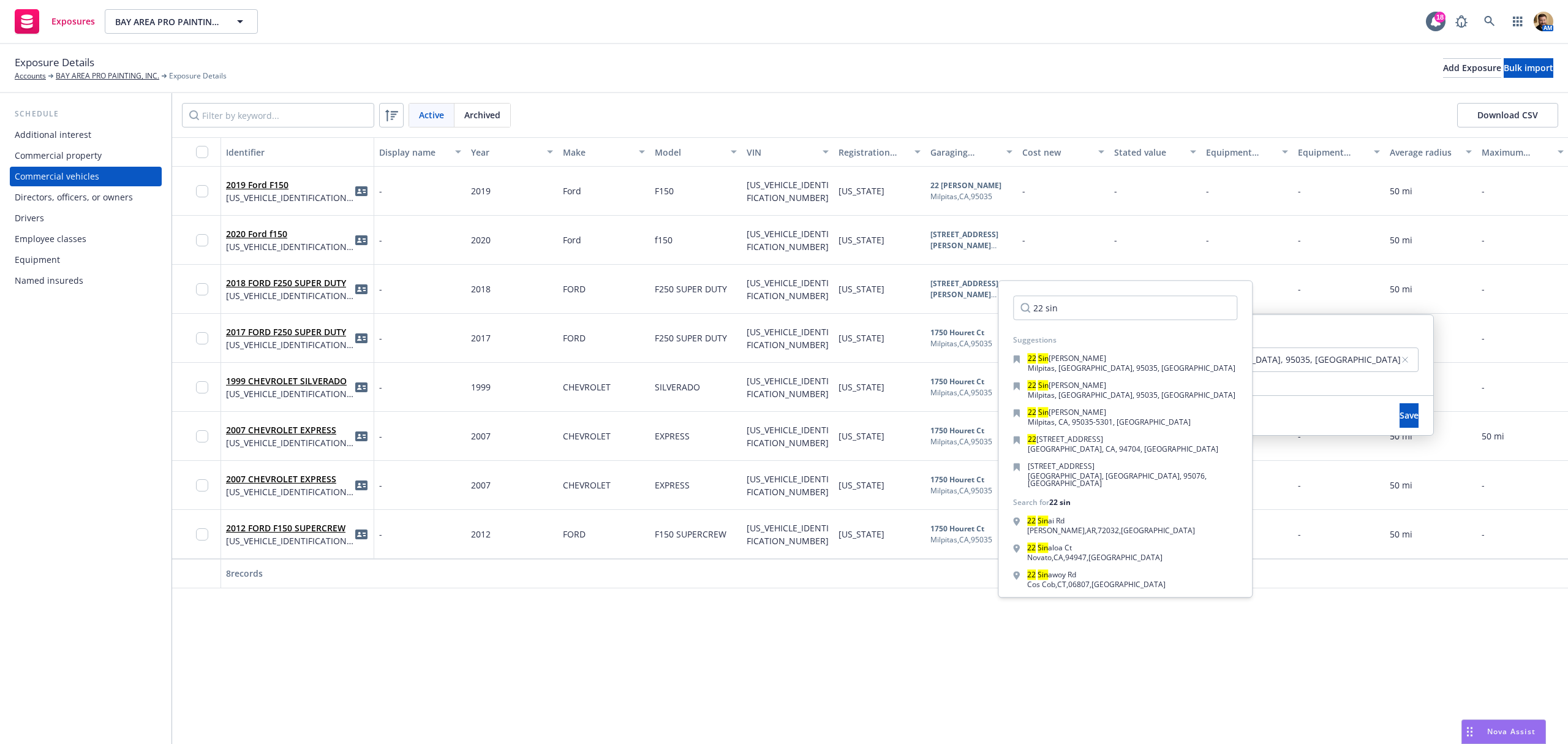
type input "22 sin"
click at [1081, 363] on span "Milpitas, CA, 95035, USA" at bounding box center [1132, 368] width 207 height 10
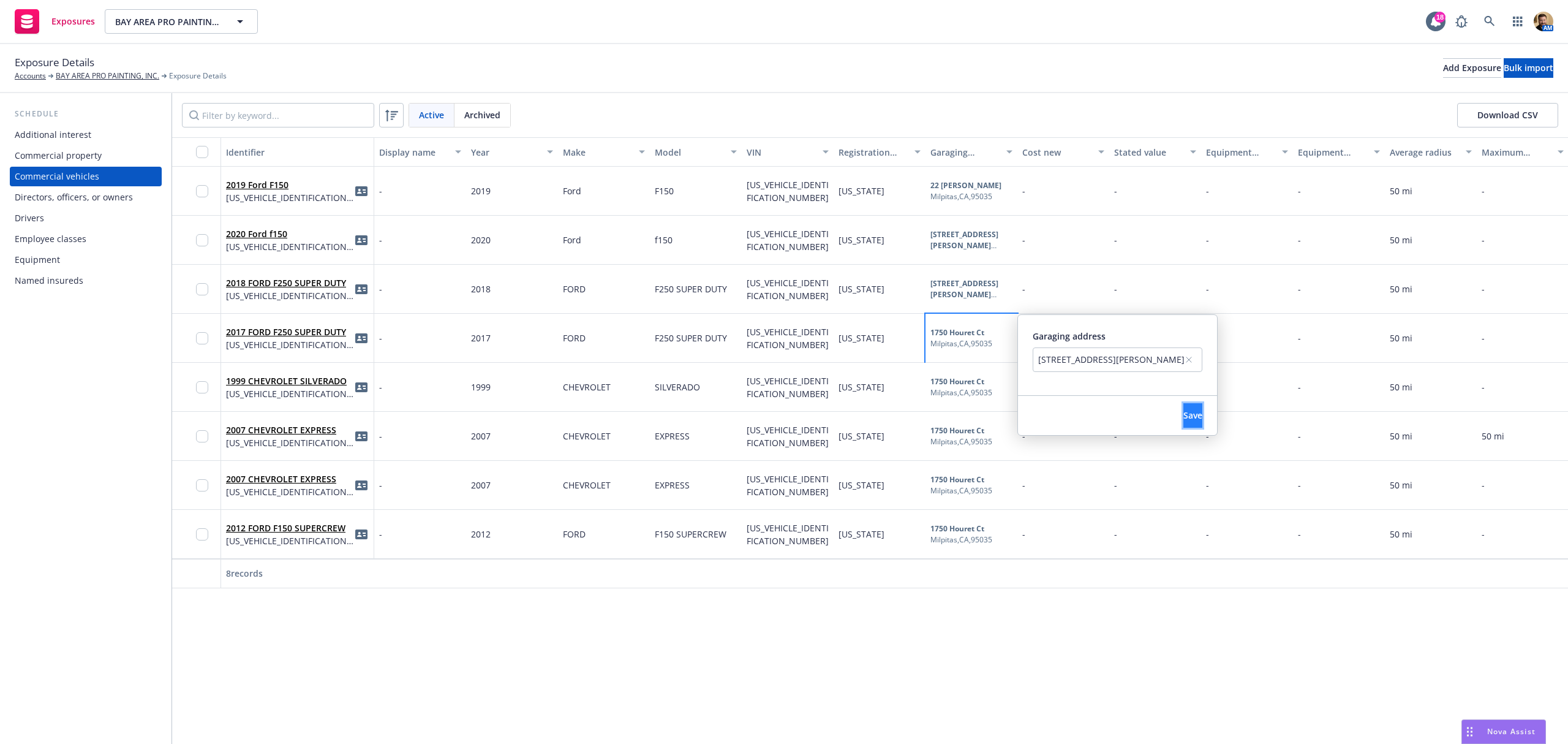
click at [1194, 412] on span "Save" at bounding box center [1193, 416] width 19 height 12
click at [949, 381] on b "1750 Houret Ct" at bounding box center [957, 381] width 54 height 10
click at [1088, 411] on div "1750 Houret Ct, Milpitas, CA, 95035, USA" at bounding box center [1219, 408] width 362 height 13
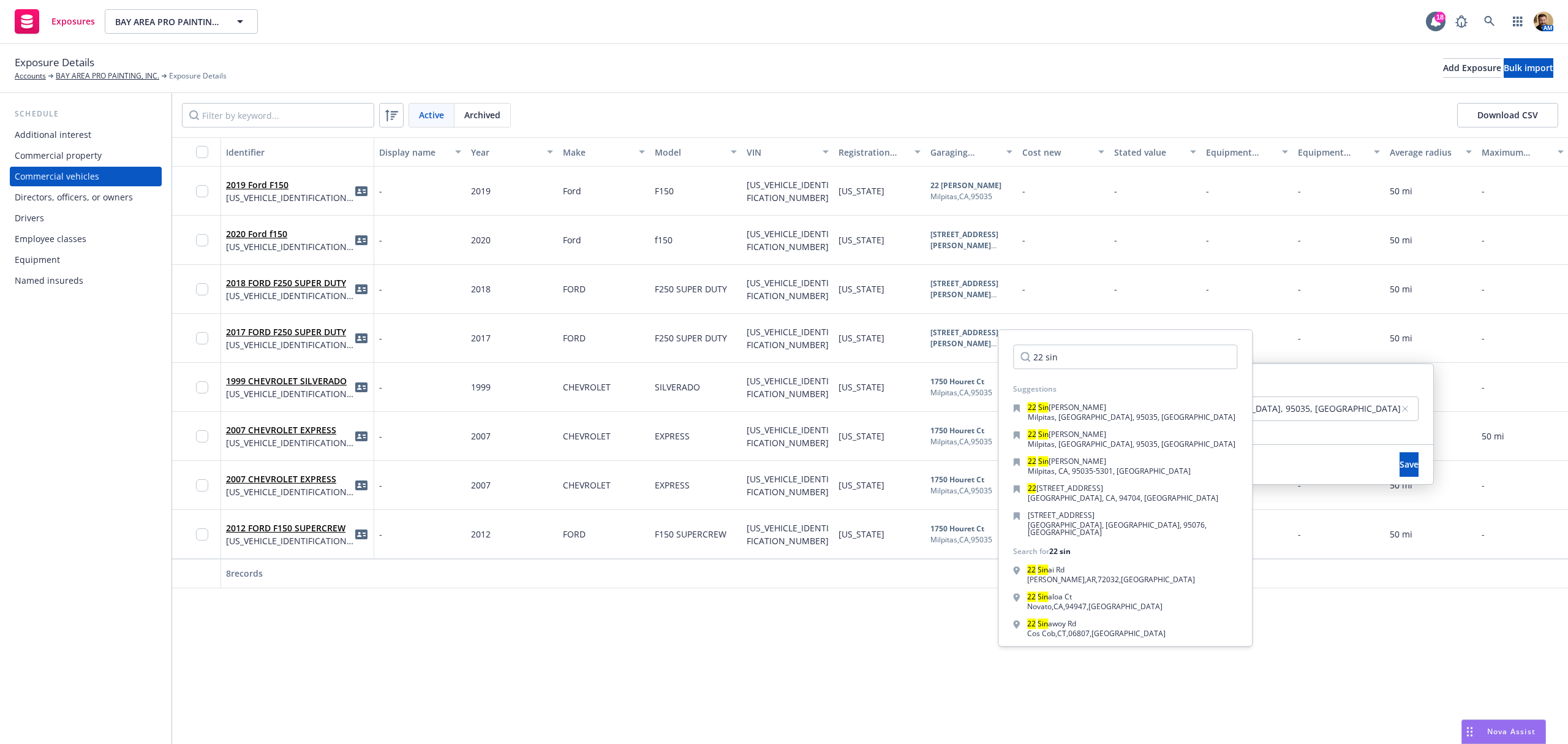
type input "22 sin"
click at [1088, 411] on span "Milpitas, CA, 95035, USA" at bounding box center [1132, 417] width 207 height 10
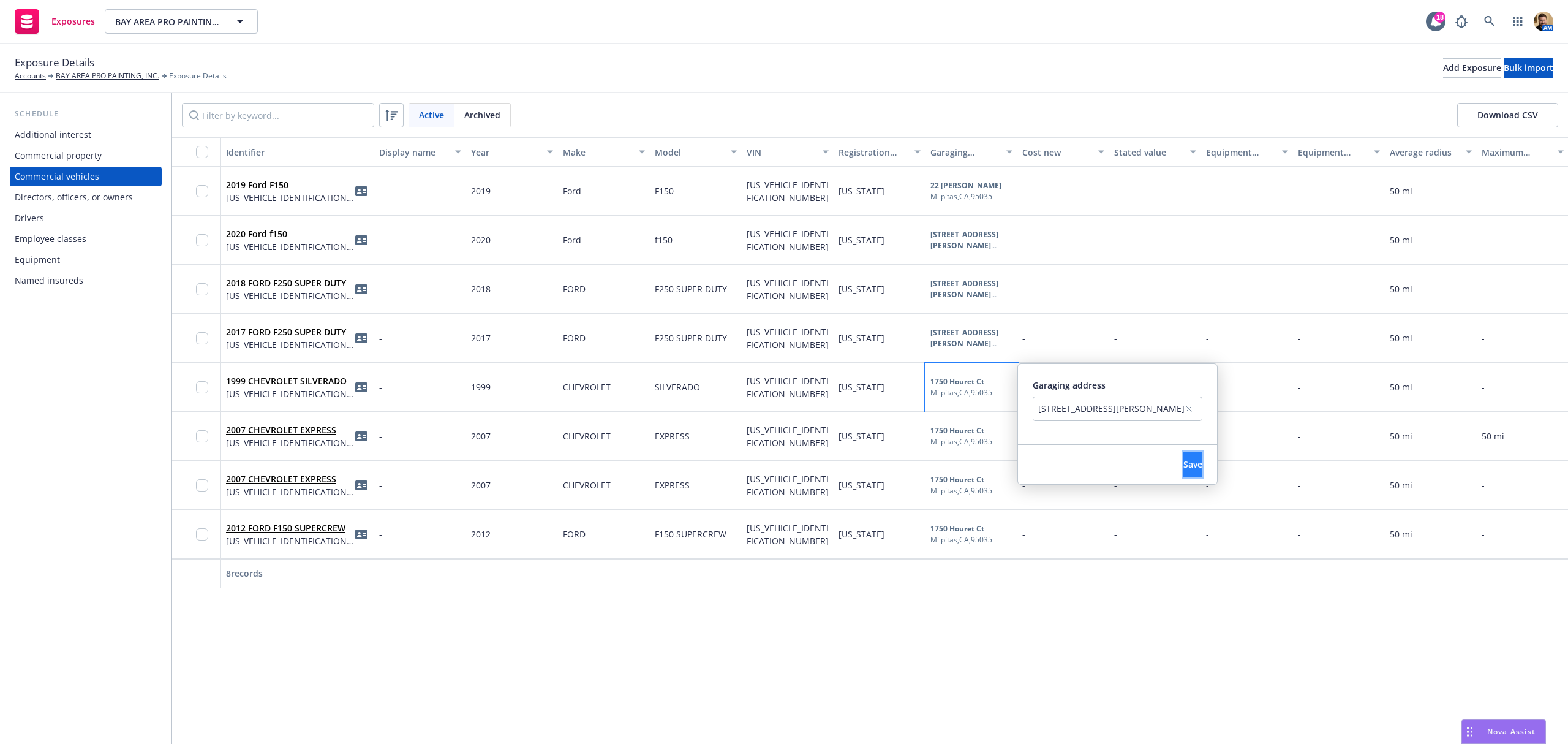
click at [1197, 461] on span "Save" at bounding box center [1193, 465] width 19 height 12
click at [955, 435] on b "1750 Houret Ct" at bounding box center [957, 430] width 54 height 10
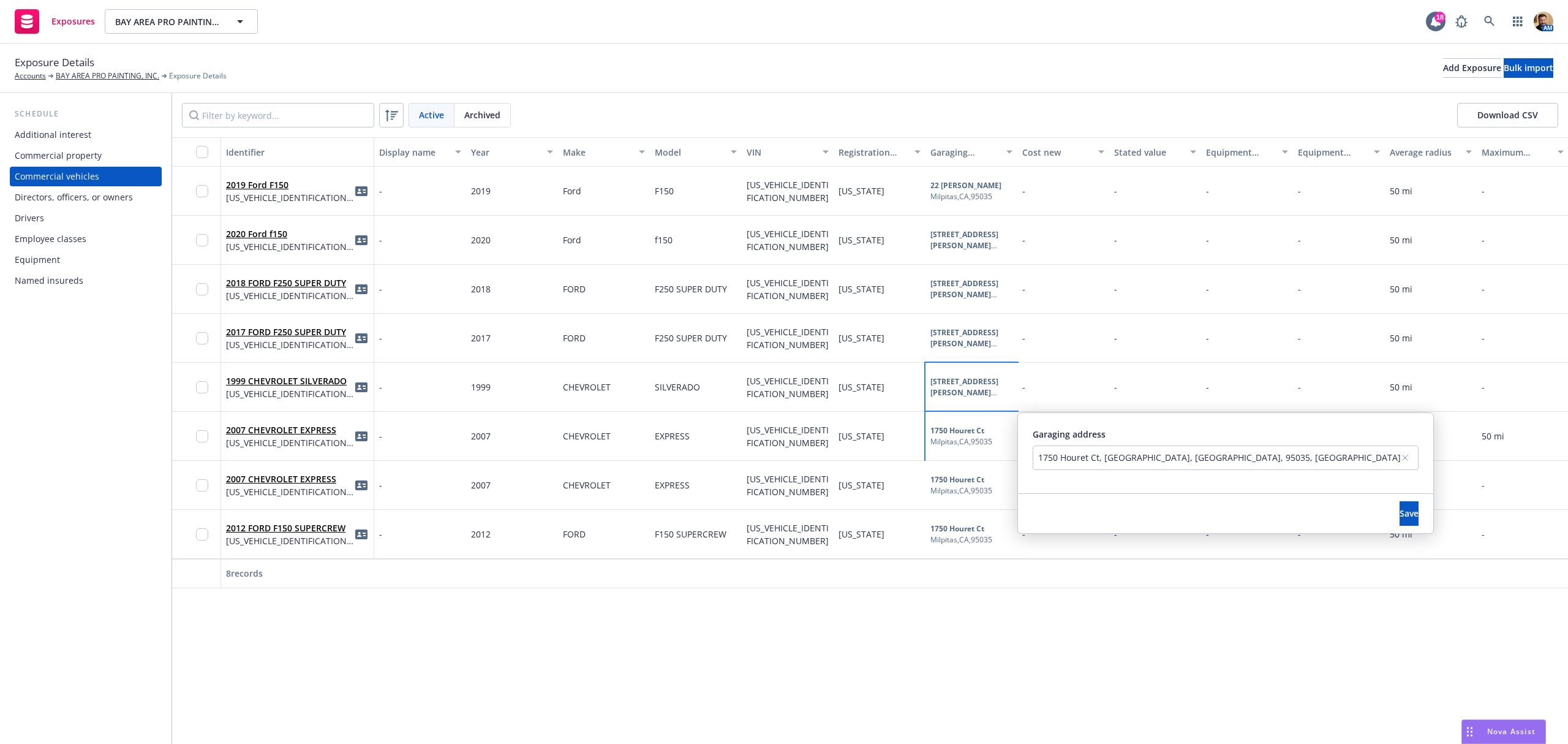
click at [1090, 459] on div "1750 Houret Ct, Milpitas, CA, 95035, USA" at bounding box center [1219, 457] width 362 height 13
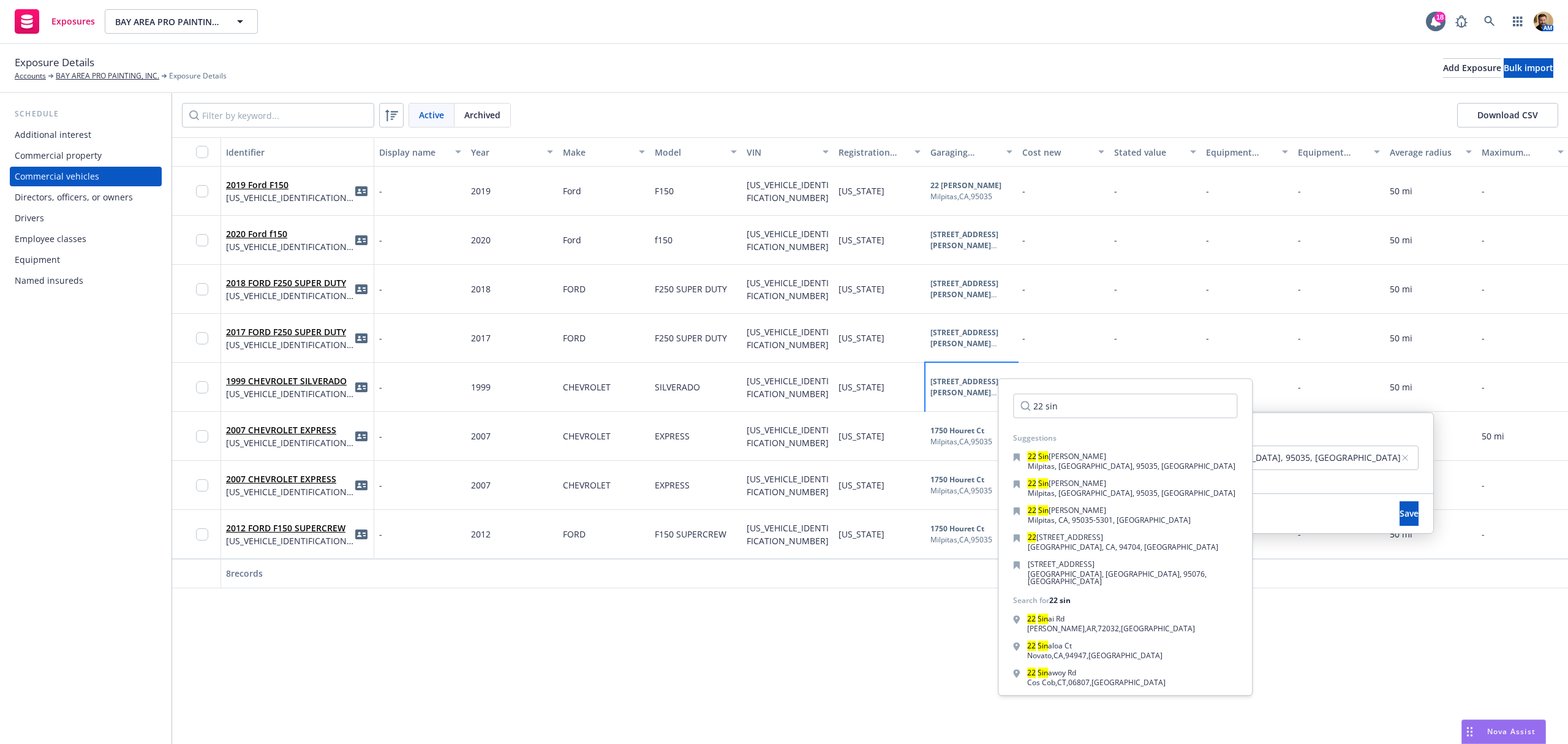
type input "22 sin"
click at [1090, 459] on div "22 Sin nott Lane" at bounding box center [1132, 457] width 207 height 9
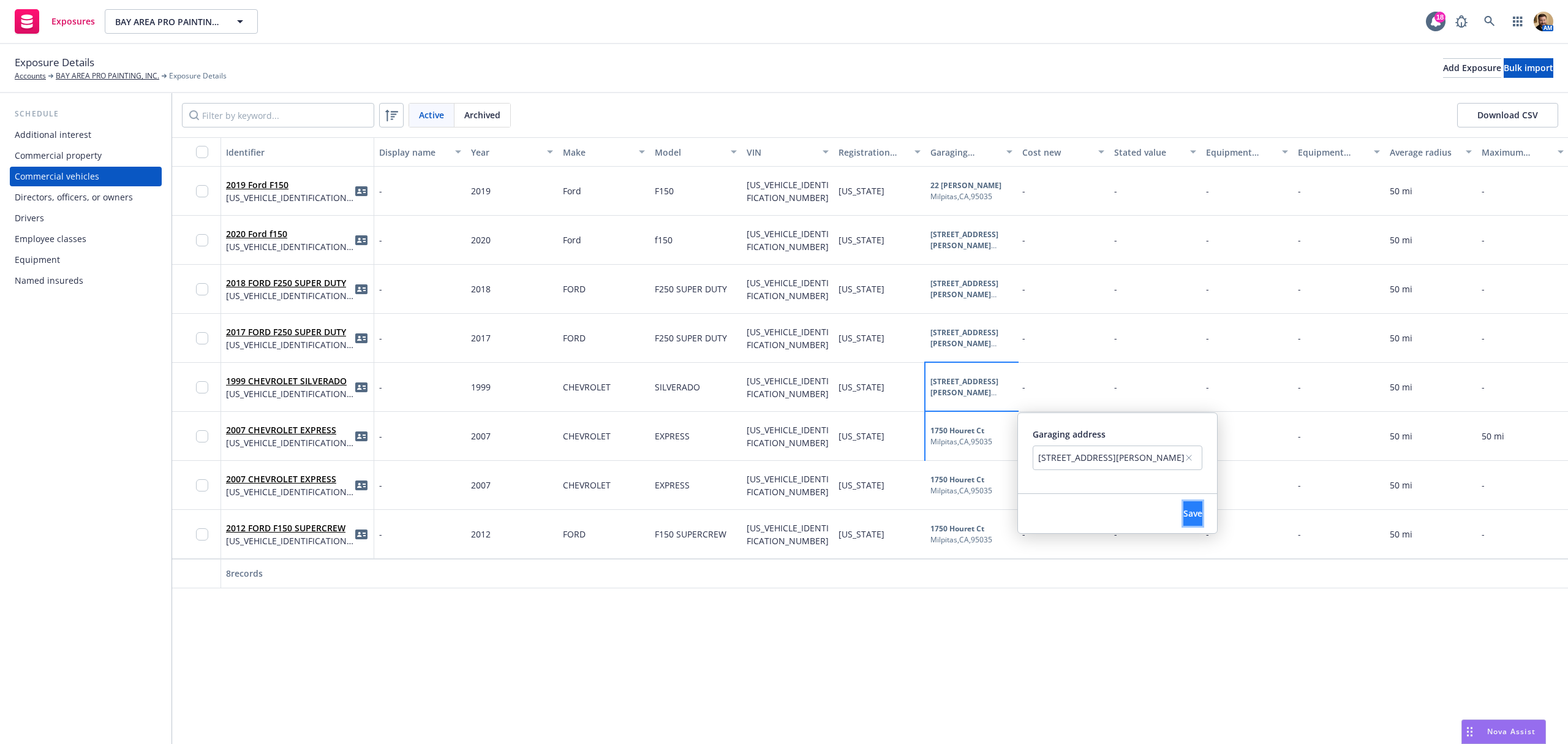
click at [1187, 508] on span "Save" at bounding box center [1193, 513] width 19 height 12
click at [959, 471] on div "1750 Houret Ct Milpitas , CA , 95035" at bounding box center [971, 485] width 92 height 49
click at [1079, 505] on div "1750 Houret Ct, Milpitas, CA, 95035, USA" at bounding box center [1219, 506] width 362 height 13
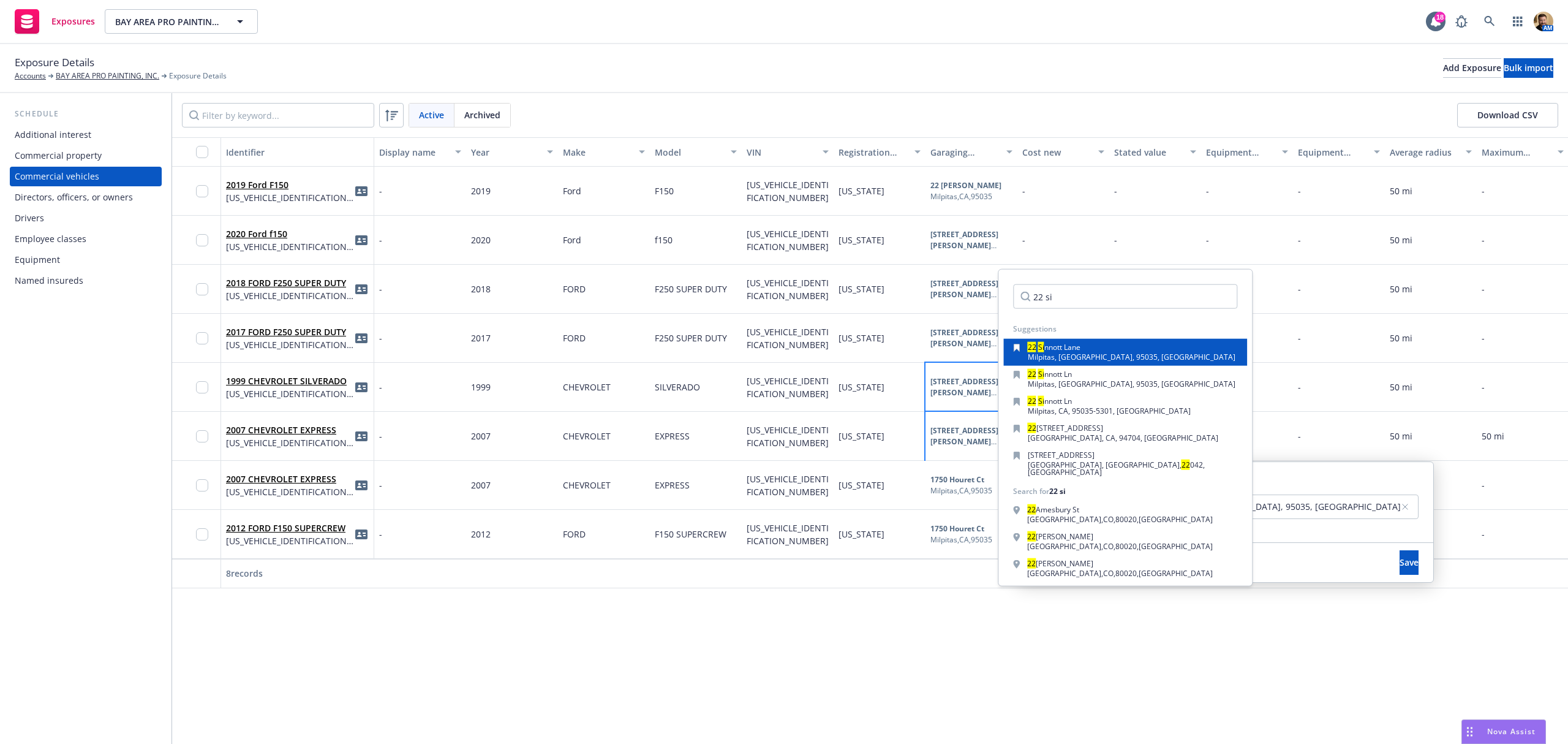
type input "22 si"
click at [1042, 343] on mark "Si" at bounding box center [1041, 347] width 6 height 10
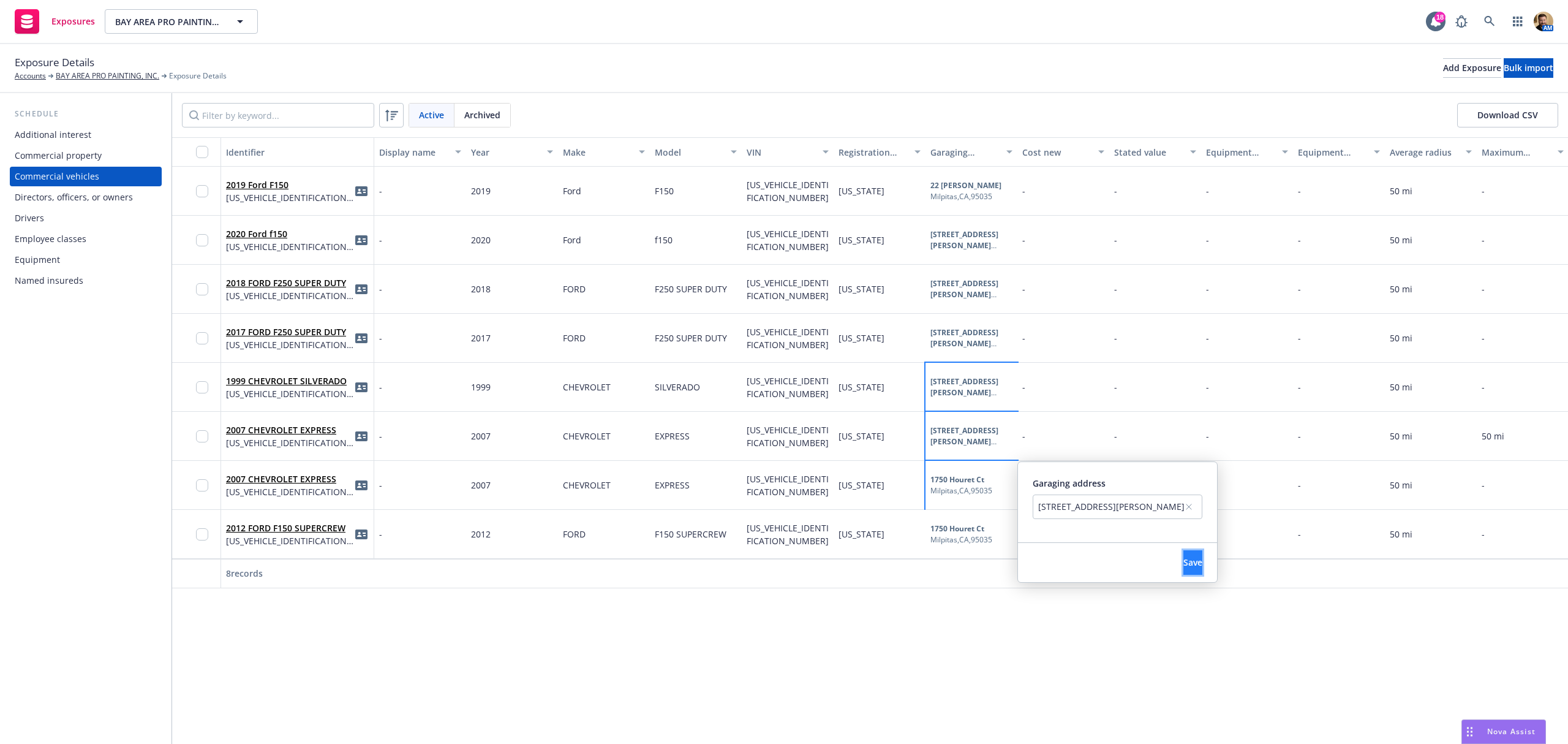
click at [1200, 567] on button "Save" at bounding box center [1193, 562] width 19 height 25
click at [944, 530] on b "1750 Houret Ct" at bounding box center [957, 528] width 54 height 10
click at [942, 436] on div "1750 Houret Ct, Milpitas, CA, 95035, USA" at bounding box center [803, 434] width 362 height 13
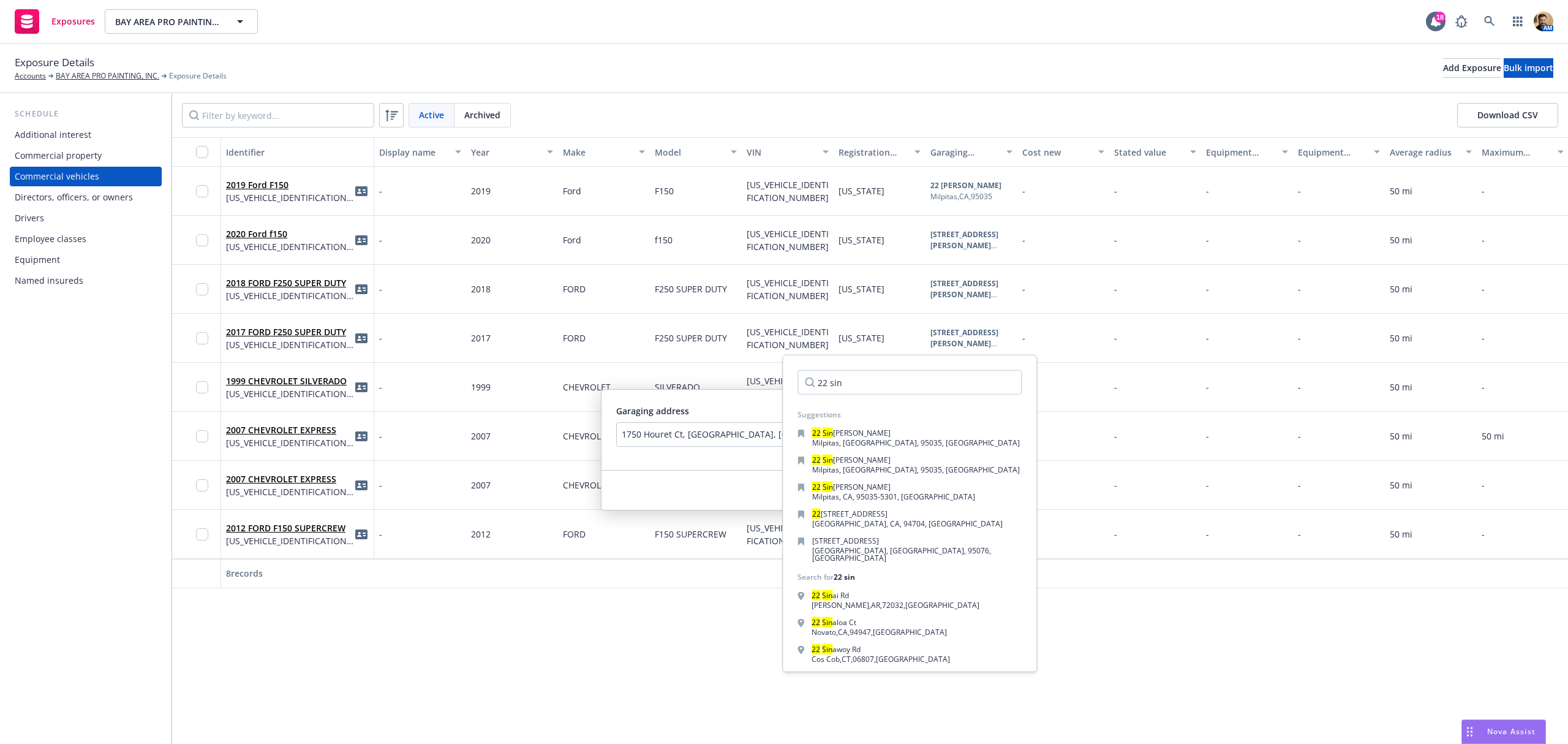
type input "22 sin"
click at [942, 436] on div "22 Sin nott Lane Milpitas, CA, 95035, USA" at bounding box center [910, 438] width 224 height 17
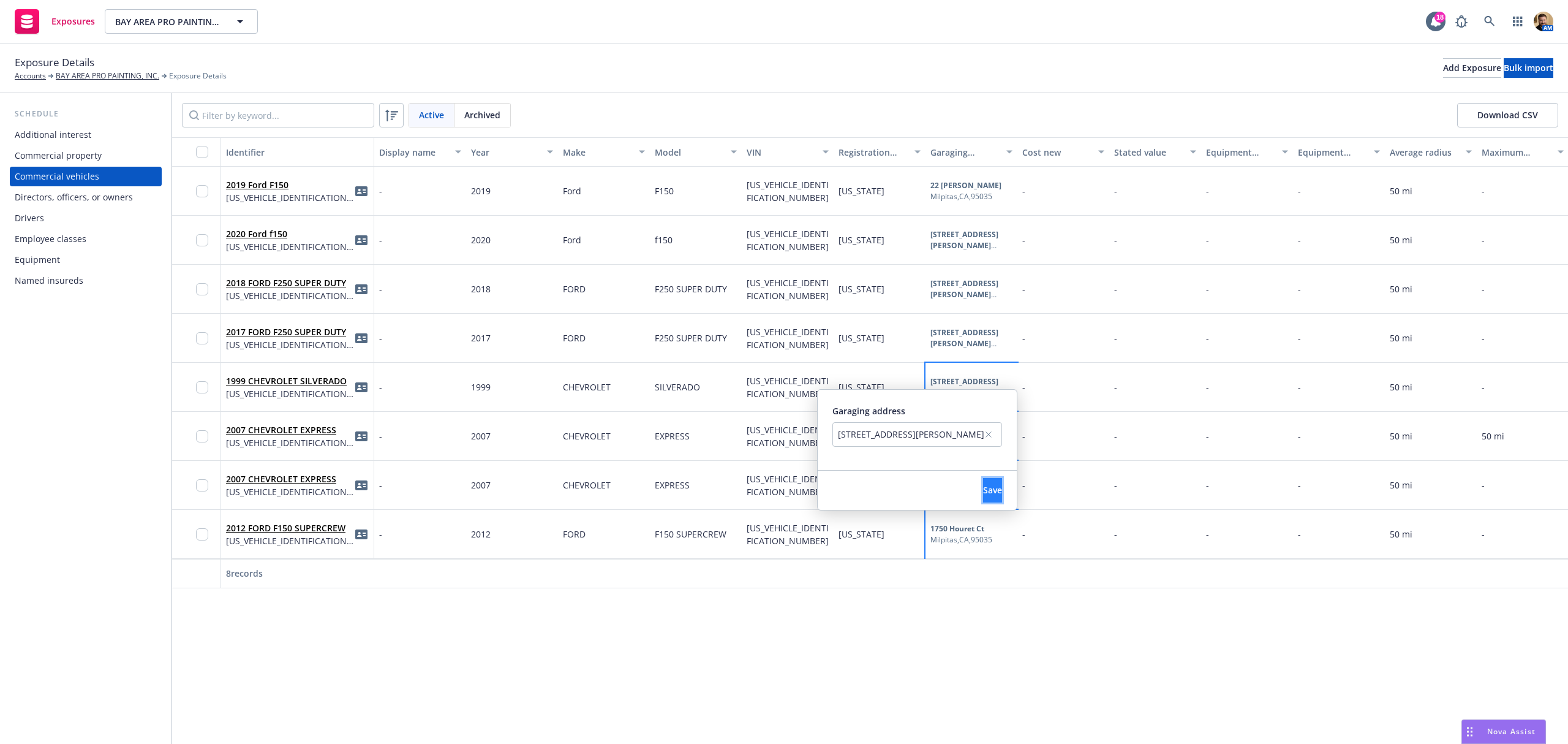
click at [983, 491] on span "Save" at bounding box center [992, 490] width 19 height 12
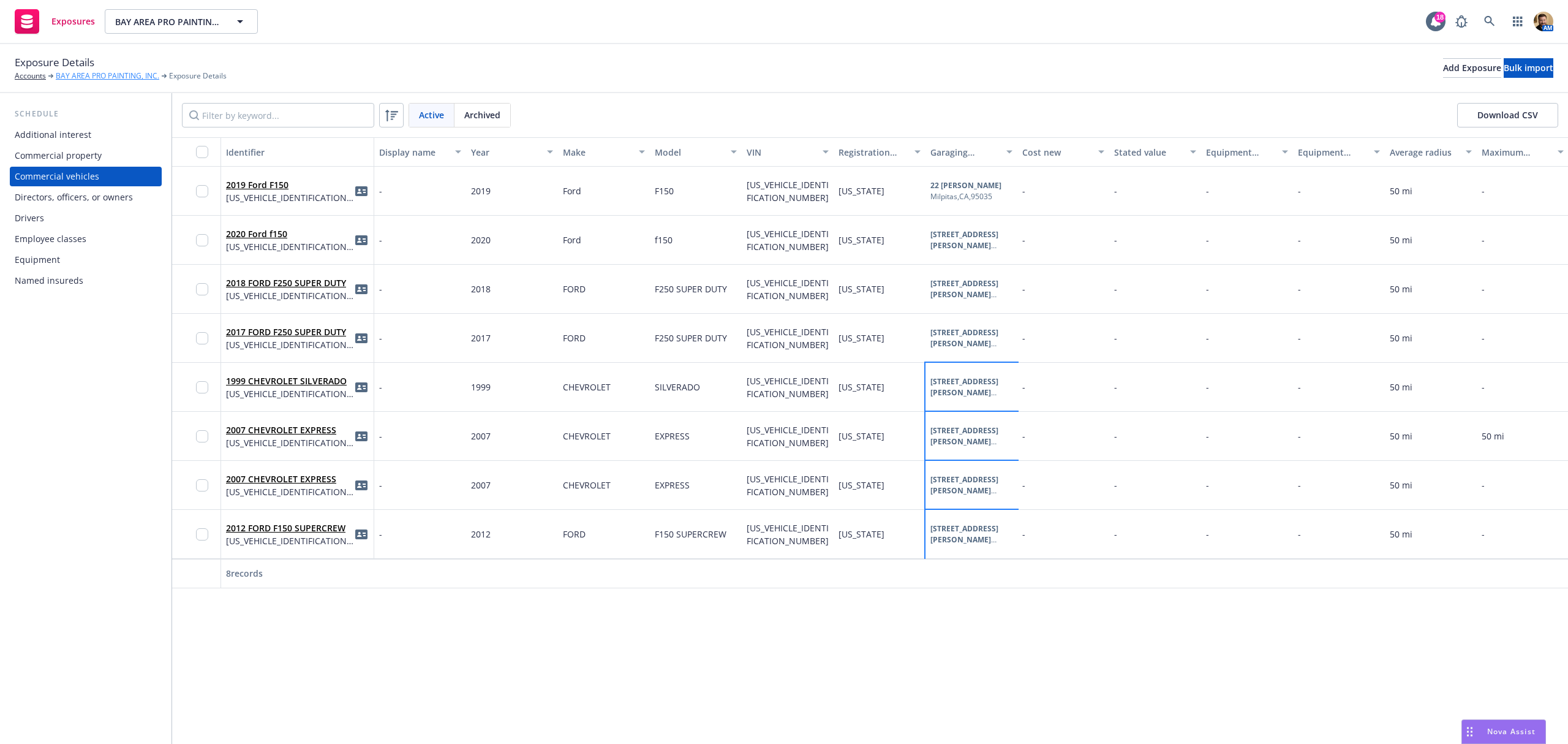
click at [83, 79] on link "BAY AREA PRO PAINTING, INC." at bounding box center [107, 75] width 104 height 11
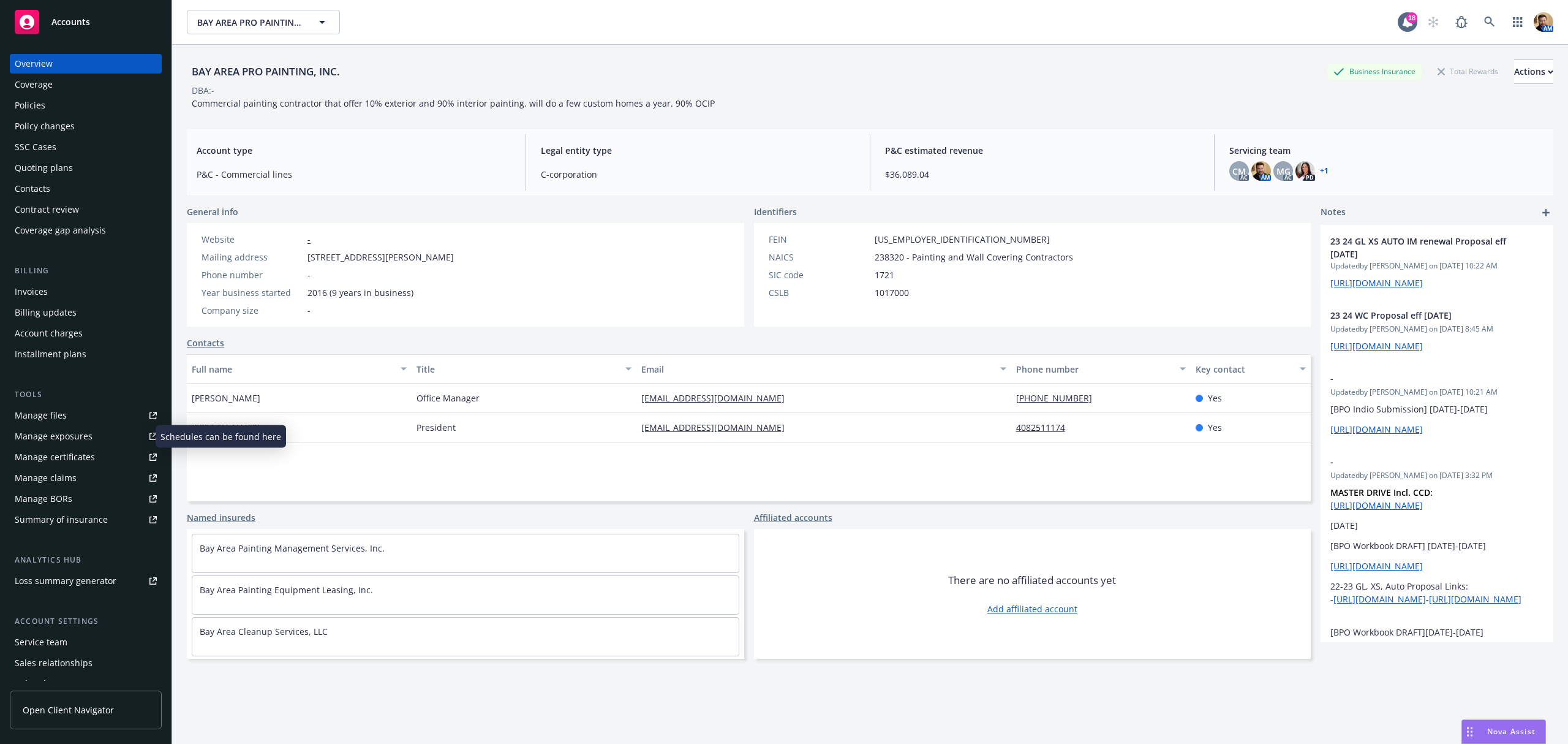
click at [55, 434] on div "Manage exposures" at bounding box center [53, 436] width 78 height 20
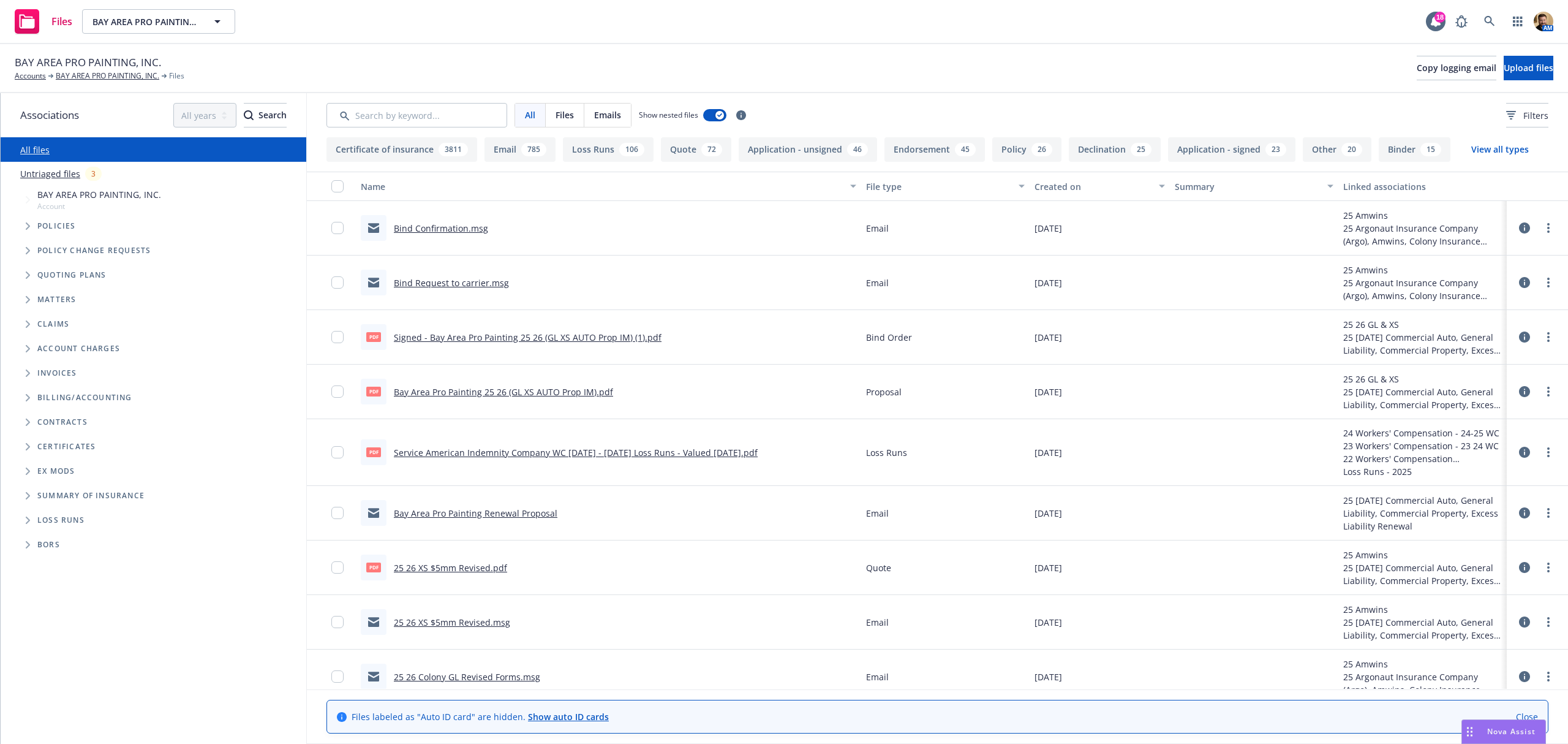
click at [560, 717] on link "Show auto ID cards" at bounding box center [568, 717] width 81 height 12
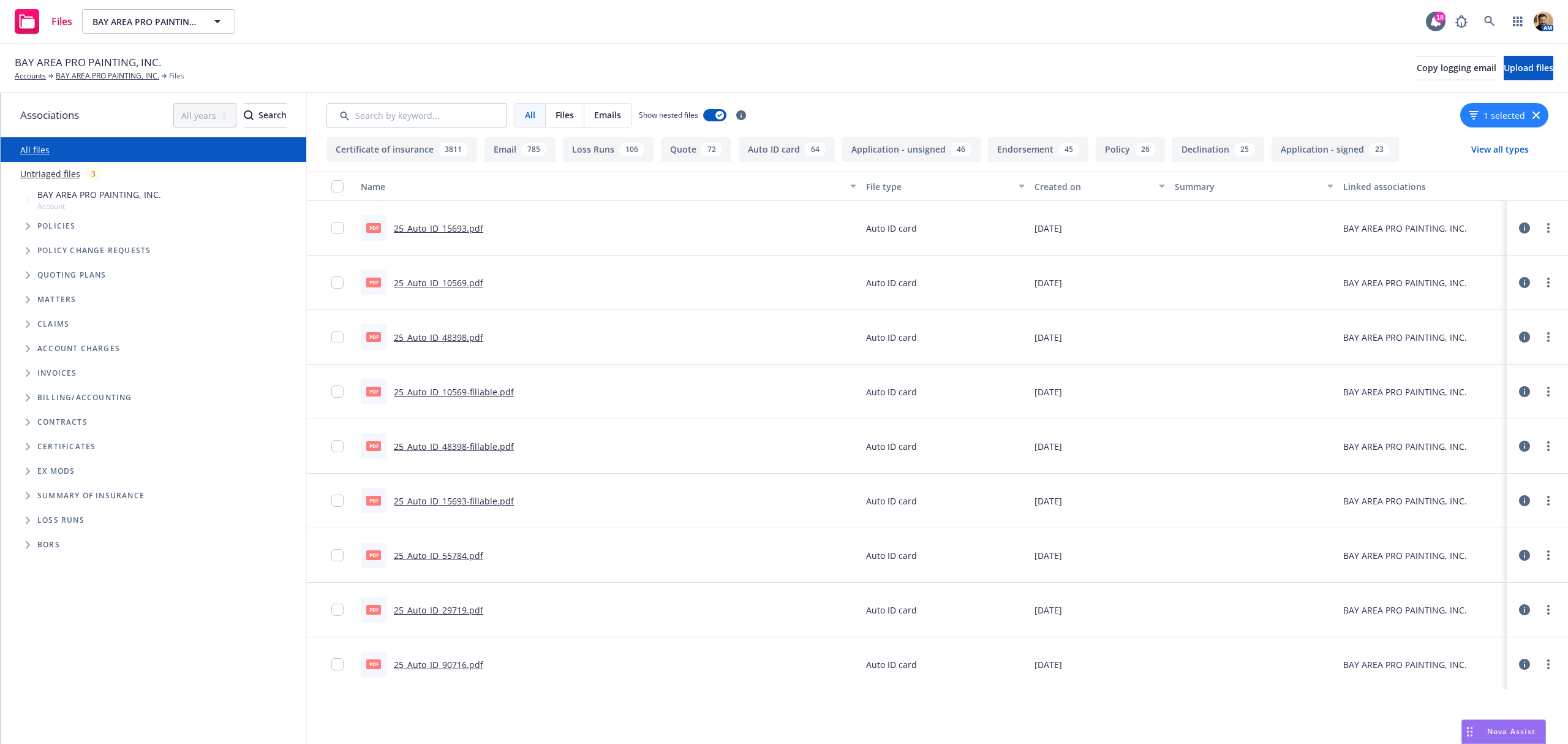
click at [418, 336] on link "25_Auto_ID_48398.pdf" at bounding box center [439, 338] width 89 height 12
click at [336, 229] on input "checkbox" at bounding box center [338, 228] width 12 height 12
click at [336, 280] on input "checkbox" at bounding box center [338, 282] width 12 height 12
click at [336, 342] on input "checkbox" at bounding box center [338, 337] width 12 height 12
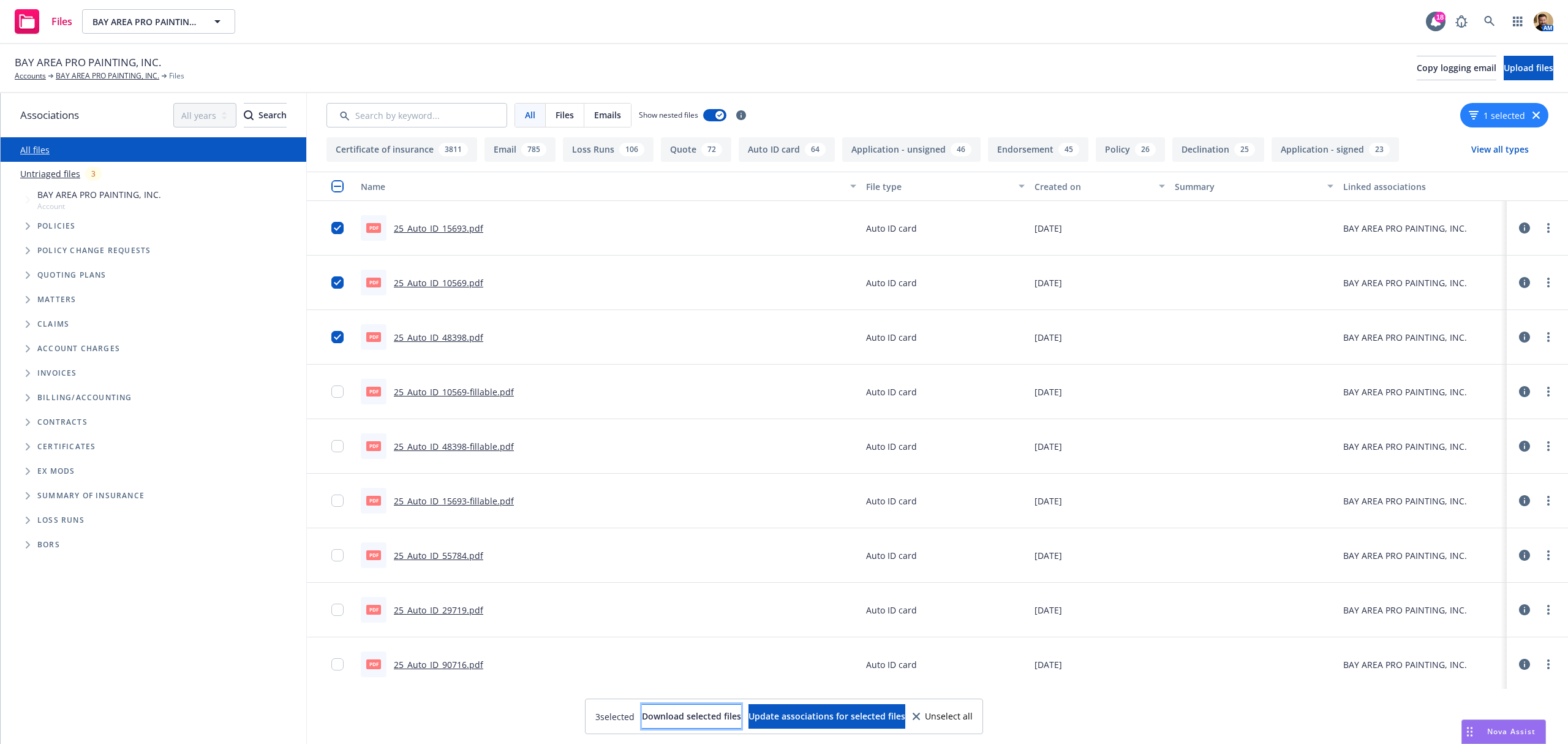
click at [662, 712] on span "Download selected files" at bounding box center [691, 717] width 99 height 12
